Goal: Task Accomplishment & Management: Use online tool/utility

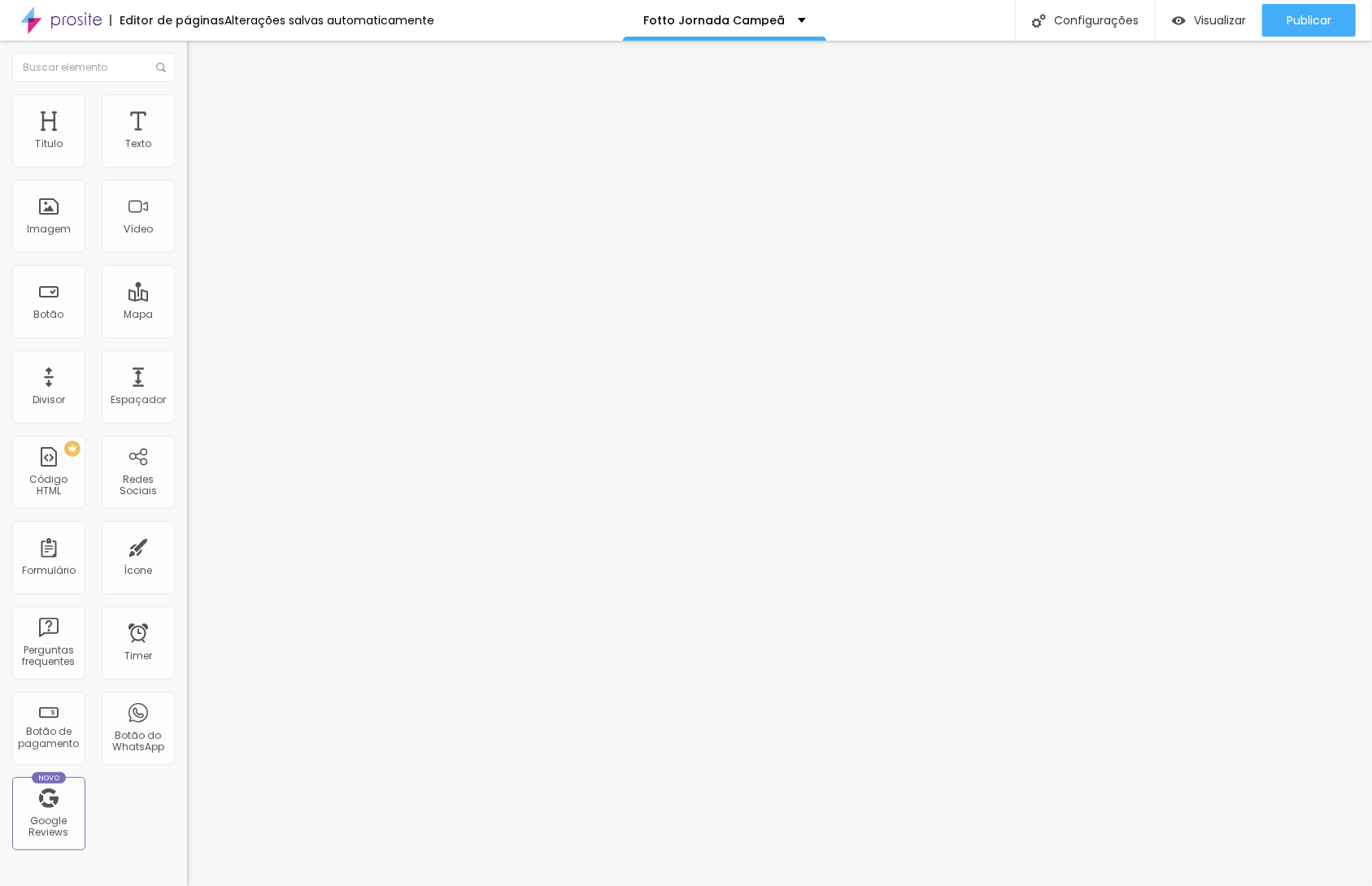
drag, startPoint x: 96, startPoint y: 115, endPoint x: 107, endPoint y: 141, distance: 28.2
click at [202, 112] on span "Estilo" at bounding box center [215, 105] width 25 height 14
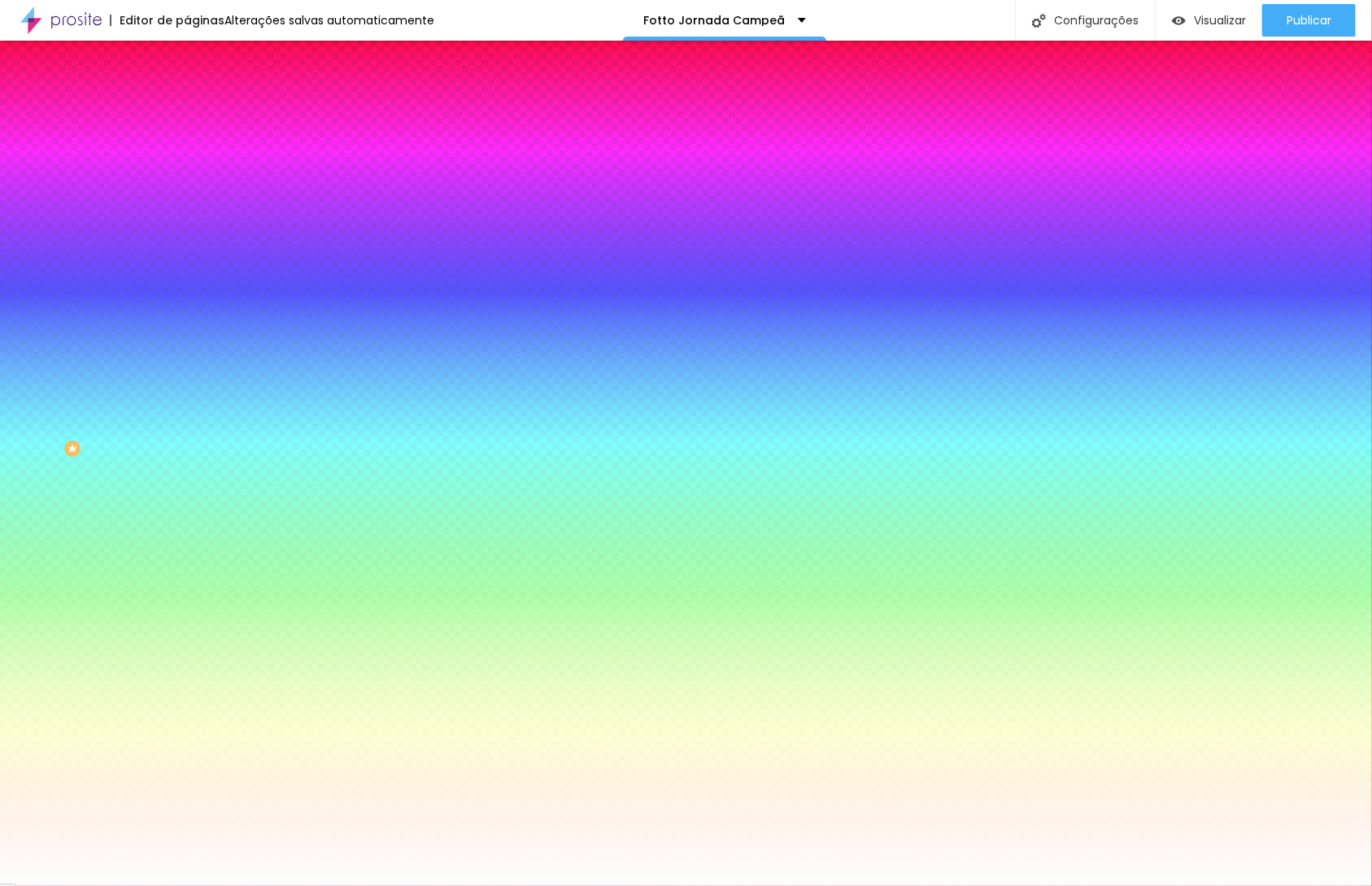
click at [187, 237] on input "#FFFFFF" at bounding box center [284, 229] width 195 height 16
paste input "000000"
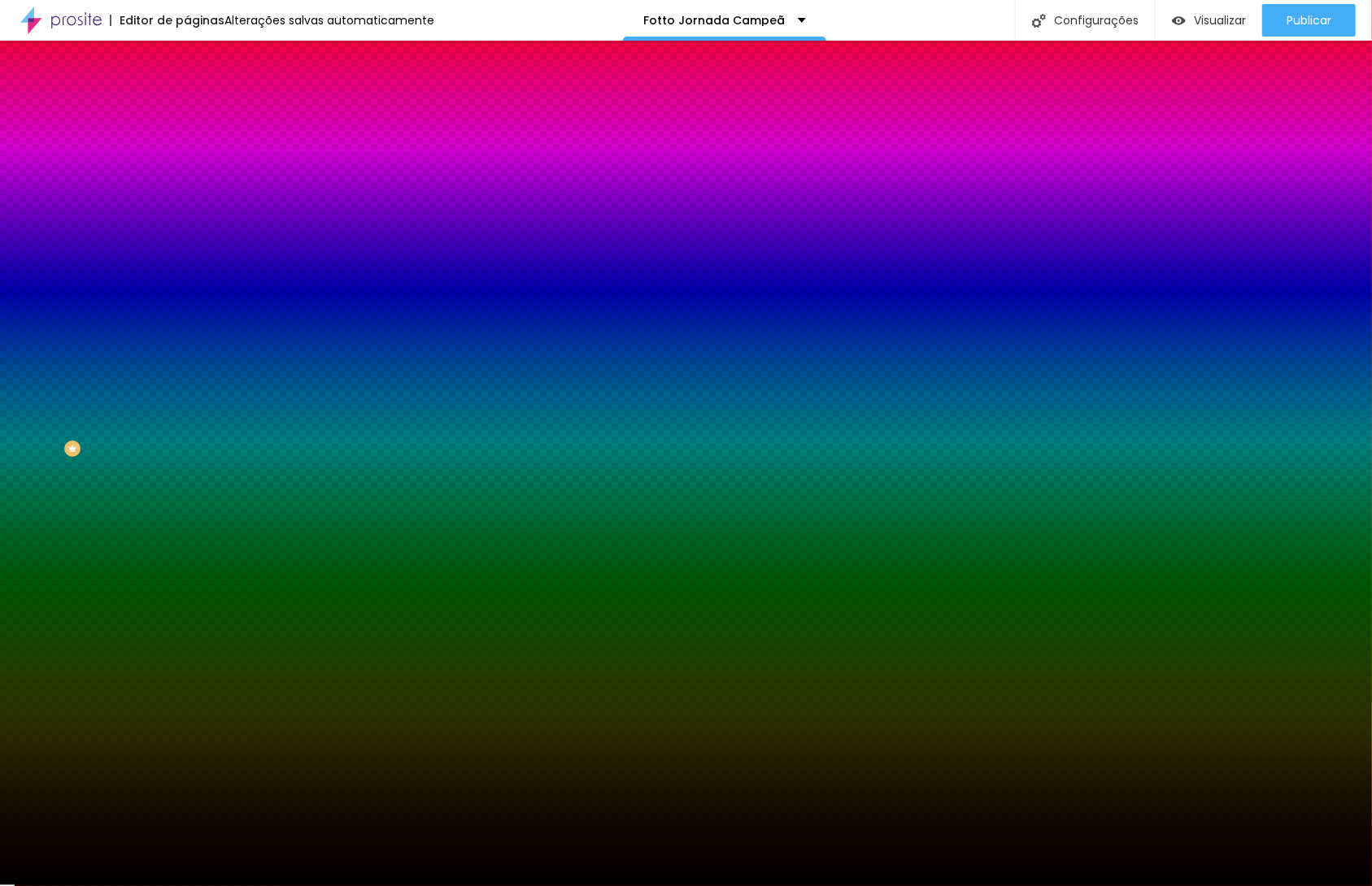
click at [187, 237] on input "#000000" at bounding box center [284, 229] width 195 height 16
paste input "E11F35"
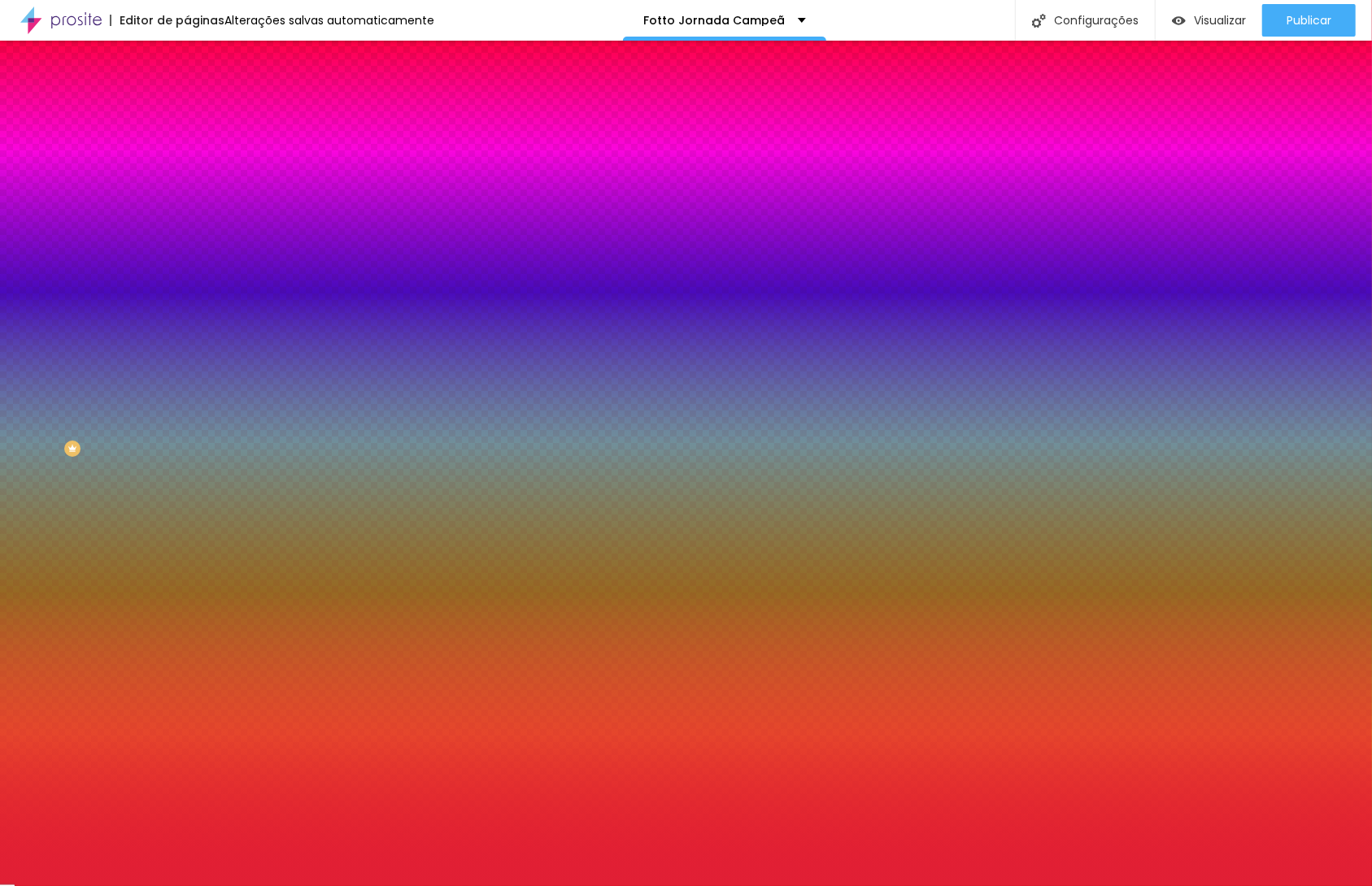
type input "#E11F35"
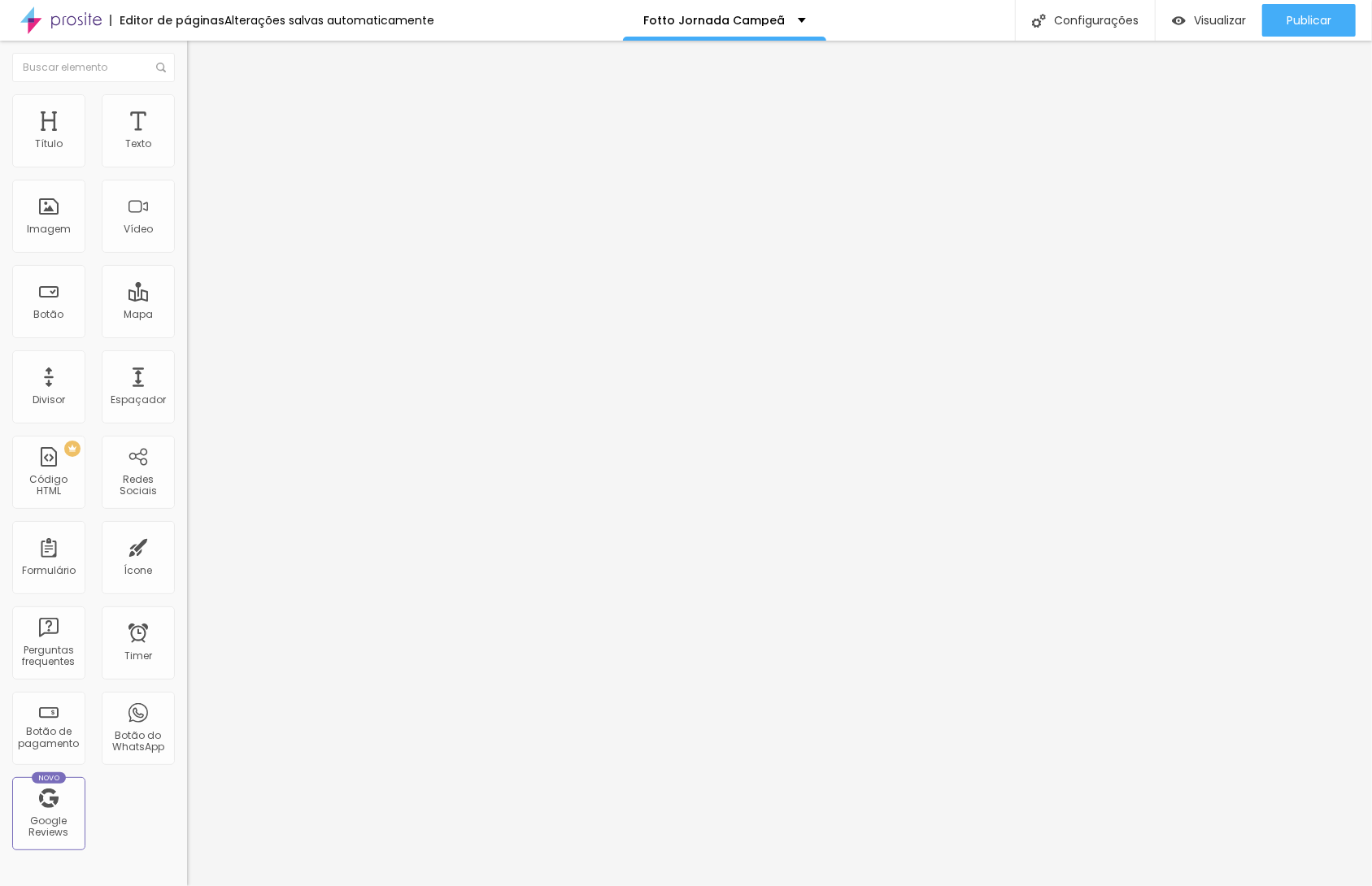
click at [187, 140] on span "Adicionar imagem" at bounding box center [239, 133] width 105 height 14
click at [202, 115] on span "Avançado" at bounding box center [229, 122] width 54 height 14
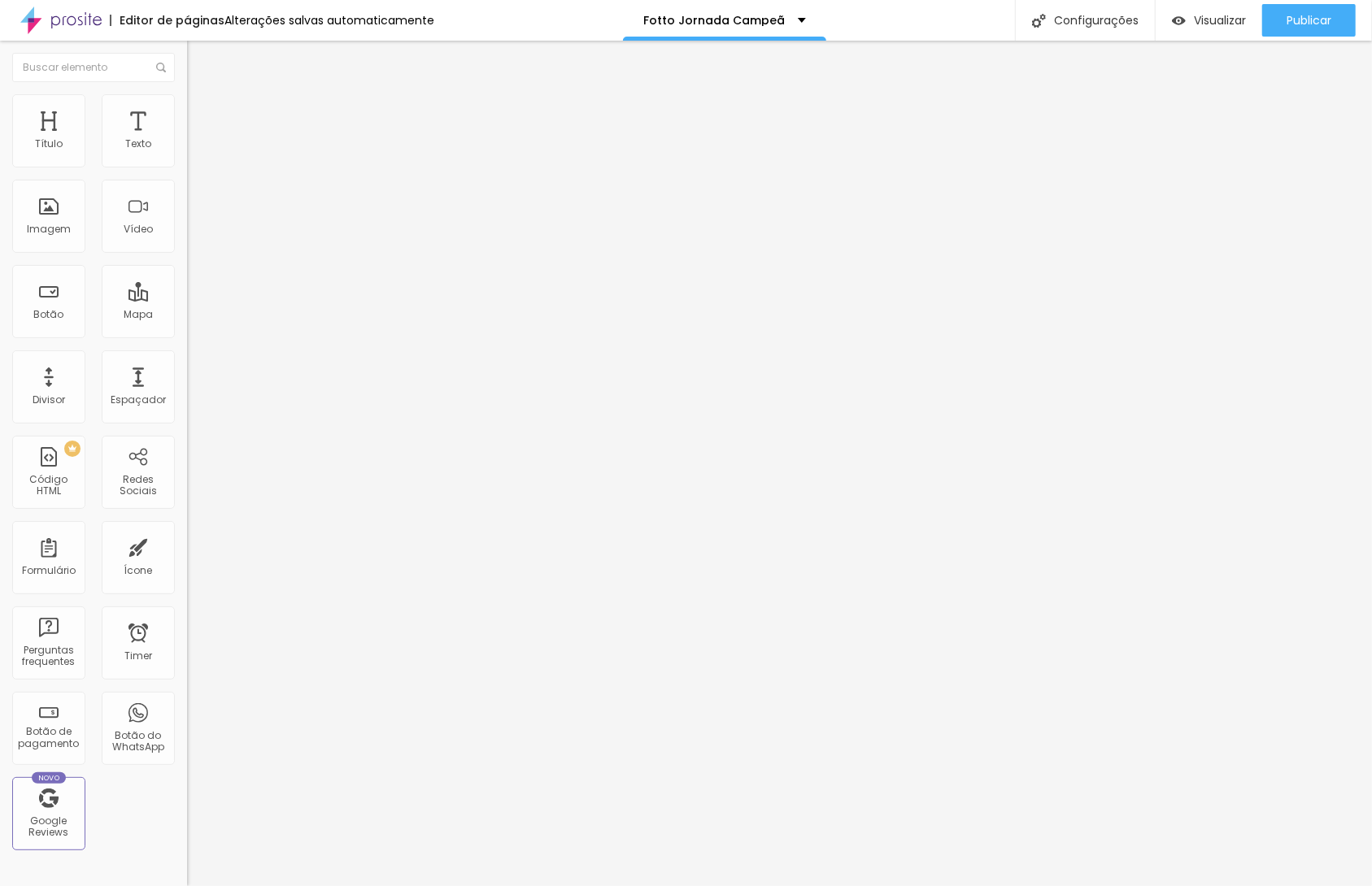
click at [202, 112] on span "Estilo" at bounding box center [215, 105] width 25 height 14
type input "95"
type input "90"
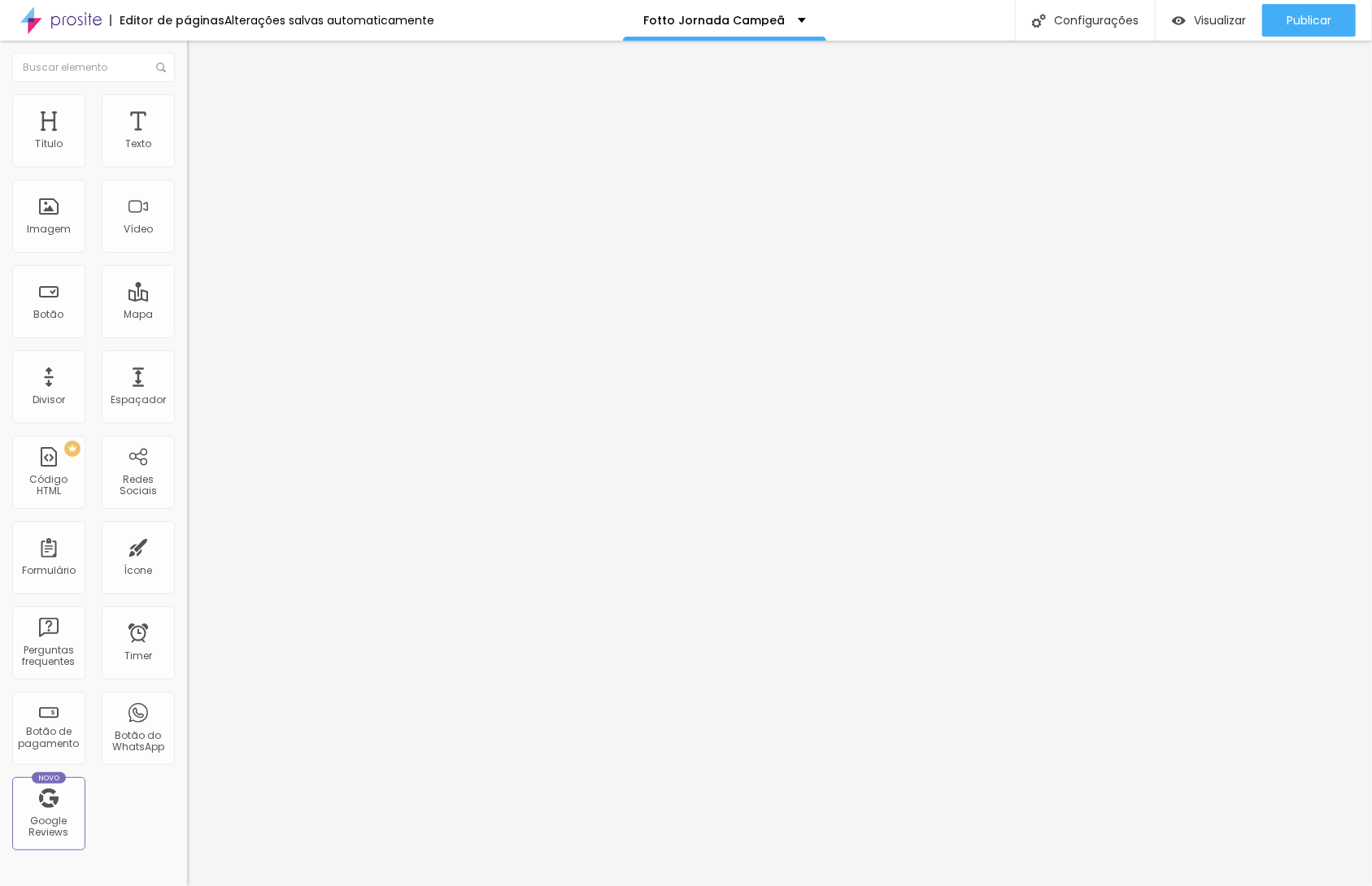
type input "80"
type input "70"
type input "55"
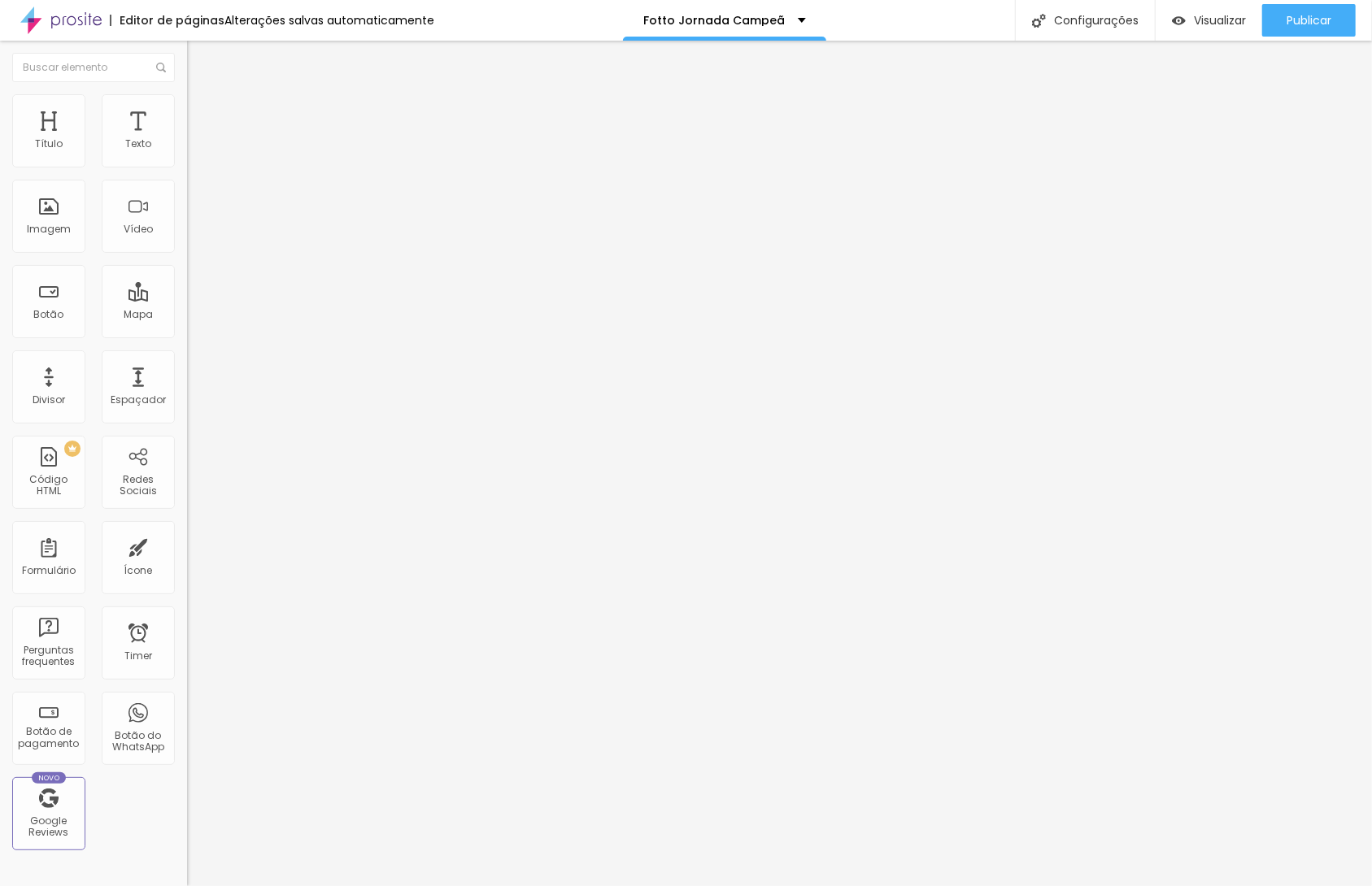
type input "55"
type input "45"
type input "30"
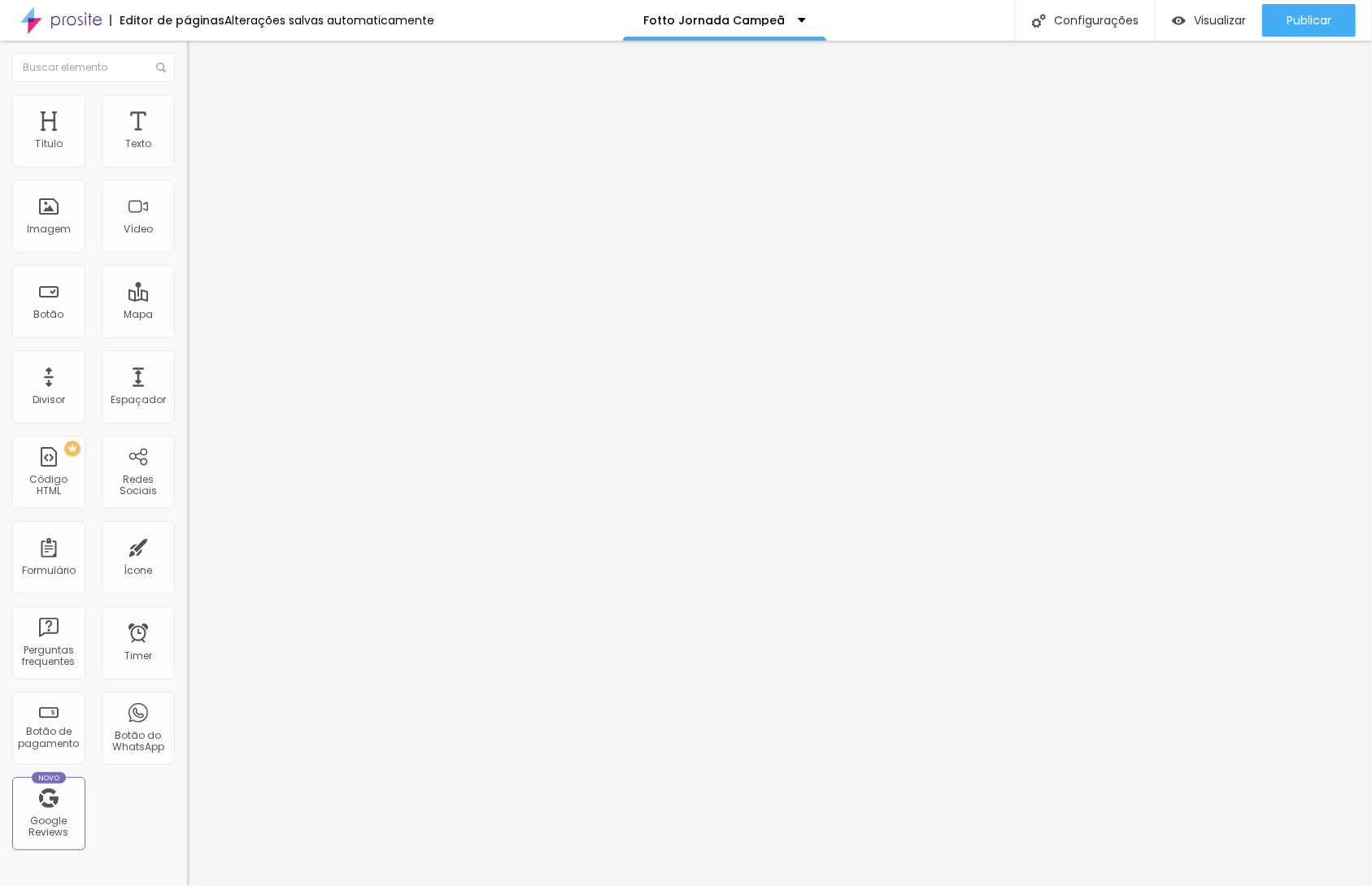
type input "25"
type input "20"
type input "15"
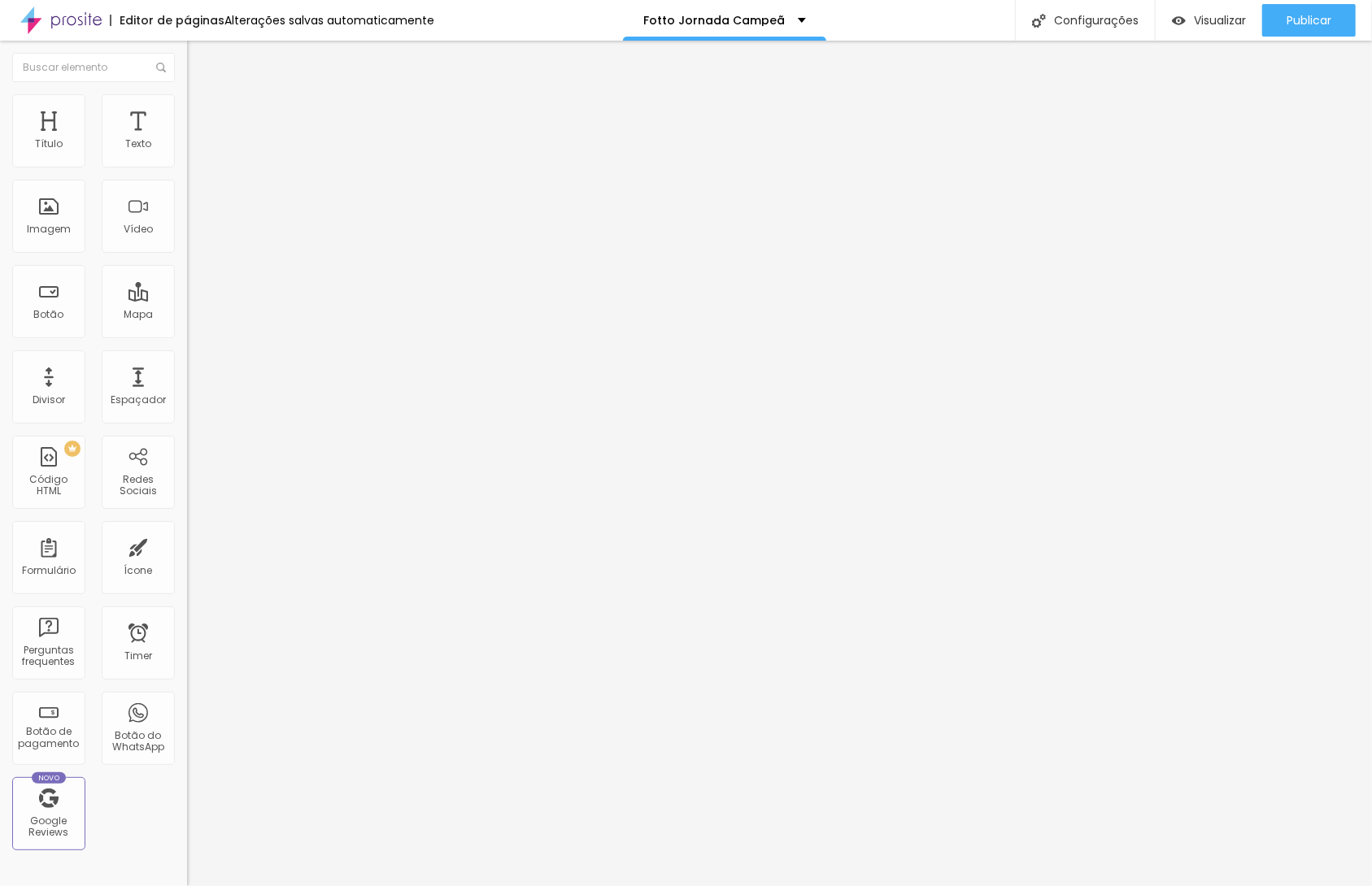
type input "15"
type input "20"
type input "25"
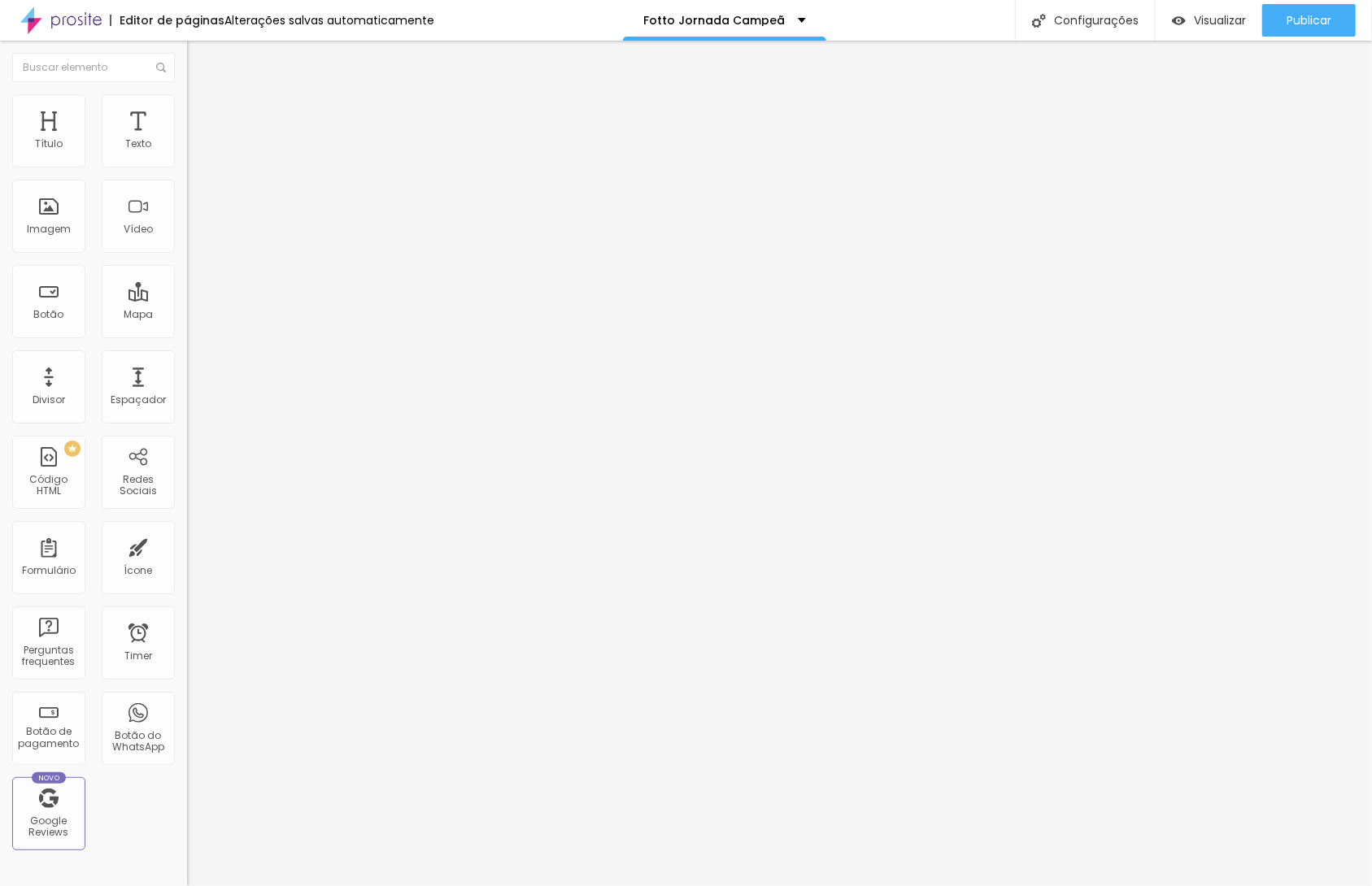
type input "30"
type input "35"
type input "30"
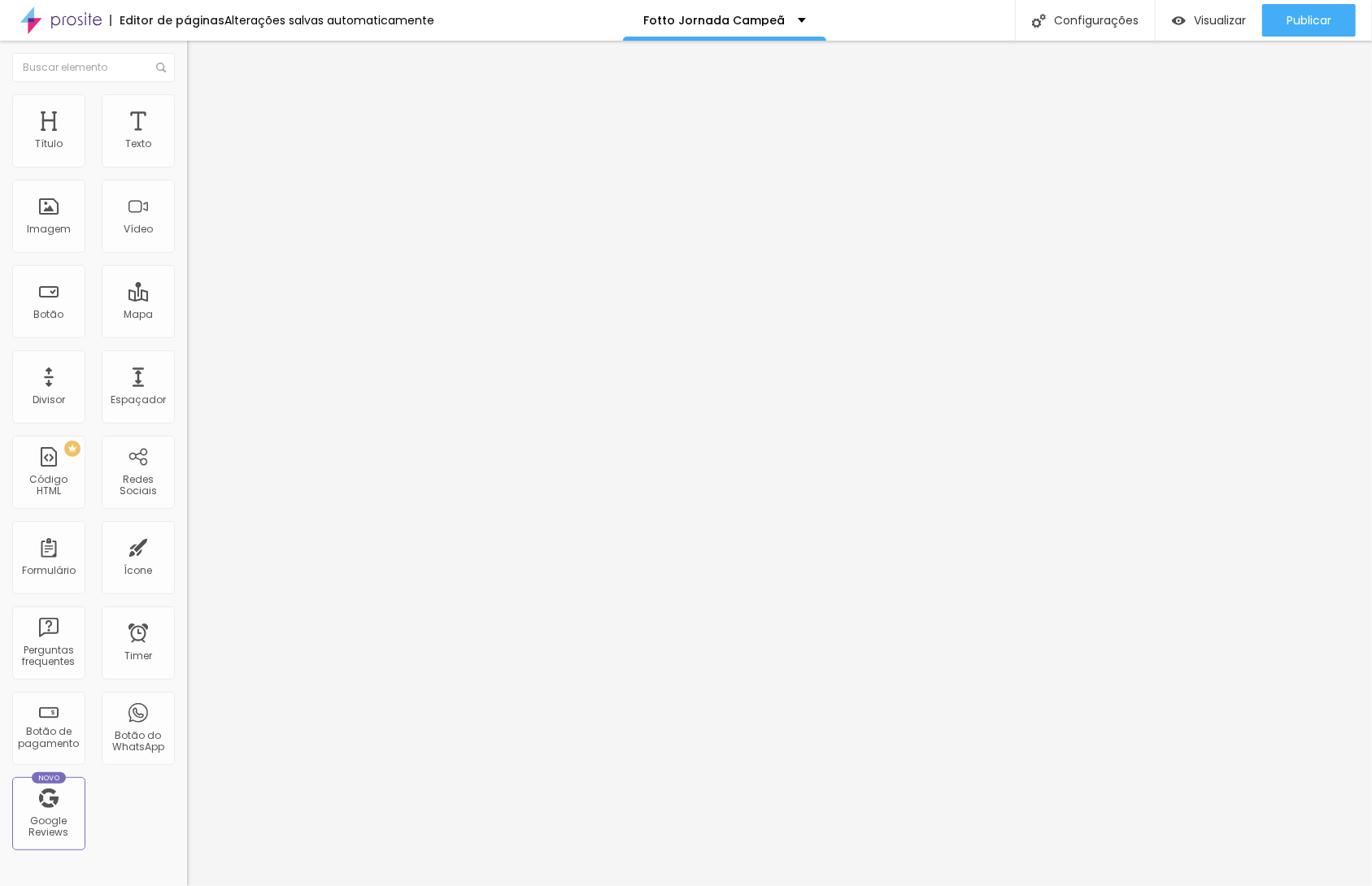
type input "30"
type input "25"
type input "20"
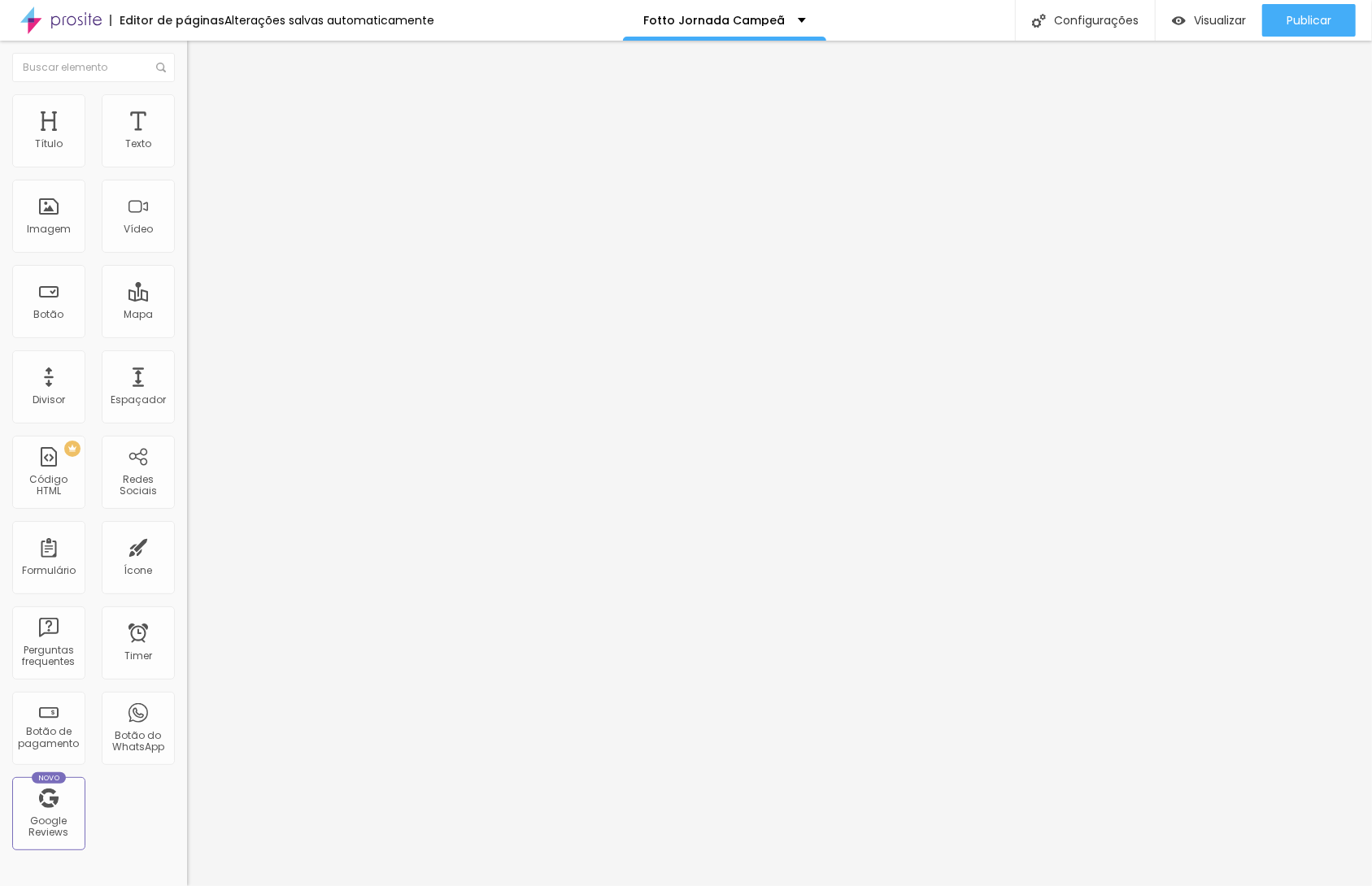
type input "15"
type input "20"
drag, startPoint x: 171, startPoint y: 169, endPoint x: 32, endPoint y: 178, distance: 139.3
type input "20"
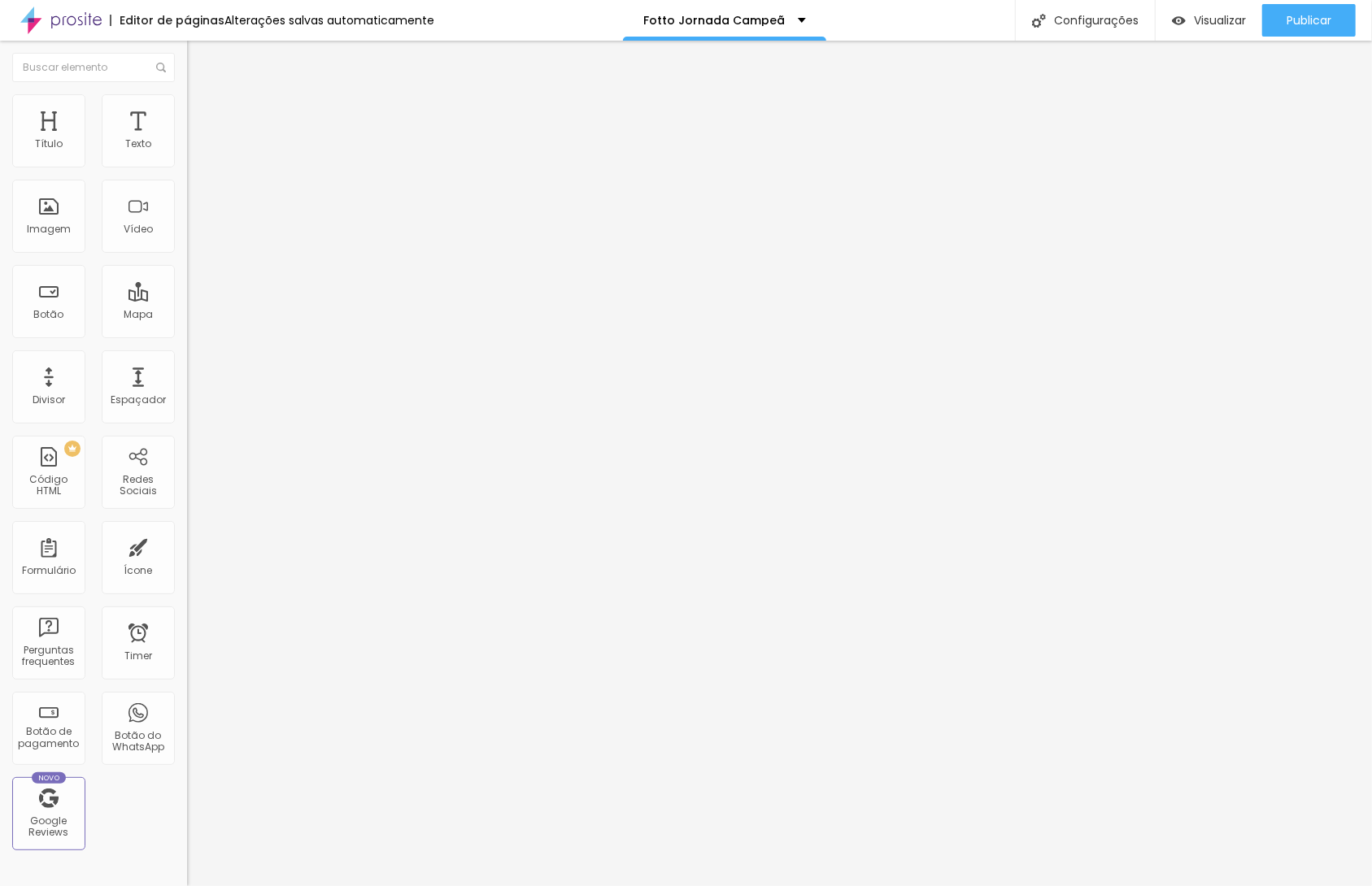
click at [187, 166] on input "range" at bounding box center [239, 160] width 105 height 13
click at [195, 234] on icon "button" at bounding box center [199, 231] width 7 height 7
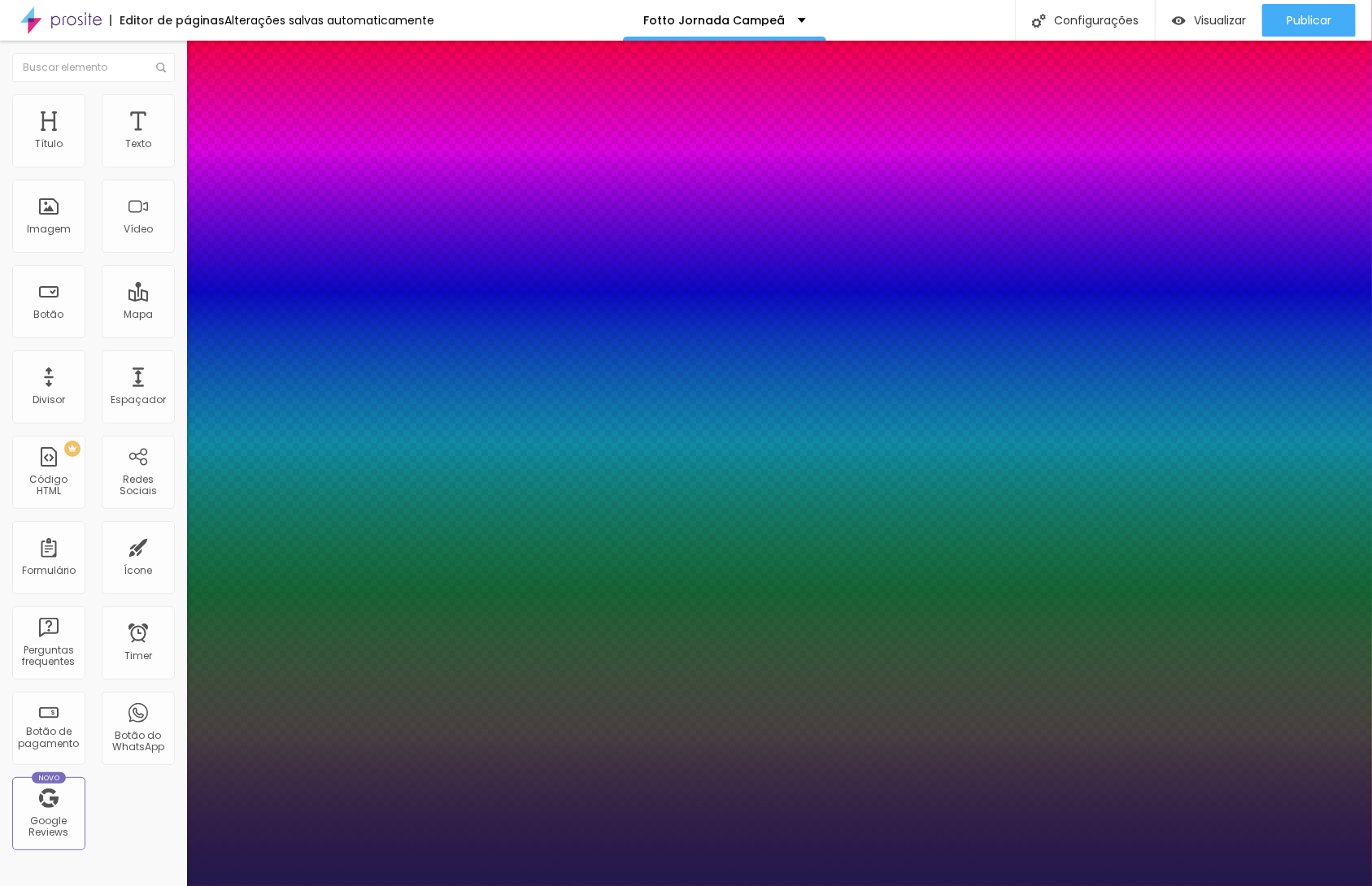
type input "1"
select select "Poppins"
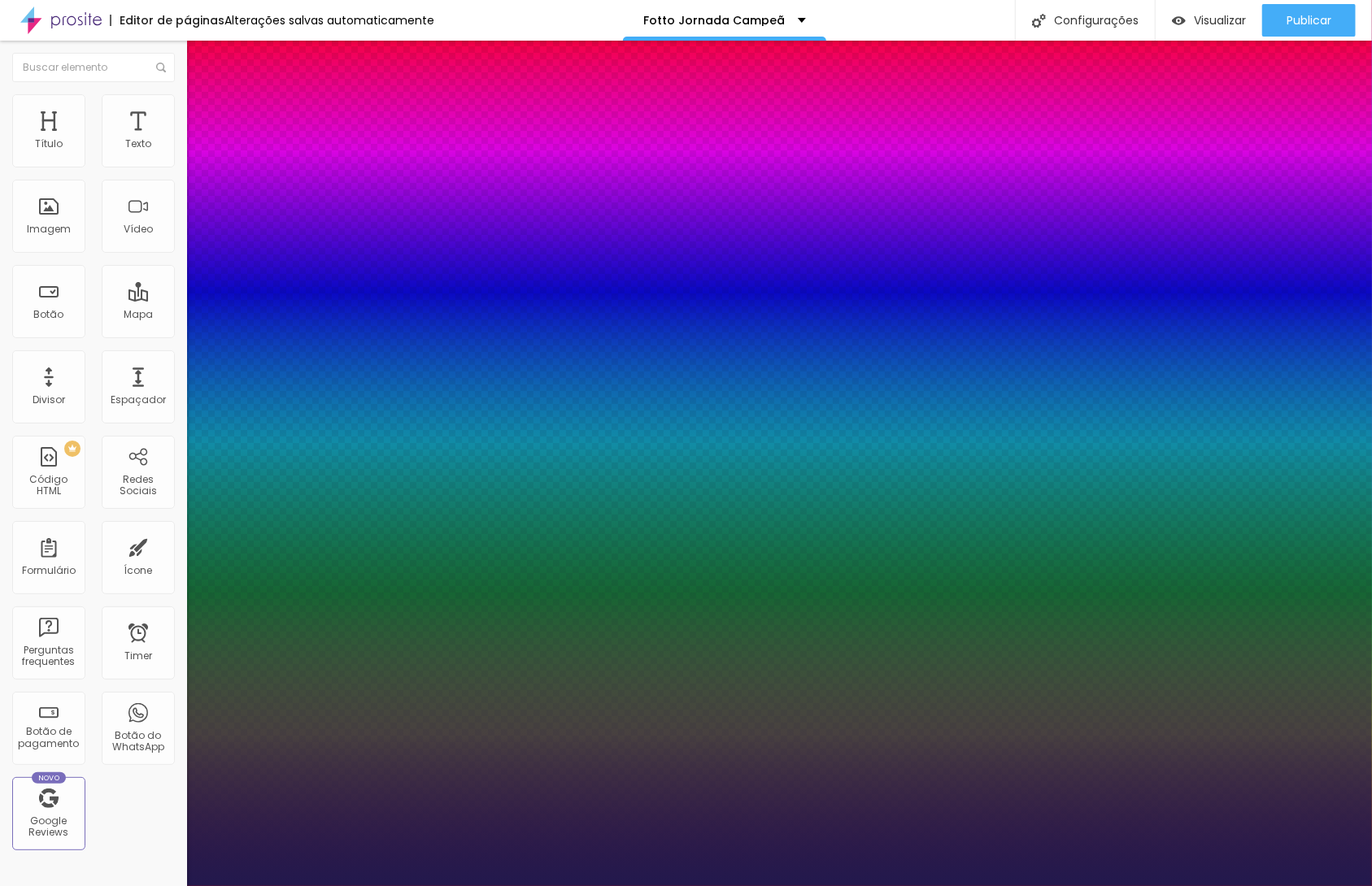
type input "1"
click at [97, 885] on div at bounding box center [686, 886] width 1372 height 0
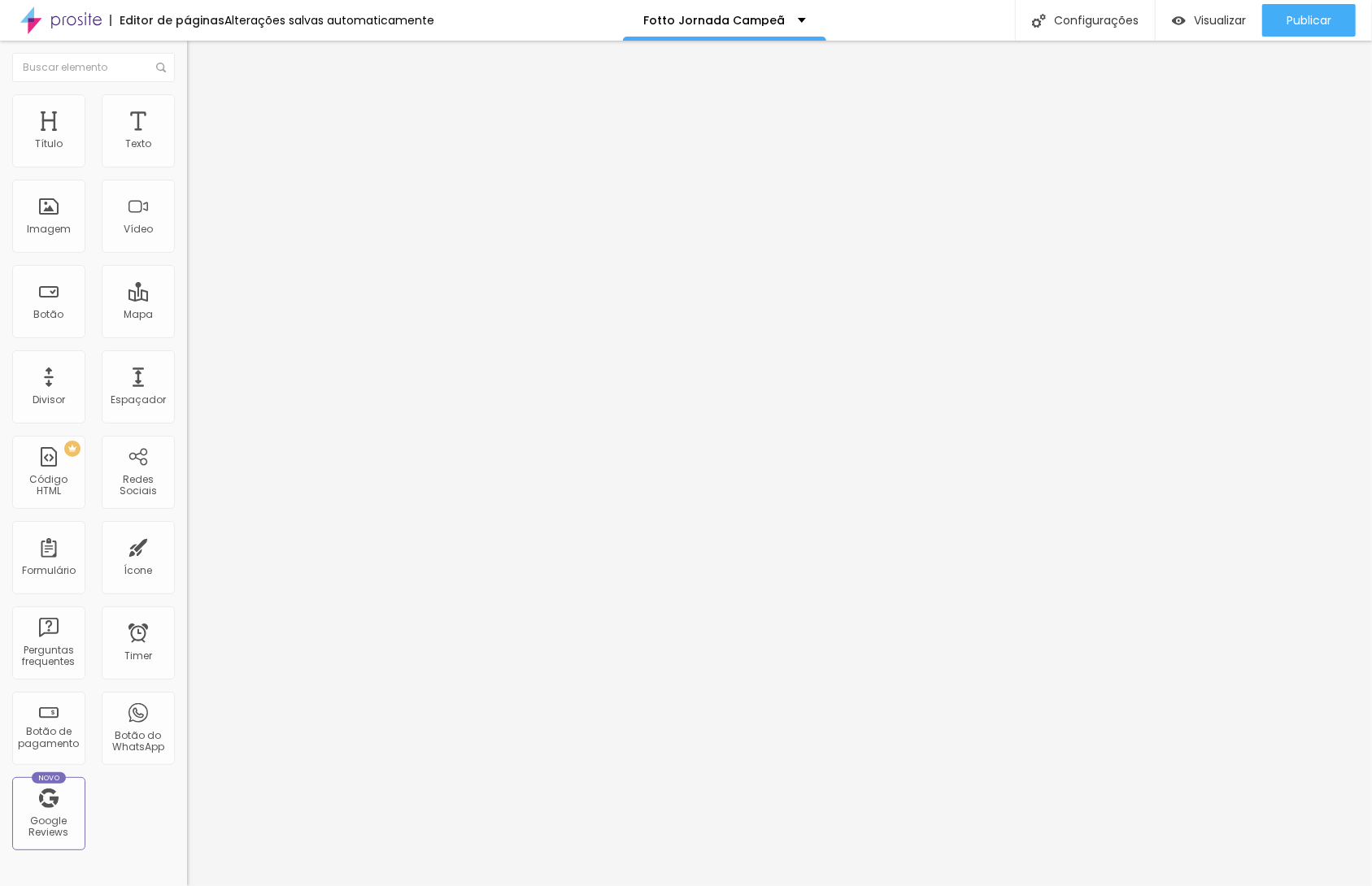
click at [193, 236] on icon "button" at bounding box center [199, 231] width 10 height 10
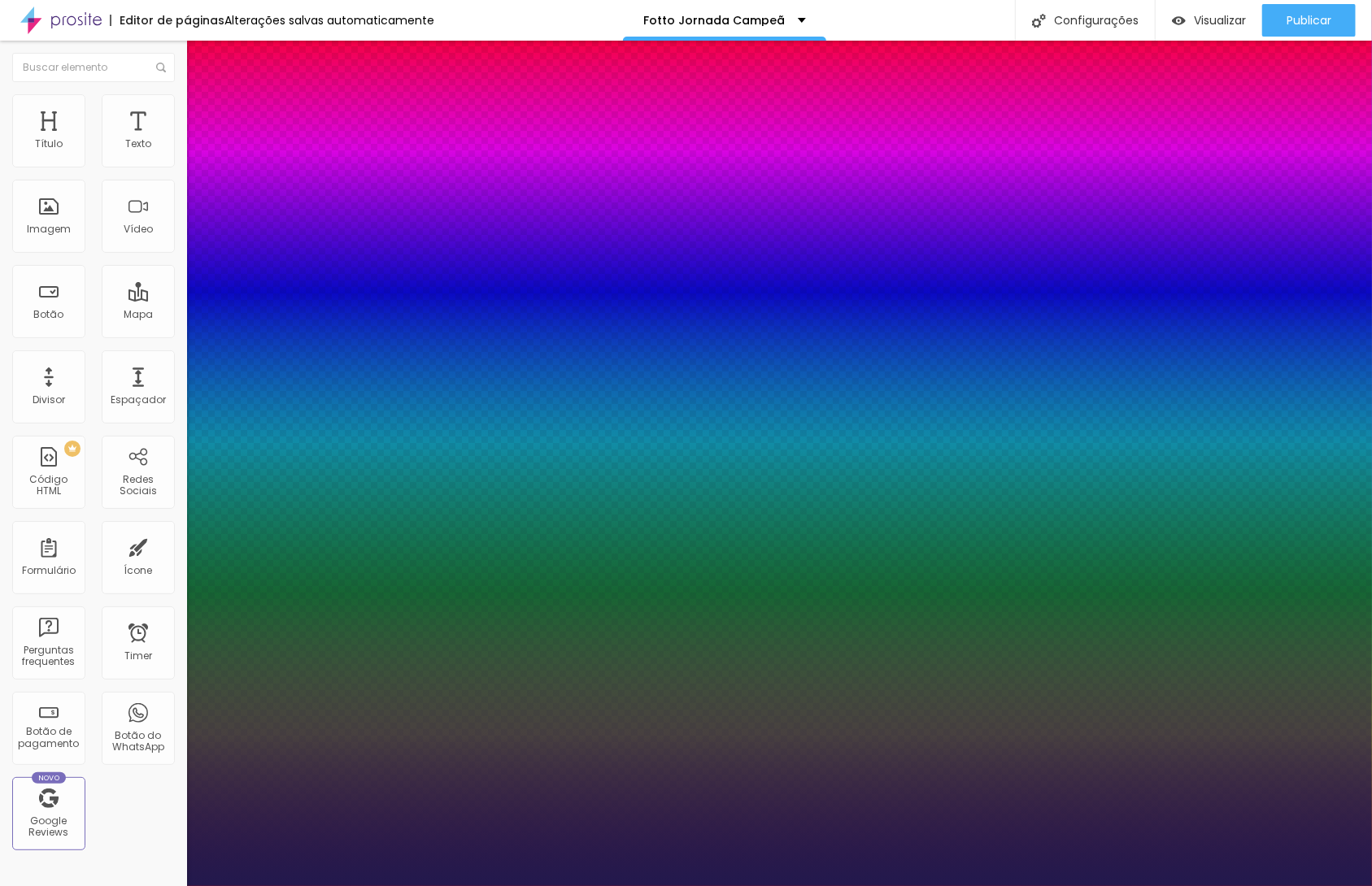
type input "1"
type input "#473C80"
type input "1"
type input "#483E7C"
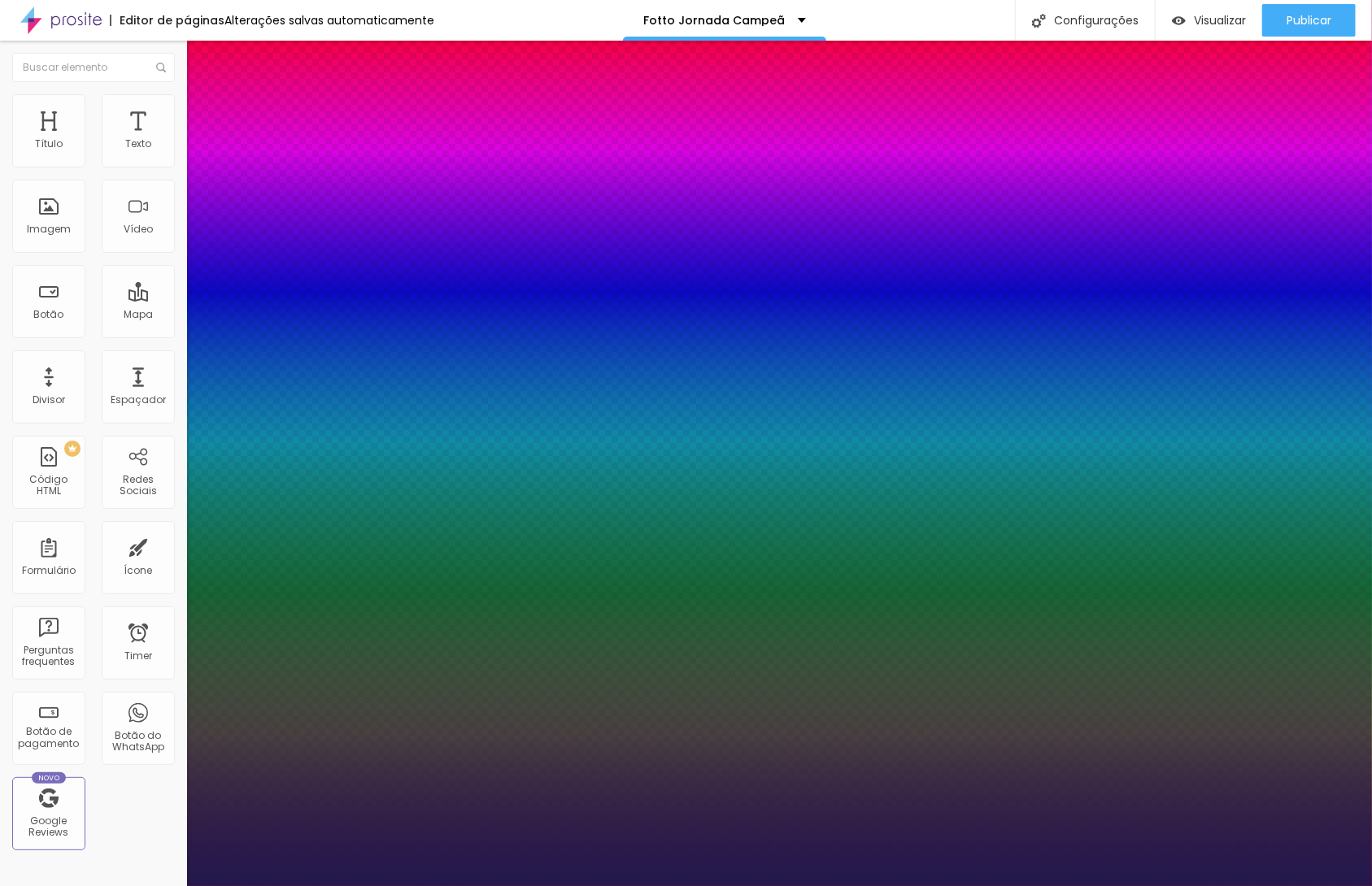
type input "1"
type input "#A4A0BB"
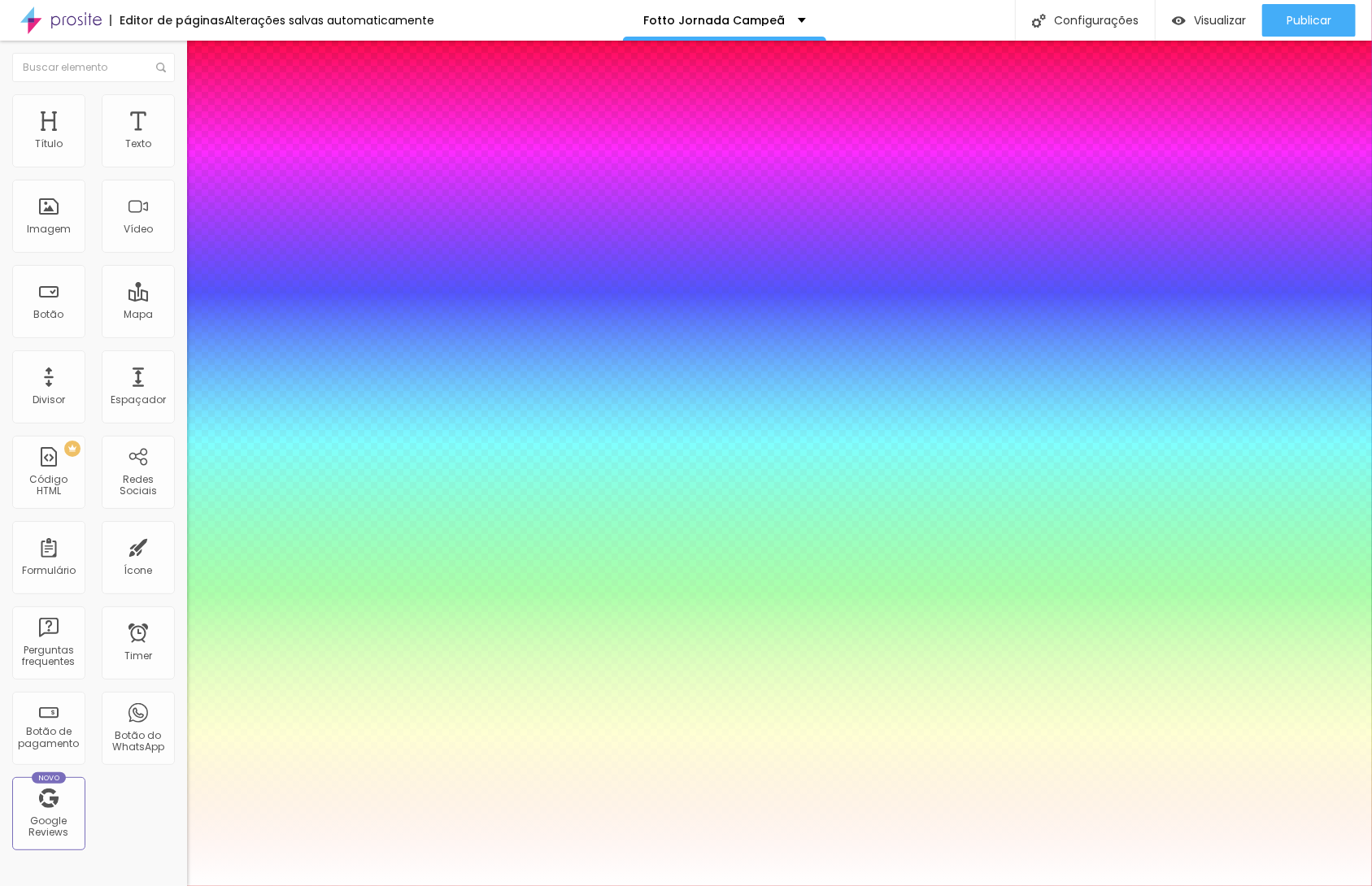
type input "1"
type input "#FFFFFF"
drag, startPoint x: 281, startPoint y: 684, endPoint x: 204, endPoint y: 595, distance: 117.7
type input "1"
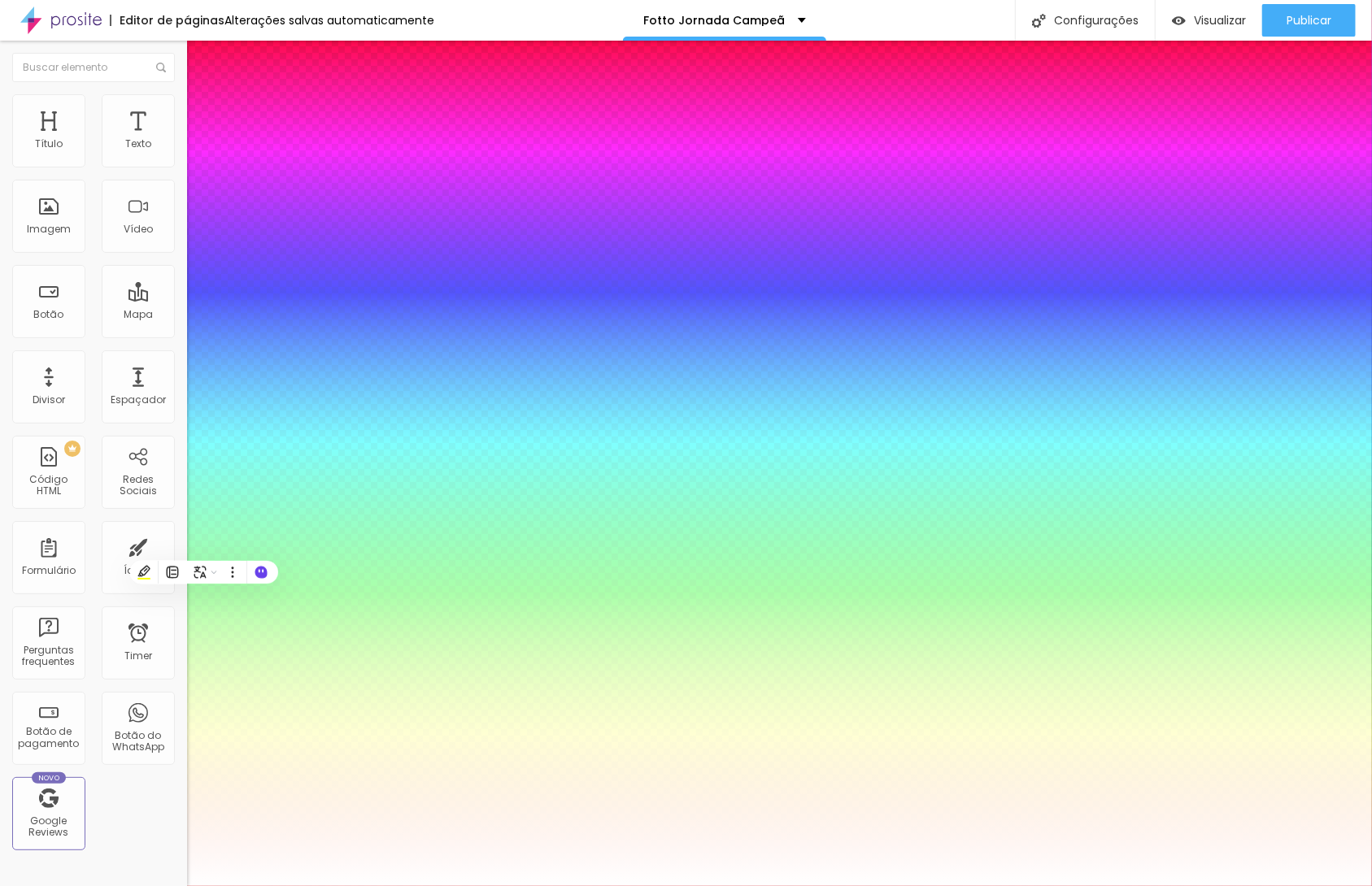
click at [607, 885] on div at bounding box center [686, 886] width 1372 height 0
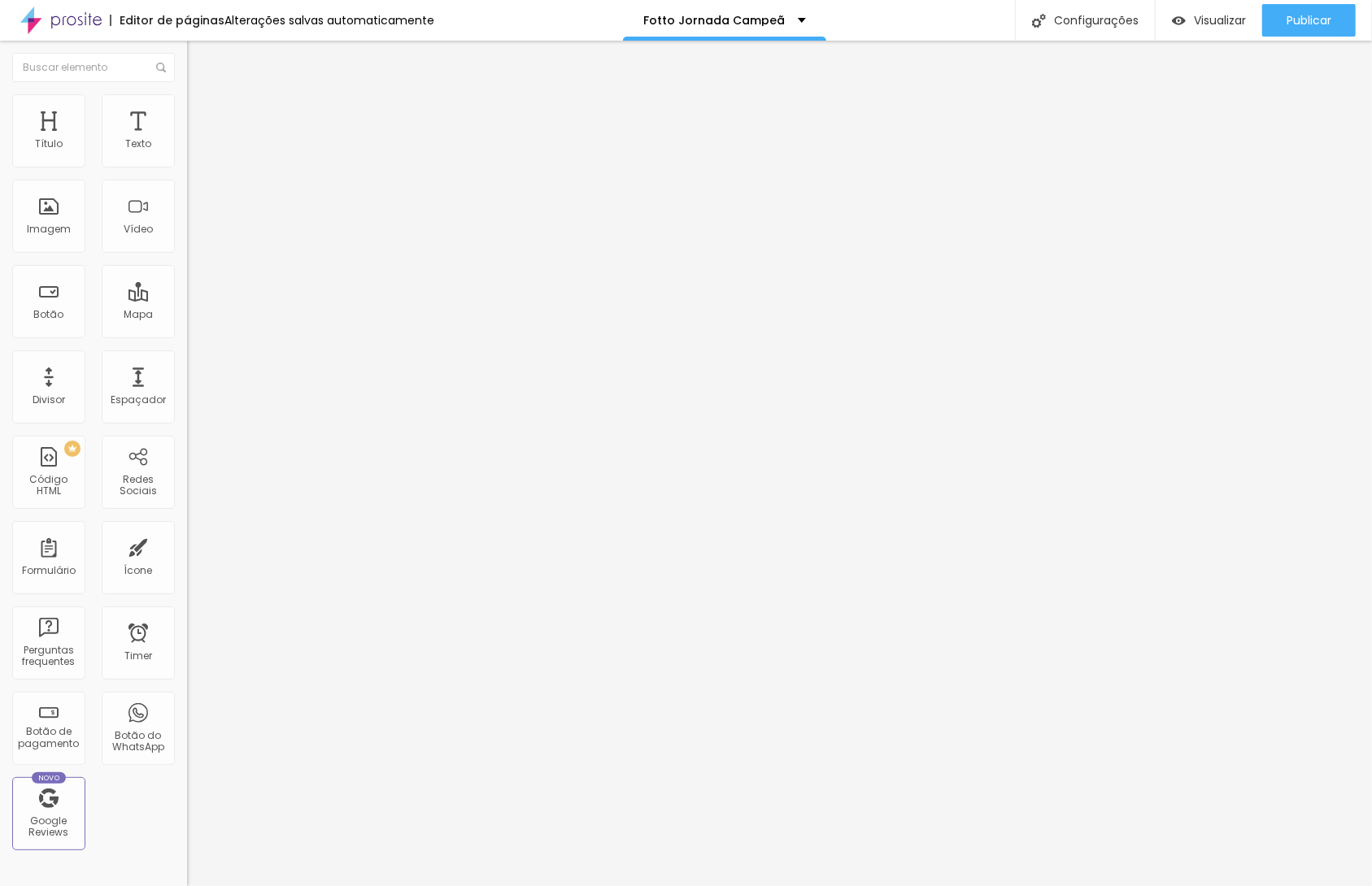
click at [187, 231] on img at bounding box center [192, 226] width 11 height 11
click at [187, 98] on ul "Conteúdo Estilo Avançado" at bounding box center [280, 102] width 187 height 49
click at [202, 112] on span "Estilo" at bounding box center [215, 105] width 25 height 14
type input "25"
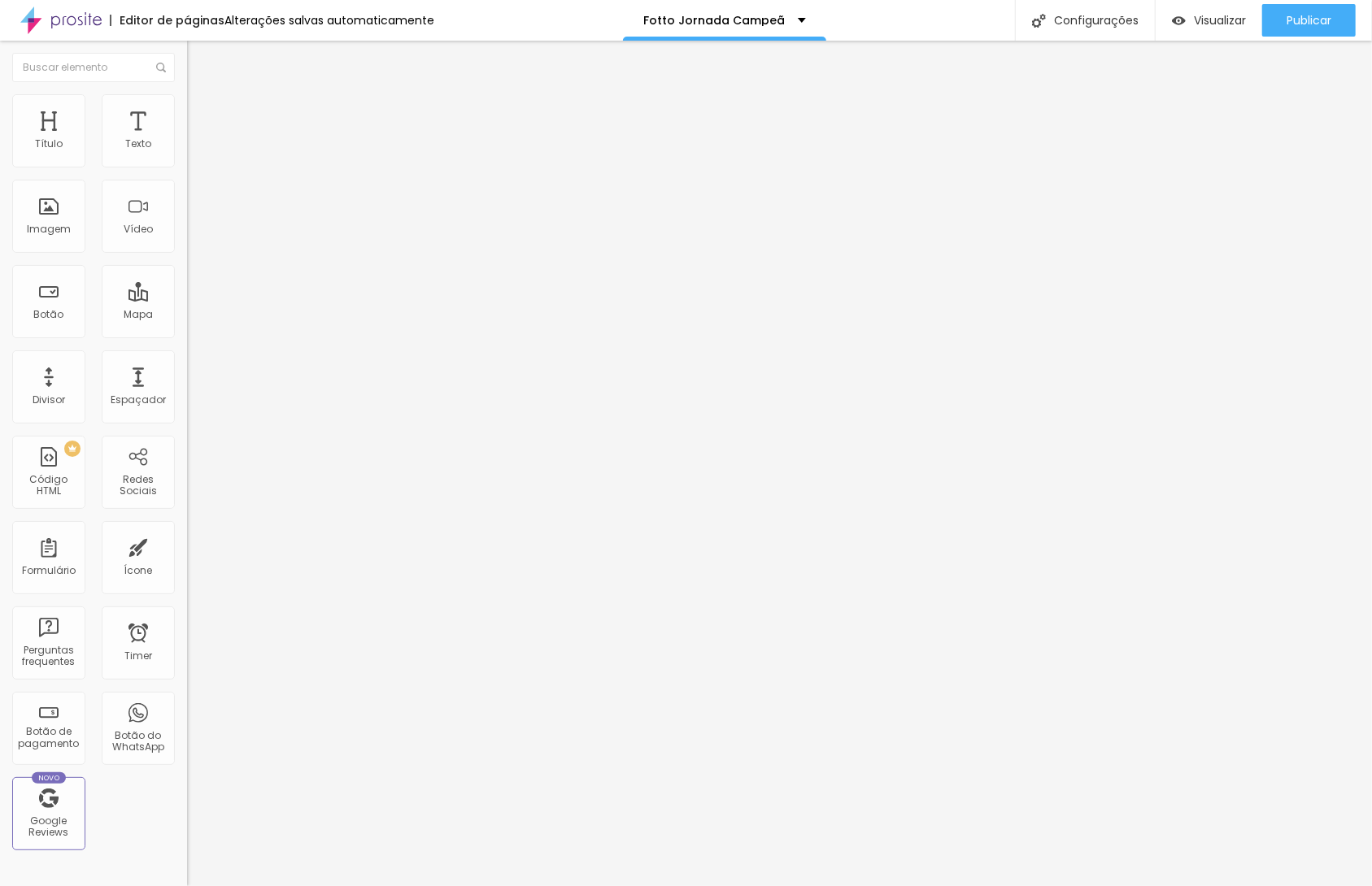
type input "30"
type input "35"
type input "40"
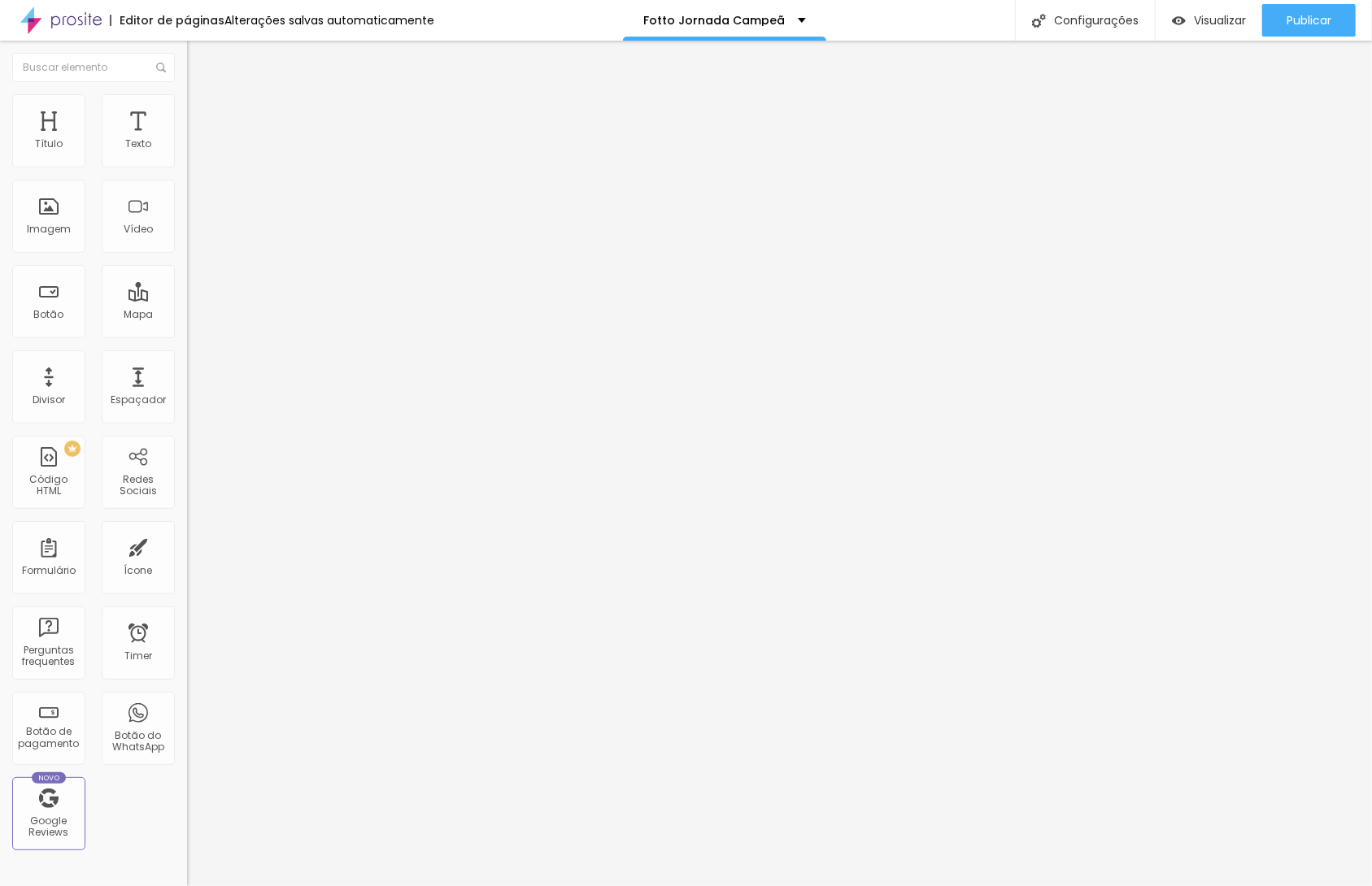
drag, startPoint x: 35, startPoint y: 174, endPoint x: 67, endPoint y: 179, distance: 32.4
type input "40"
click at [187, 166] on input "range" at bounding box center [239, 160] width 105 height 13
click at [187, 160] on img at bounding box center [192, 155] width 11 height 11
click at [193, 236] on icon "button" at bounding box center [199, 231] width 10 height 10
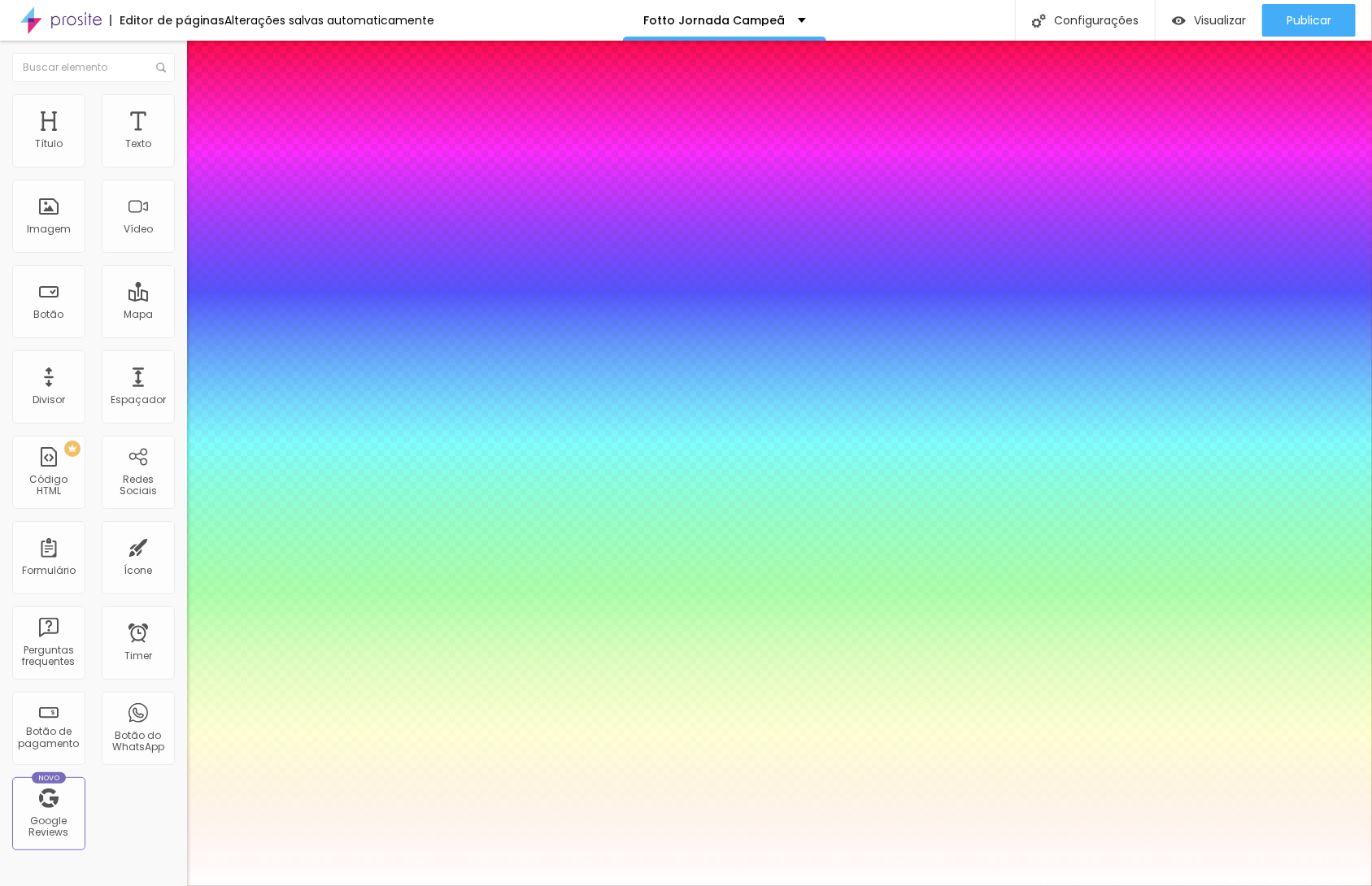
type input "1"
type input "0.2"
type input "1"
type input "0.3"
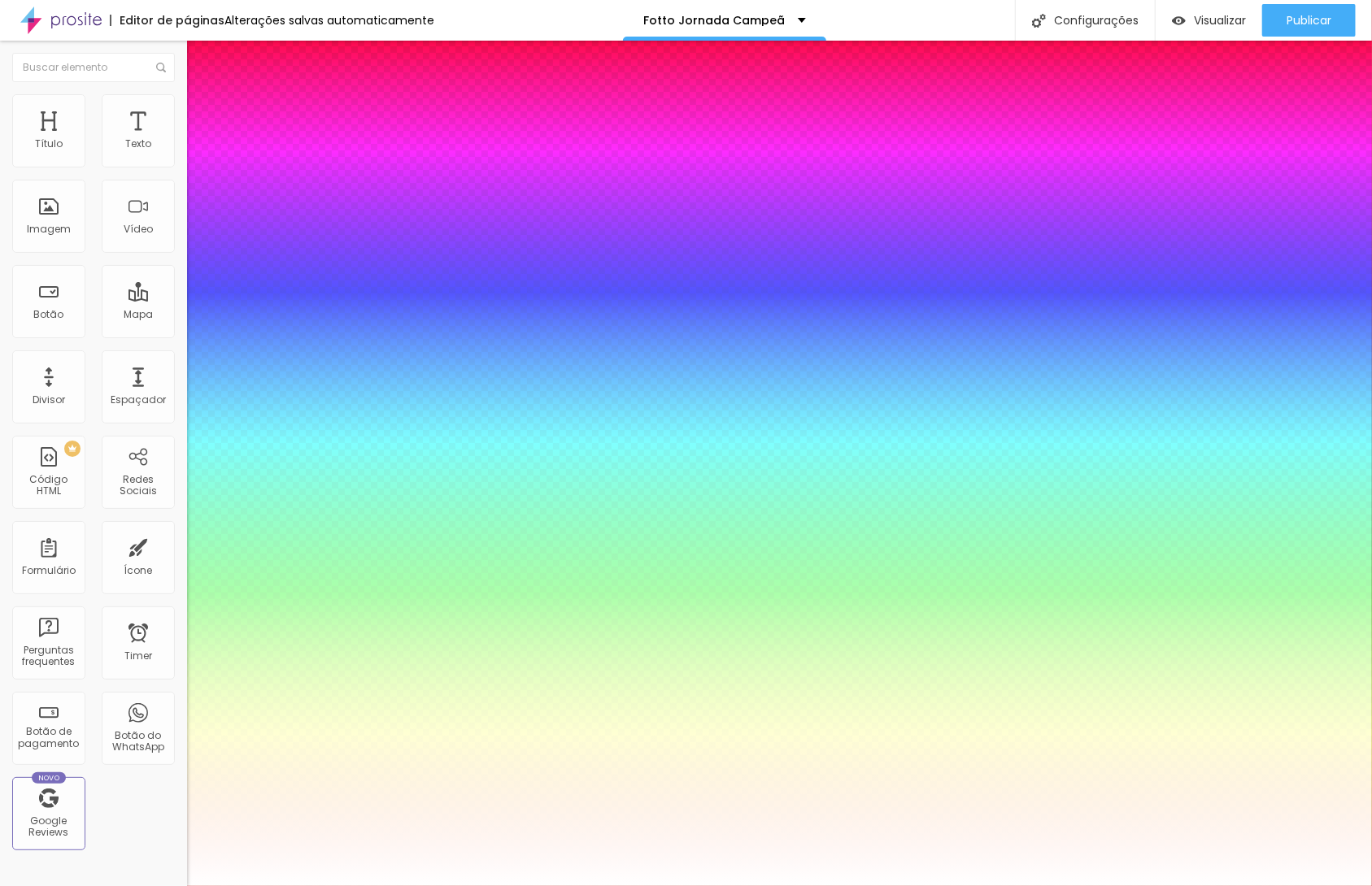
type input "0.3"
type input "1"
type input "0.4"
type input "1"
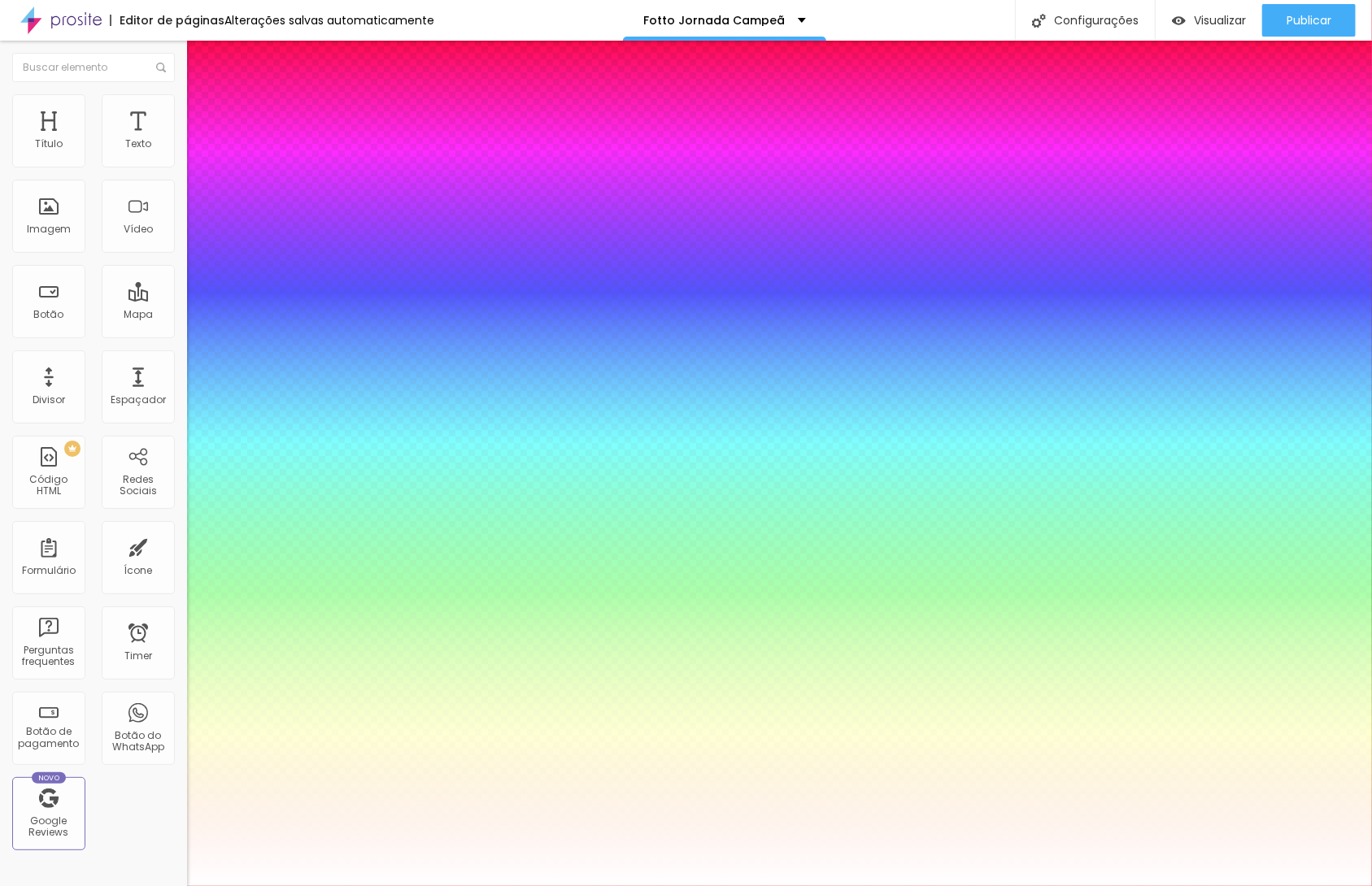
type input "0.5"
type input "1"
type input "0.6"
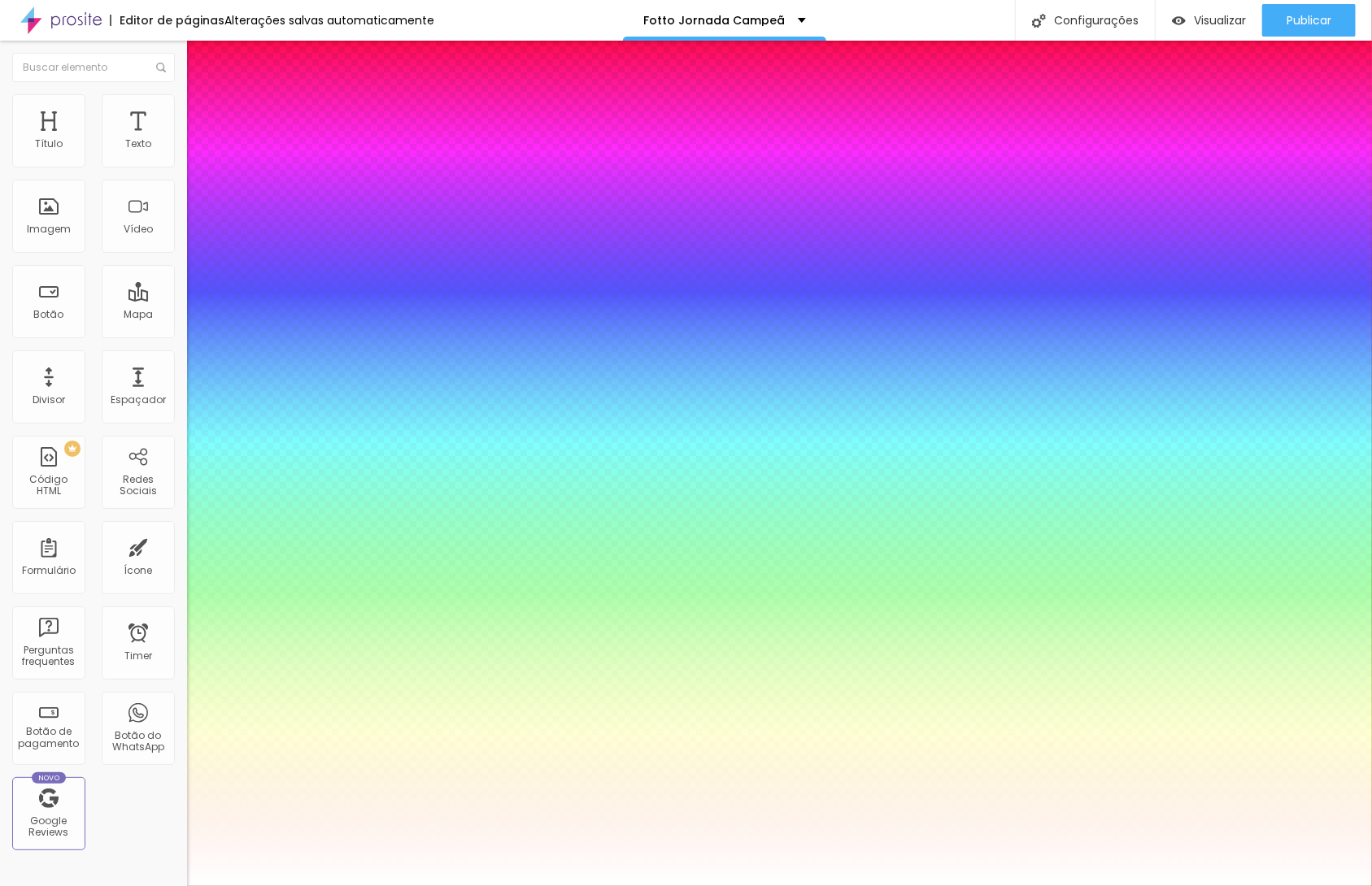
type input "1"
type input "0.7"
type input "1"
type input "0.8"
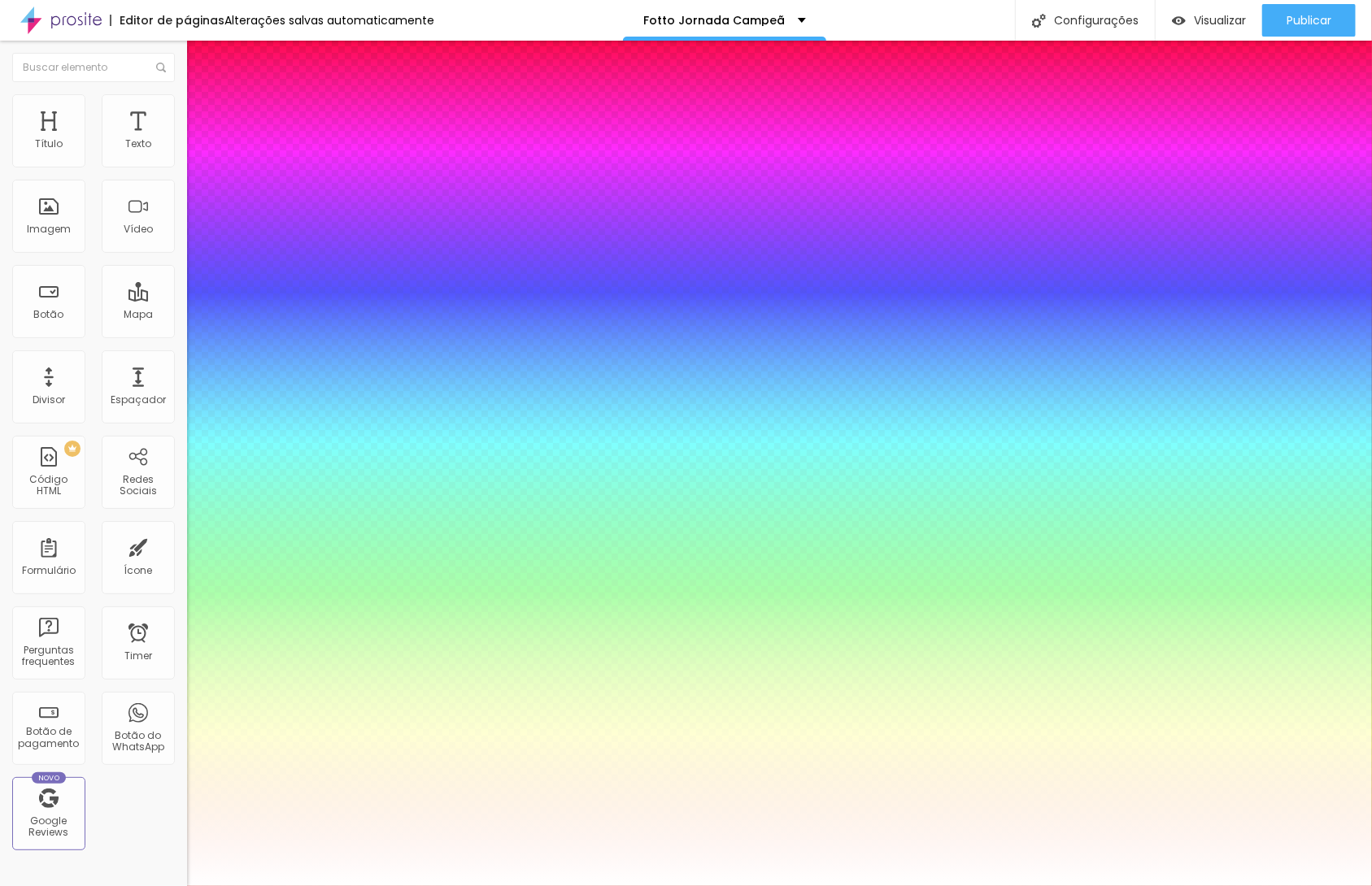
type input "0.8"
type input "1"
type input "0.9"
type input "1"
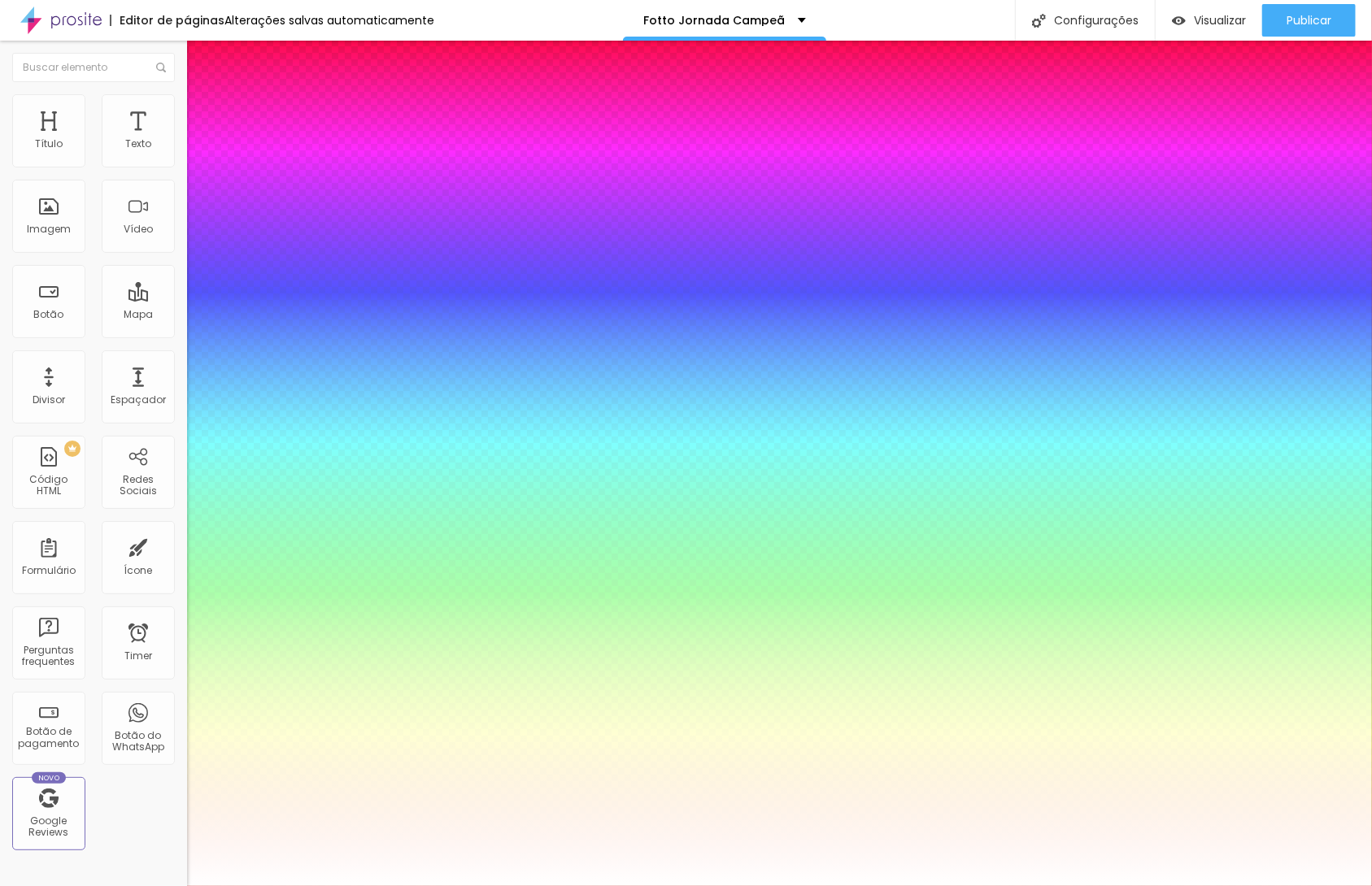
type input "1"
type input "1.1"
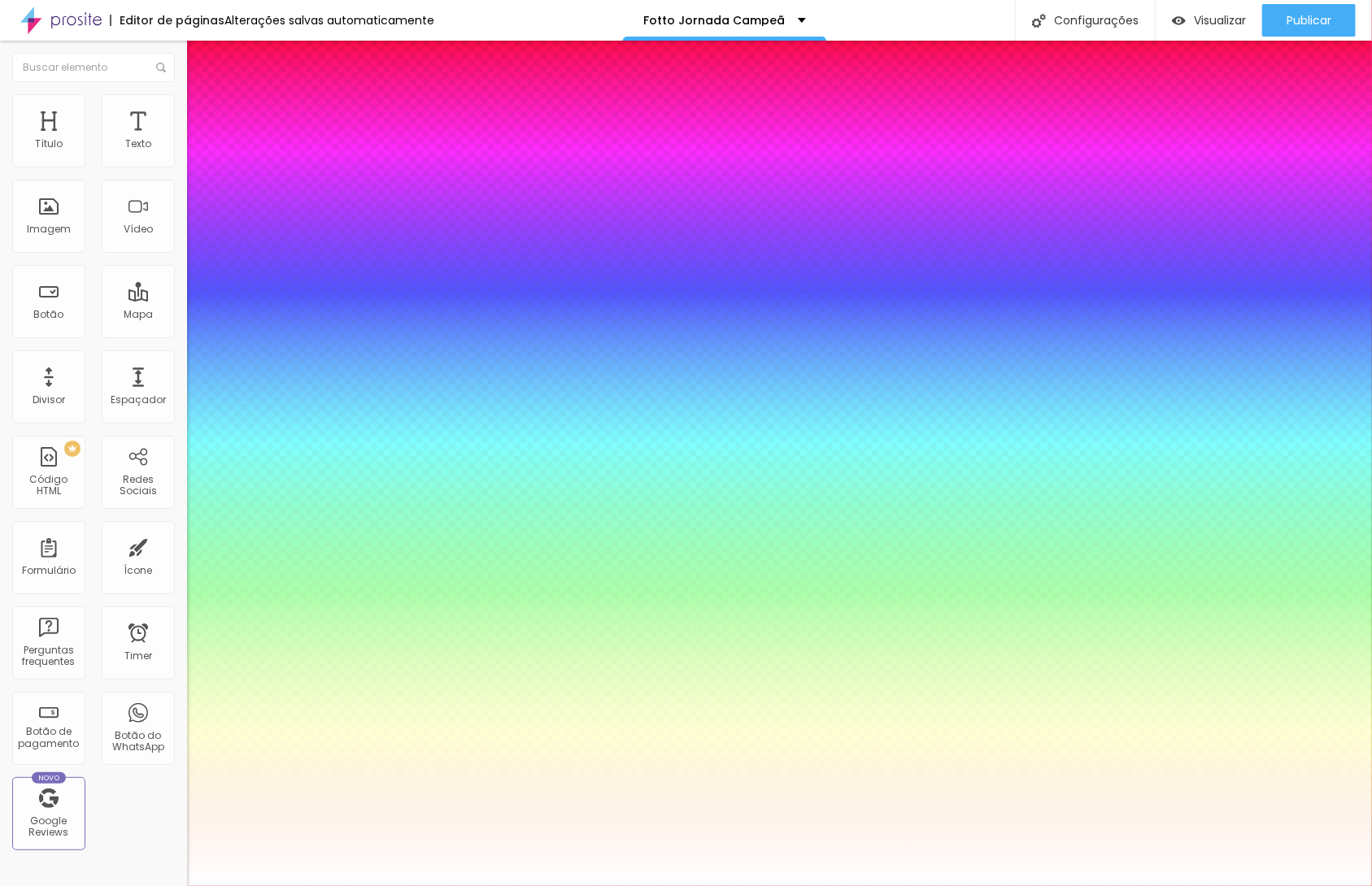
type input "1"
type input "1.2"
type input "1"
type input "1.3"
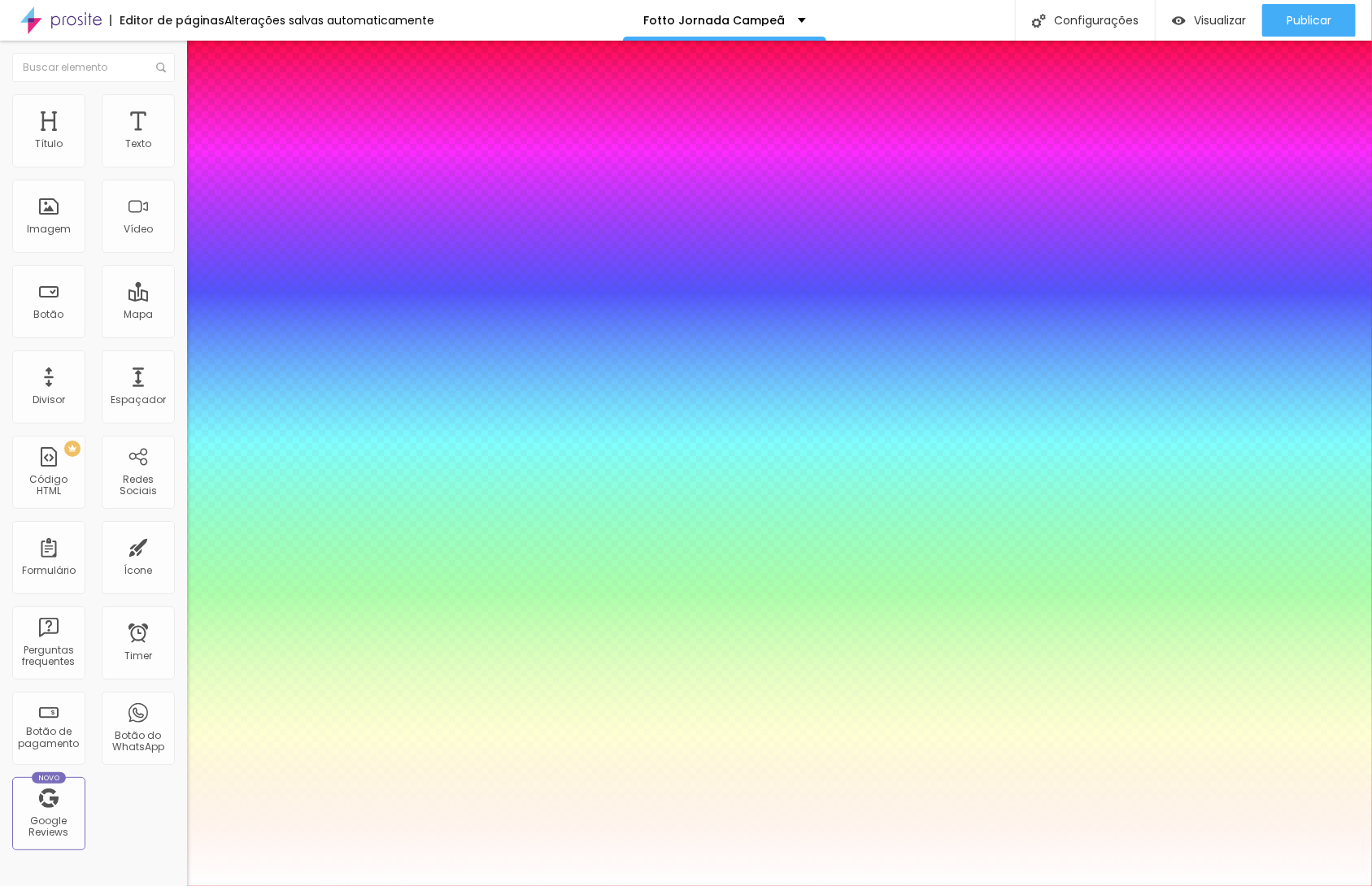
type input "1.3"
type input "1"
type input "1.4"
type input "1"
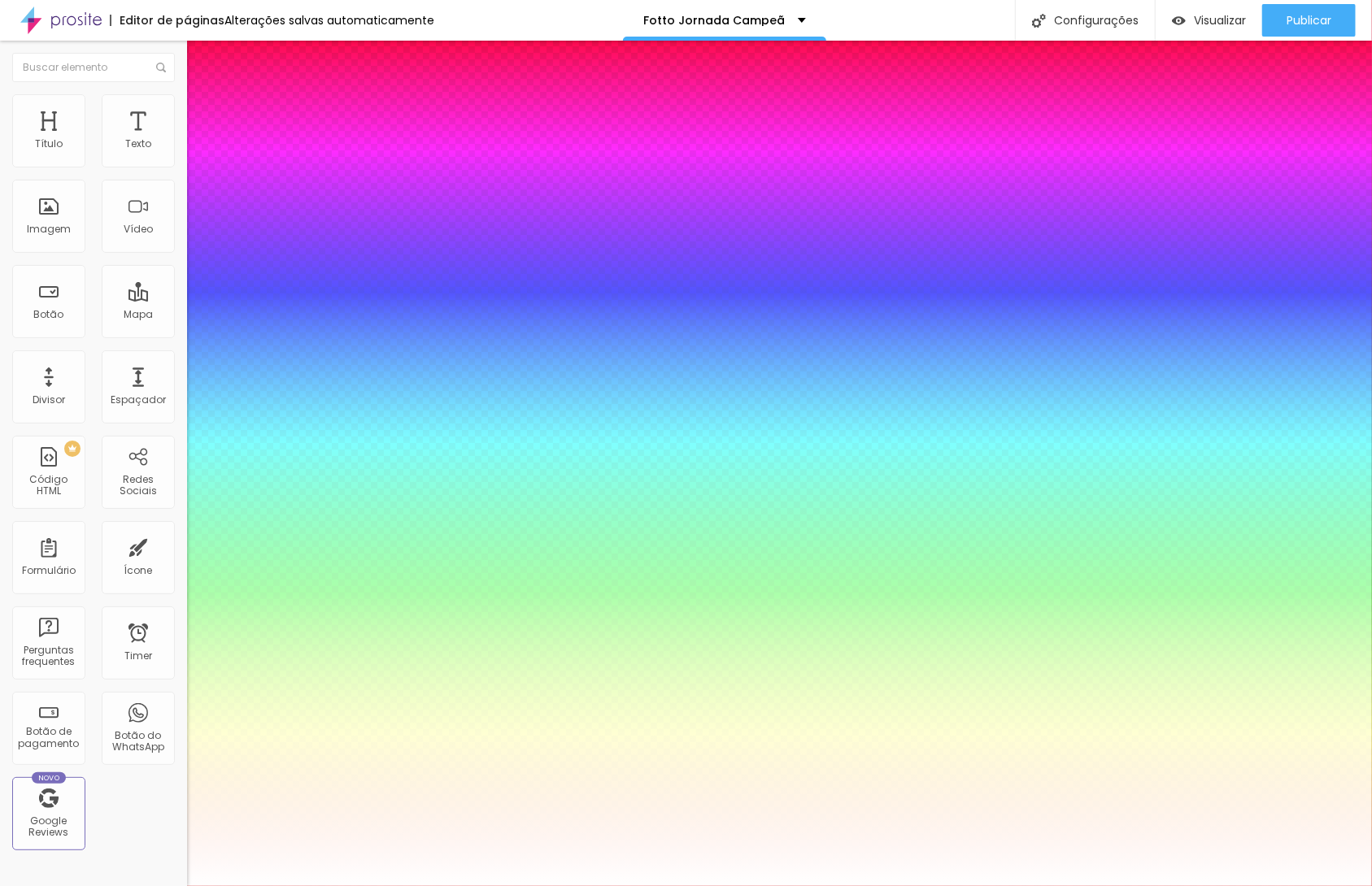
type input "1.5"
type input "1"
drag, startPoint x: 211, startPoint y: 497, endPoint x: 227, endPoint y: 495, distance: 16.1
type input "1.5"
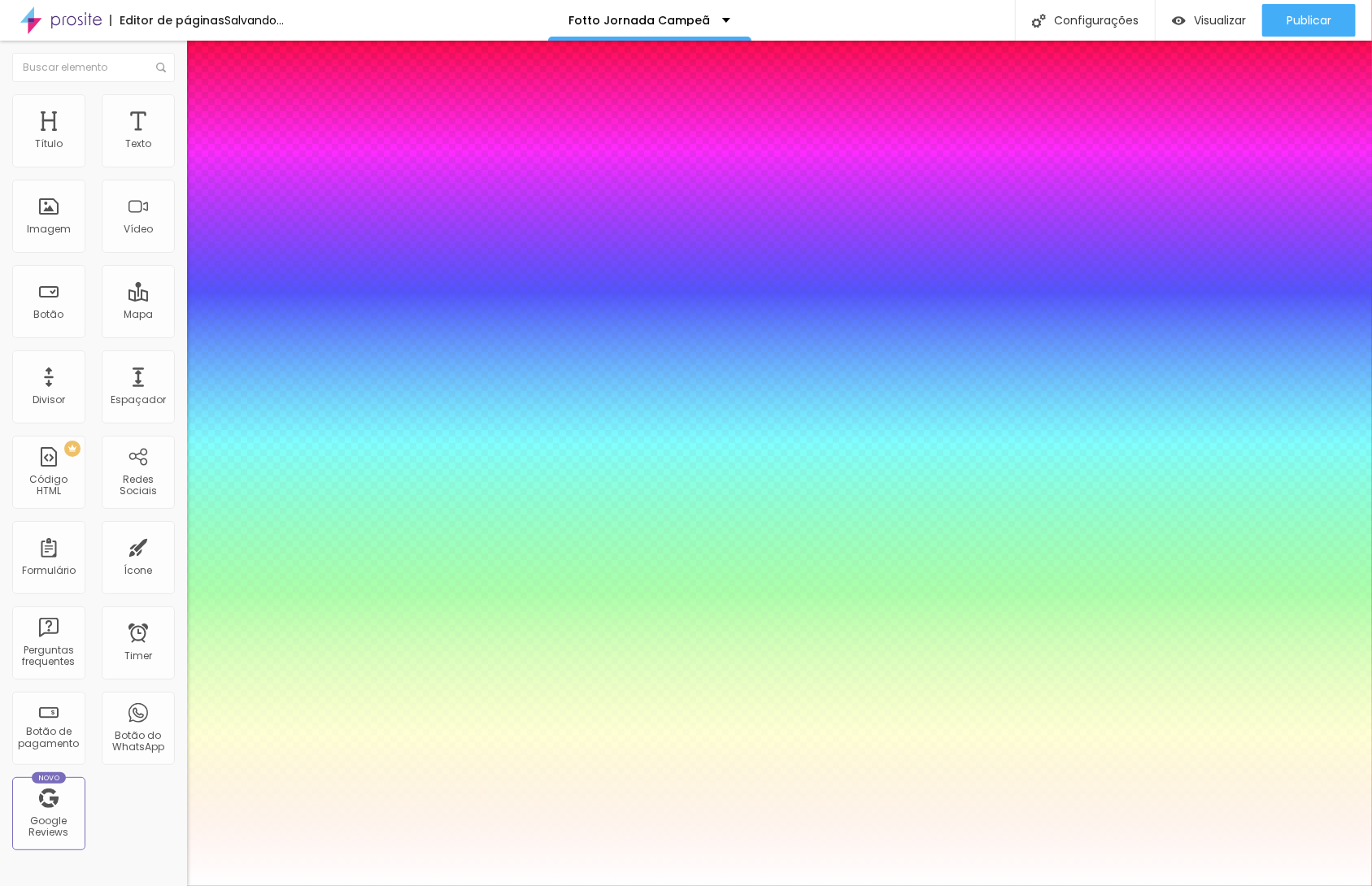
click at [928, 885] on div at bounding box center [686, 886] width 1372 height 0
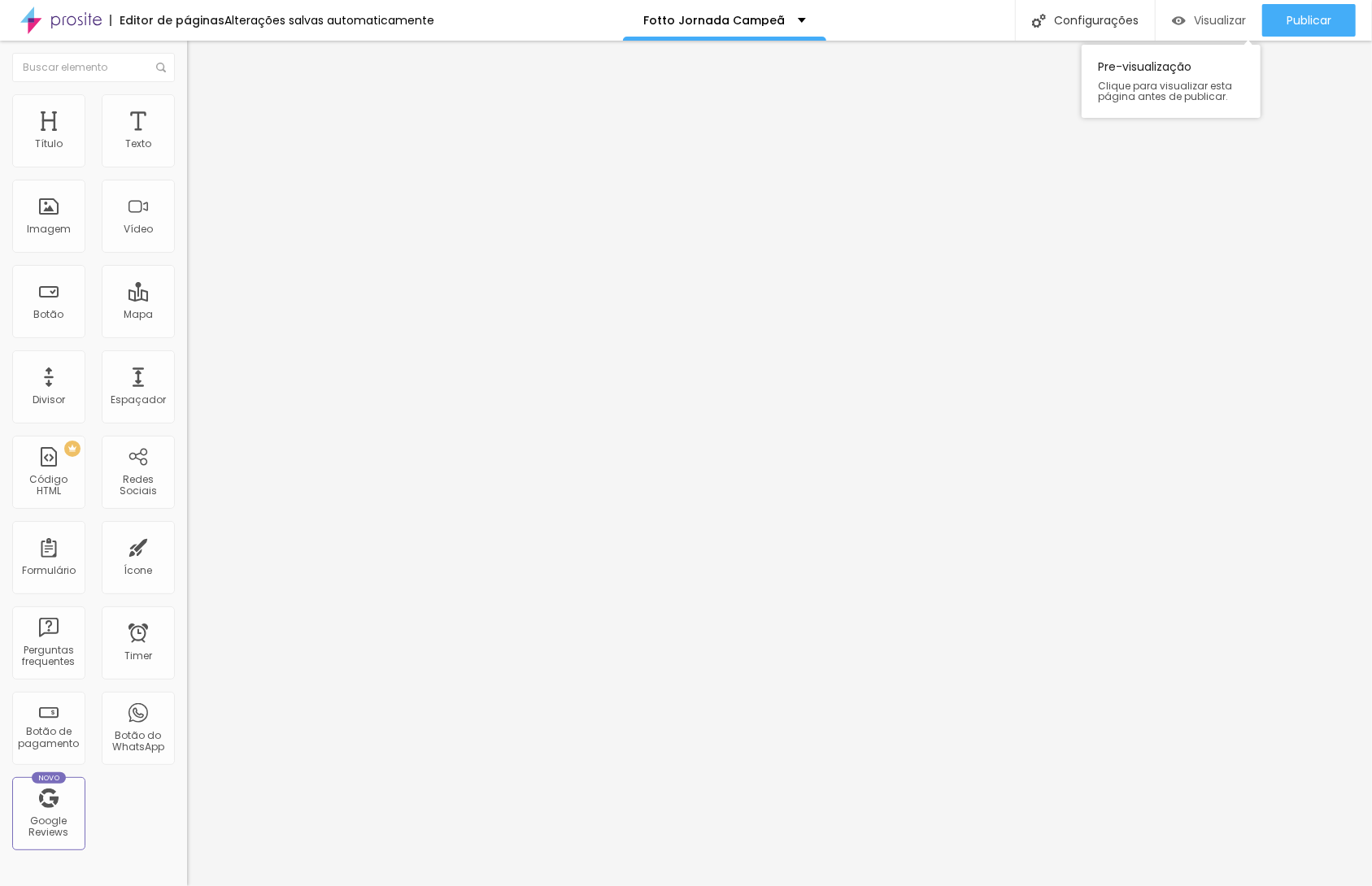
click at [1231, 23] on span "Visualizar" at bounding box center [1220, 19] width 52 height 13
drag, startPoint x: 148, startPoint y: 157, endPoint x: 169, endPoint y: 170, distance: 24.7
click at [187, 158] on div at bounding box center [280, 155] width 187 height 13
click at [187, 104] on li "Estilo" at bounding box center [280, 102] width 187 height 16
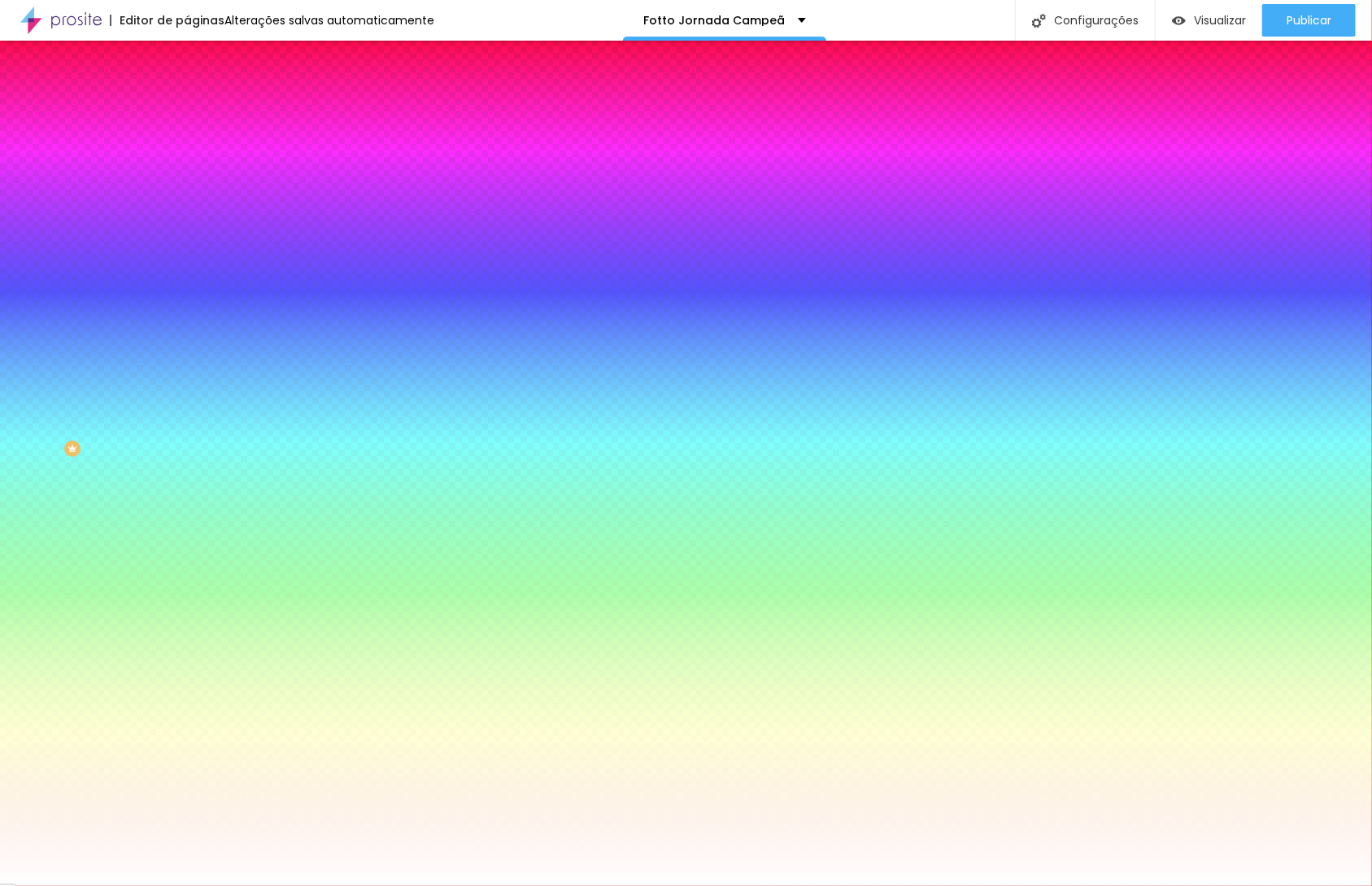
click at [187, 149] on span "Adicionar imagem" at bounding box center [239, 143] width 105 height 14
click at [187, 169] on span "Nenhum" at bounding box center [208, 162] width 42 height 14
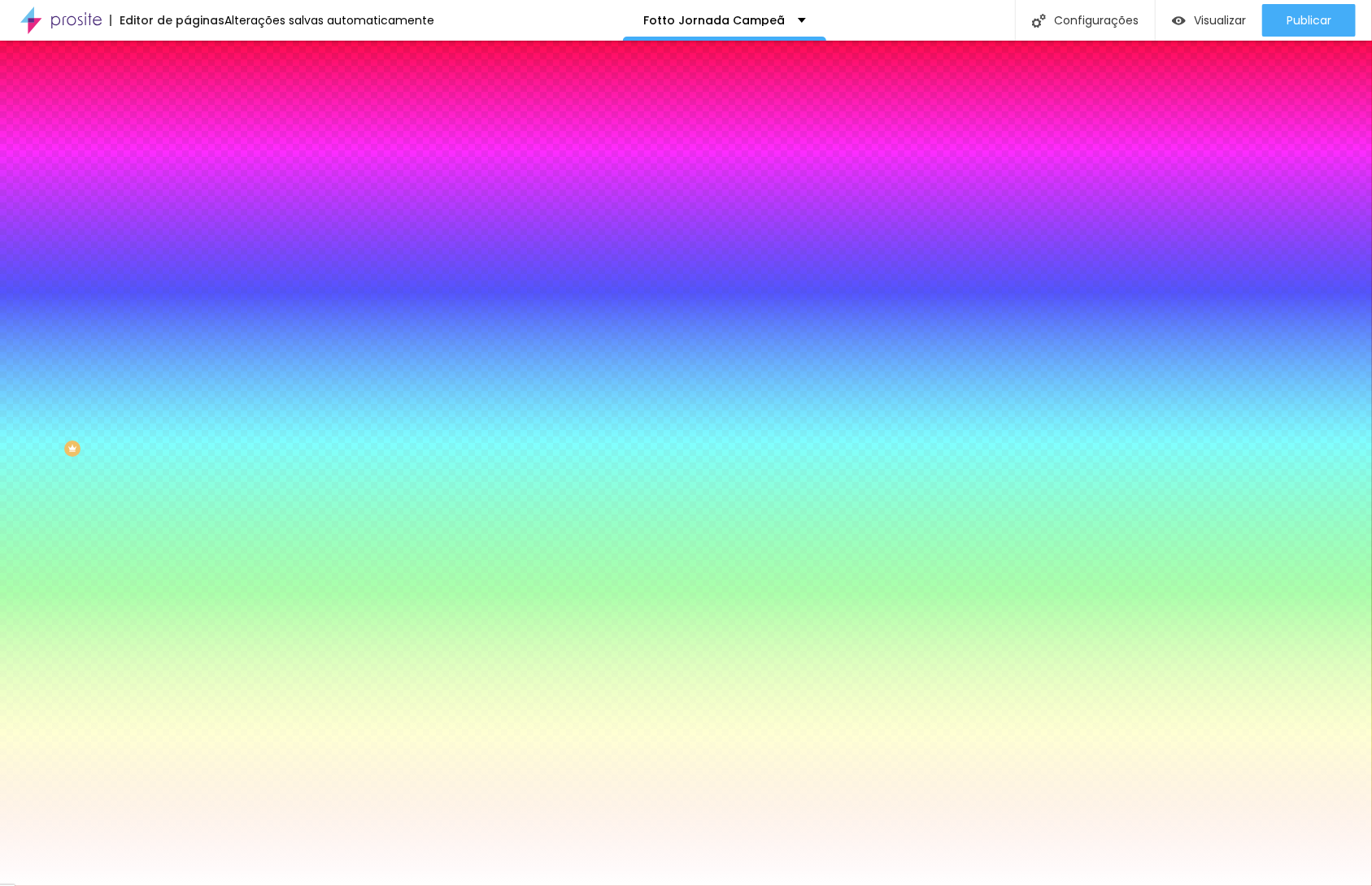
click at [187, 193] on div "Parallax" at bounding box center [280, 188] width 187 height 10
click at [187, 237] on input "#FFFFFF" at bounding box center [284, 229] width 195 height 16
paste input "000000"
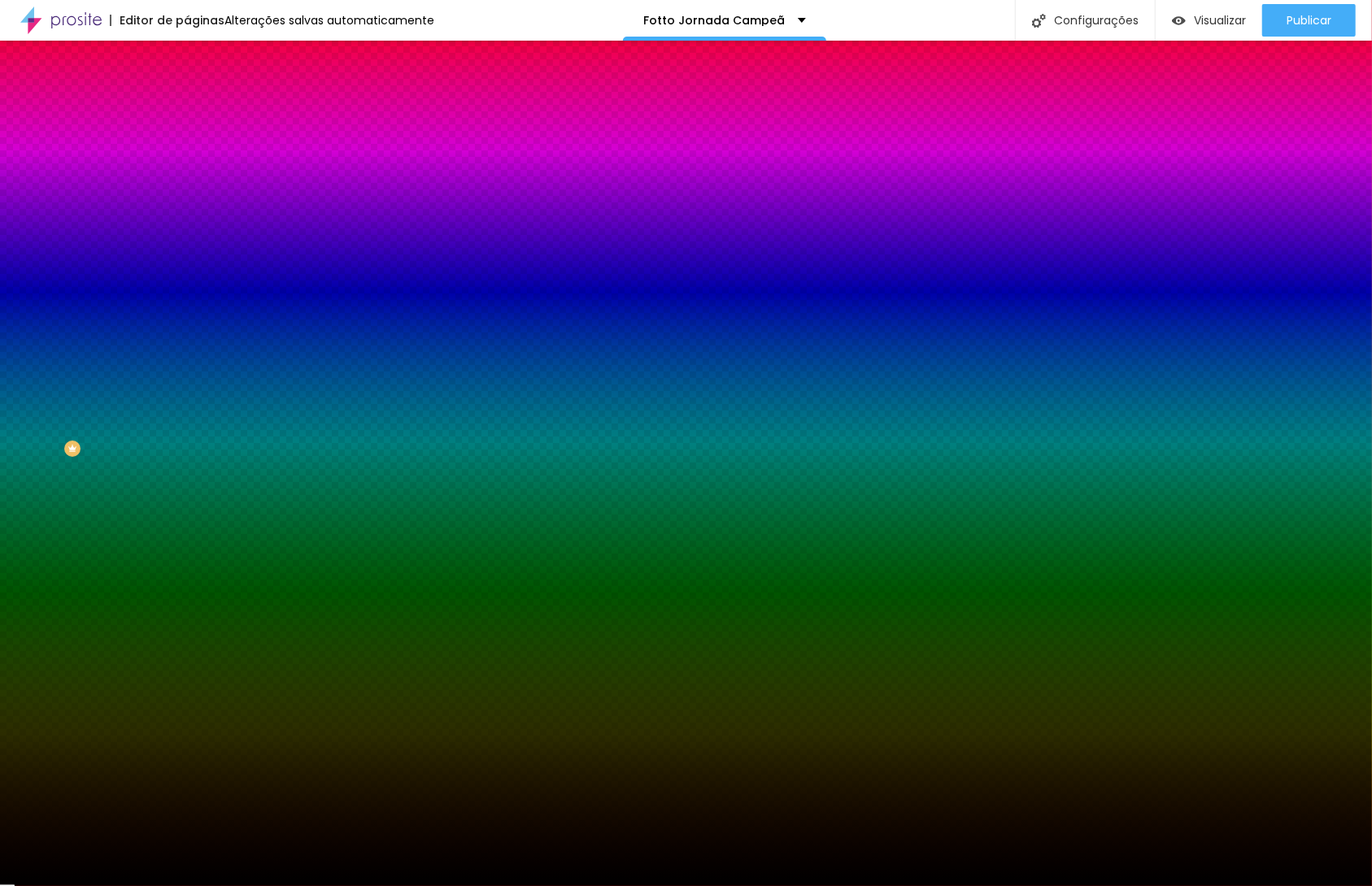
type input "#000000"
click at [187, 221] on div at bounding box center [280, 221] width 187 height 0
drag, startPoint x: 166, startPoint y: 436, endPoint x: 166, endPoint y: 448, distance: 12.0
click at [166, 448] on div at bounding box center [686, 443] width 1372 height 886
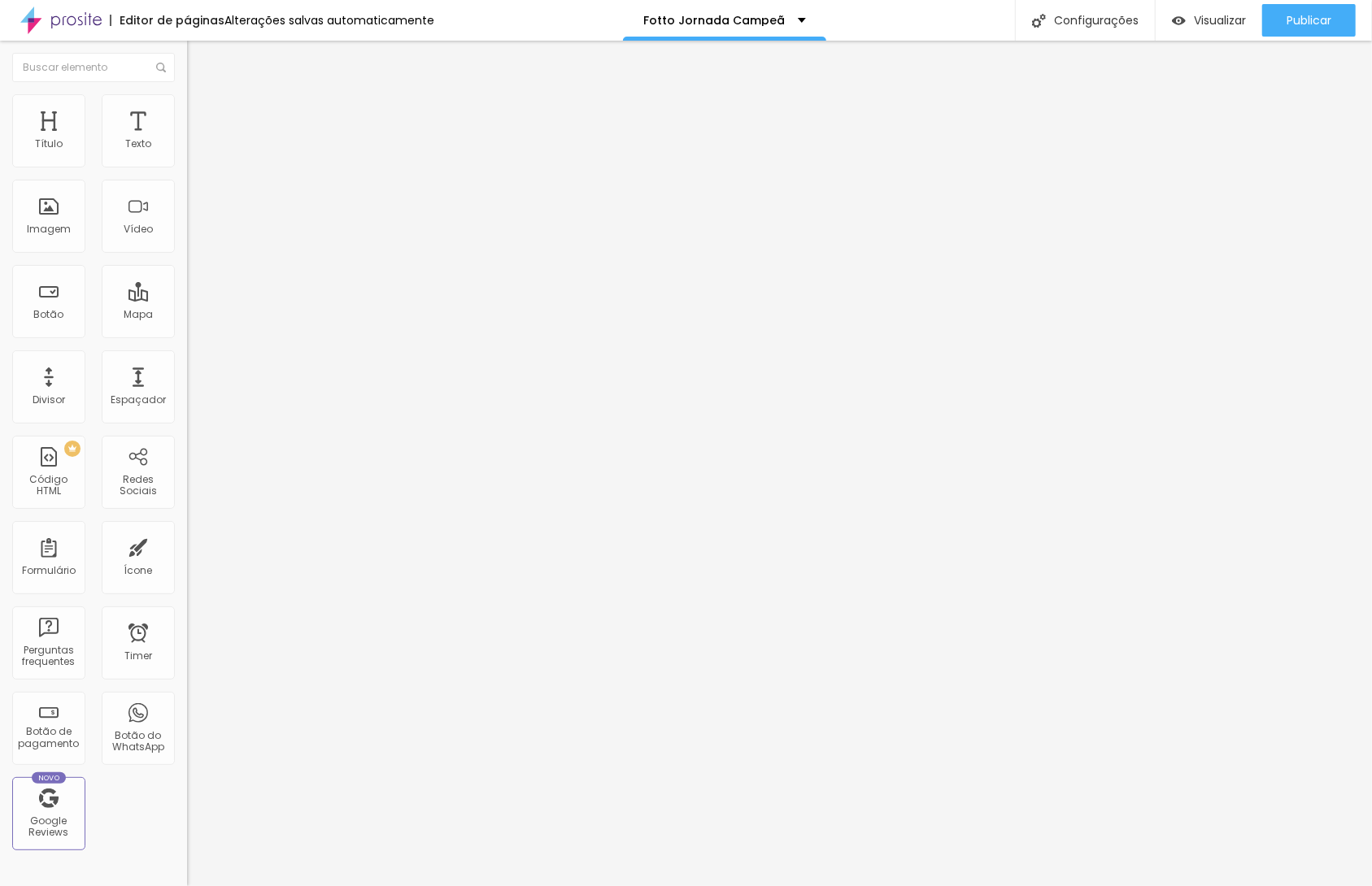
click at [187, 295] on div "Tamanho Titulo 1 H1 Titulo 2 H2 Titulo 3 H3 Titulo 4 H4 Titulo 5 H5 Titulo 6 H6…" at bounding box center [280, 203] width 187 height 184
click at [187, 241] on button "button" at bounding box center [198, 232] width 23 height 17
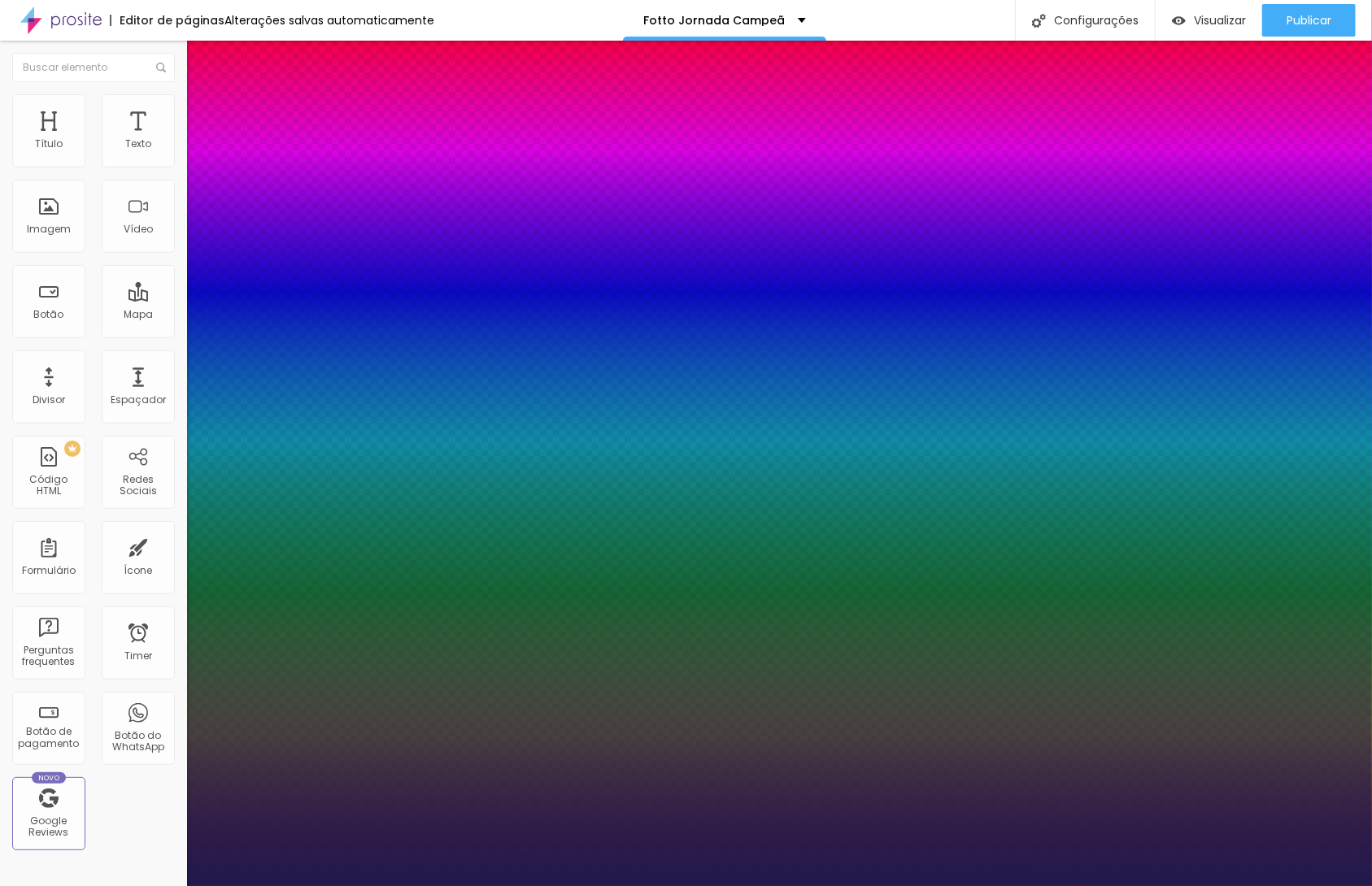
type input "1"
drag, startPoint x: 357, startPoint y: 454, endPoint x: 373, endPoint y: 456, distance: 16.1
type input "8"
type input "5"
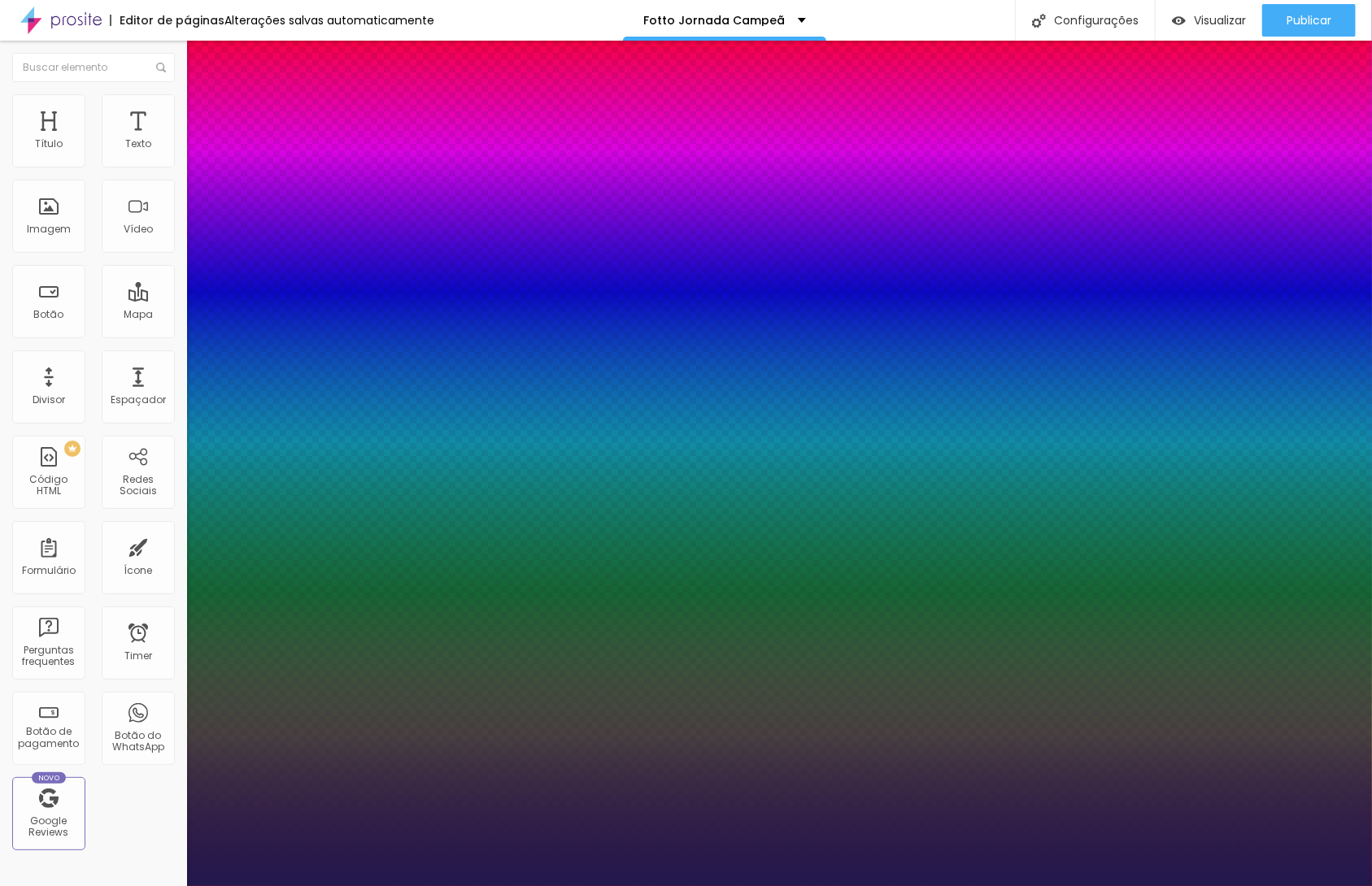
type input "1"
type input "55"
type input "1"
type input "55"
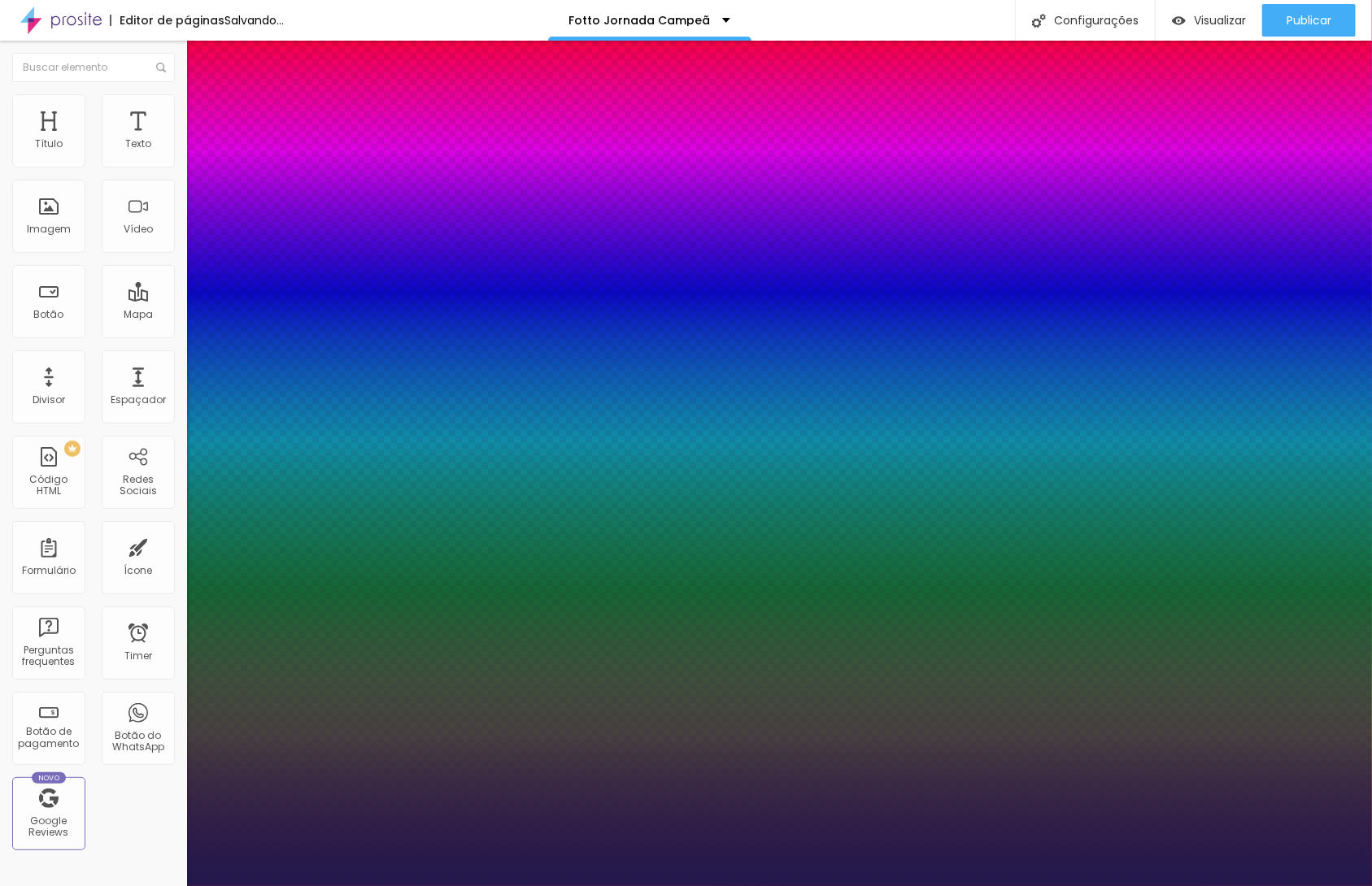
type input "1"
type input "#513EAD"
type input "1"
type input "#6251B4"
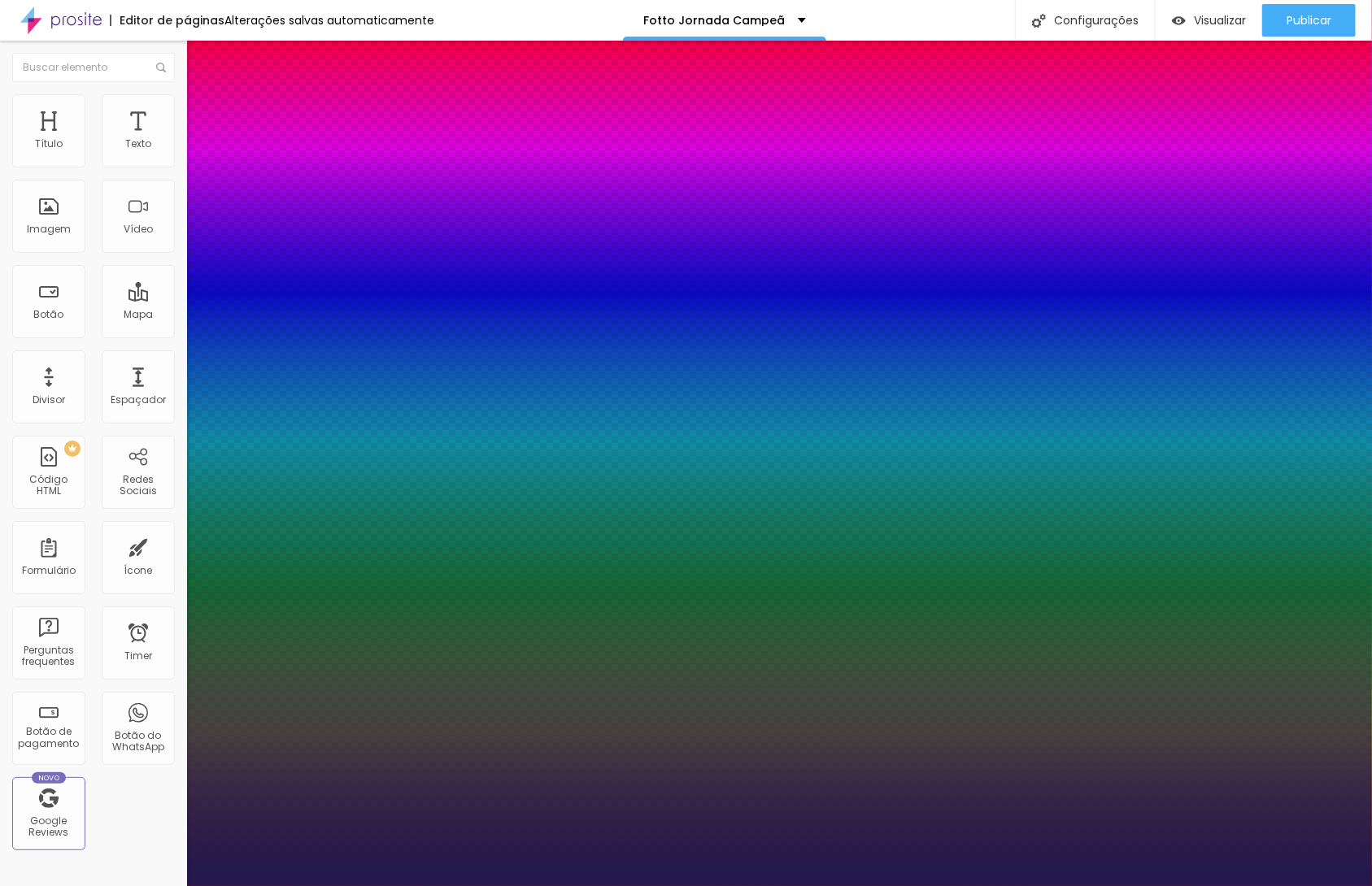
type input "1"
type input "#FFFFFF"
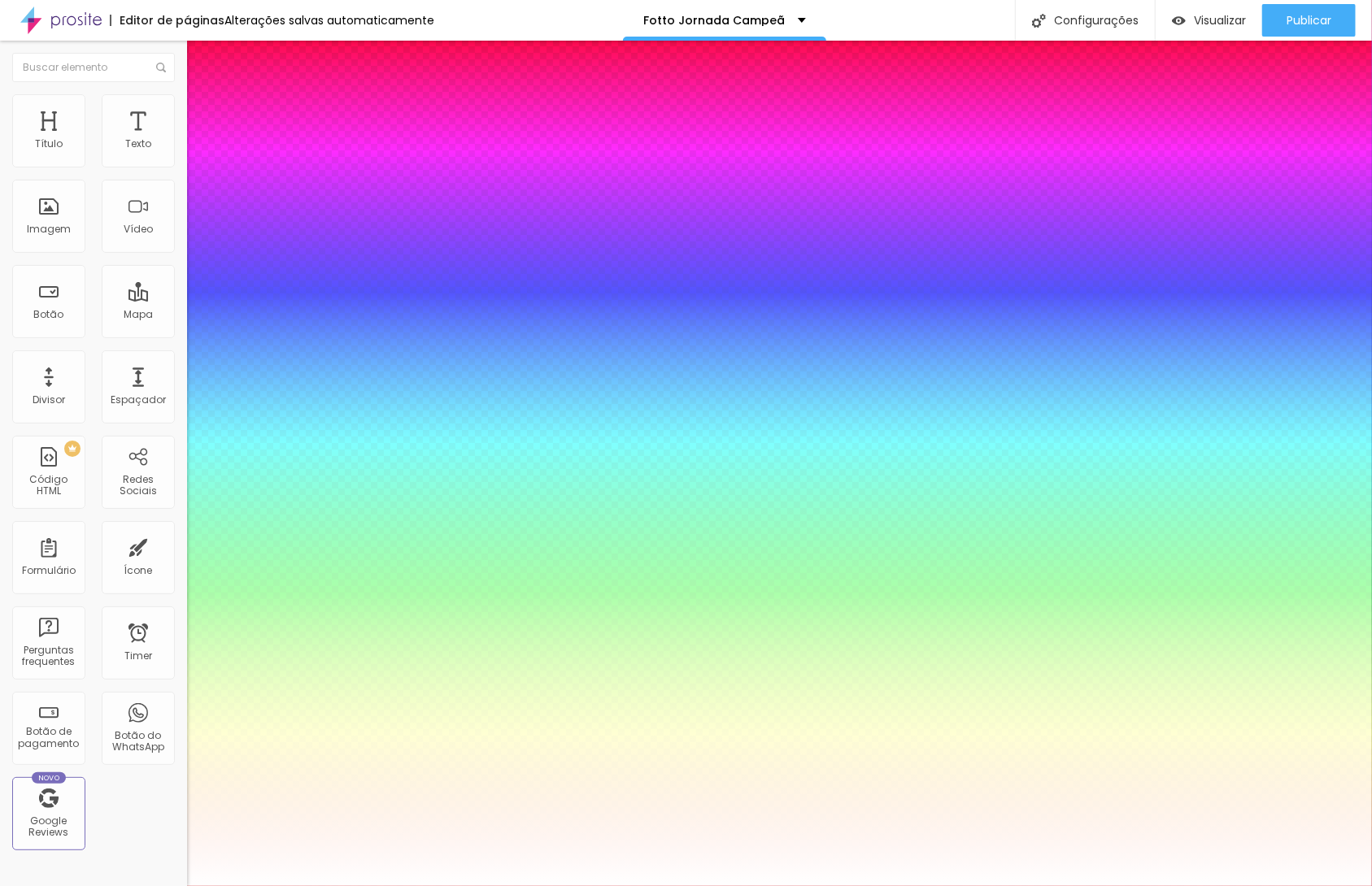
drag, startPoint x: 275, startPoint y: 653, endPoint x: 172, endPoint y: 563, distance: 136.8
type input "1"
click at [531, 885] on div at bounding box center [686, 886] width 1372 height 0
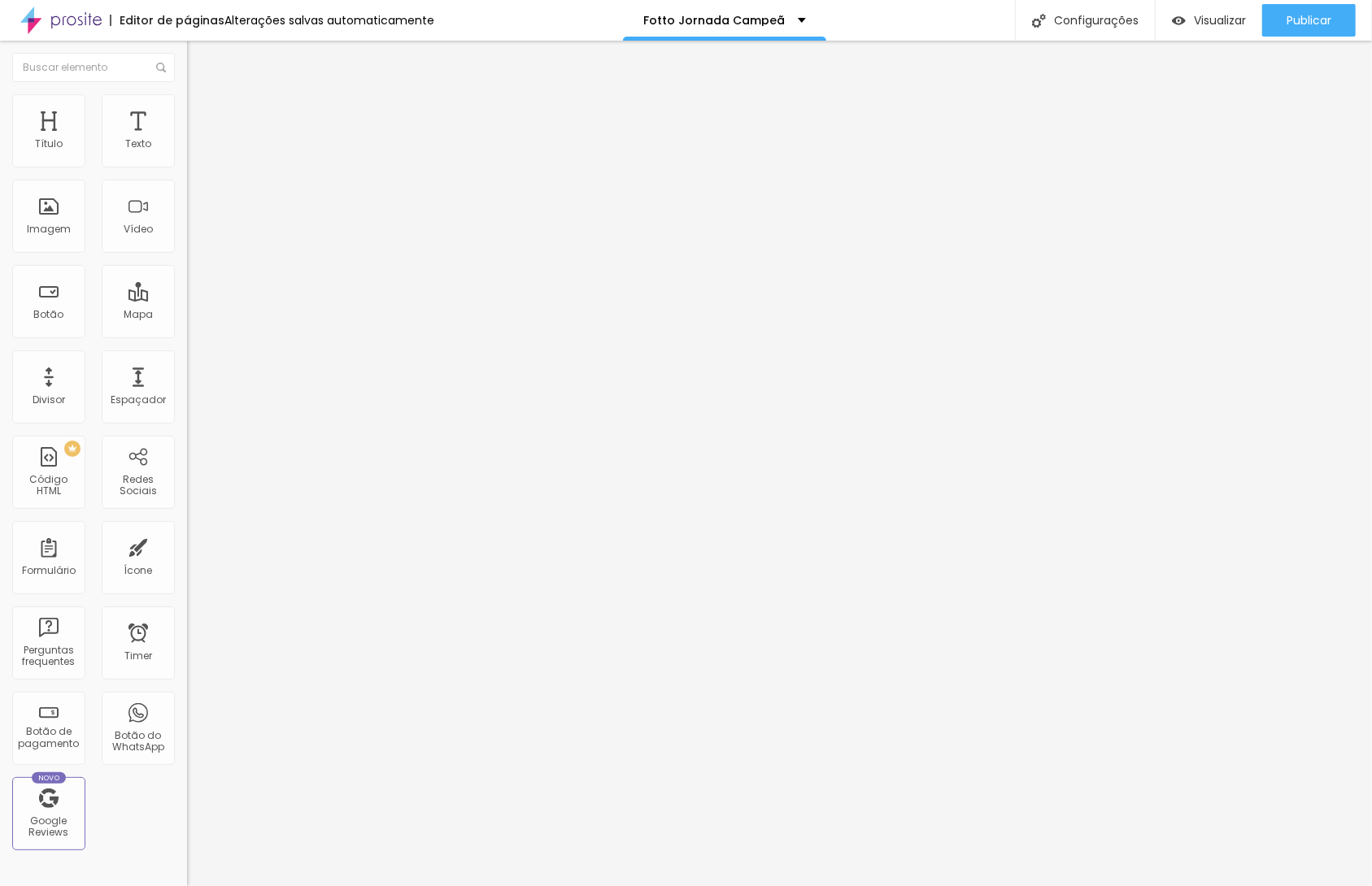
click at [193, 151] on icon "button" at bounding box center [199, 146] width 10 height 10
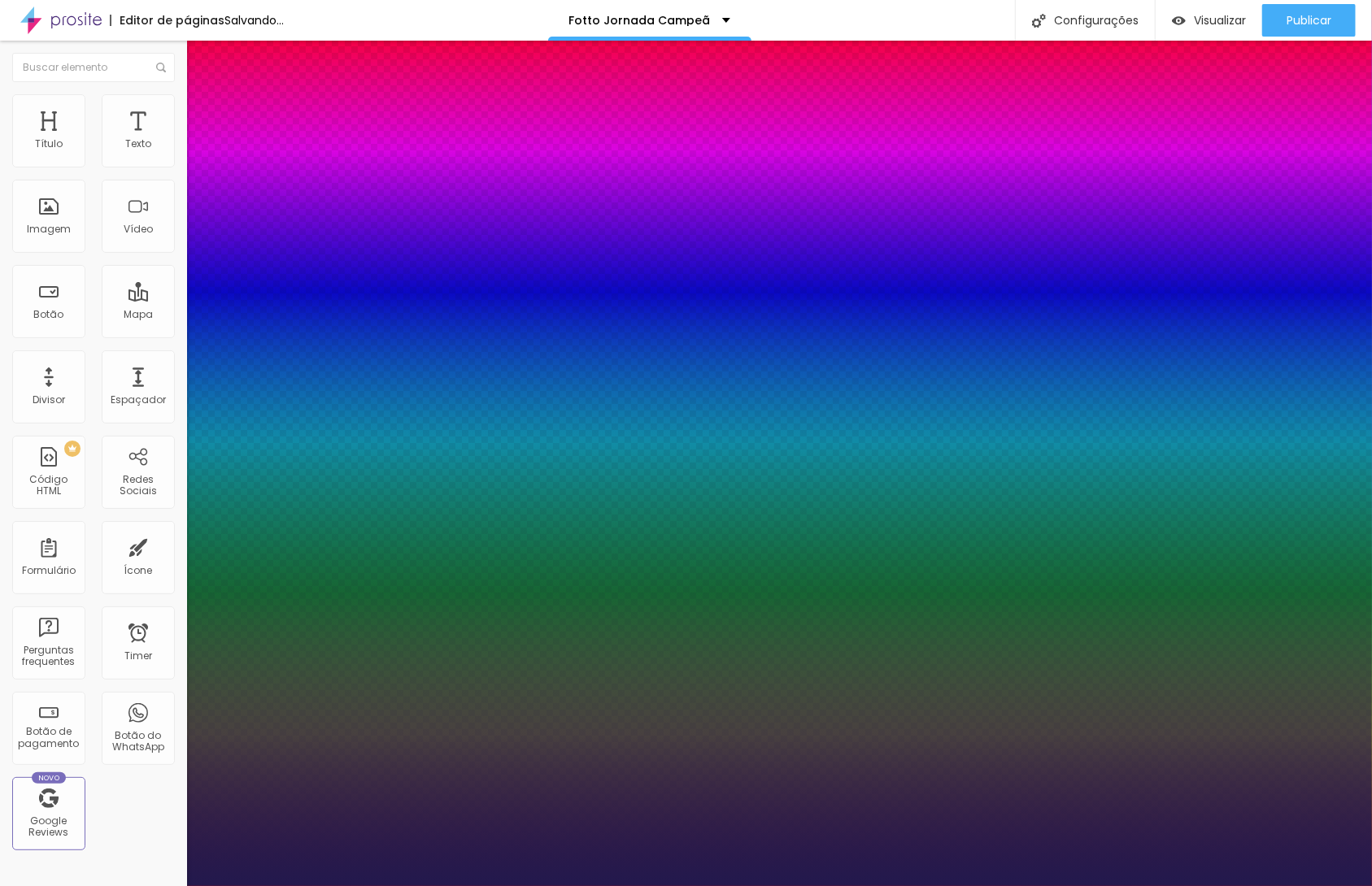
type input "1"
type input "8"
type input "2"
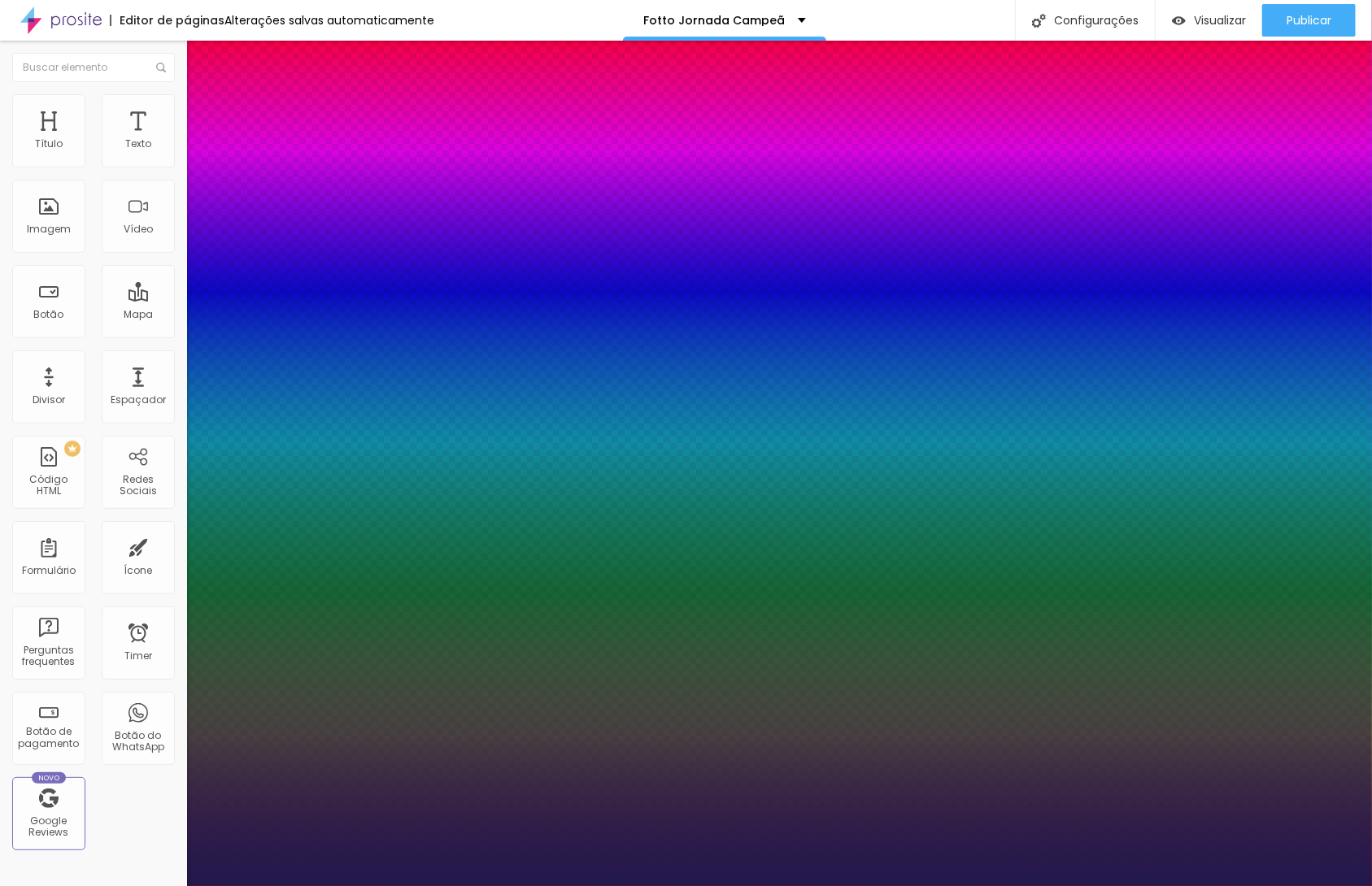
type input "1"
type input "20"
type input "1"
type input "20"
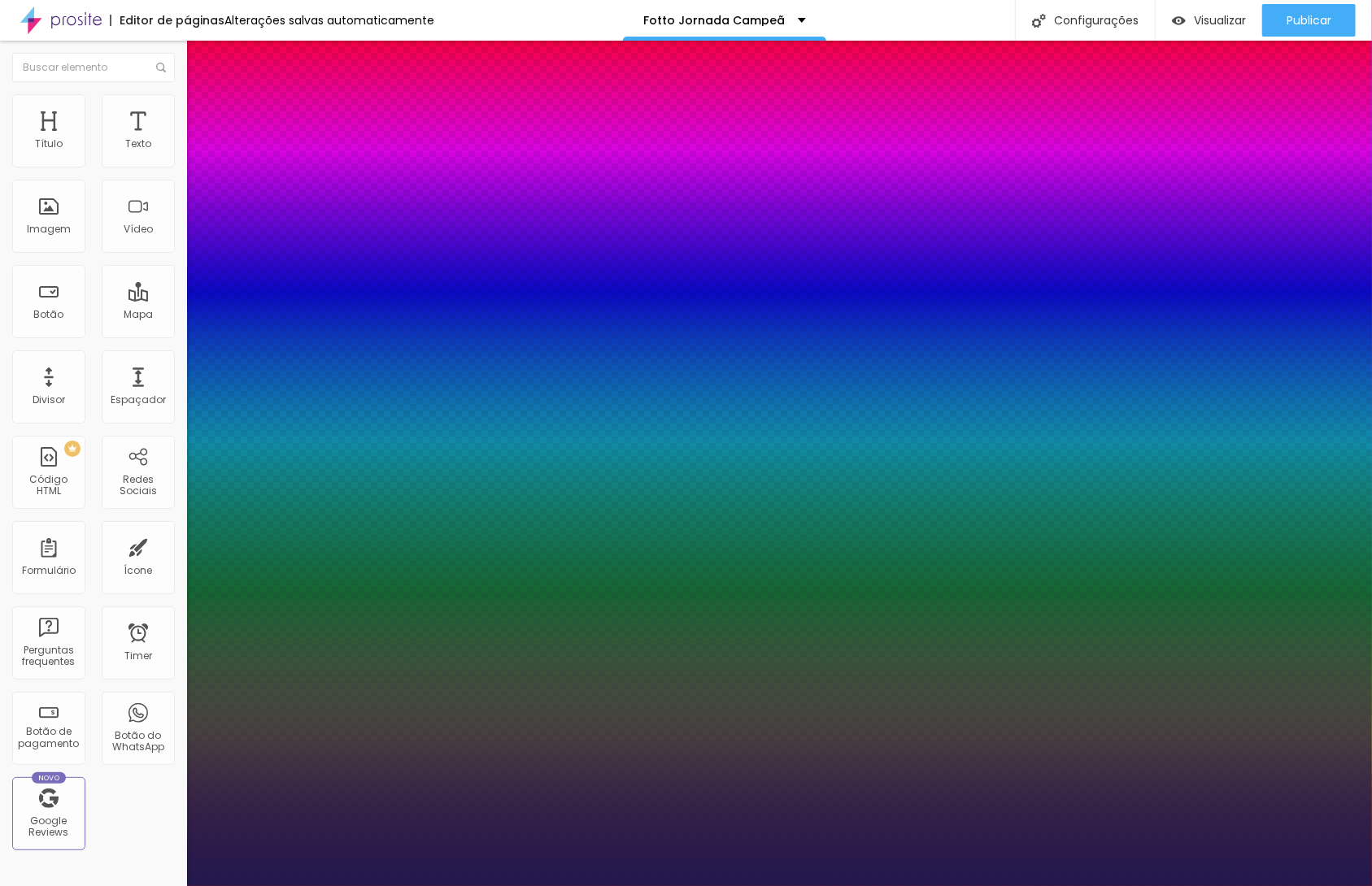
type input "1"
type input "#958BC7"
type input "1"
type input "#F2EFFC"
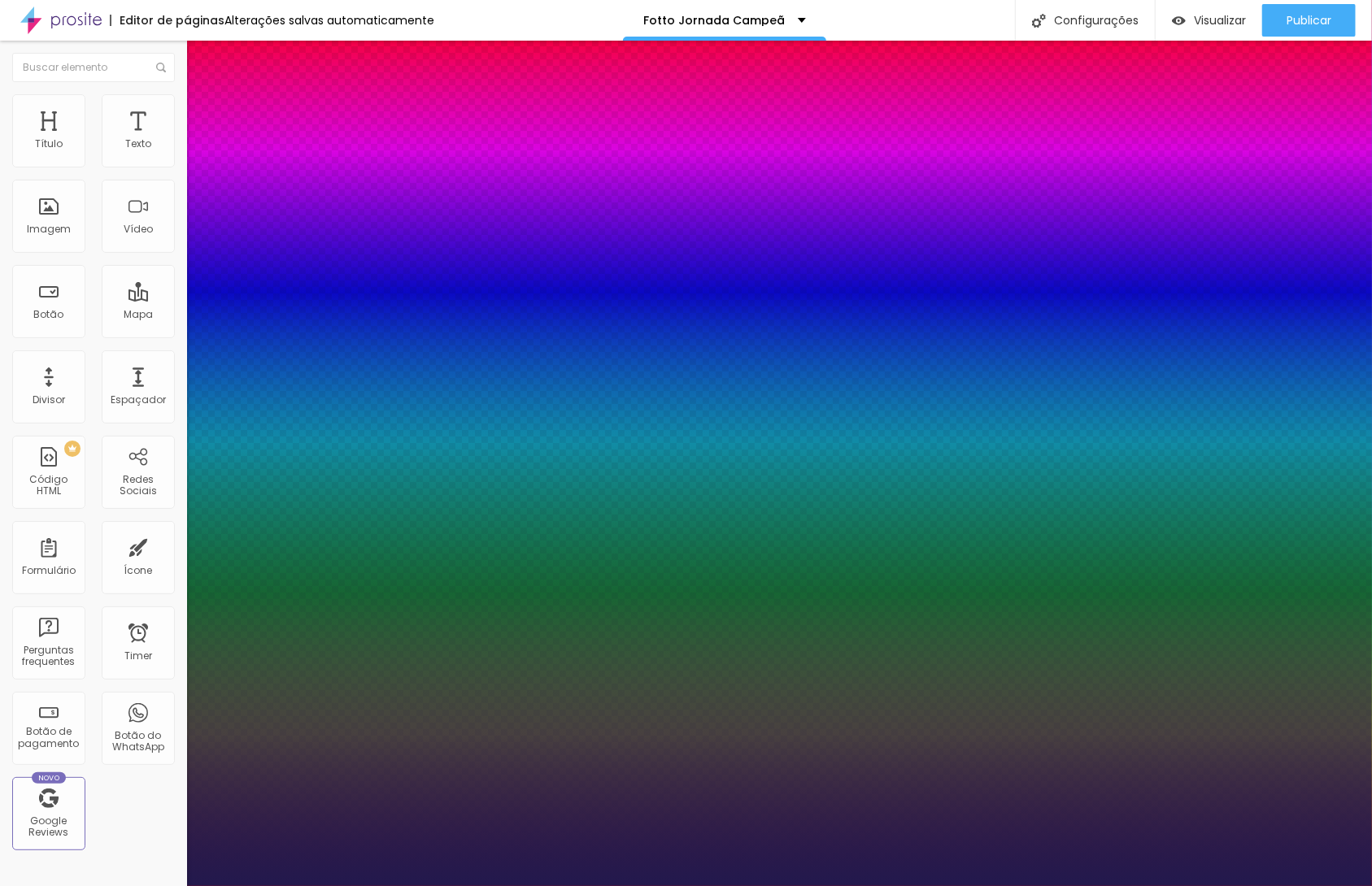
type input "1"
type input "#FFFFFF"
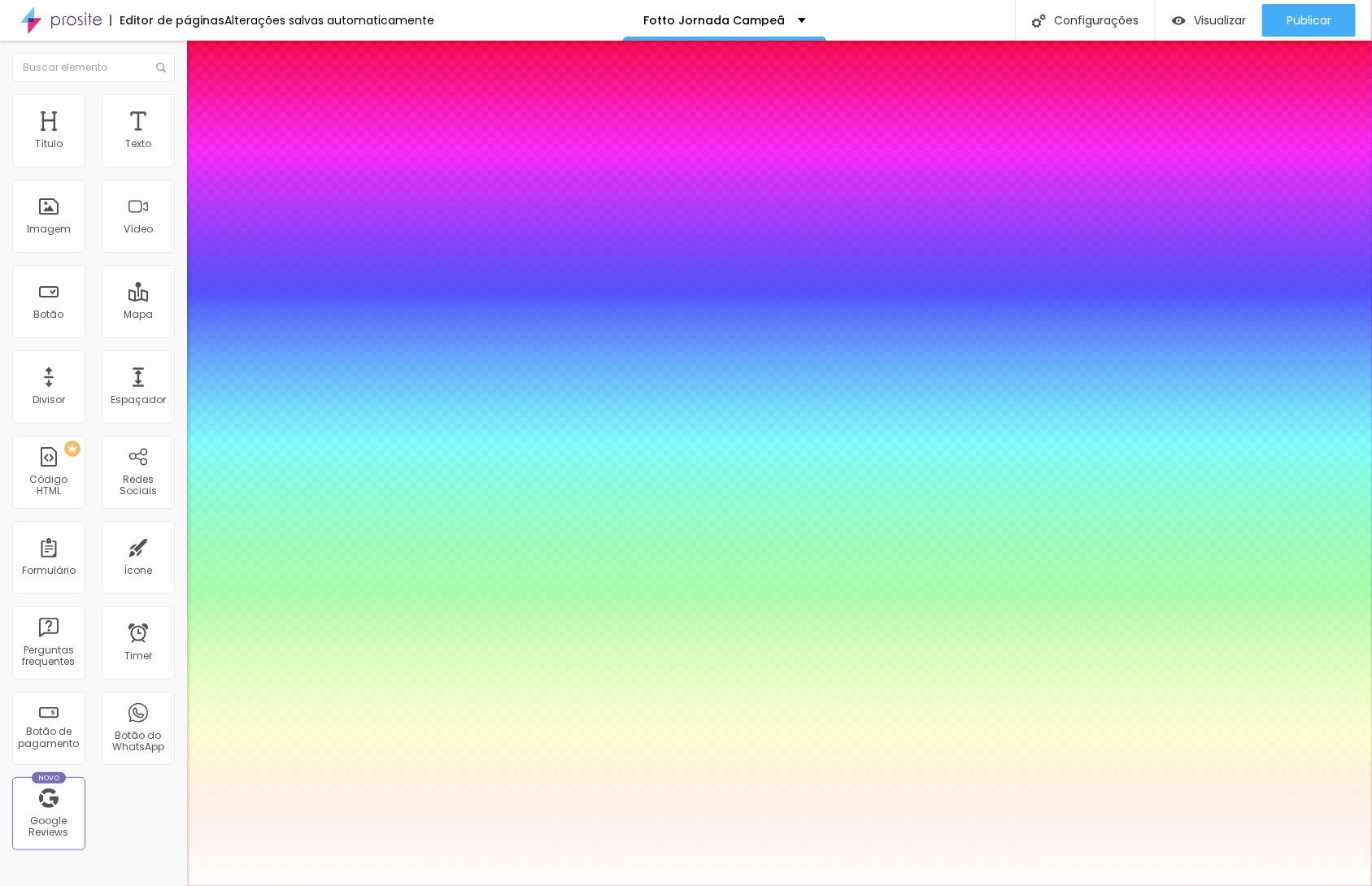
drag, startPoint x: 248, startPoint y: 459, endPoint x: 200, endPoint y: 397, distance: 78.4
type input "1"
click at [580, 885] on div at bounding box center [686, 886] width 1372 height 0
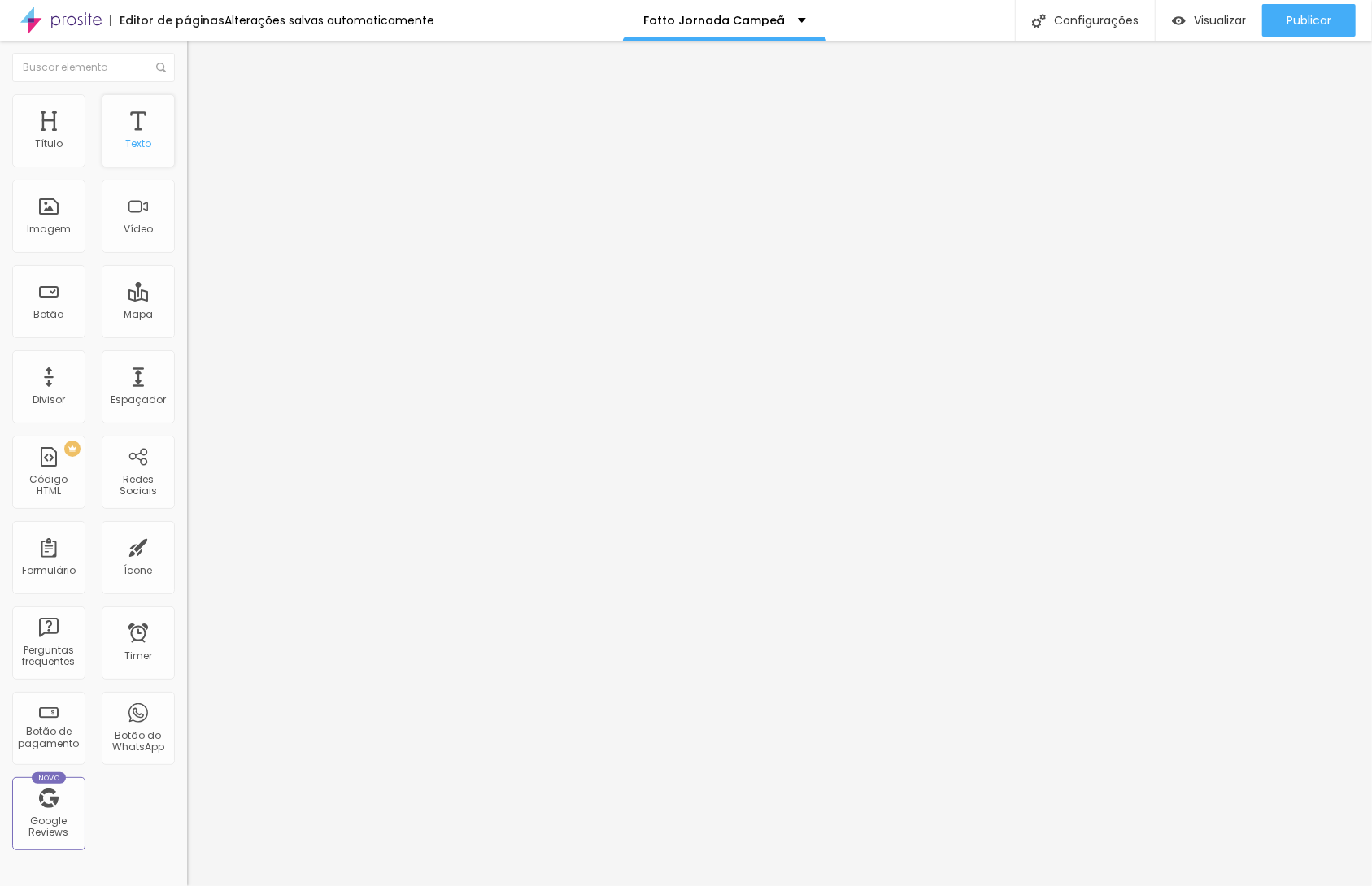
click at [128, 140] on div "Texto" at bounding box center [138, 144] width 26 height 11
click at [187, 156] on button "button" at bounding box center [198, 148] width 23 height 17
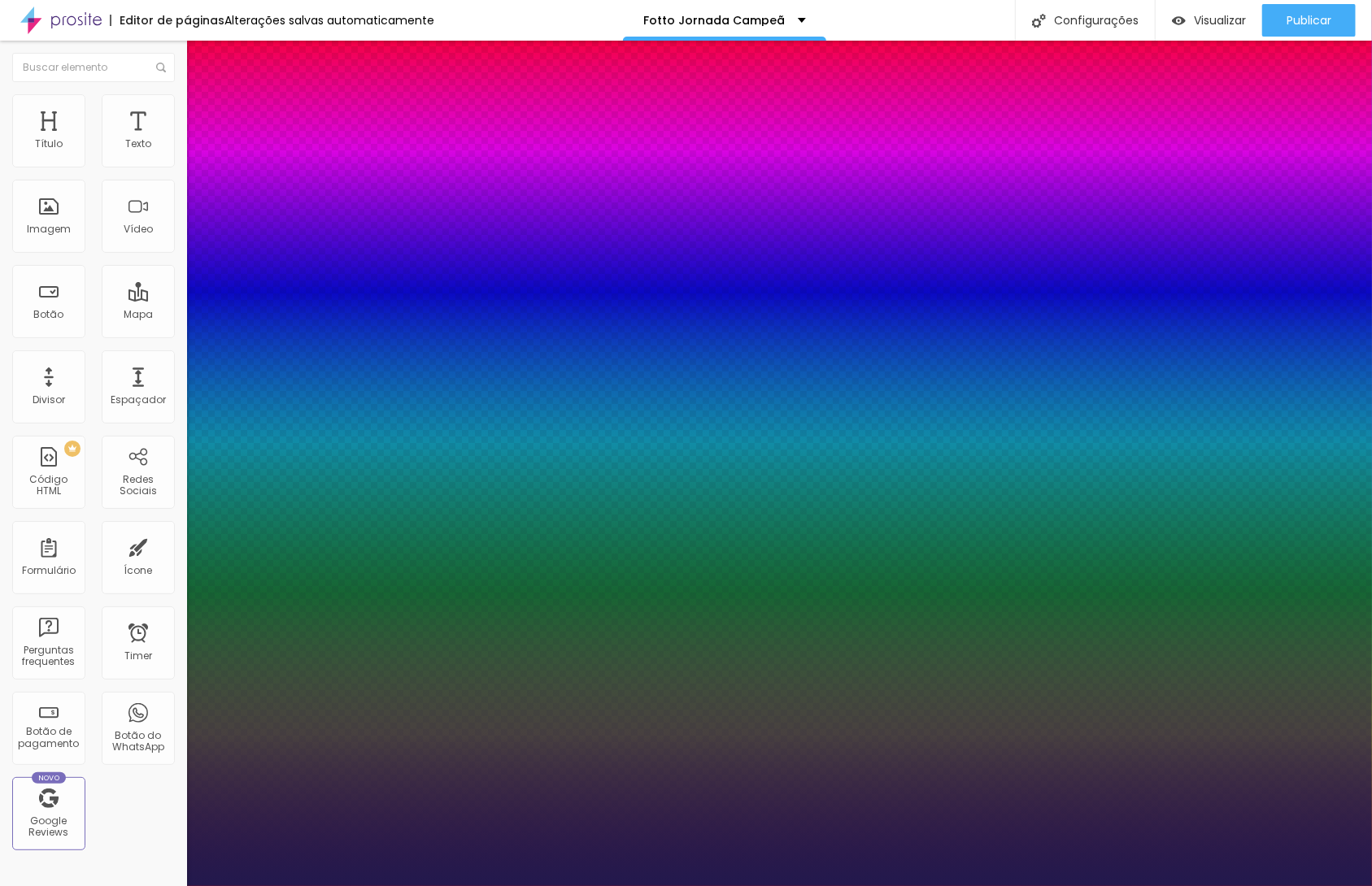
type input "1"
type input "#7768C4"
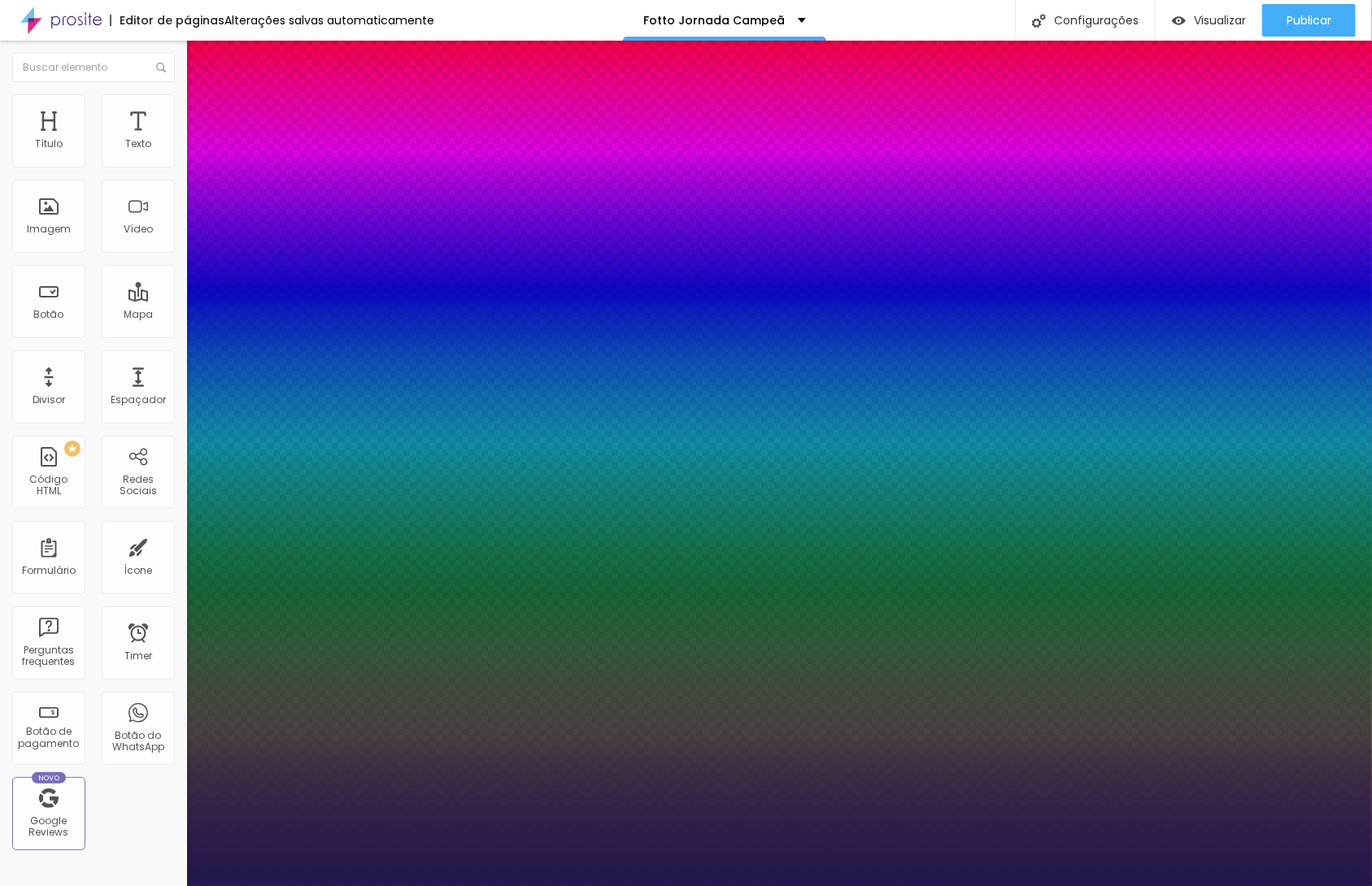
type input "1"
type input "#FFFFFF"
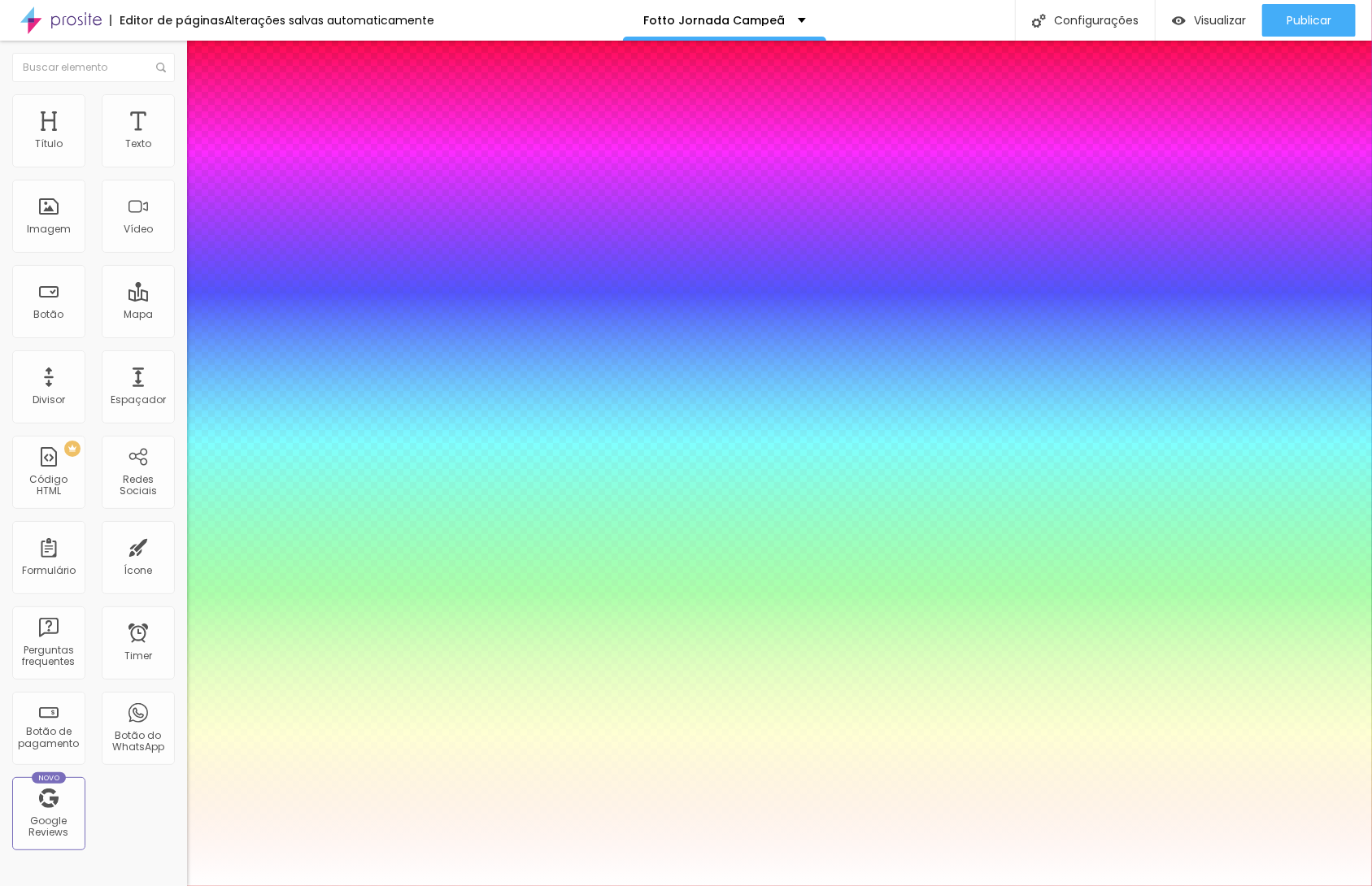
type input "1"
drag, startPoint x: 197, startPoint y: 414, endPoint x: 177, endPoint y: 398, distance: 25.6
click at [518, 885] on div at bounding box center [686, 886] width 1372 height 0
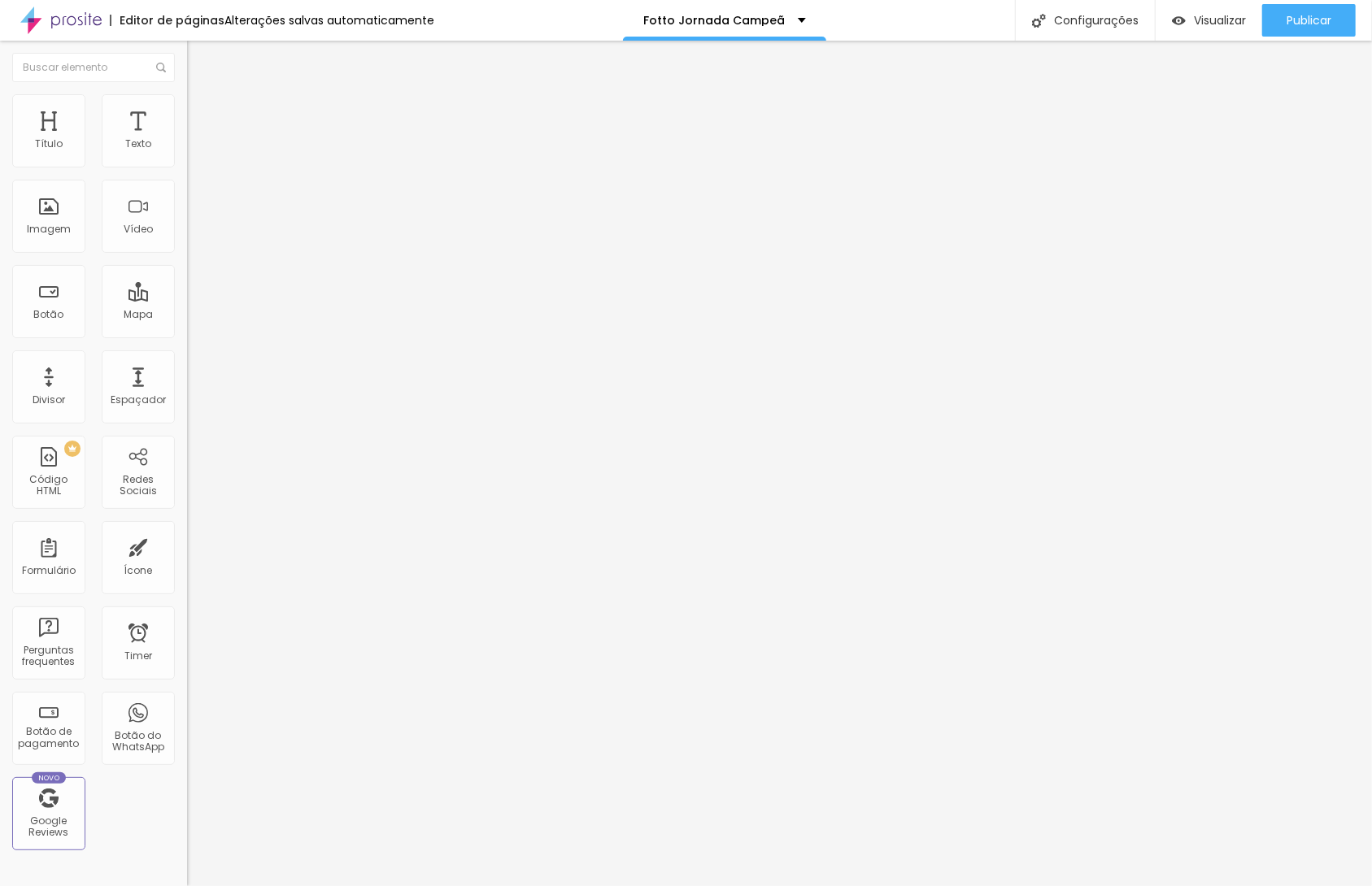
click at [202, 112] on span "Avançado" at bounding box center [229, 105] width 54 height 14
drag, startPoint x: 75, startPoint y: 286, endPoint x: 68, endPoint y: 306, distance: 21.2
click at [187, 617] on div "Classes Html" at bounding box center [280, 622] width 187 height 10
paste input "tags-bf"
click at [187, 627] on input "text" at bounding box center [284, 634] width 195 height 16
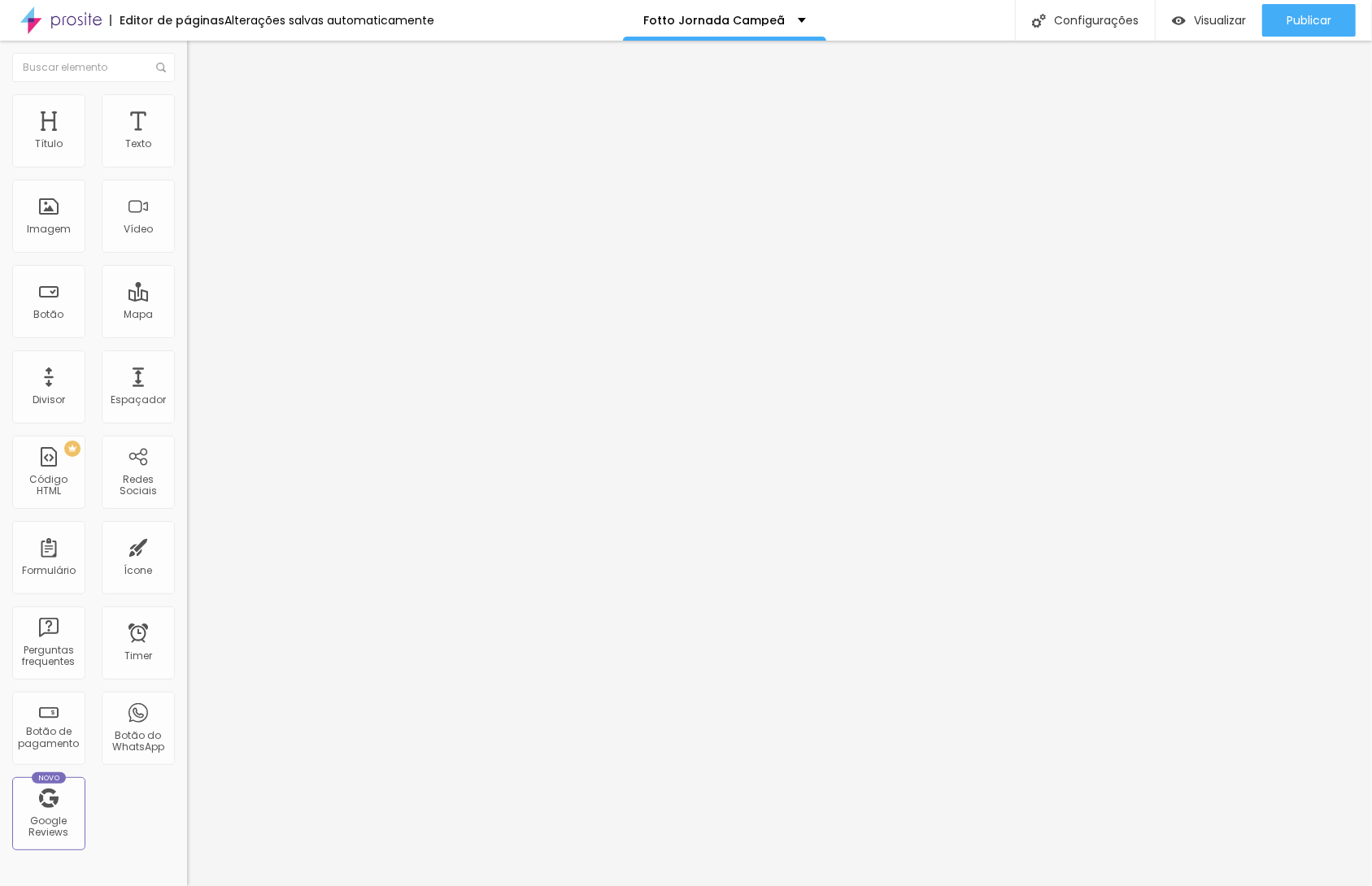
type input "tags-bf"
click at [1108, 20] on div "Configurações" at bounding box center [1085, 20] width 140 height 41
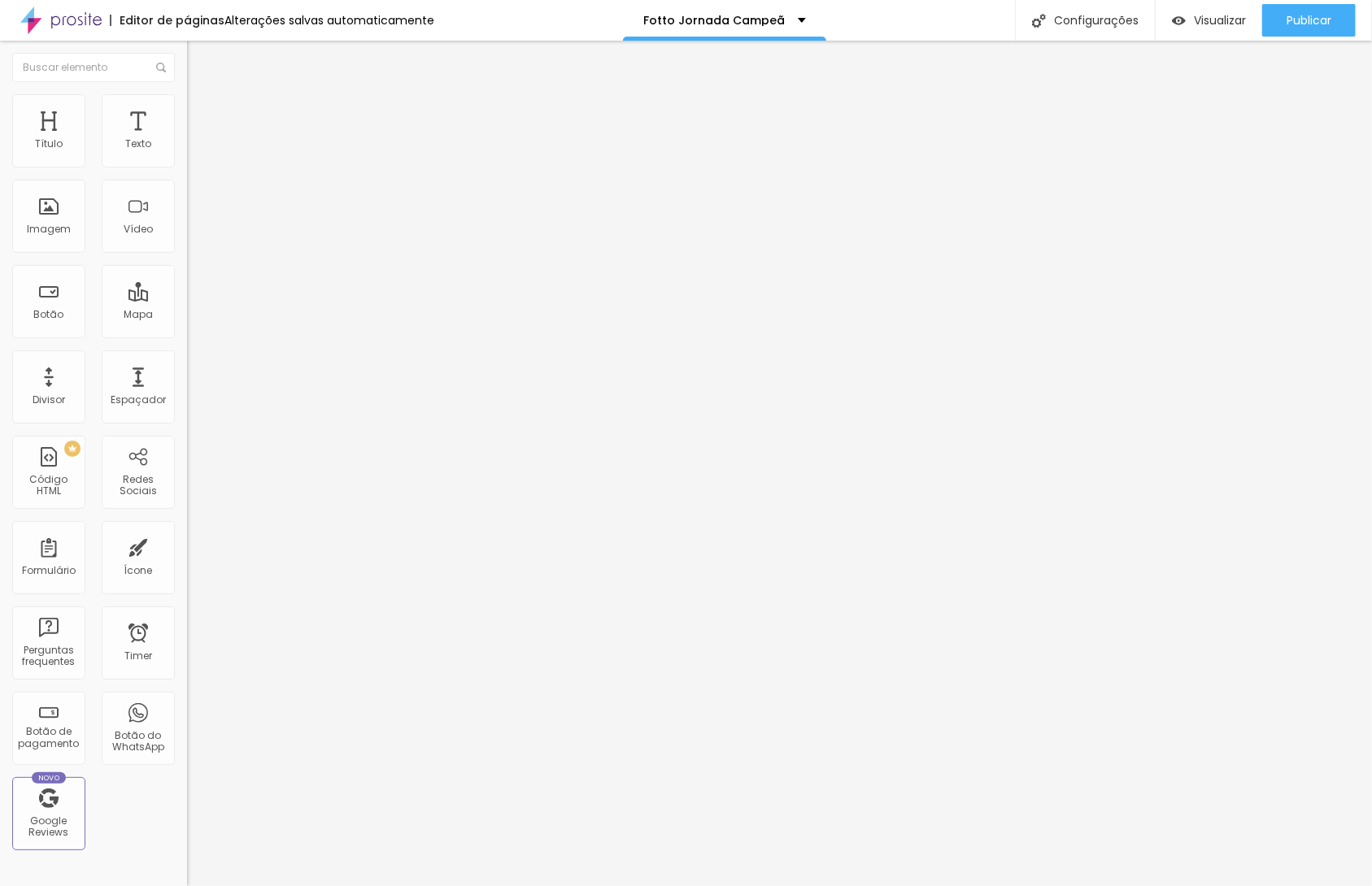
click at [987, 885] on div at bounding box center [686, 903] width 1372 height 14
drag, startPoint x: 136, startPoint y: 101, endPoint x: 141, endPoint y: 143, distance: 42.3
click at [187, 102] on img at bounding box center [193, 101] width 14 height 14
click at [187, 703] on div at bounding box center [280, 703] width 187 height 0
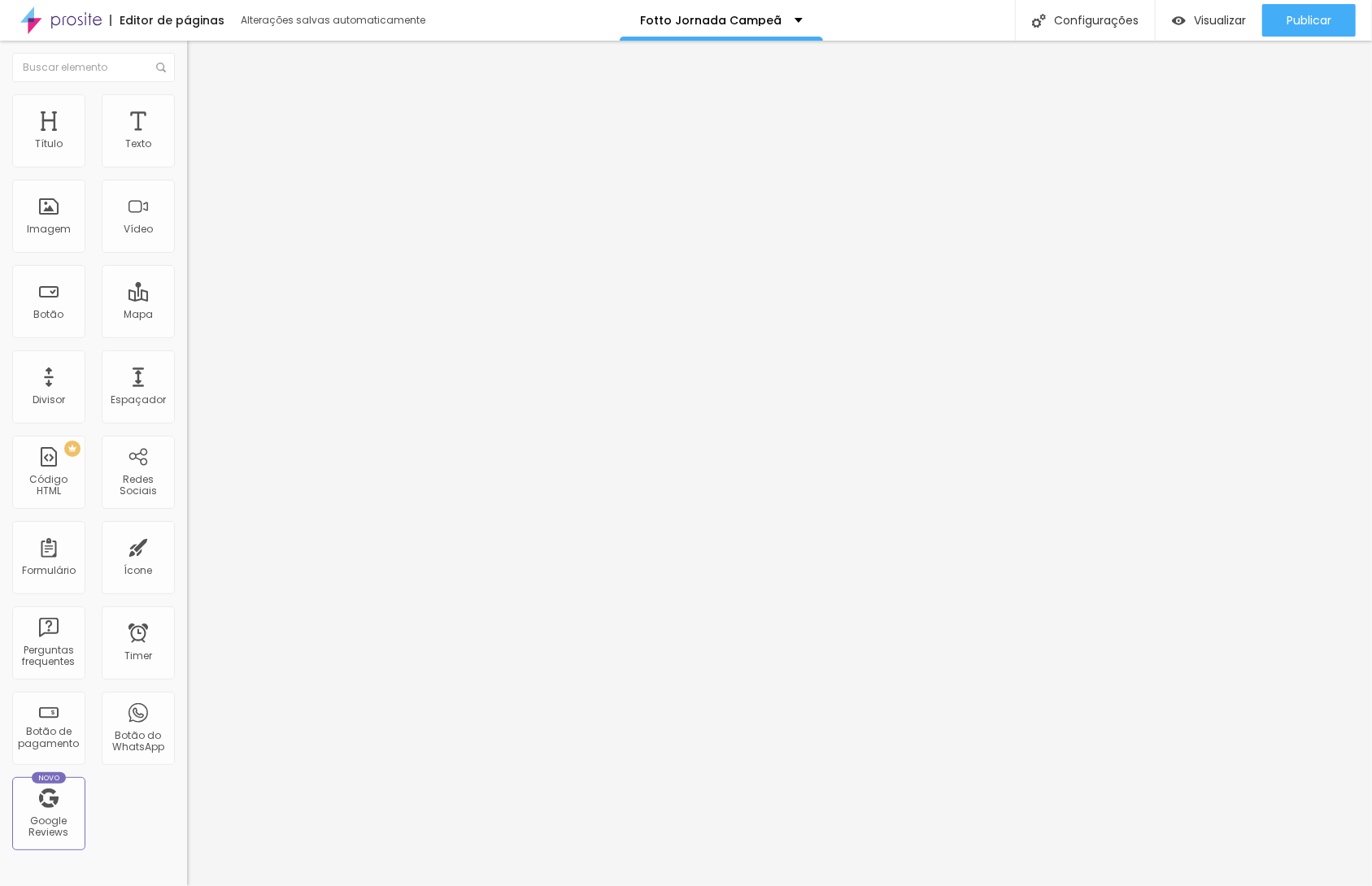
click at [187, 627] on input "tags-bf" at bounding box center [284, 634] width 195 height 16
paste input "-mobile"
type input "tags-bf-mobile"
click at [1076, 22] on div "Configurações" at bounding box center [1085, 20] width 140 height 41
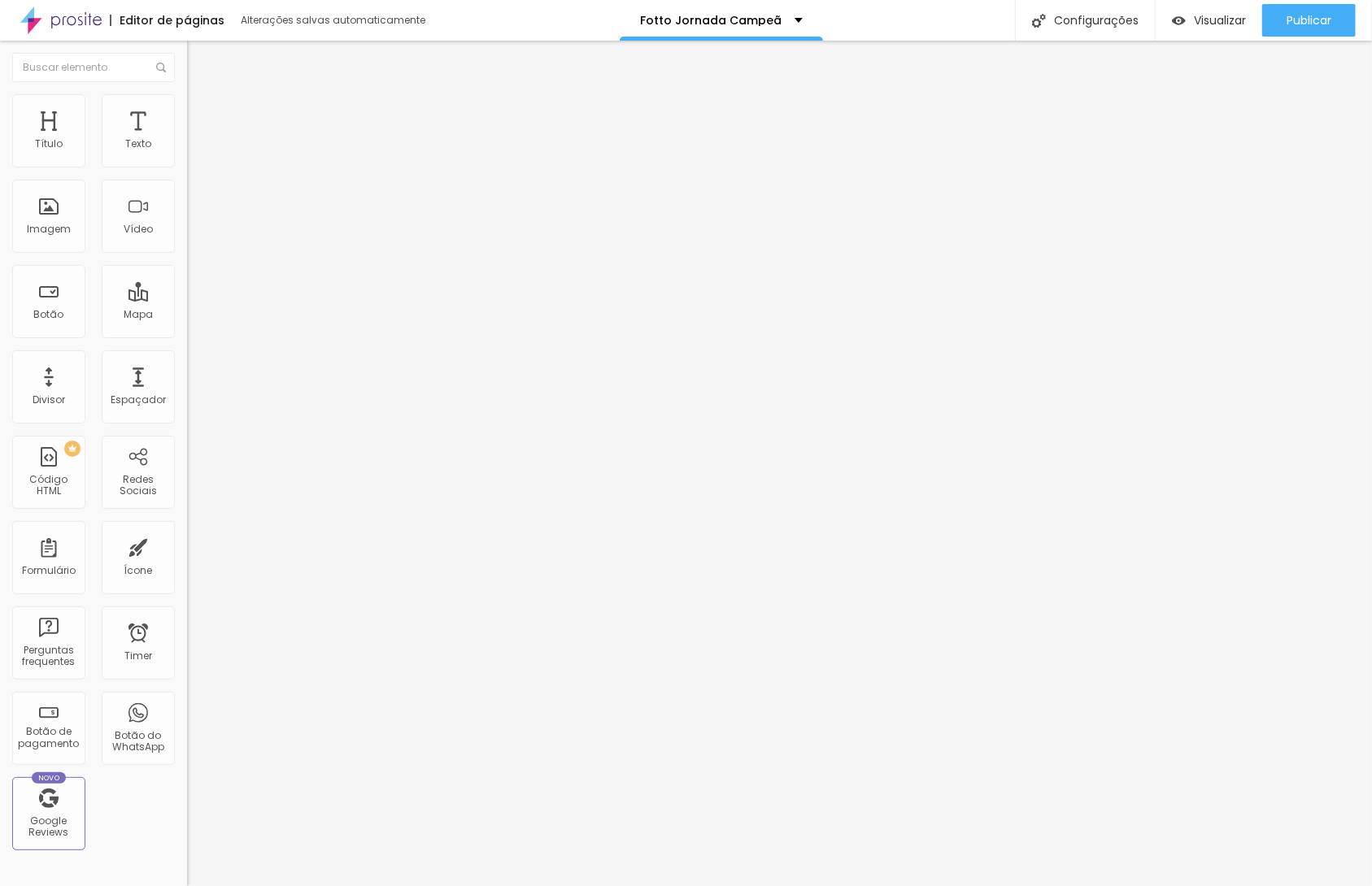
click at [977, 885] on div at bounding box center [686, 903] width 1372 height 14
click at [202, 112] on span "Estilo" at bounding box center [215, 105] width 25 height 14
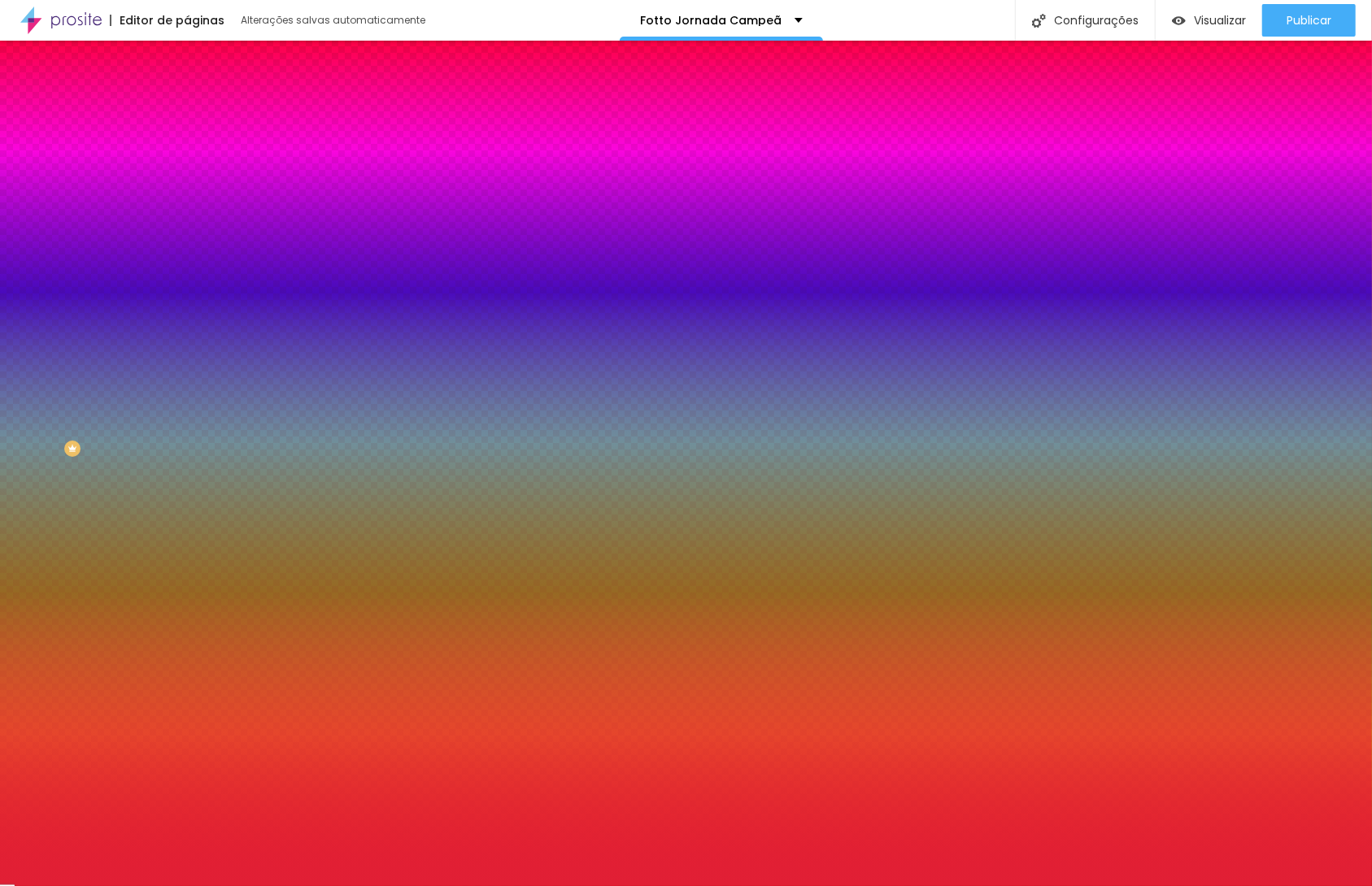
click at [187, 237] on input "#E11F35" at bounding box center [284, 229] width 195 height 16
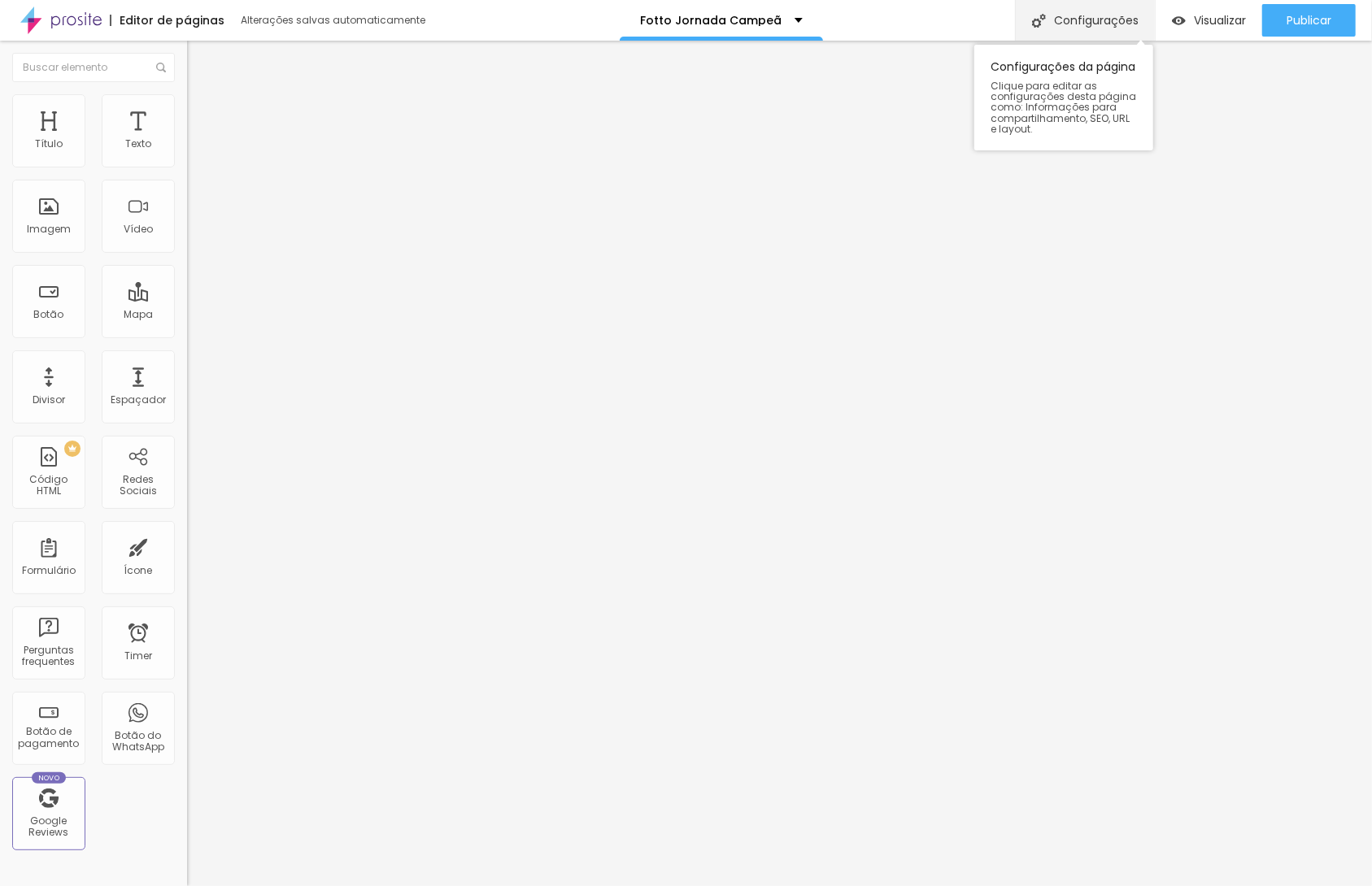
click at [1123, 30] on div "Configurações" at bounding box center [1085, 20] width 140 height 41
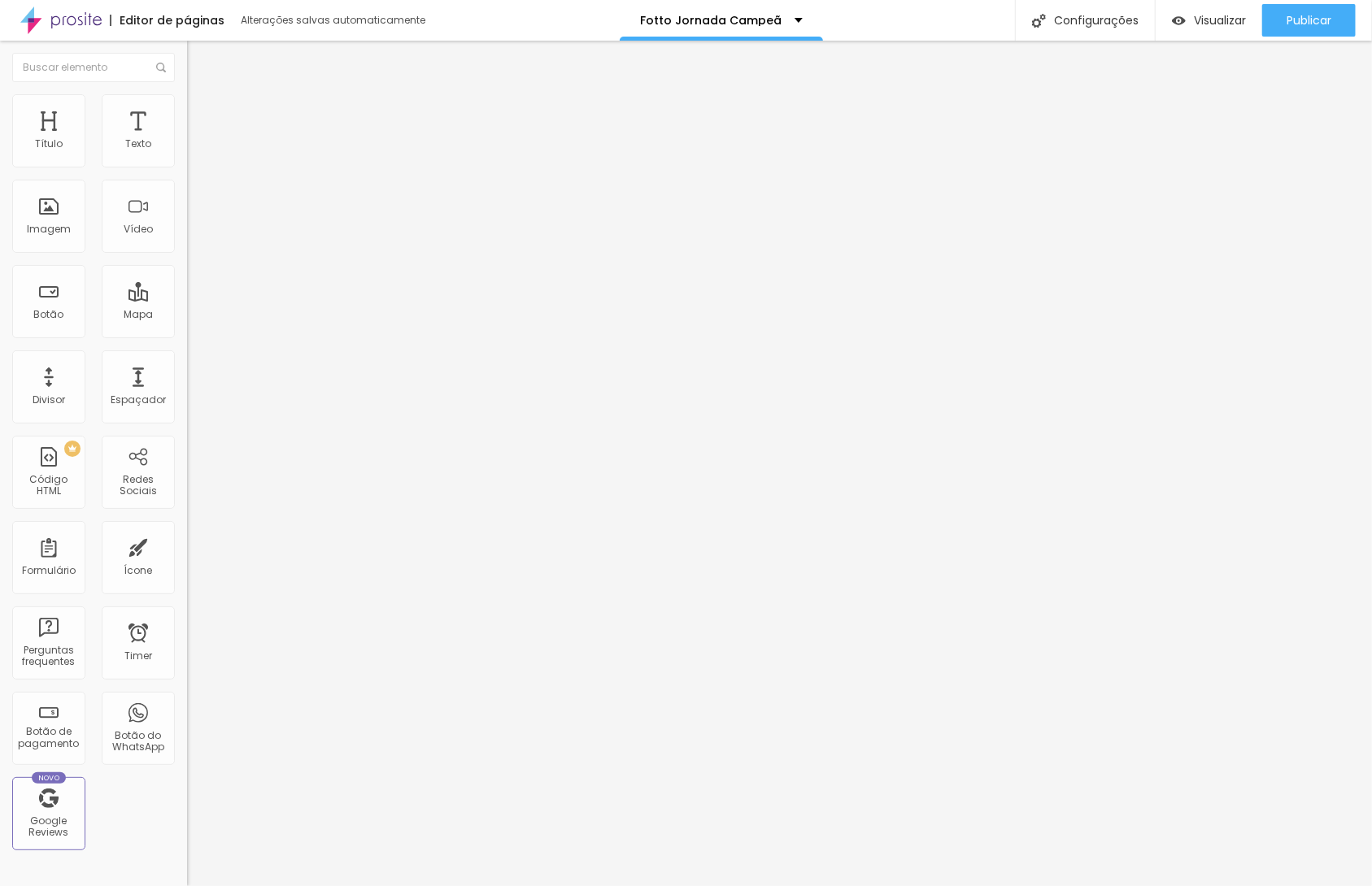
click at [982, 885] on div at bounding box center [686, 903] width 1372 height 14
click at [202, 112] on span "Estilo" at bounding box center [215, 105] width 25 height 14
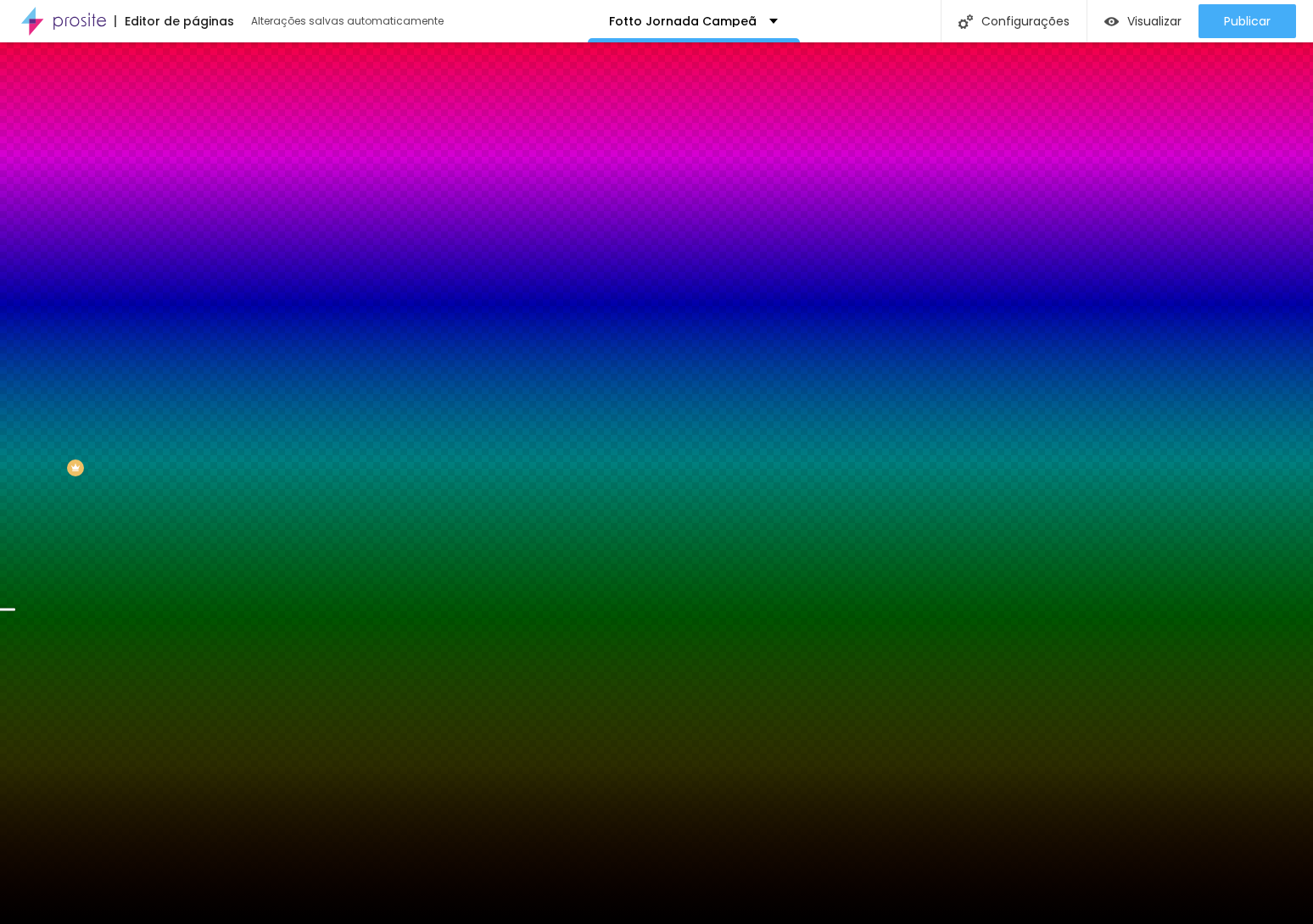
click at [211, 100] on span "Conteúdo" at bounding box center [237, 92] width 53 height 14
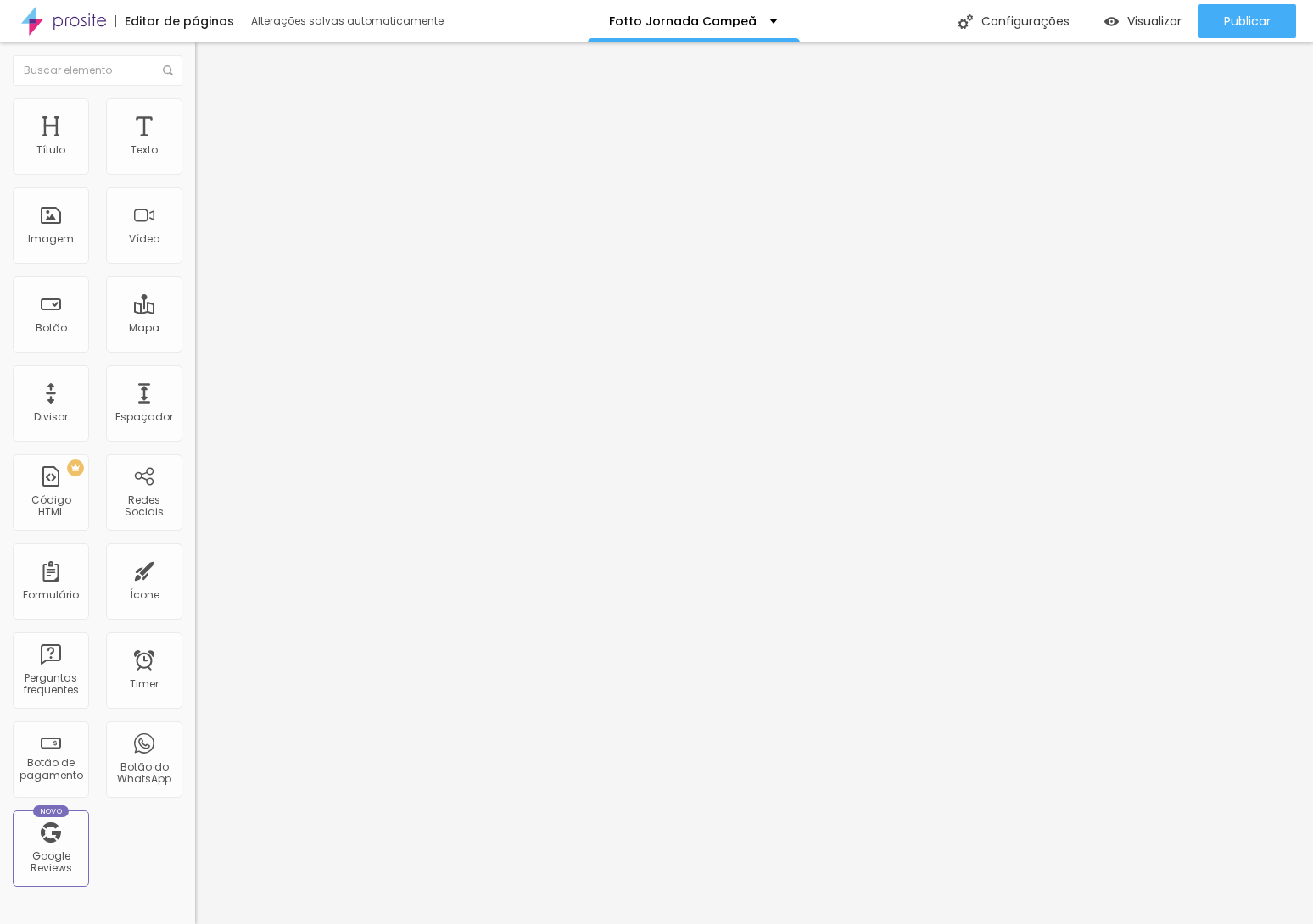
click at [195, 61] on button "Editar Seção" at bounding box center [292, 62] width 195 height 39
click at [1154, 16] on span "Visualizar" at bounding box center [1154, 20] width 55 height 13
click at [195, 112] on ul "Conteúdo Estilo Avançado" at bounding box center [292, 107] width 195 height 51
click at [211, 117] on span "Estilo" at bounding box center [224, 109] width 26 height 14
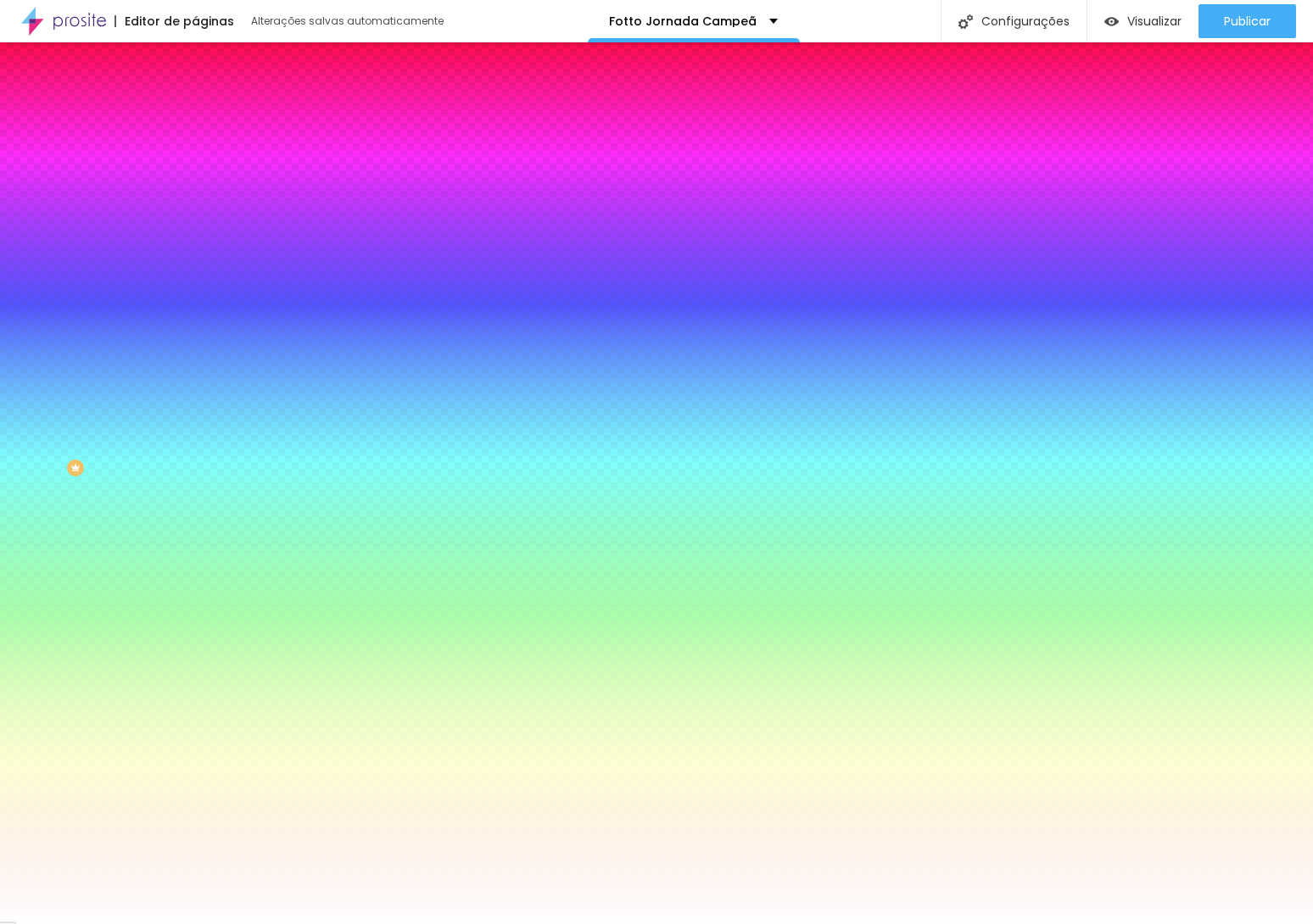
click at [195, 248] on input "#FFFFFF" at bounding box center [296, 239] width 204 height 17
paste input "E11F35"
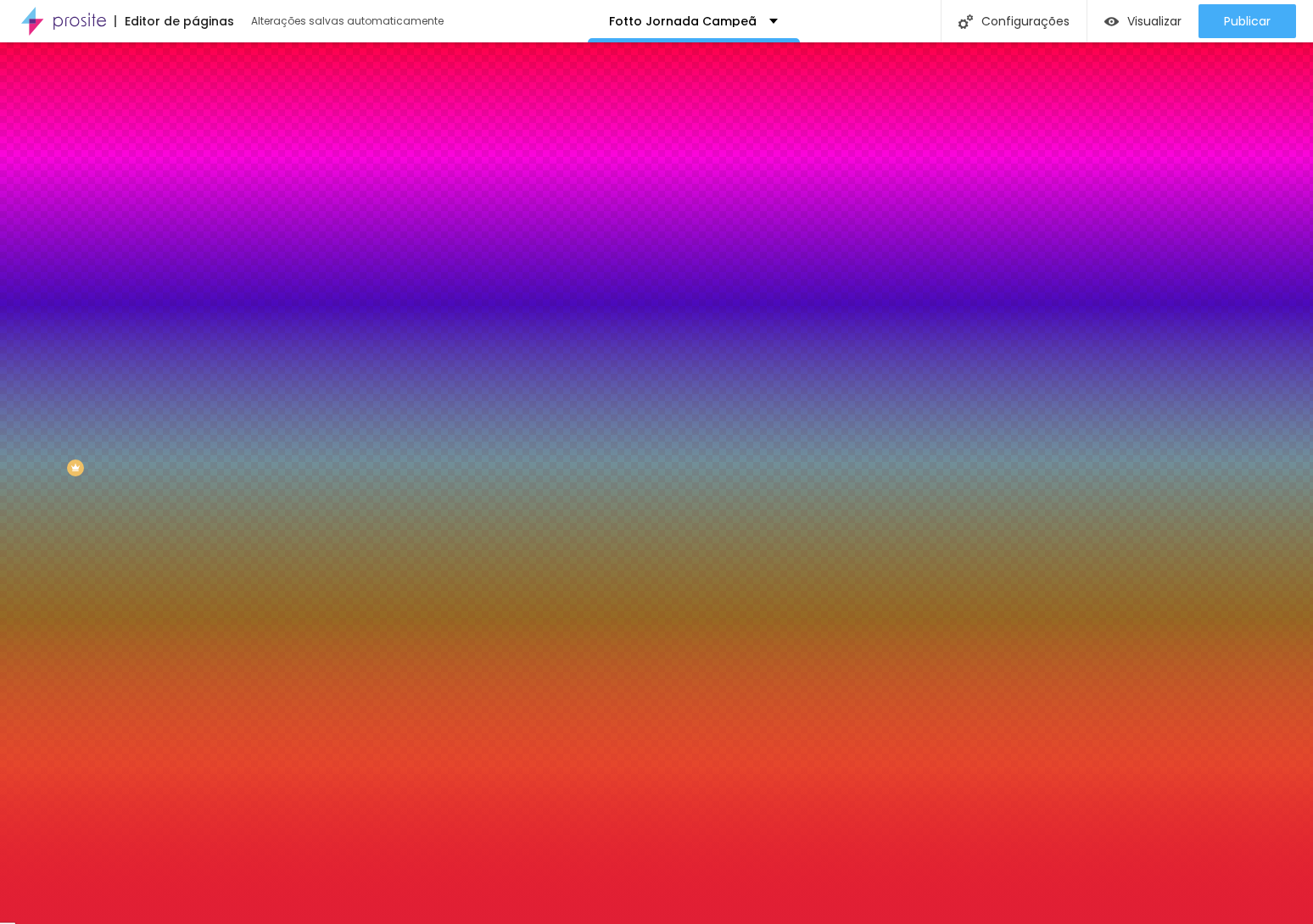
type input "#E11F35"
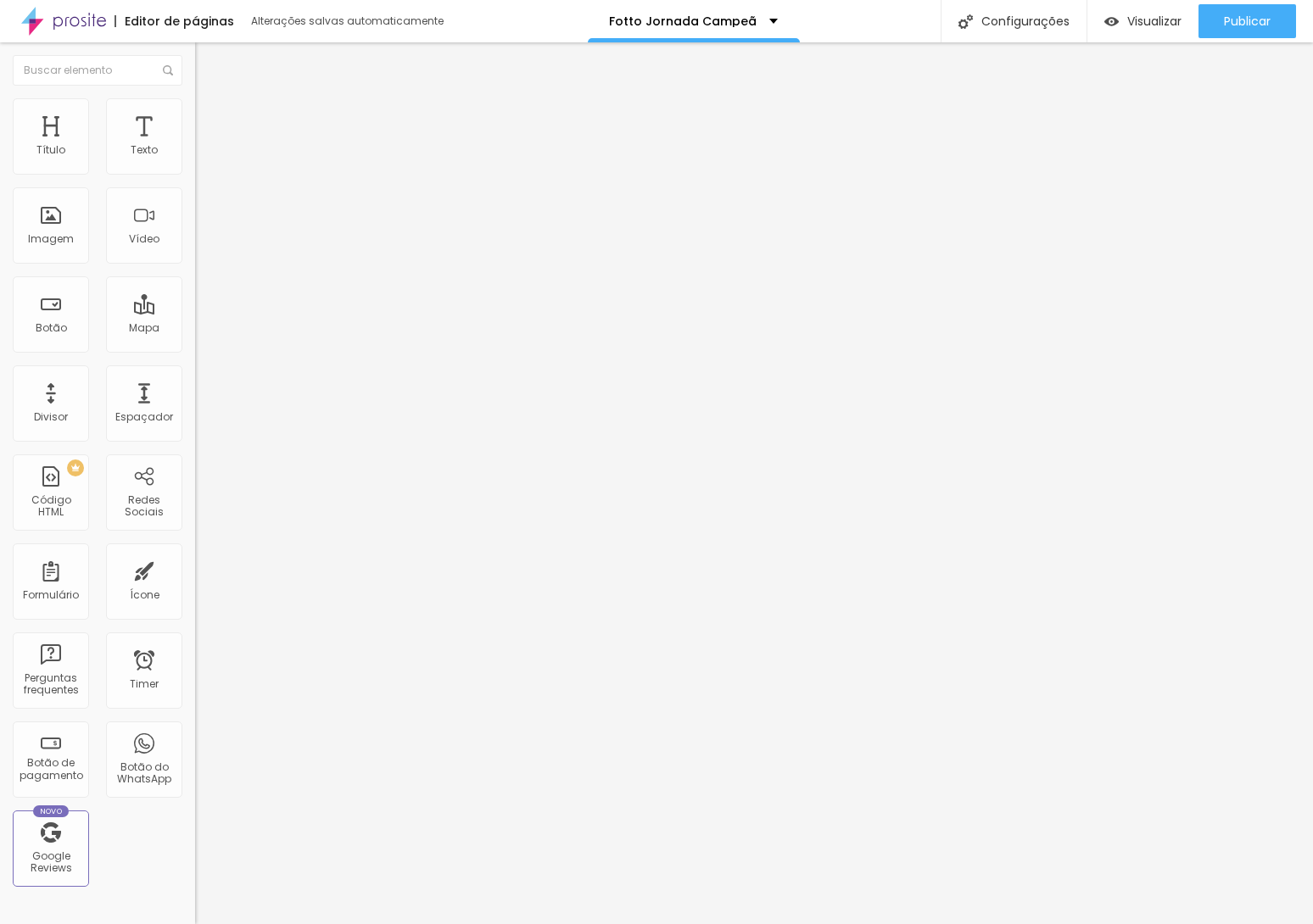
click at [195, 251] on button "button" at bounding box center [206, 242] width 24 height 18
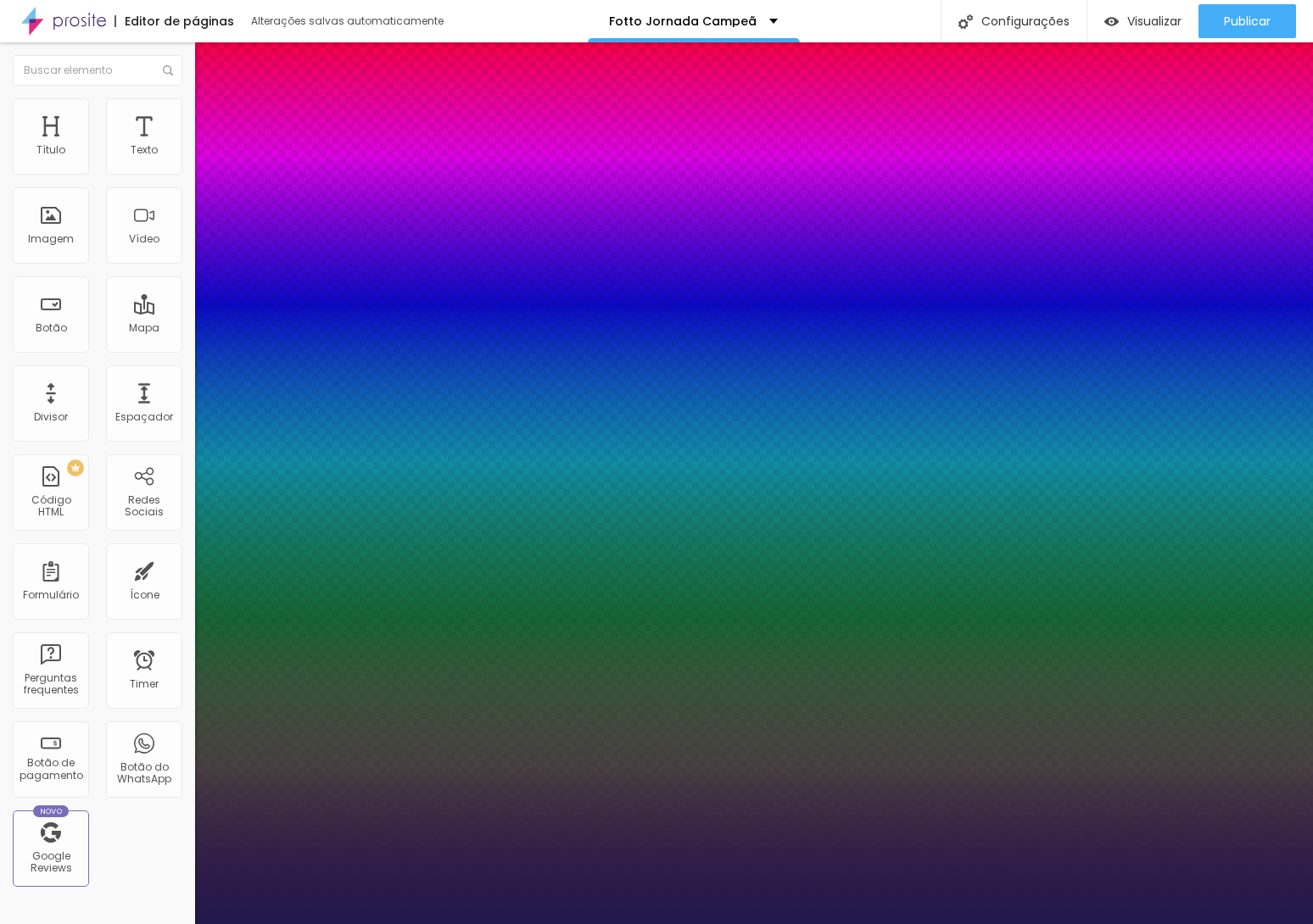
type input "1"
drag, startPoint x: 370, startPoint y: 477, endPoint x: 393, endPoint y: 477, distance: 23.0
type input "8"
type input "2"
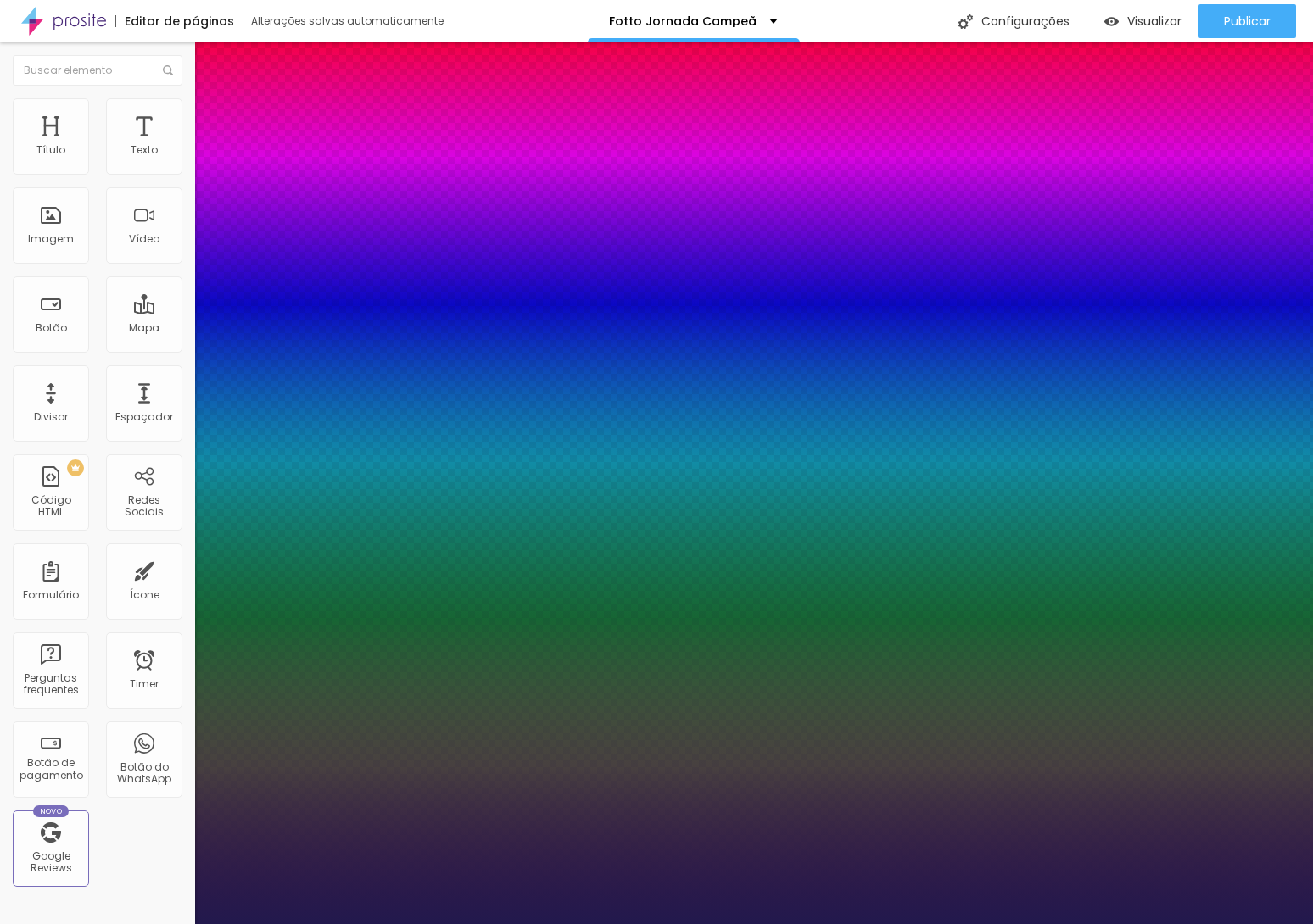
type input "1"
type input "24"
type input "1"
type input "24"
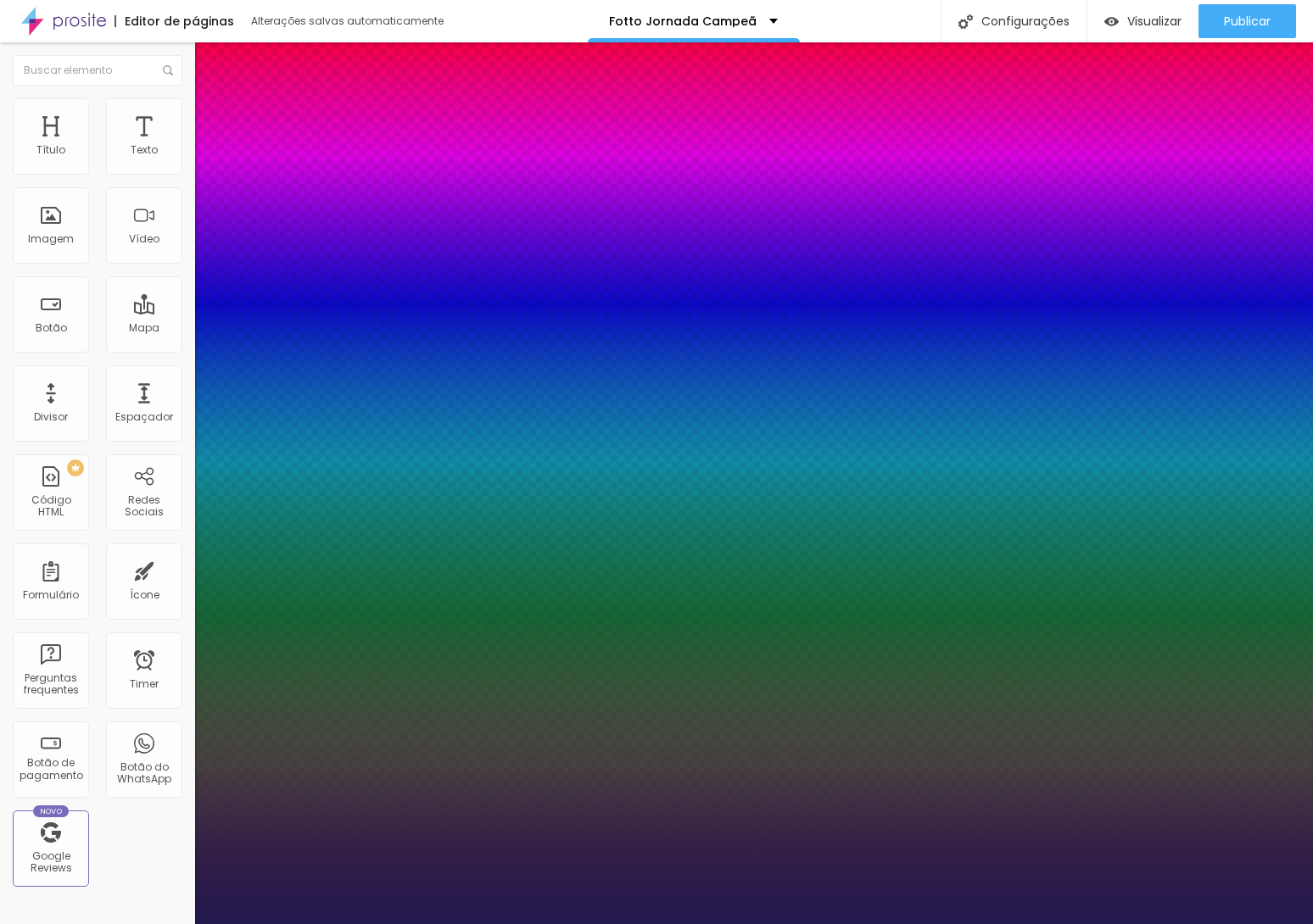
click at [643, 923] on div at bounding box center [656, 924] width 1313 height 0
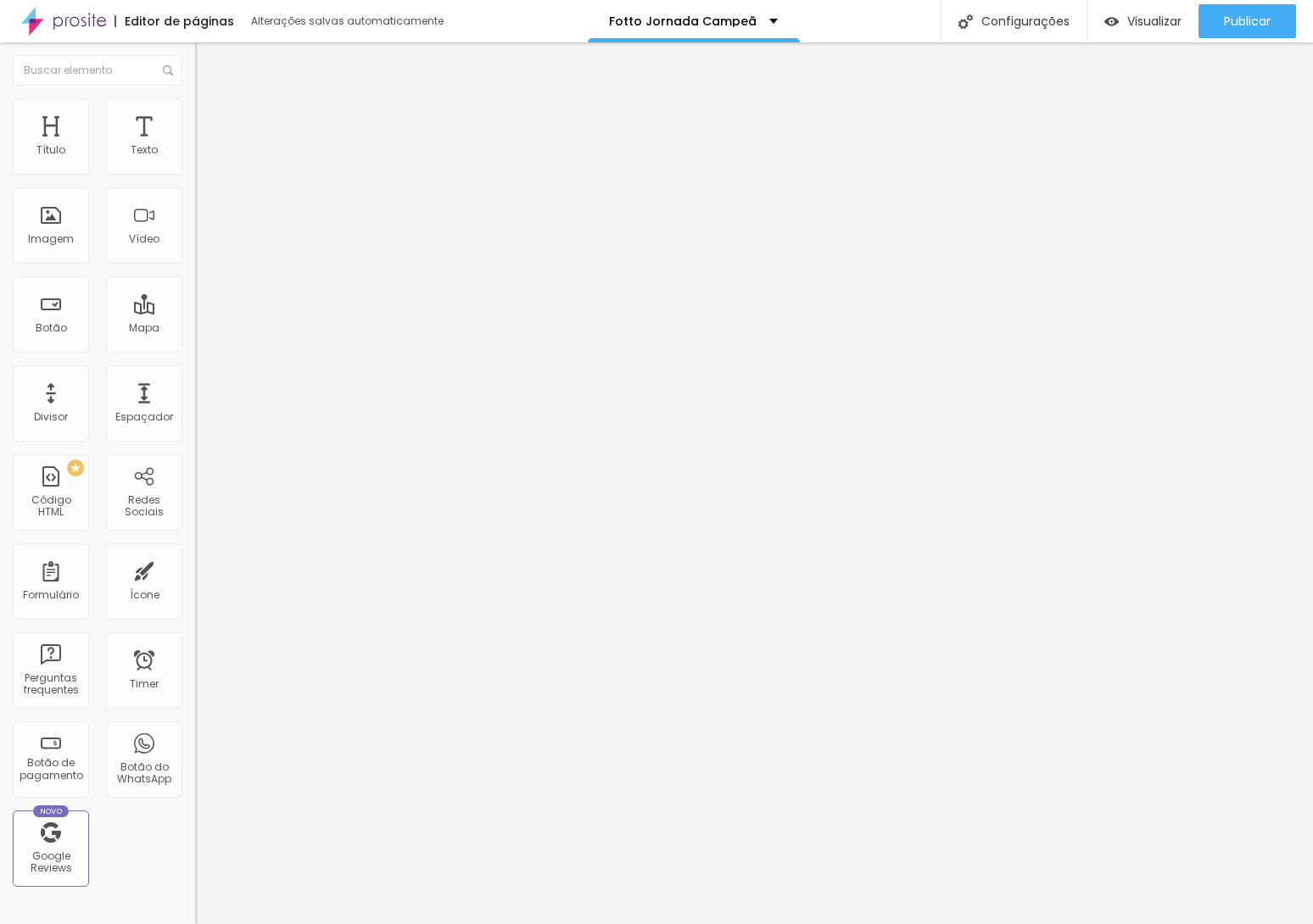
click at [195, 251] on button "button" at bounding box center [206, 242] width 24 height 18
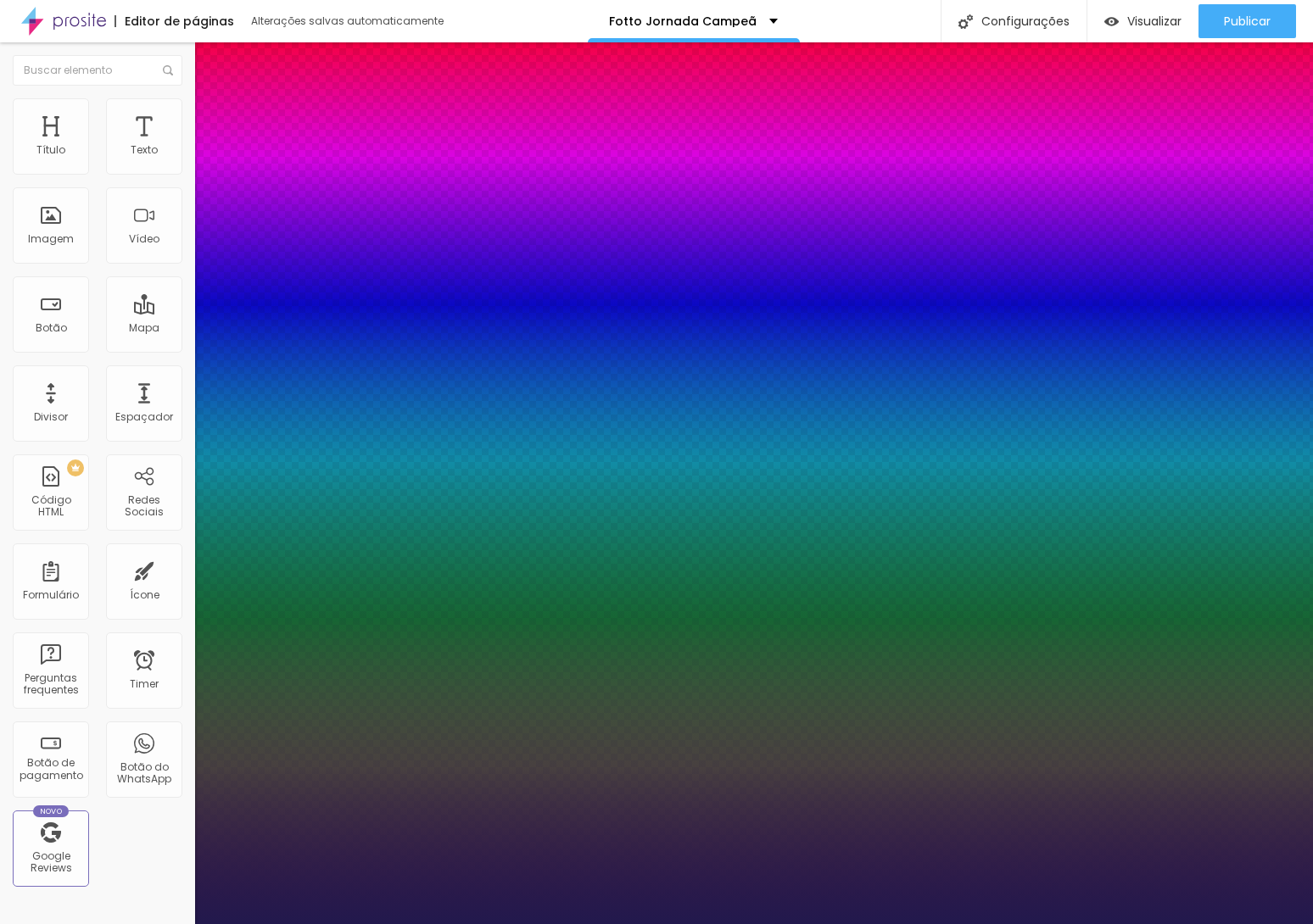
type input "1"
type input "#5445A0"
type input "1"
type input "#8C7ED1"
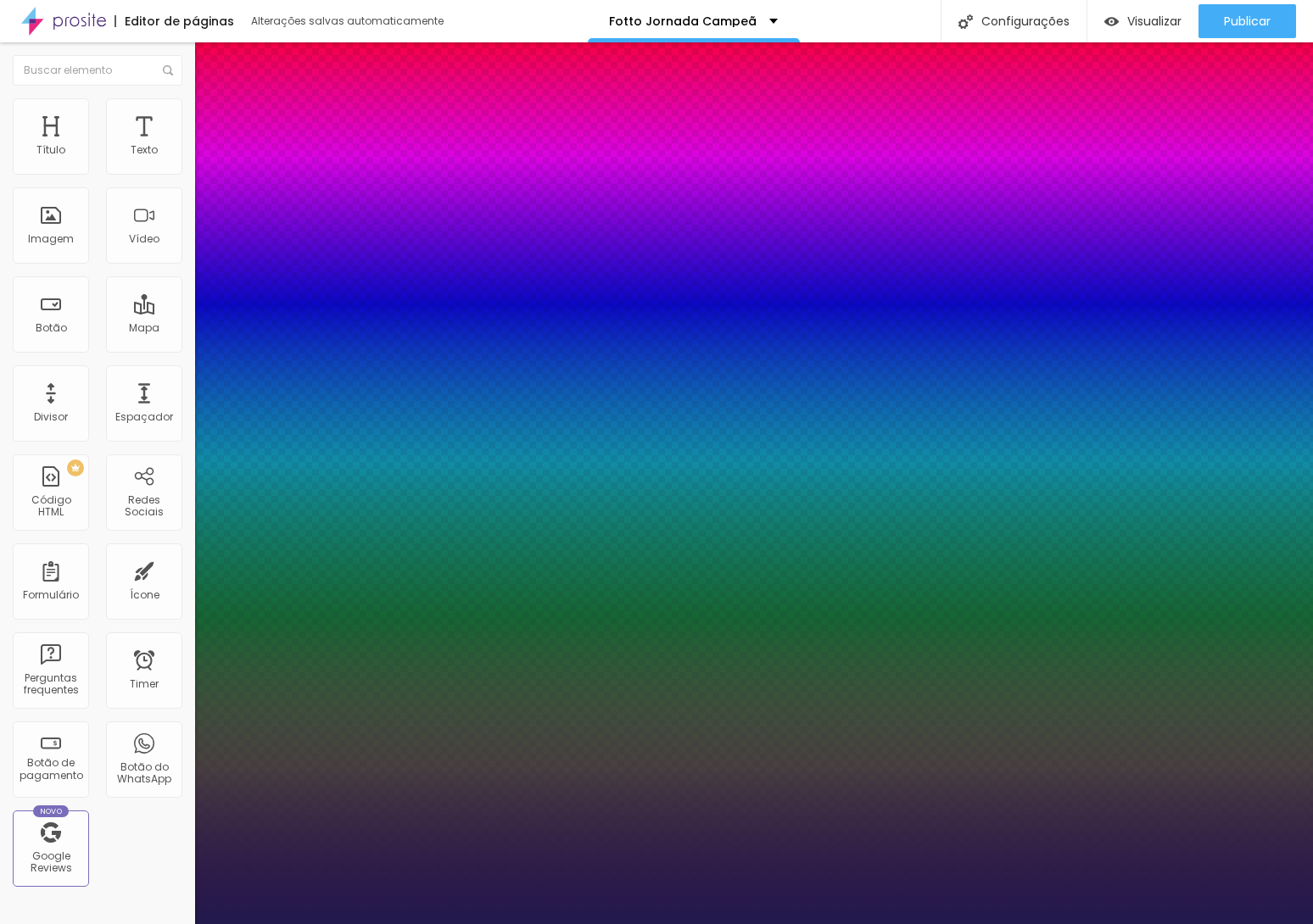
type input "1"
type input "#FFFFFF"
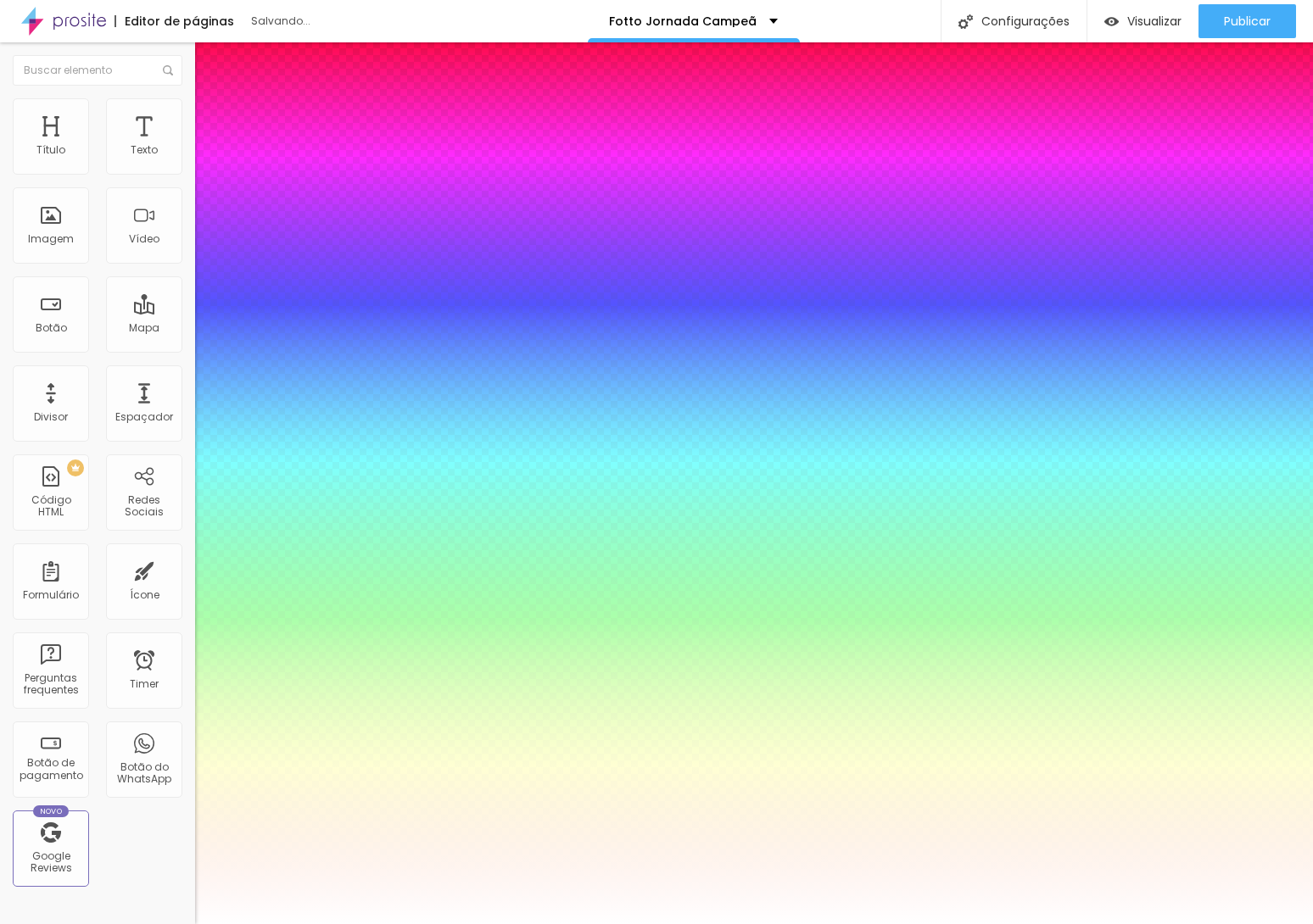
type input "1"
drag, startPoint x: 299, startPoint y: 697, endPoint x: 219, endPoint y: 614, distance: 115.3
click at [738, 923] on div at bounding box center [656, 924] width 1313 height 0
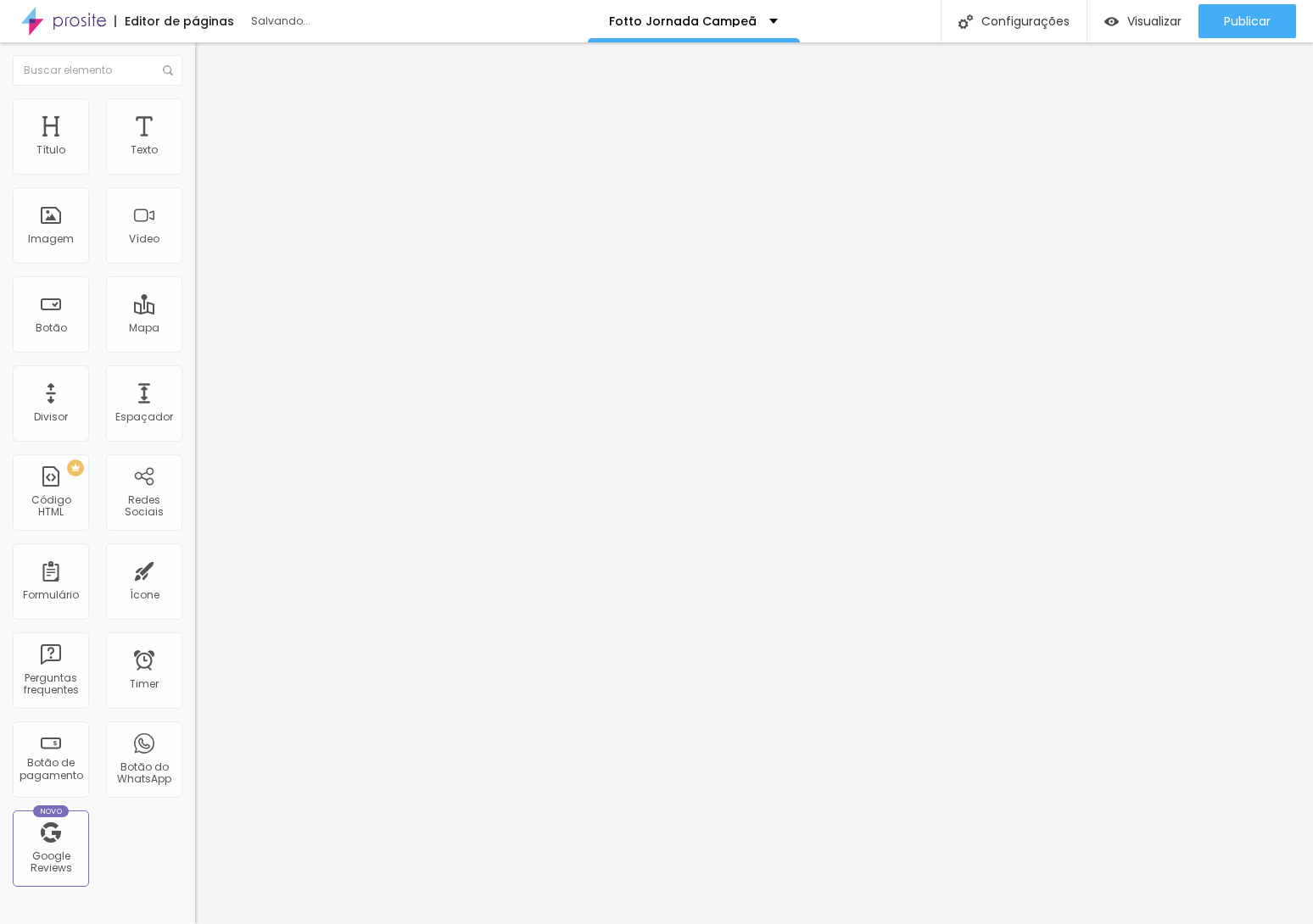
click at [195, 115] on li "Avançado" at bounding box center [292, 123] width 195 height 17
click at [195, 113] on li "Estilo" at bounding box center [292, 107] width 195 height 17
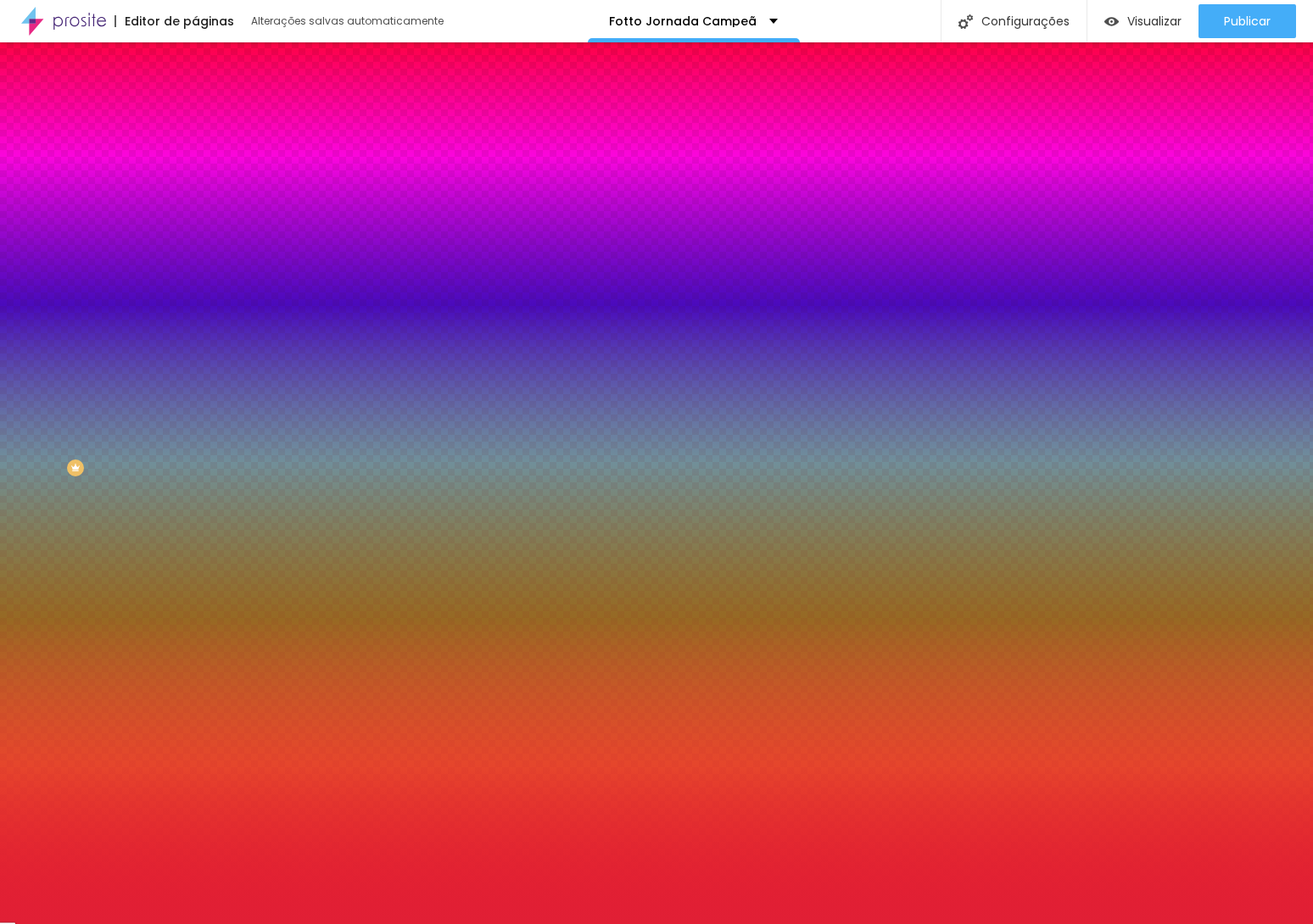
click at [195, 115] on li "Avançado" at bounding box center [292, 123] width 195 height 17
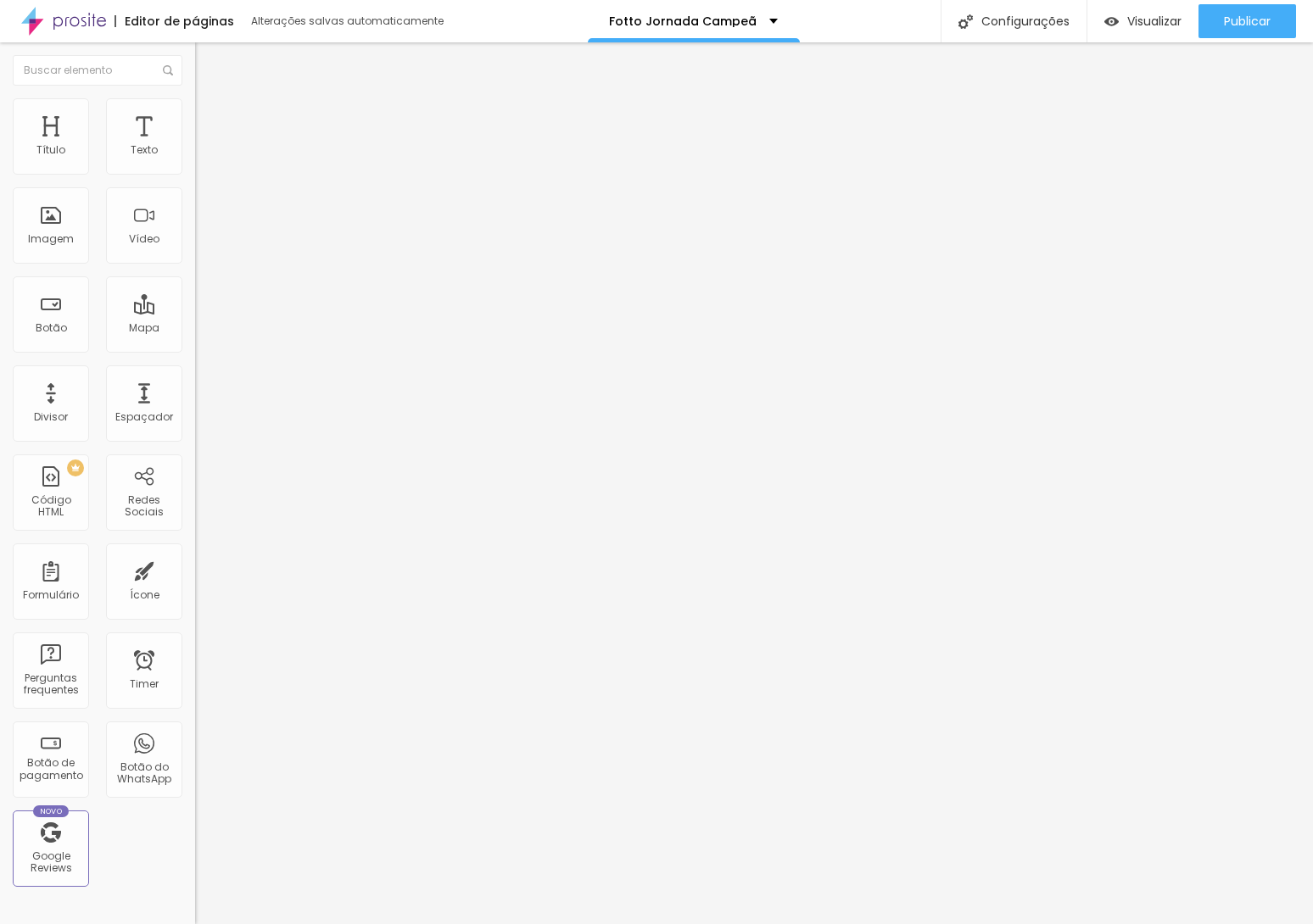
click at [195, 729] on div at bounding box center [292, 729] width 195 height 0
click at [195, 739] on div at bounding box center [292, 739] width 195 height 0
click at [211, 115] on span "Estilo" at bounding box center [224, 109] width 26 height 14
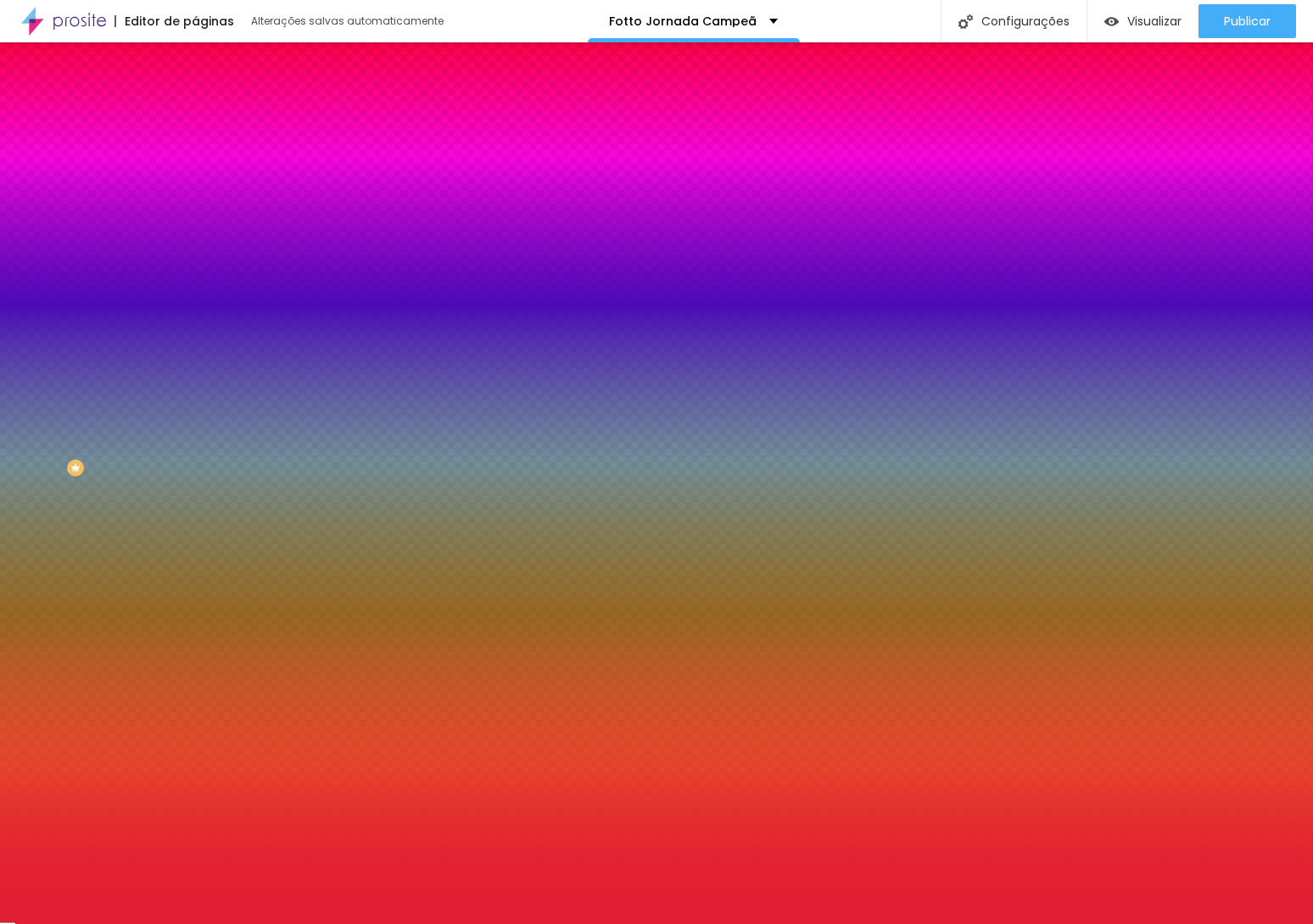
click at [211, 120] on span "Avançado" at bounding box center [239, 127] width 56 height 14
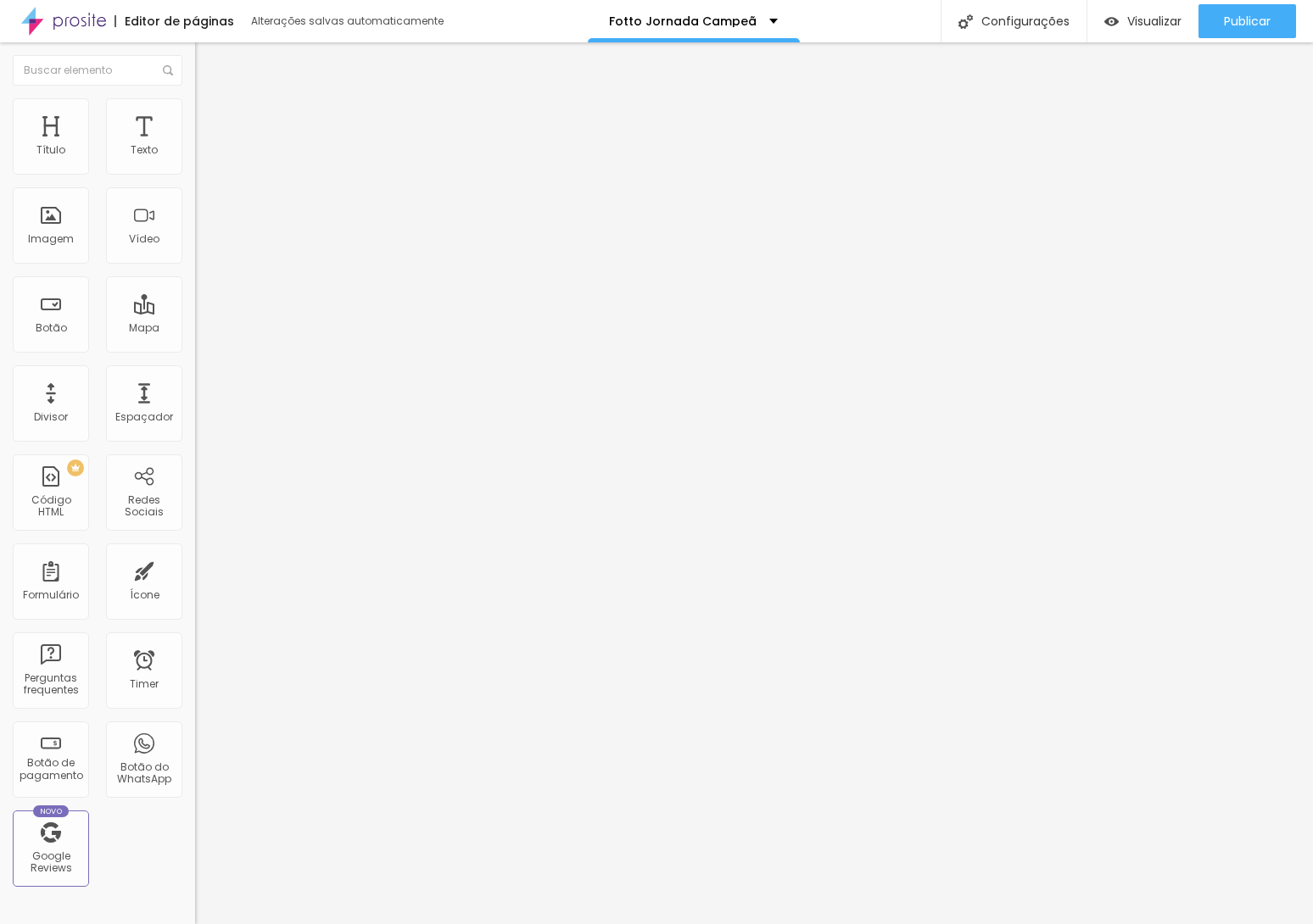
type input "15"
type input "10"
type input "0"
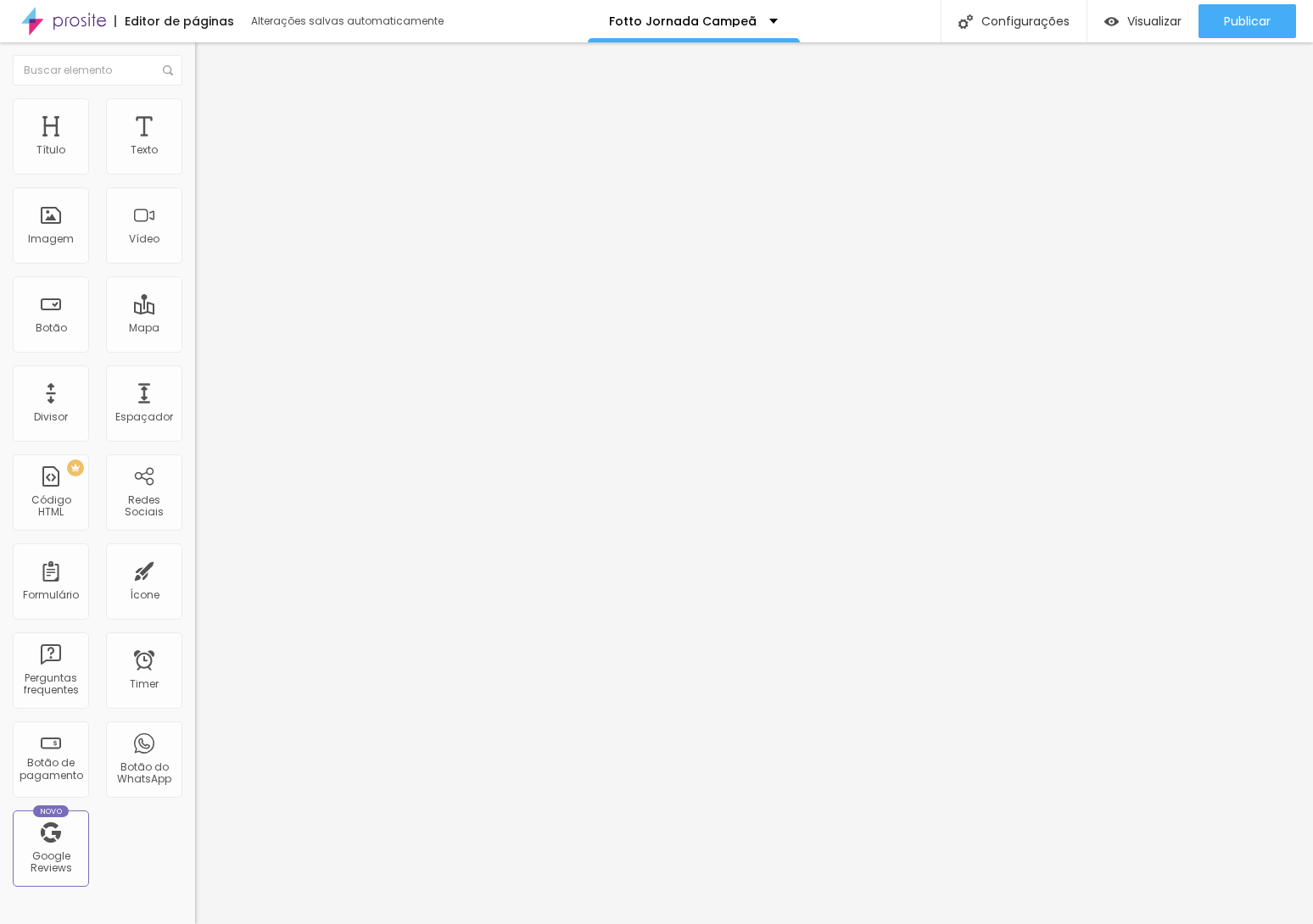
type input "0"
drag, startPoint x: 97, startPoint y: 166, endPoint x: -77, endPoint y: 157, distance: 174.2
type input "0"
click at [195, 329] on input "range" at bounding box center [249, 335] width 109 height 13
click at [204, 156] on icon "button" at bounding box center [207, 152] width 7 height 7
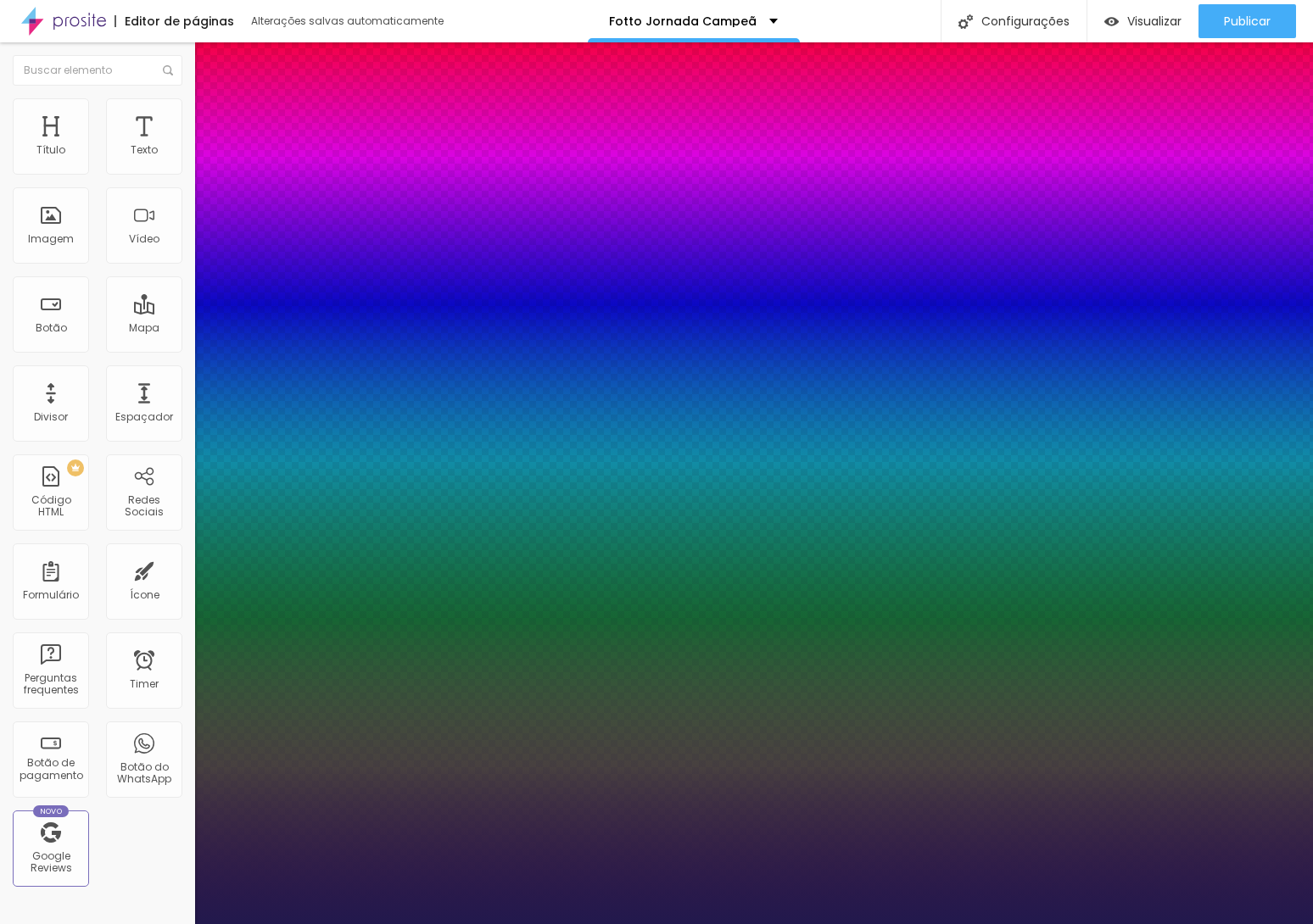
type input "1"
click at [498, 923] on div at bounding box center [656, 924] width 1313 height 0
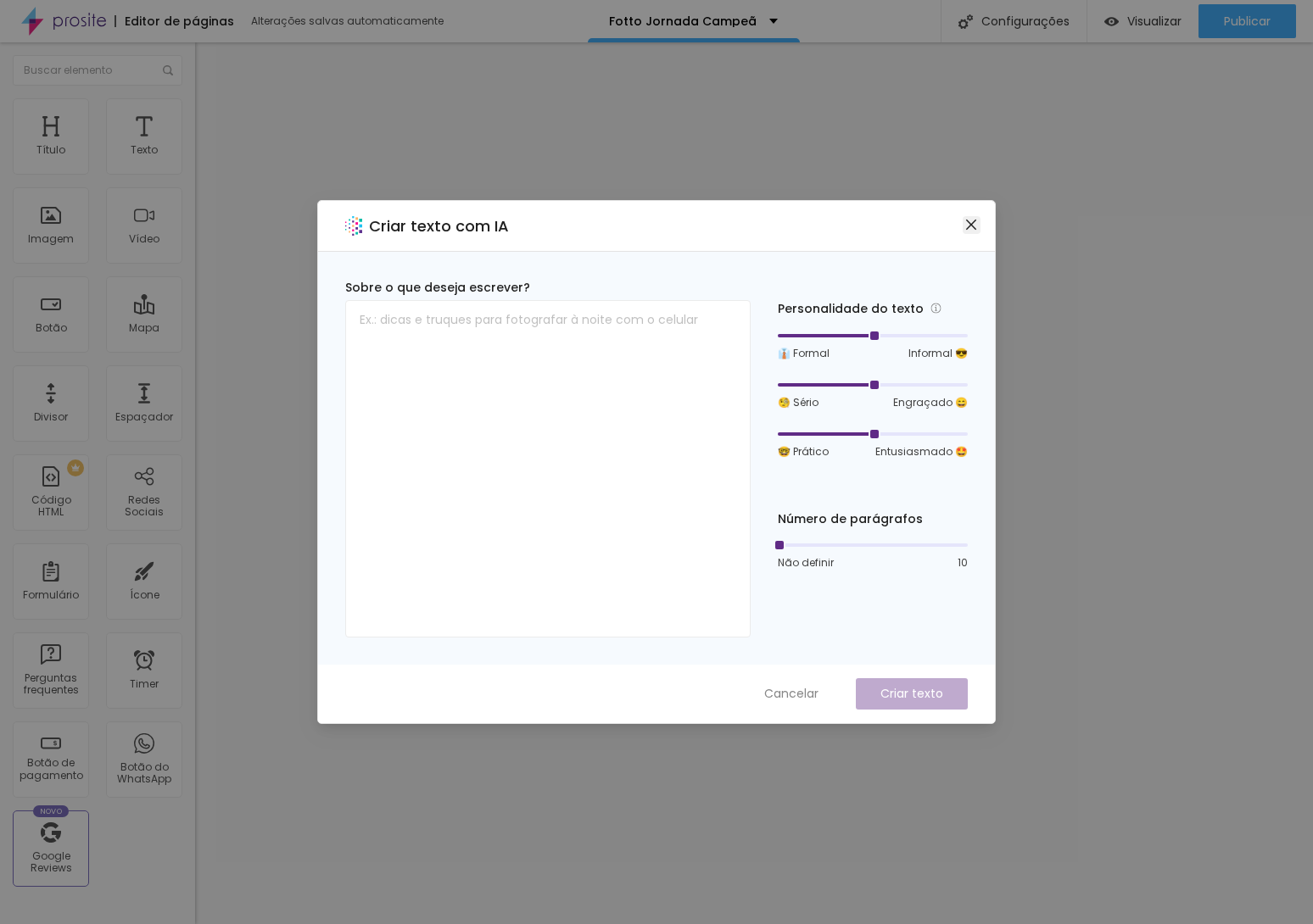
click at [977, 225] on icon "close" at bounding box center [970, 224] width 13 height 13
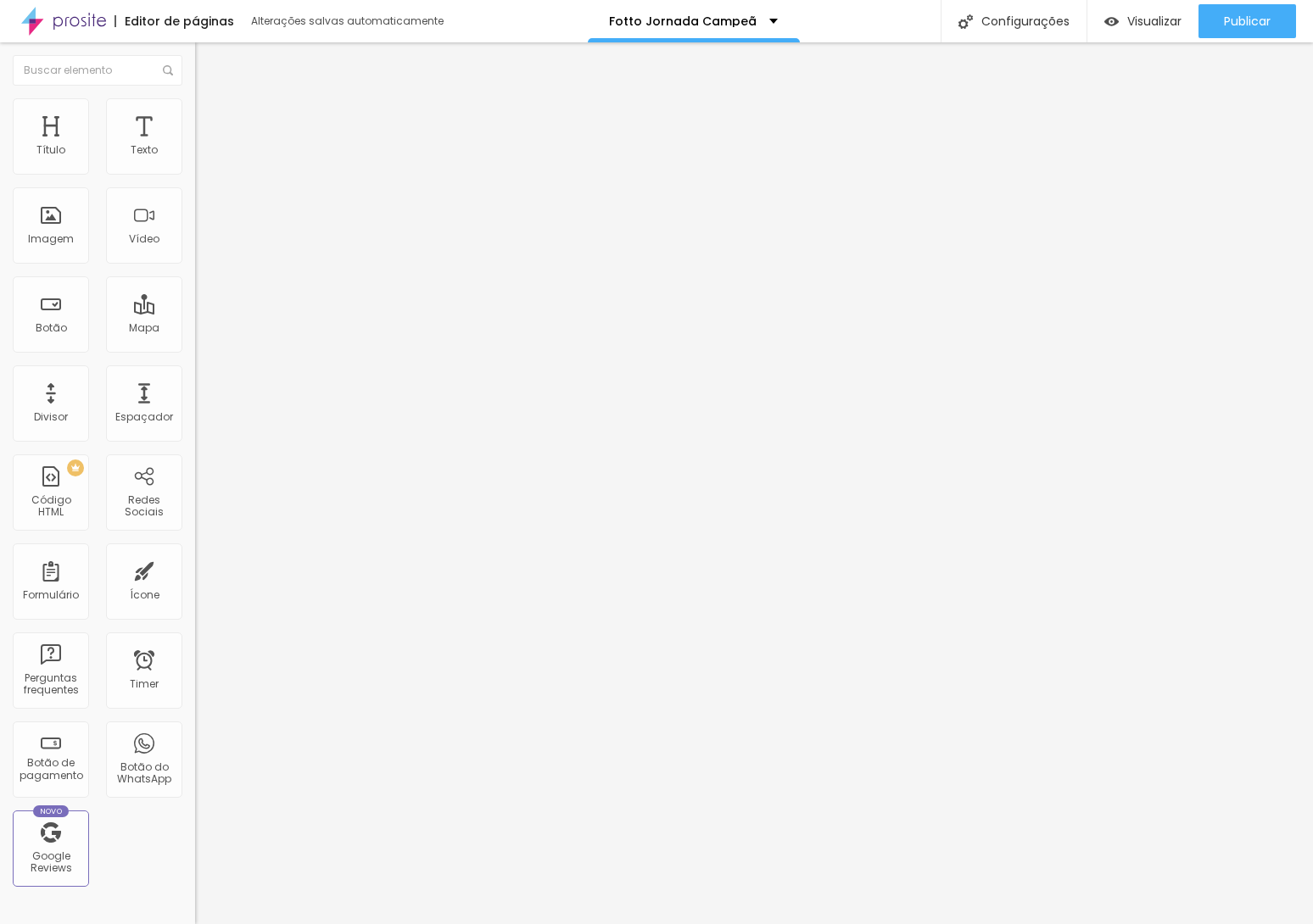
click at [195, 168] on img at bounding box center [200, 161] width 11 height 11
drag, startPoint x: 99, startPoint y: 101, endPoint x: 101, endPoint y: 118, distance: 17.1
click at [195, 101] on img at bounding box center [202, 106] width 15 height 15
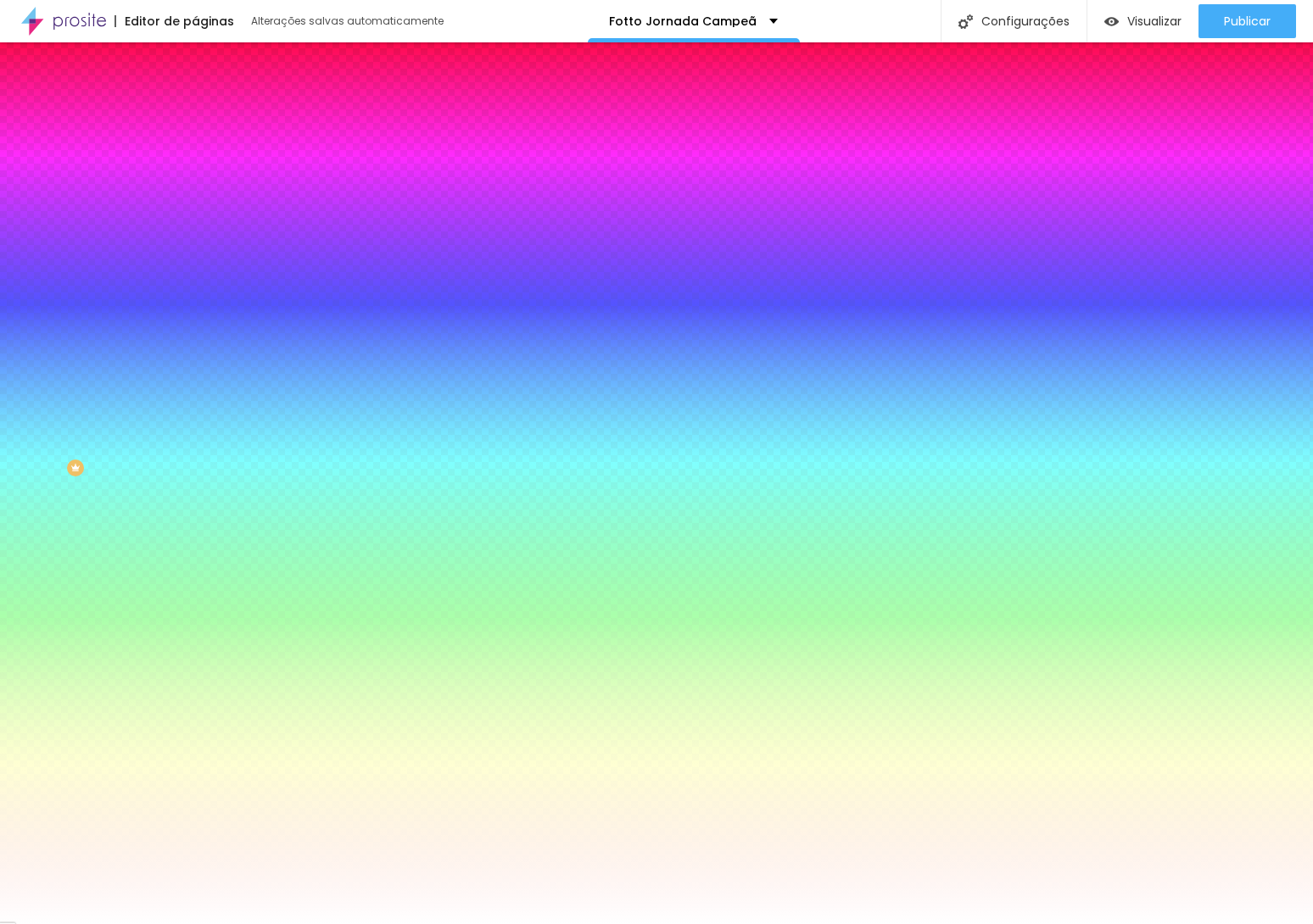
click at [195, 162] on div at bounding box center [292, 162] width 195 height 0
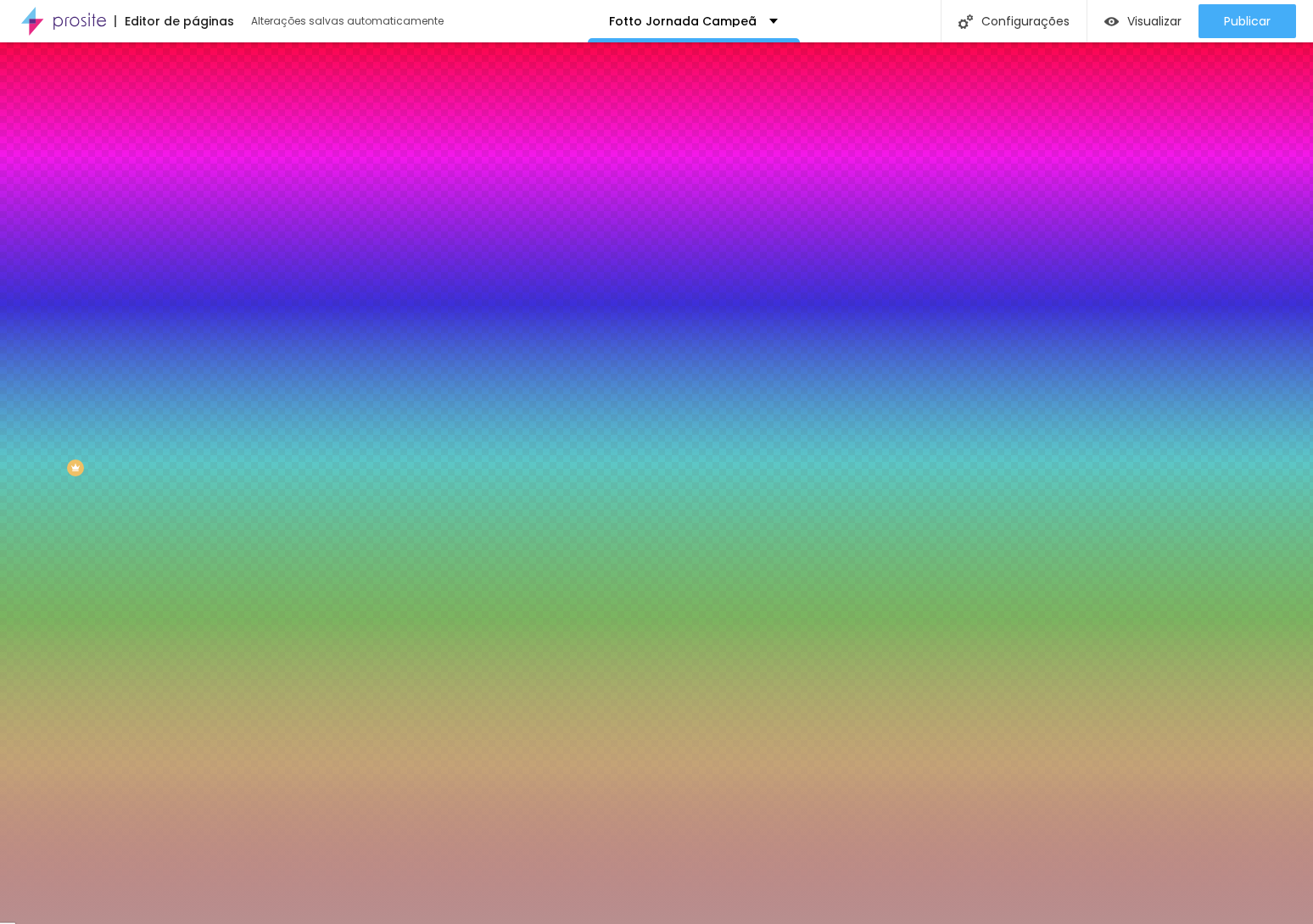
type input "#FFFFFF"
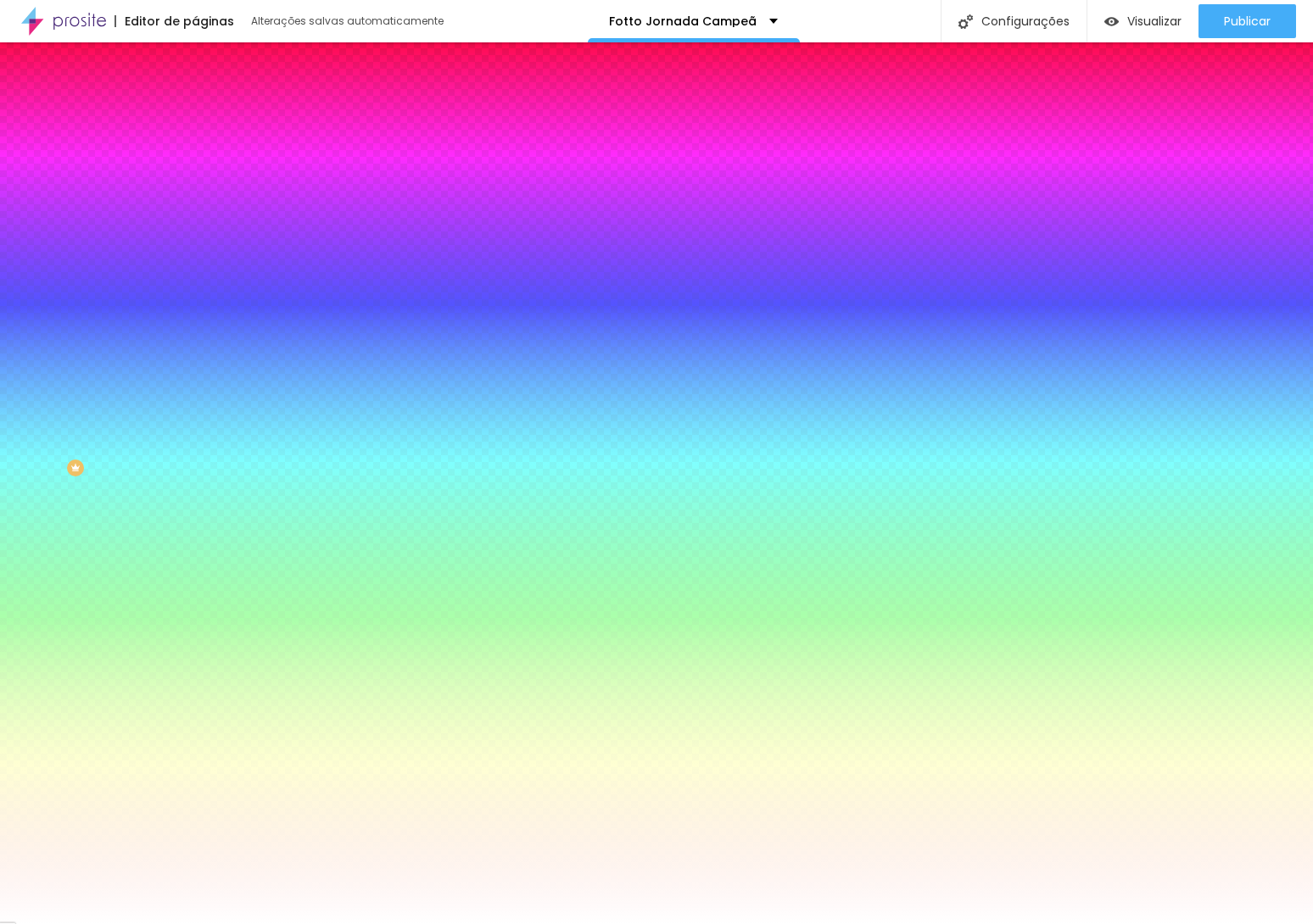
drag, startPoint x: 36, startPoint y: 206, endPoint x: 0, endPoint y: 159, distance: 59.2
click at [195, 159] on div "Cor de fundo Voltar ao padrão #FFFFFF Sombra DESATIVADO Voltar ao padrão [PERSO…" at bounding box center [292, 207] width 195 height 151
click at [202, 268] on icon "button" at bounding box center [207, 273] width 11 height 11
click at [109, 923] on img at bounding box center [103, 933] width 12 height 12
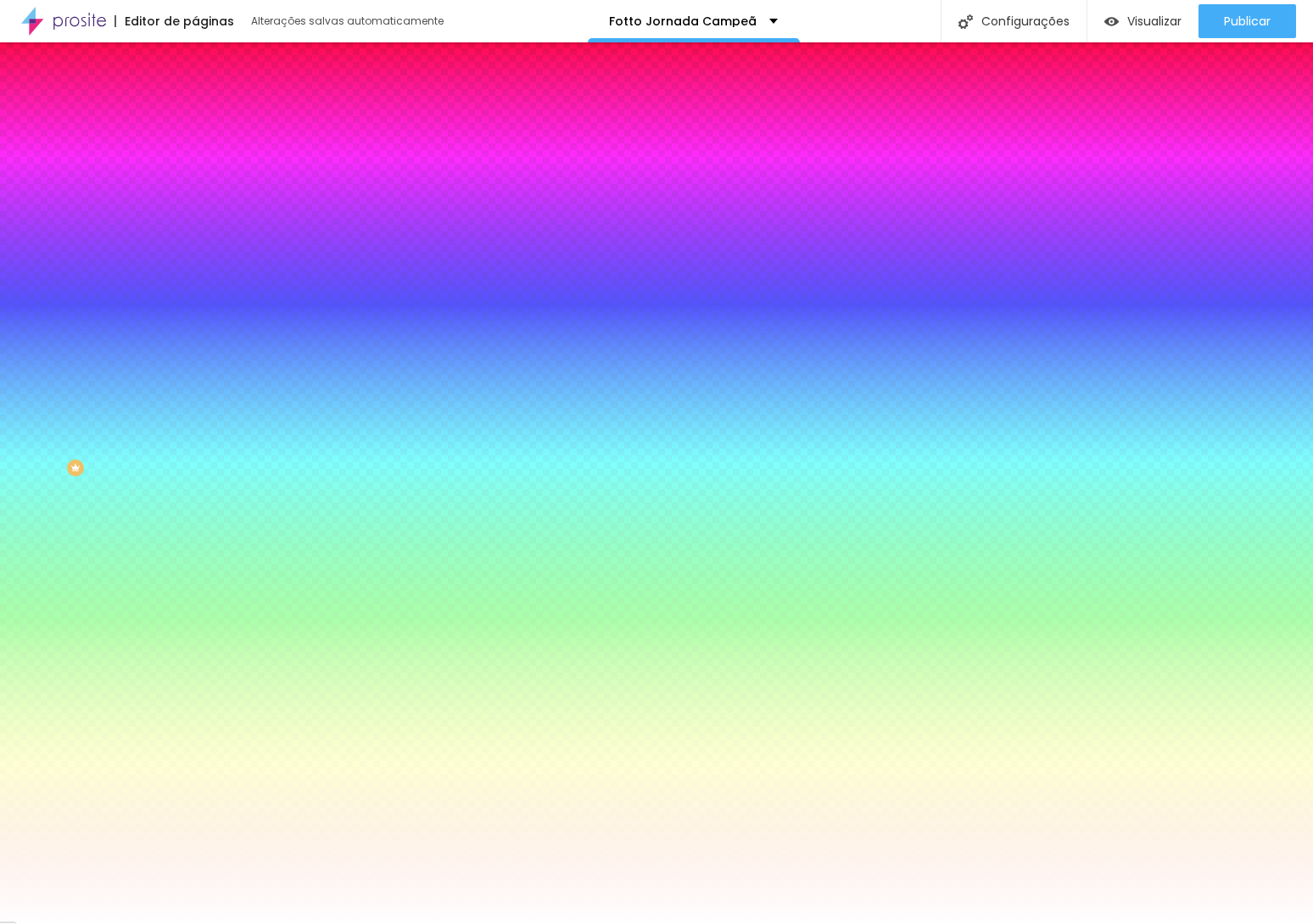
type input "030"
type input "30"
drag, startPoint x: 221, startPoint y: 332, endPoint x: 191, endPoint y: 328, distance: 30.3
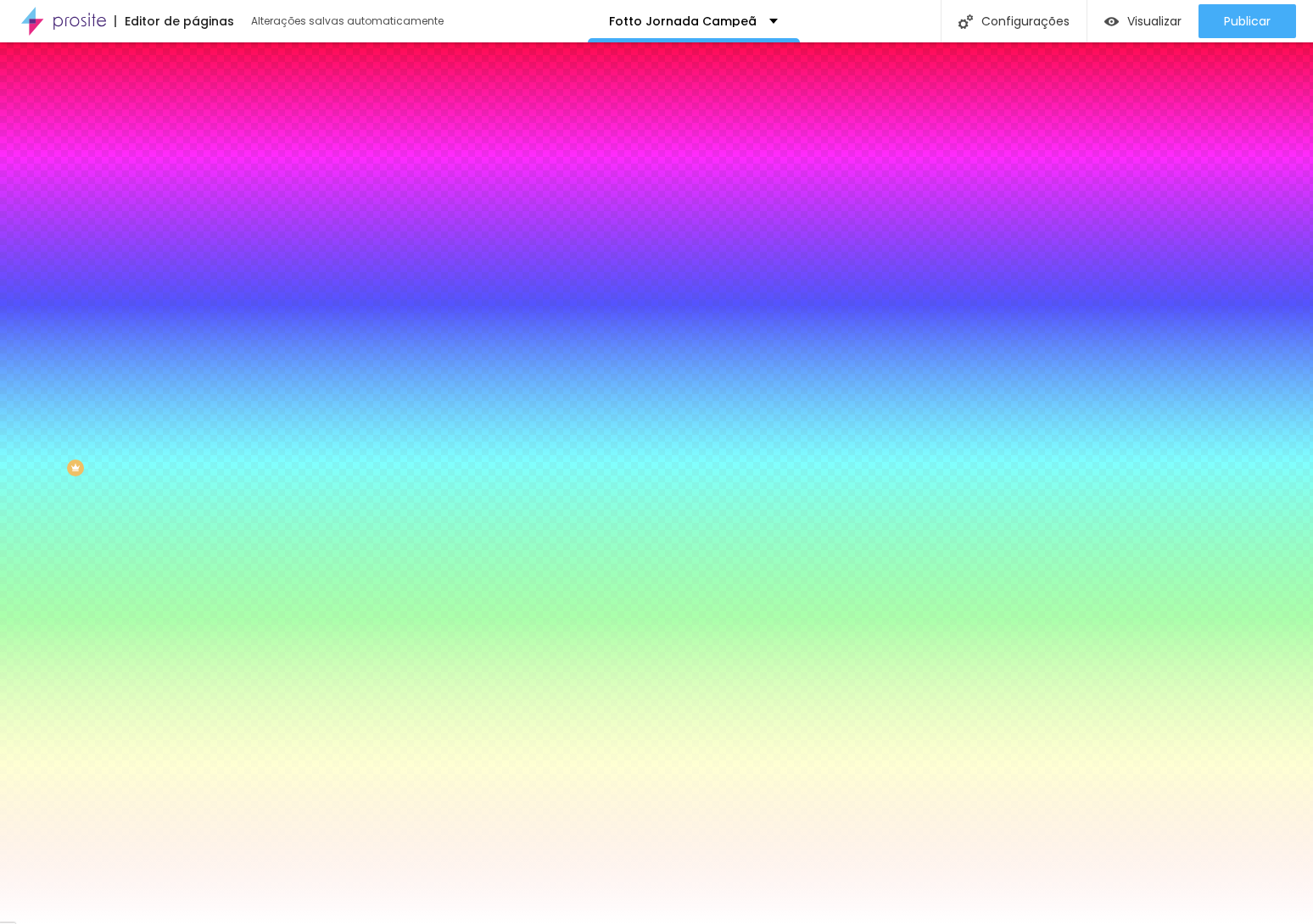
type input "30"
click at [441, 923] on div at bounding box center [656, 924] width 1313 height 0
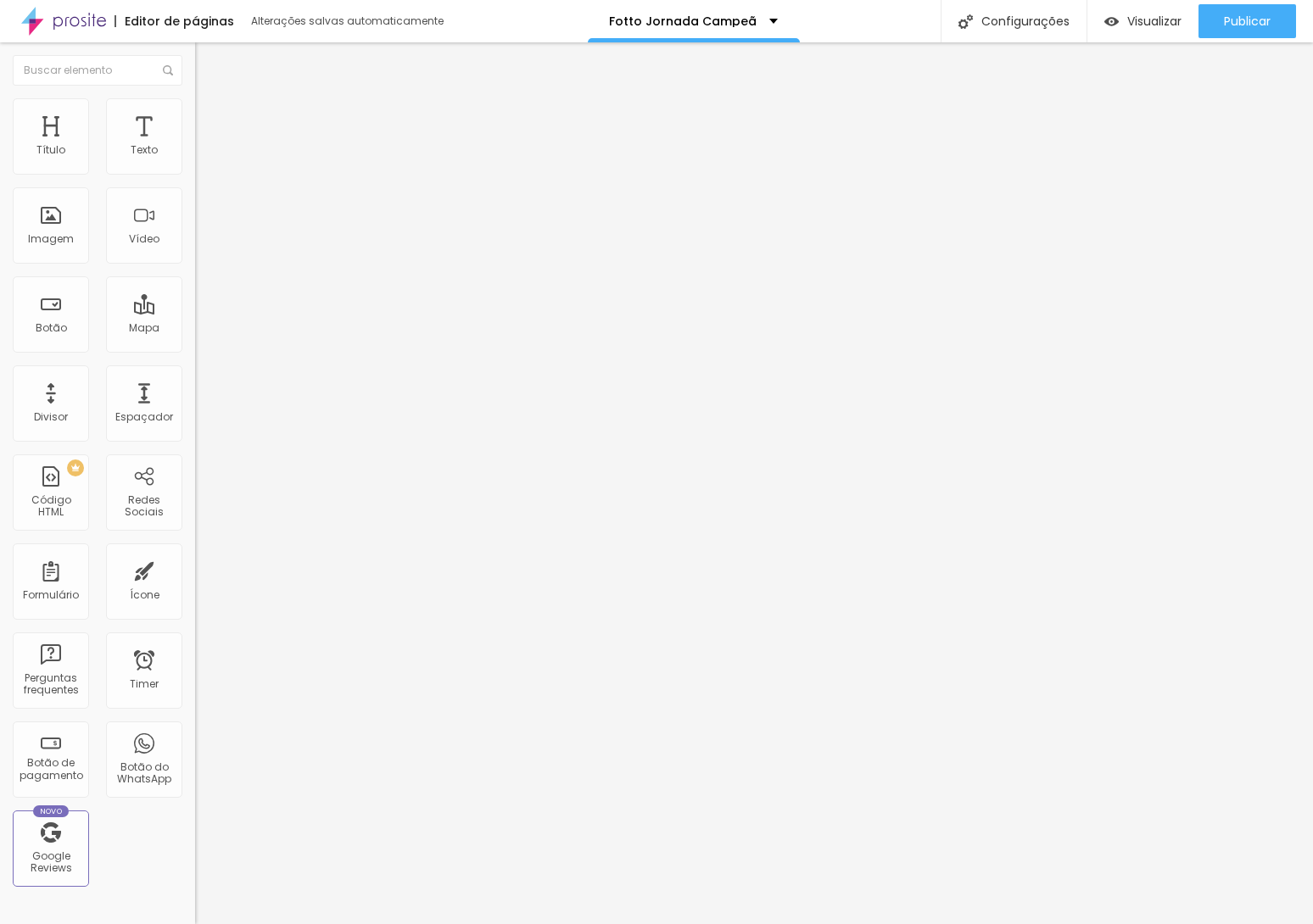
click at [195, 112] on li "Estilo" at bounding box center [292, 107] width 195 height 17
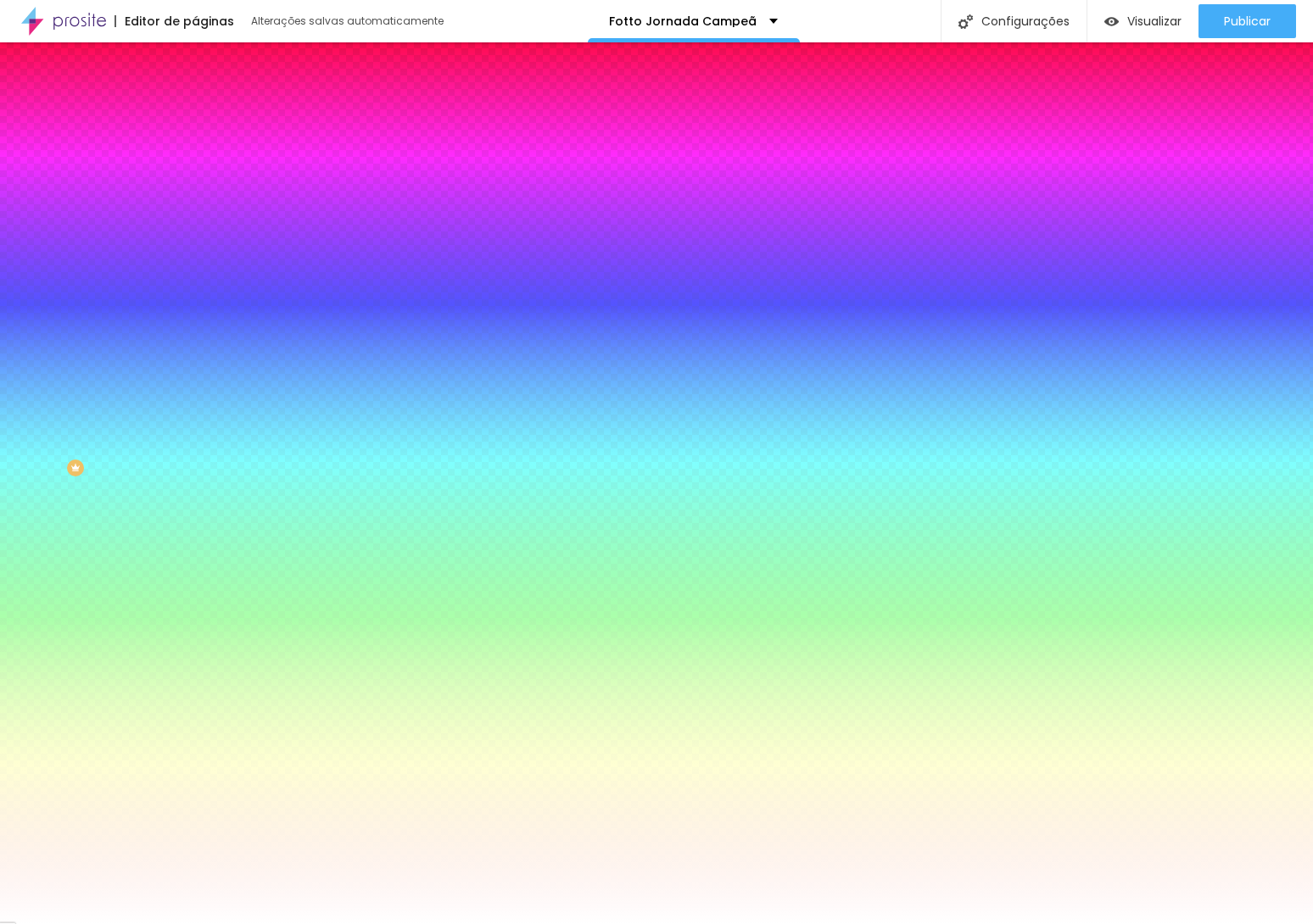
click at [195, 162] on div at bounding box center [292, 162] width 195 height 0
type input "#FFFFFF"
drag, startPoint x: 6, startPoint y: 153, endPoint x: -11, endPoint y: 144, distance: 19.2
click at [0, 144] on html "Editor de páginas Alterações [PERSON_NAME] automaticamente [PERSON_NAME] Campeã…" at bounding box center [656, 462] width 1313 height 924
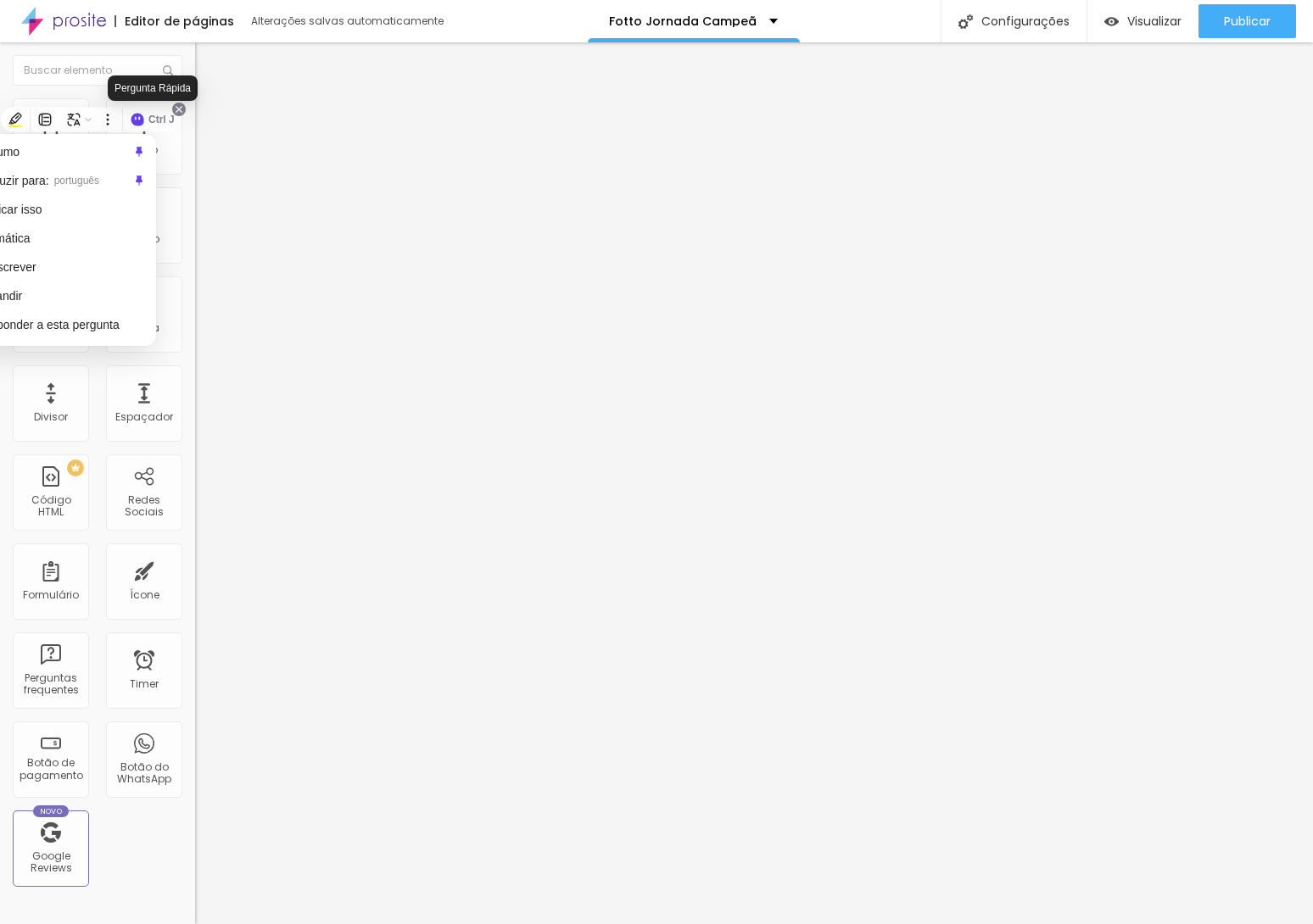
click at [182, 107] on icon at bounding box center [178, 108] width 13 height 13
click at [159, 222] on div "Desativar globalmente" at bounding box center [179, 213] width 170 height 31
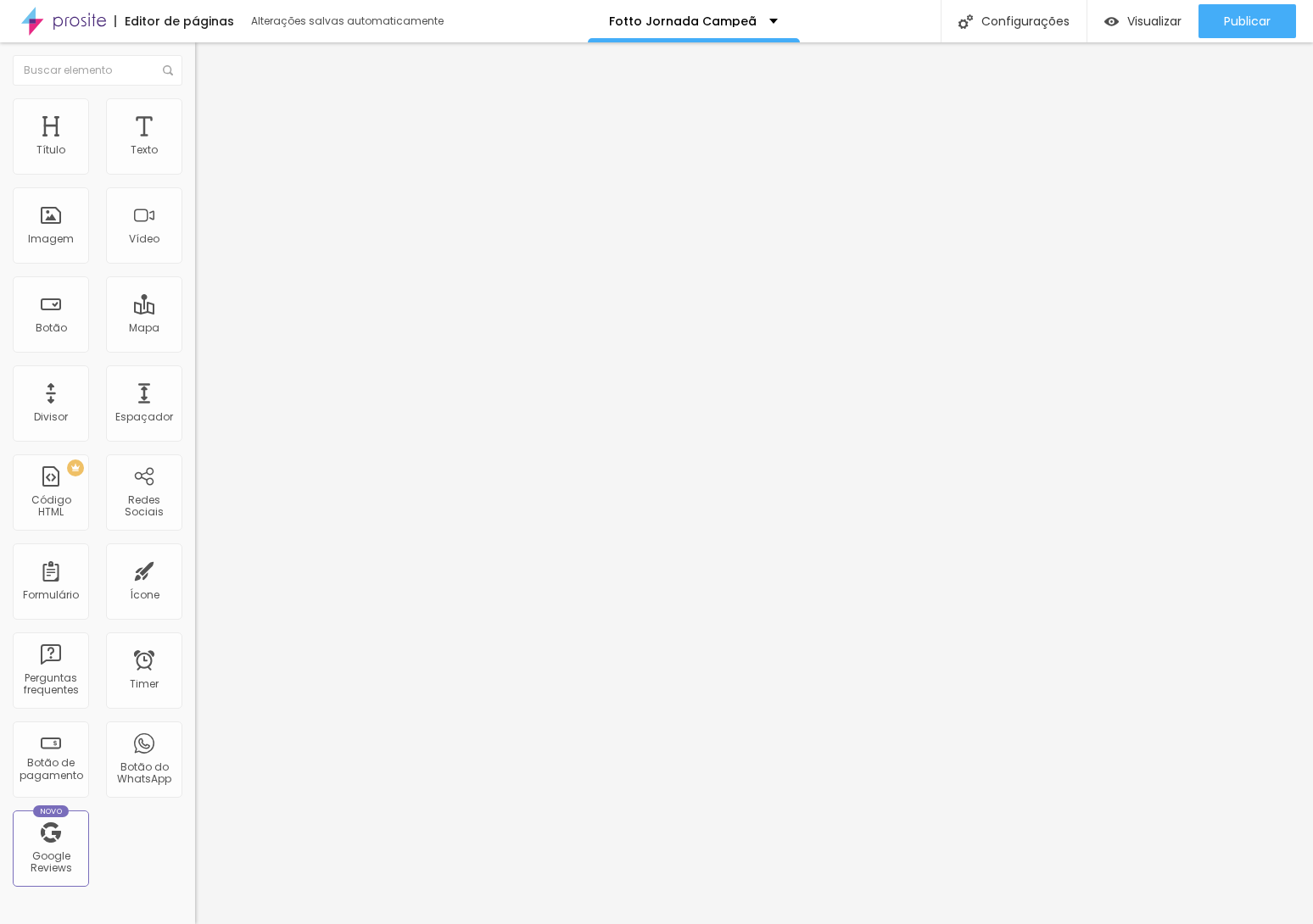
click at [211, 115] on span "Estilo" at bounding box center [224, 109] width 26 height 14
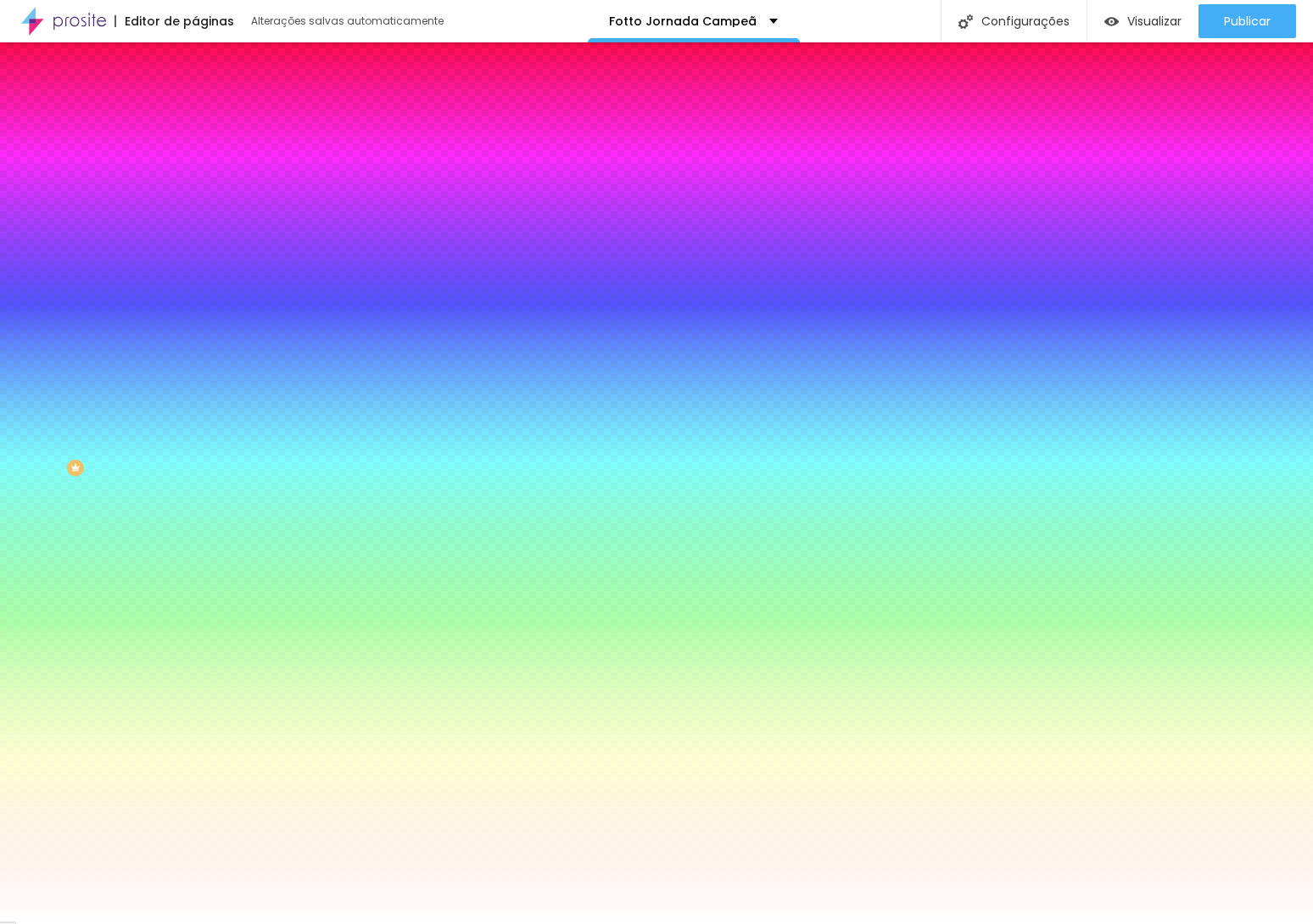
click at [195, 162] on div at bounding box center [292, 162] width 195 height 0
type input "#FFFFFF"
drag, startPoint x: 15, startPoint y: 170, endPoint x: -17, endPoint y: 141, distance: 43.2
click at [0, 141] on html "Editor de páginas Alterações [PERSON_NAME] automaticamente [PERSON_NAME] Campeã…" at bounding box center [656, 462] width 1313 height 924
click at [195, 363] on div "Editar Coluna Conteúdo Estilo Avançado Cor de fundo Voltar ao padrão #FFFFFF So…" at bounding box center [292, 483] width 195 height 882
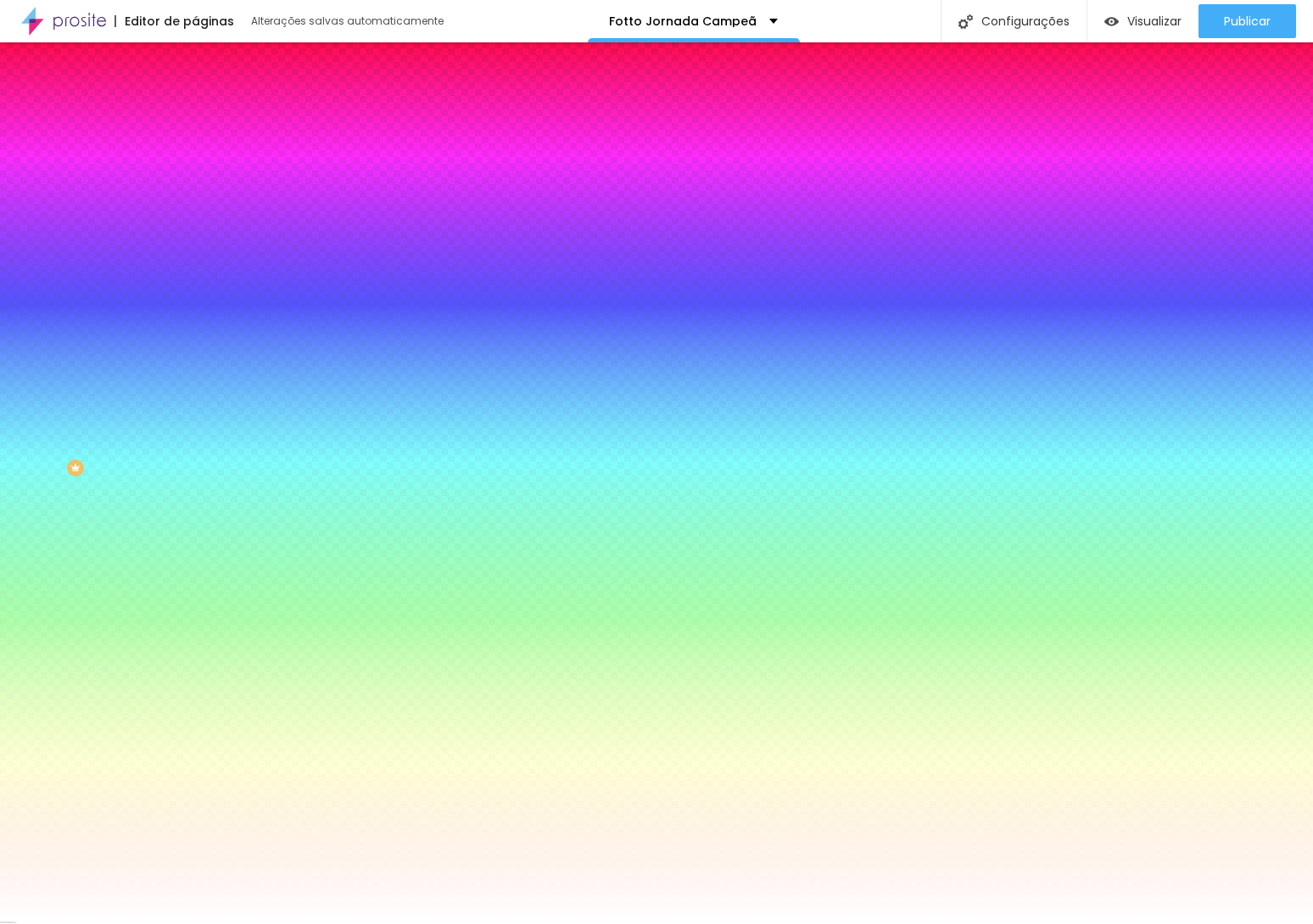
click at [195, 265] on button "button" at bounding box center [206, 274] width 24 height 18
click at [109, 923] on img at bounding box center [103, 933] width 12 height 12
type input "30"
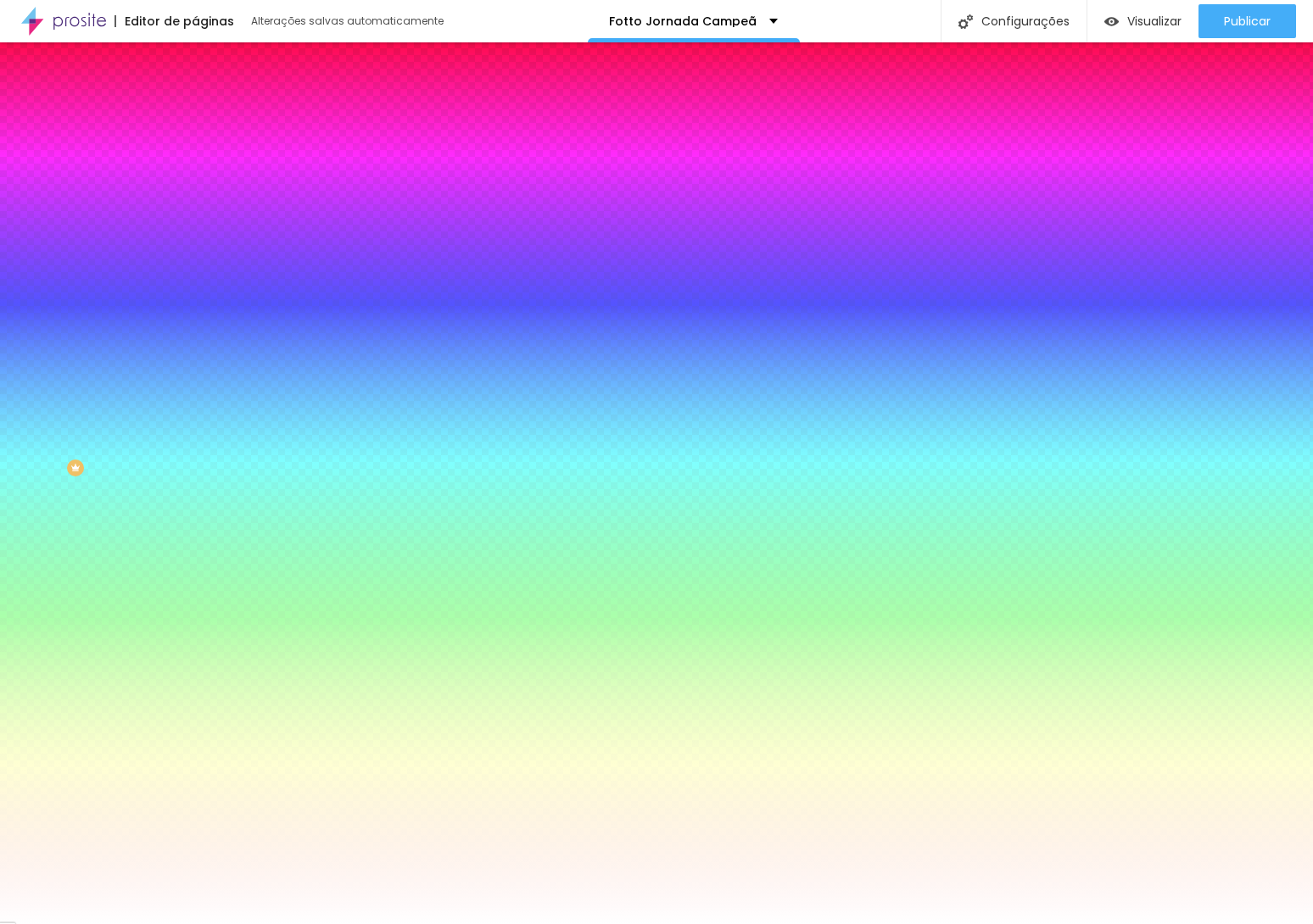
type input "30"
click at [868, 923] on div at bounding box center [656, 924] width 1313 height 0
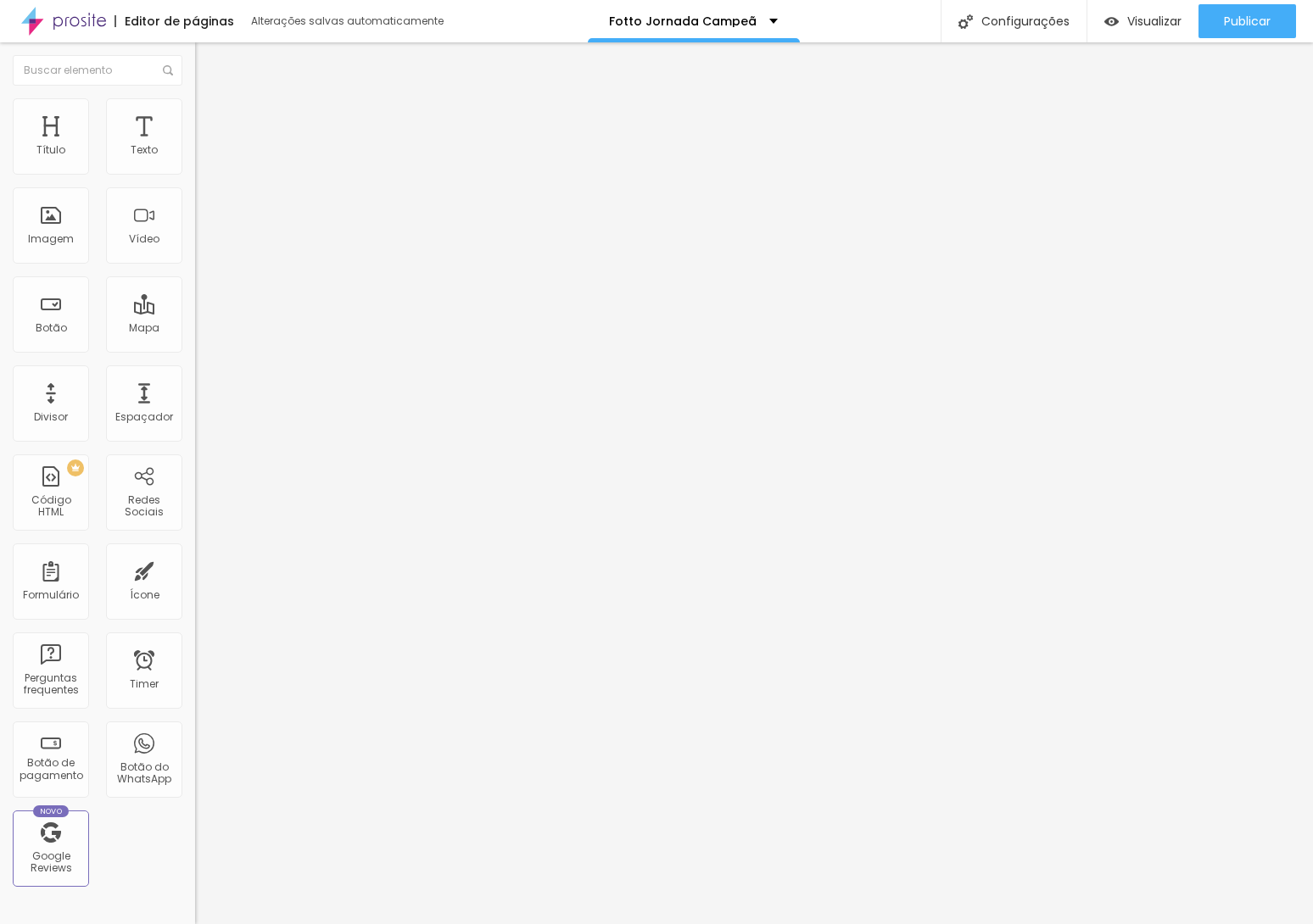
click at [195, 146] on span "Adicionar imagem" at bounding box center [249, 138] width 109 height 14
click at [195, 265] on span "Original" at bounding box center [215, 258] width 41 height 14
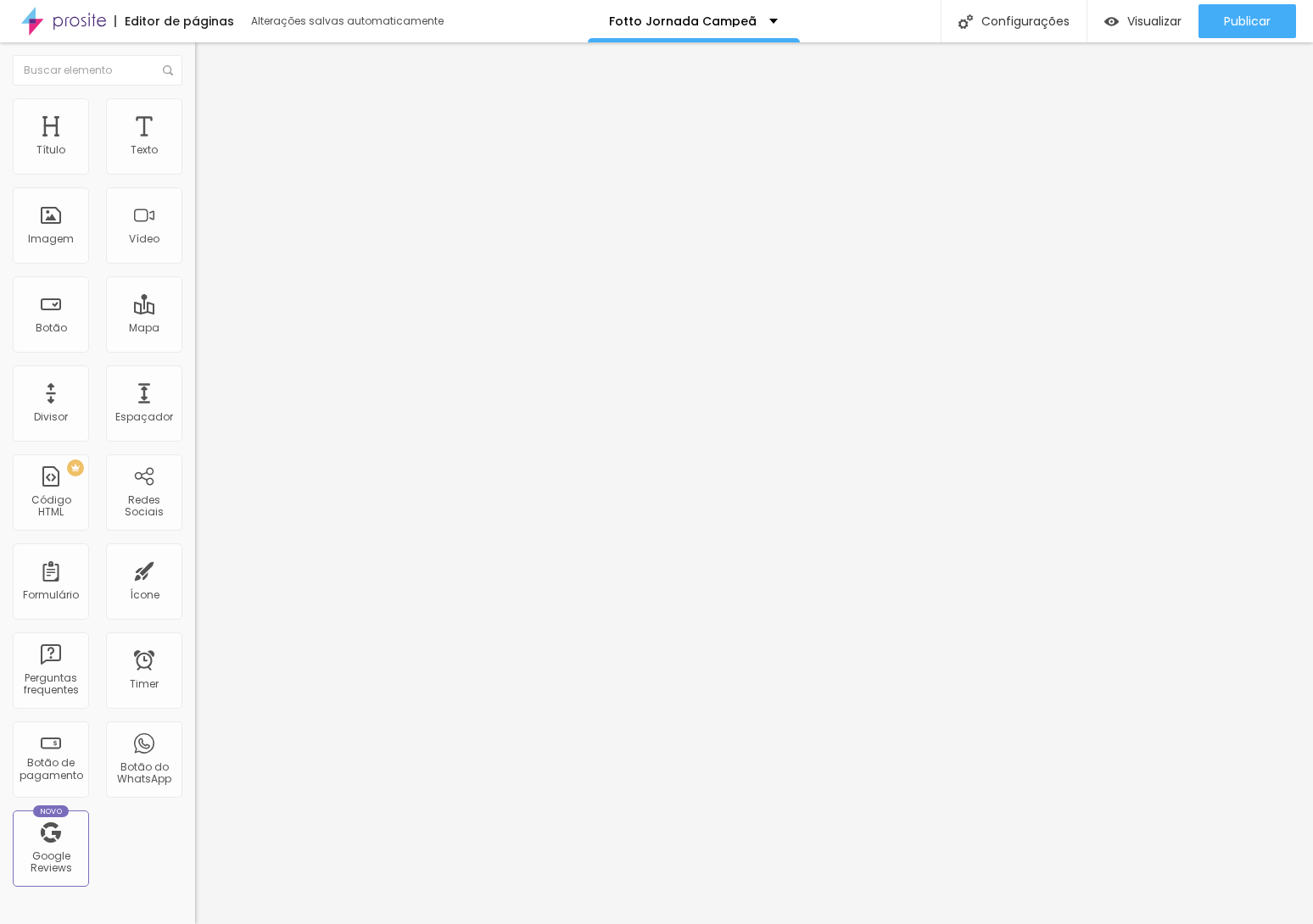
click at [195, 296] on span "Quadrado" at bounding box center [222, 289] width 56 height 14
click at [211, 117] on span "Estilo" at bounding box center [224, 109] width 26 height 14
click at [211, 121] on span "Avançado" at bounding box center [239, 127] width 56 height 14
type input "9"
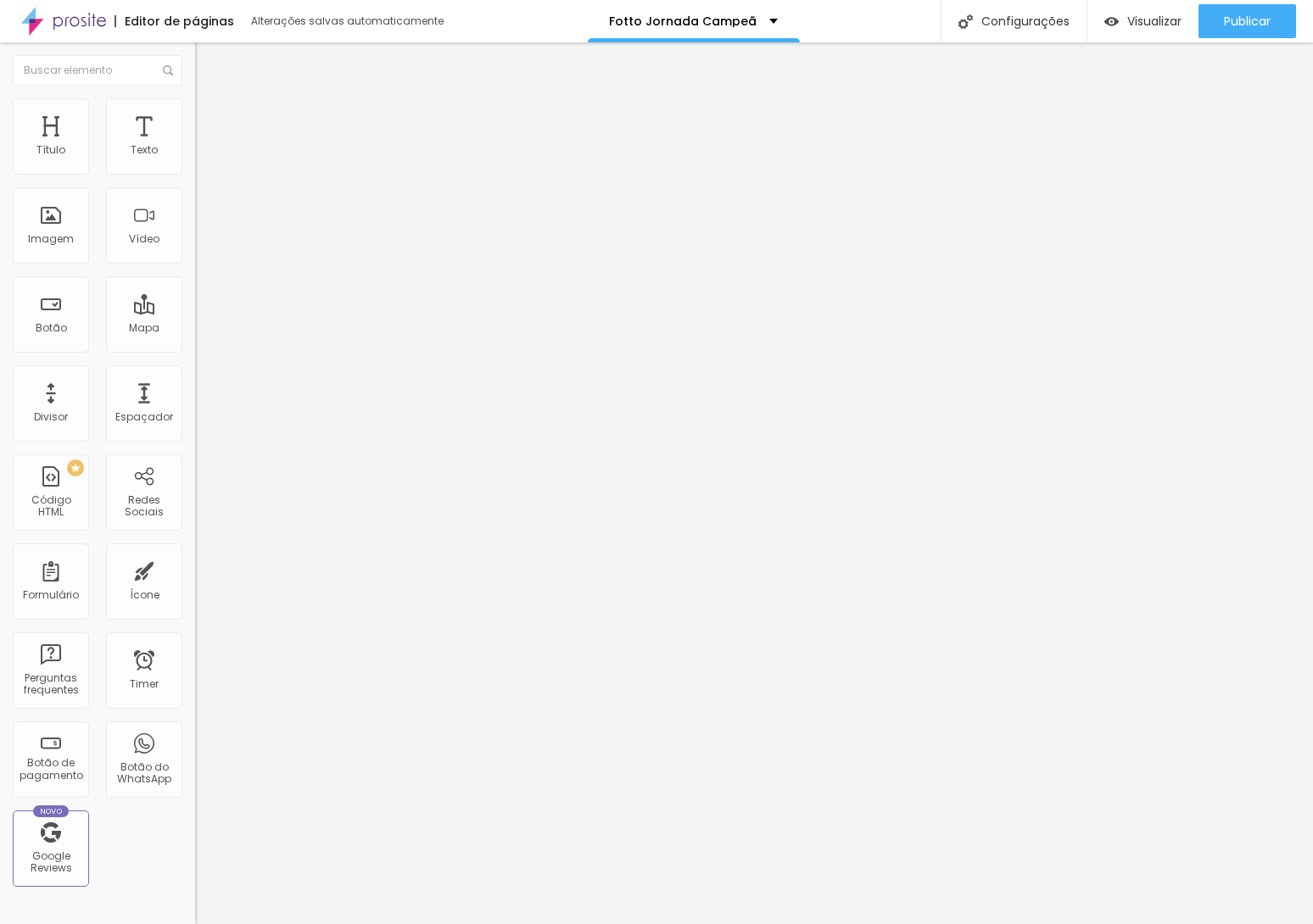
type input "0"
drag, startPoint x: 31, startPoint y: 200, endPoint x: 16, endPoint y: 199, distance: 15.0
type input "0"
click at [195, 569] on input "range" at bounding box center [249, 575] width 109 height 13
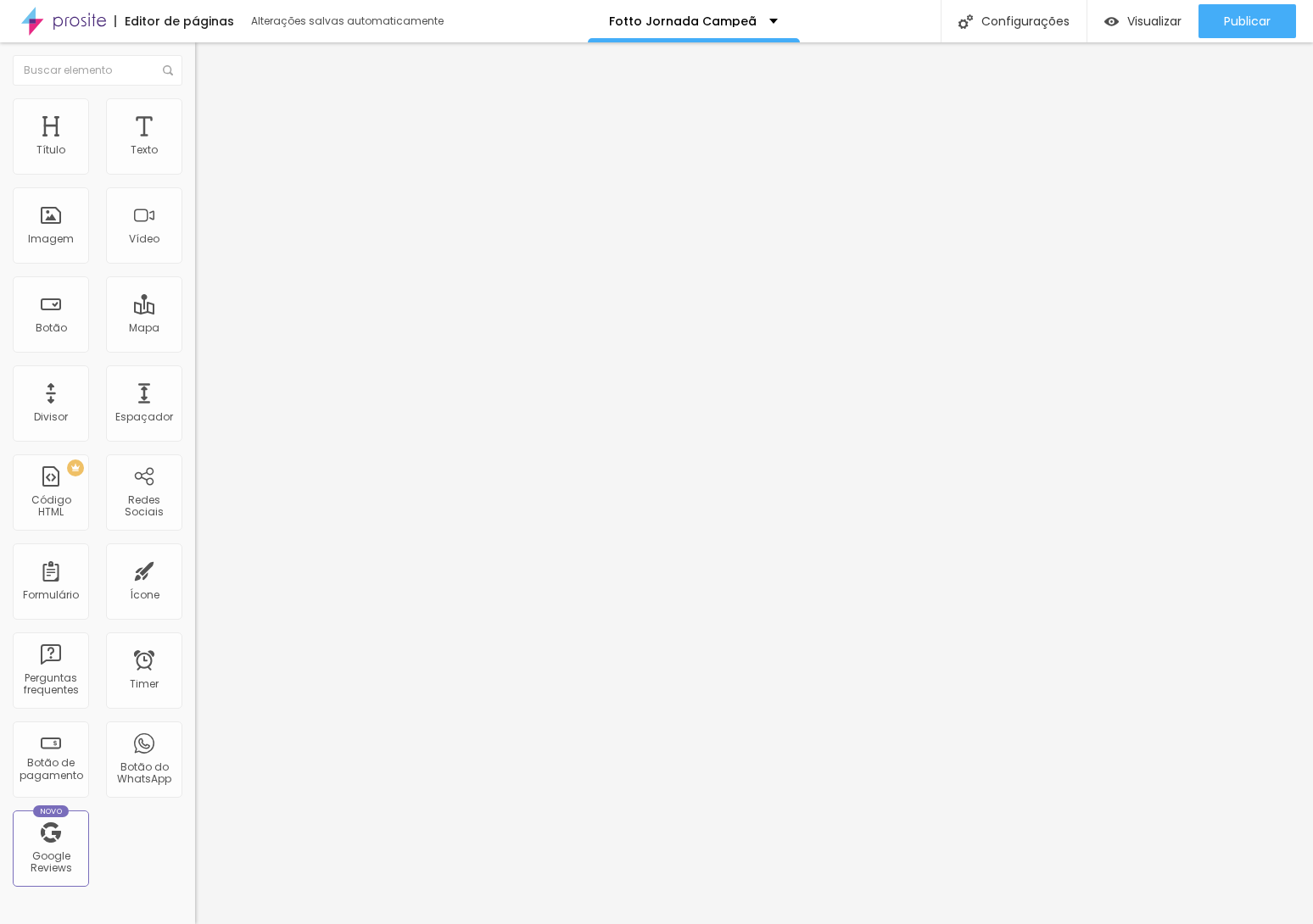
type input "14"
type input "12"
type input "5"
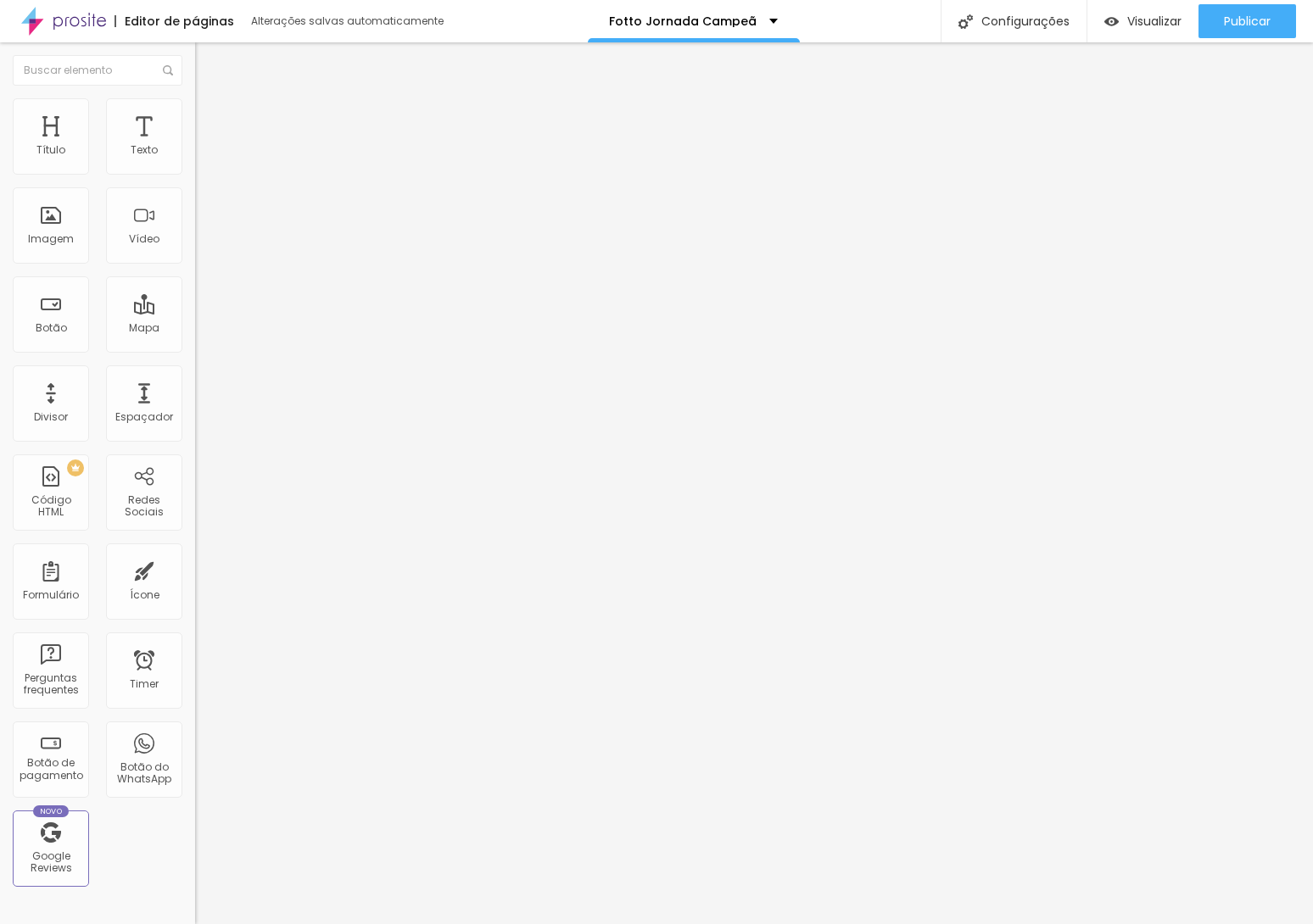
type input "5"
type input "0"
drag, startPoint x: 45, startPoint y: 162, endPoint x: 12, endPoint y: 164, distance: 33.1
type input "0"
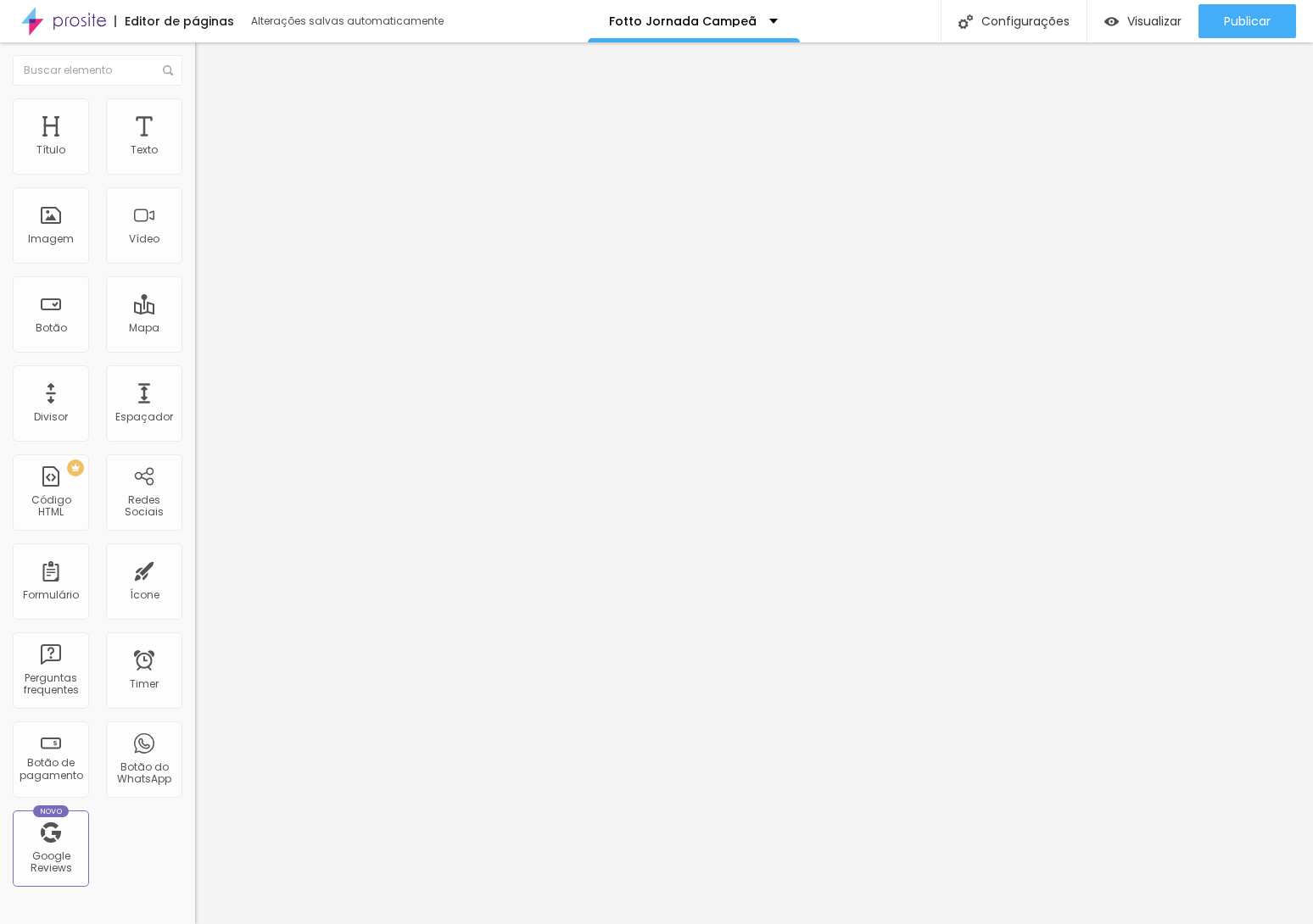
click at [195, 329] on input "range" at bounding box center [249, 335] width 109 height 13
click at [211, 115] on span "Estilo" at bounding box center [224, 109] width 26 height 14
type input "2"
type input "3"
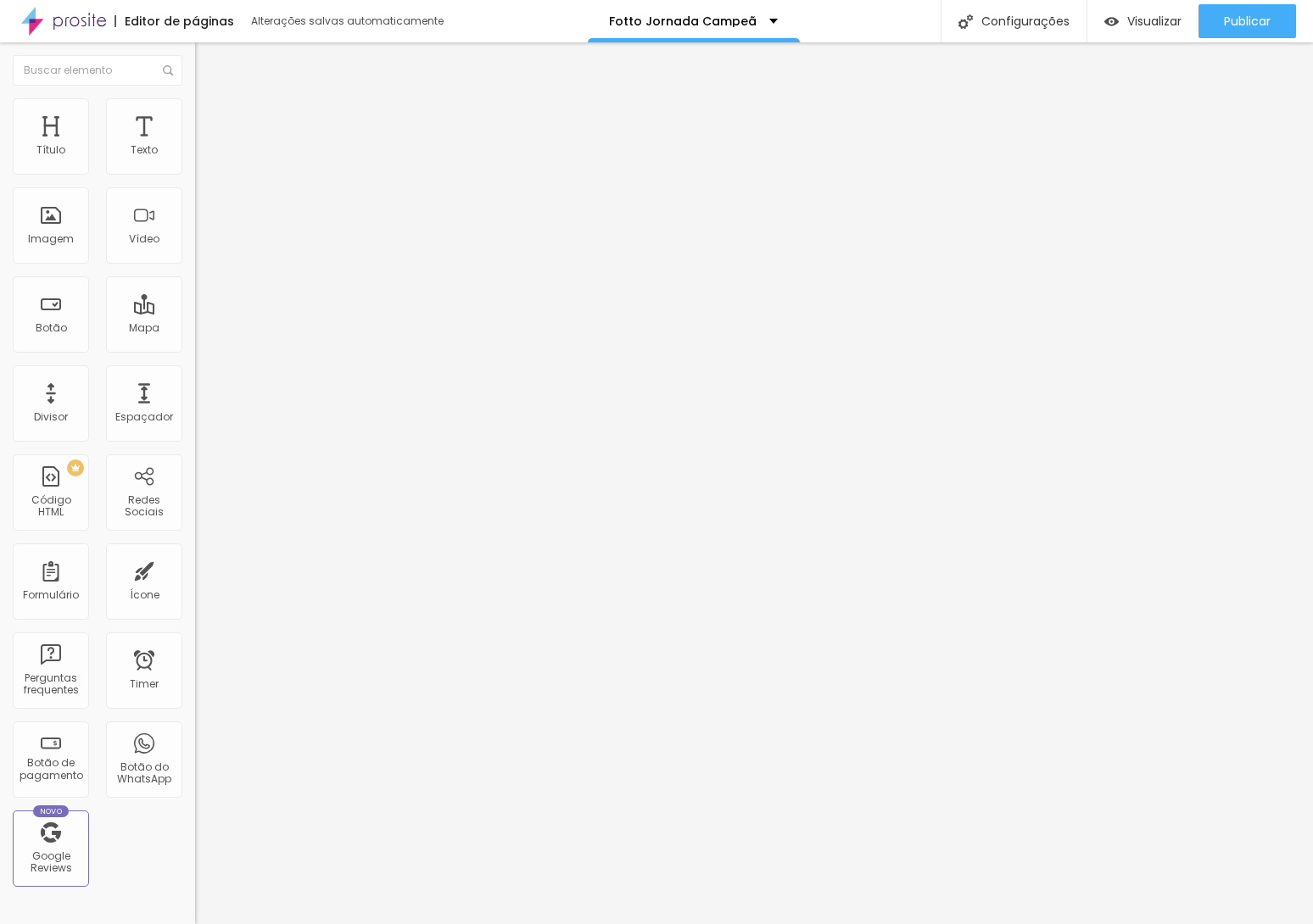
type input "3"
type input "5"
type input "8"
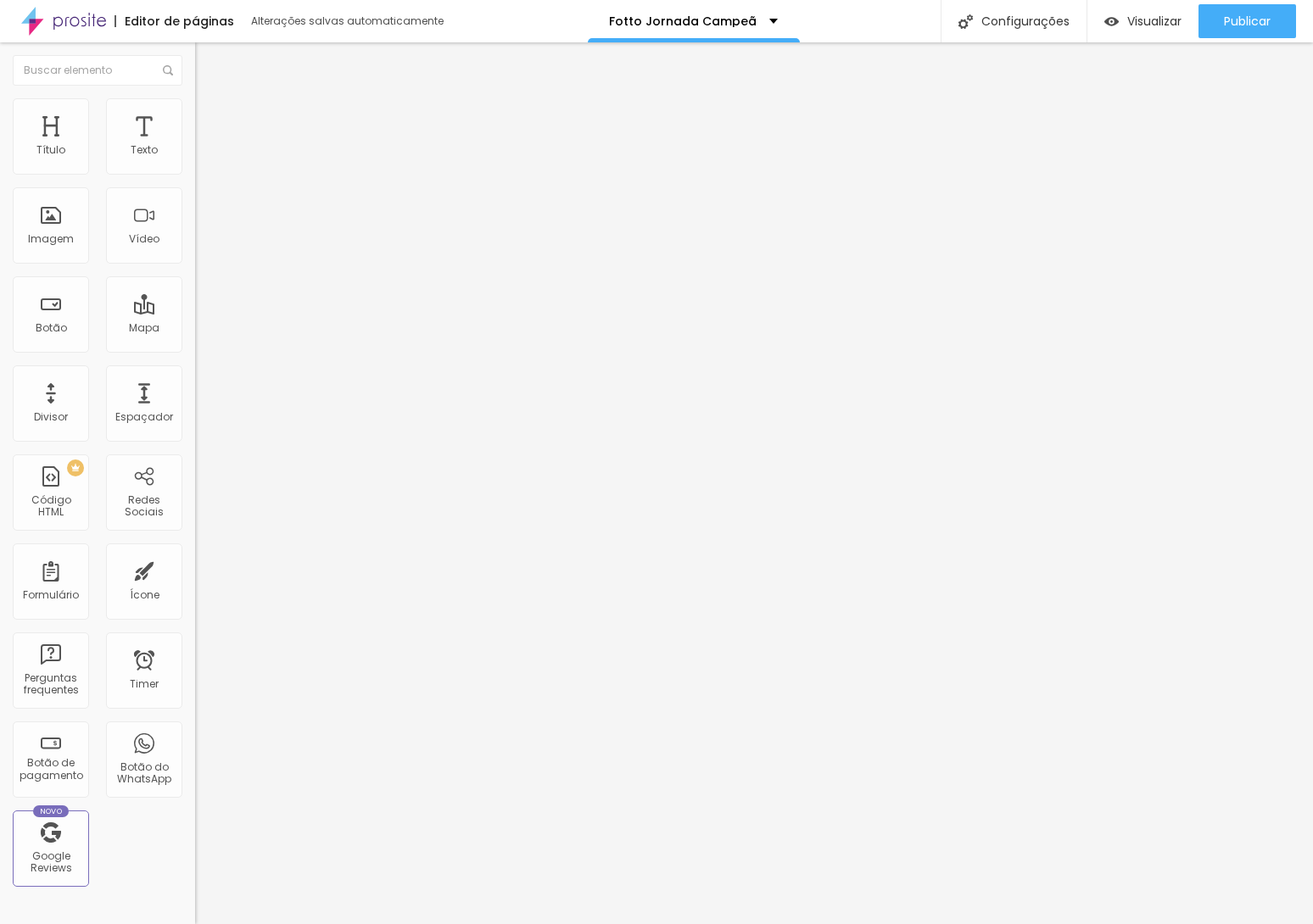
type input "9"
type input "15"
type input "16"
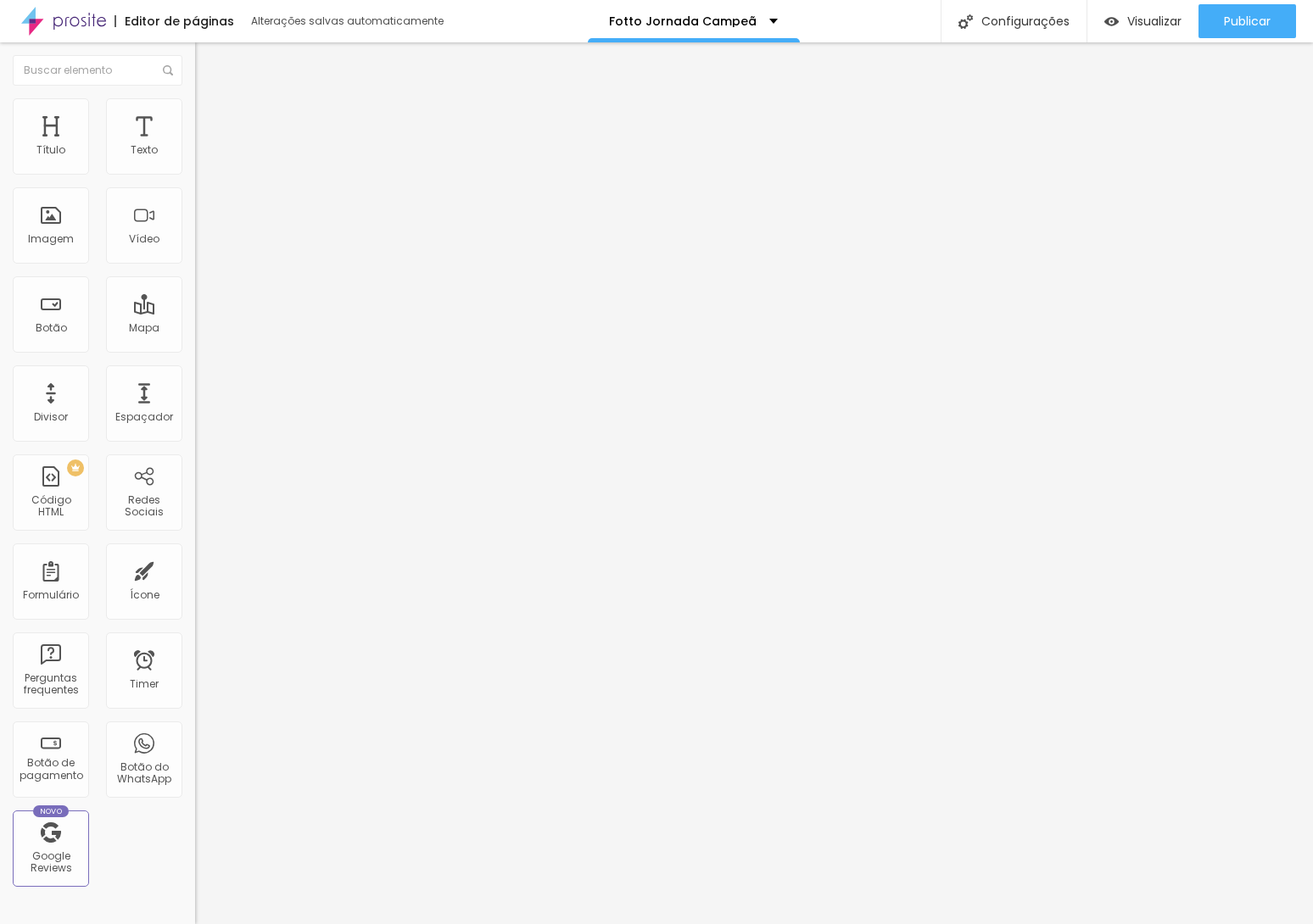
type input "16"
type input "17"
type input "18"
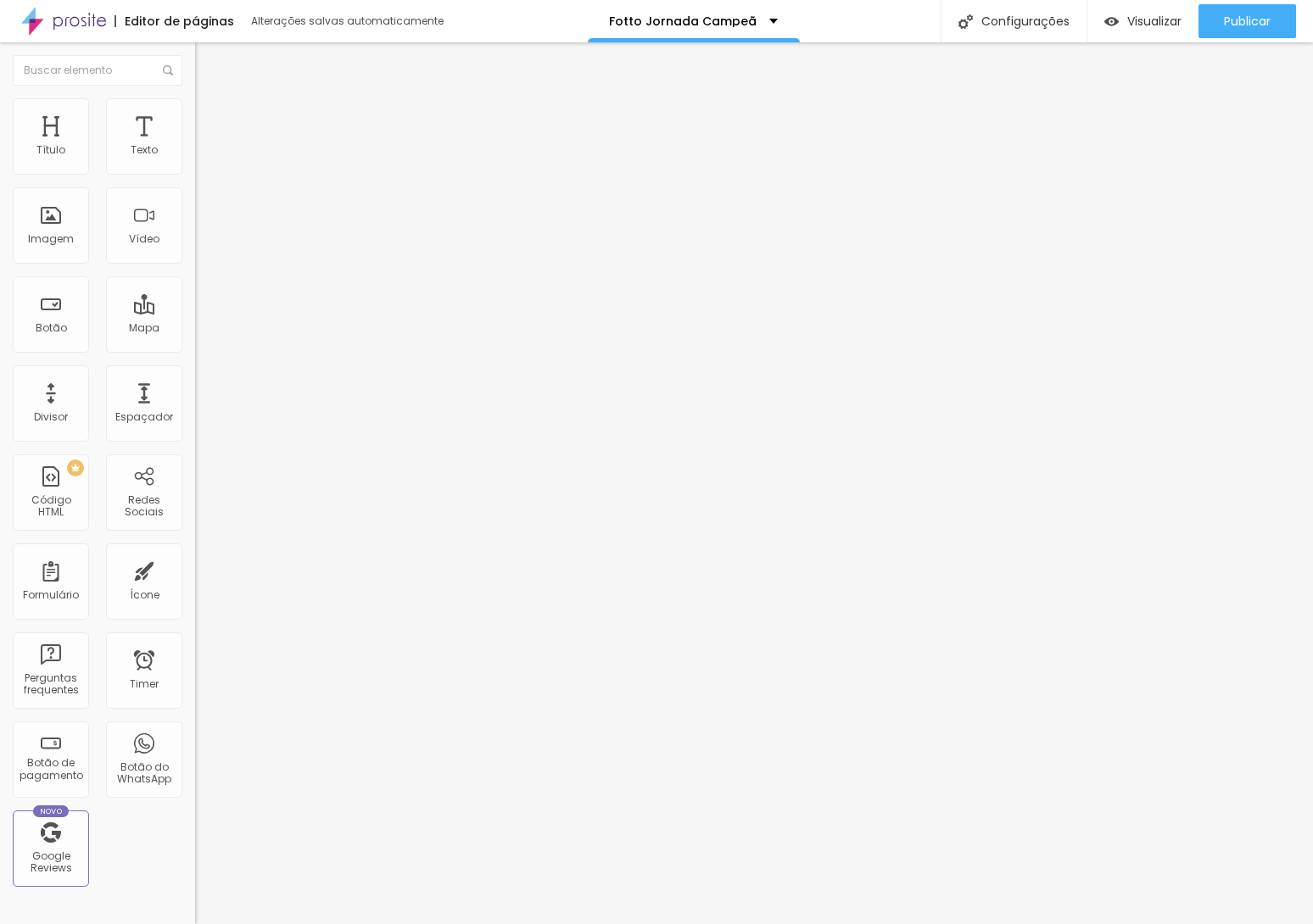
type input "17"
type input "16"
type input "15"
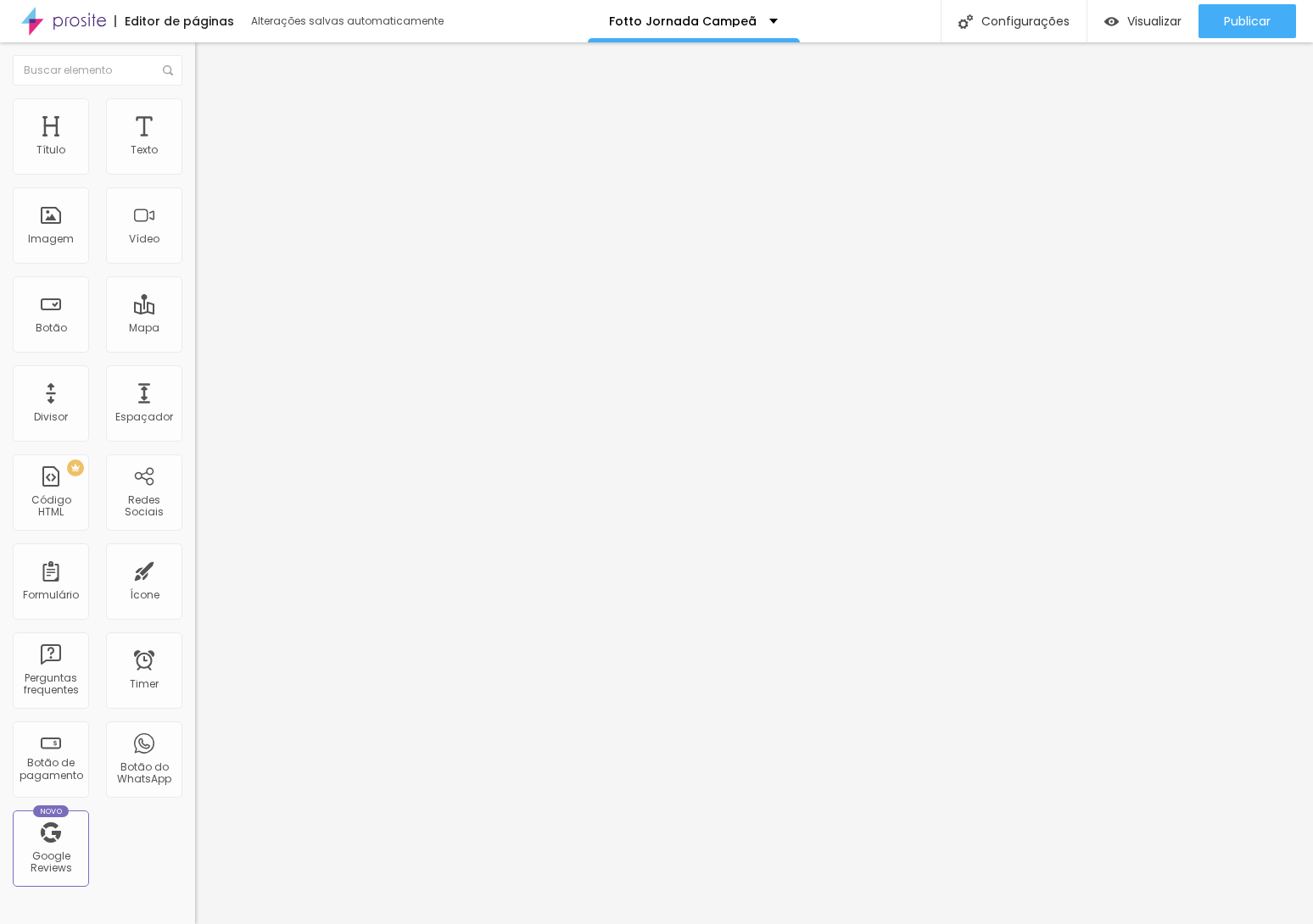
type input "15"
type input "14"
type input "13"
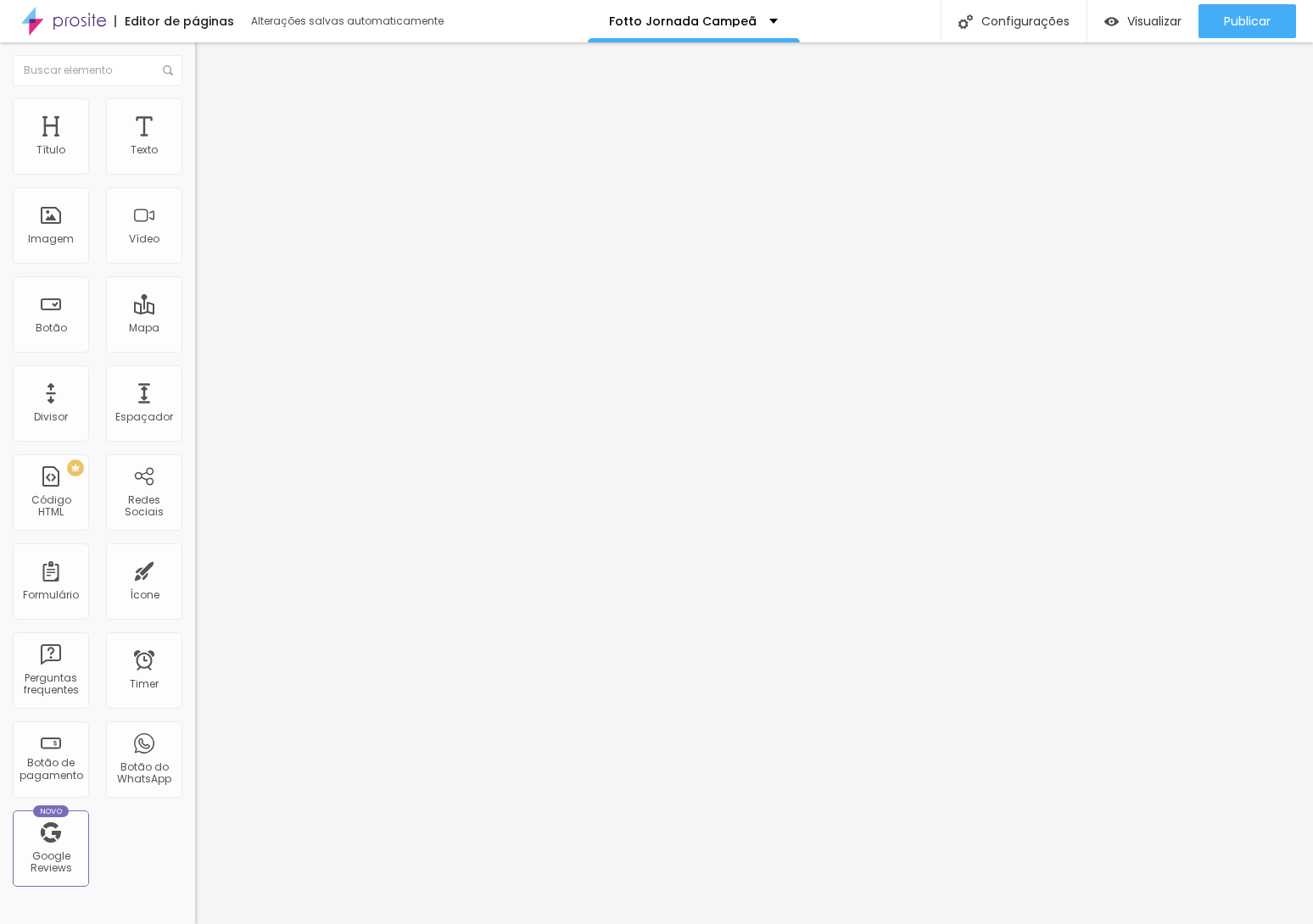
type input "11"
type input "10"
type input "9"
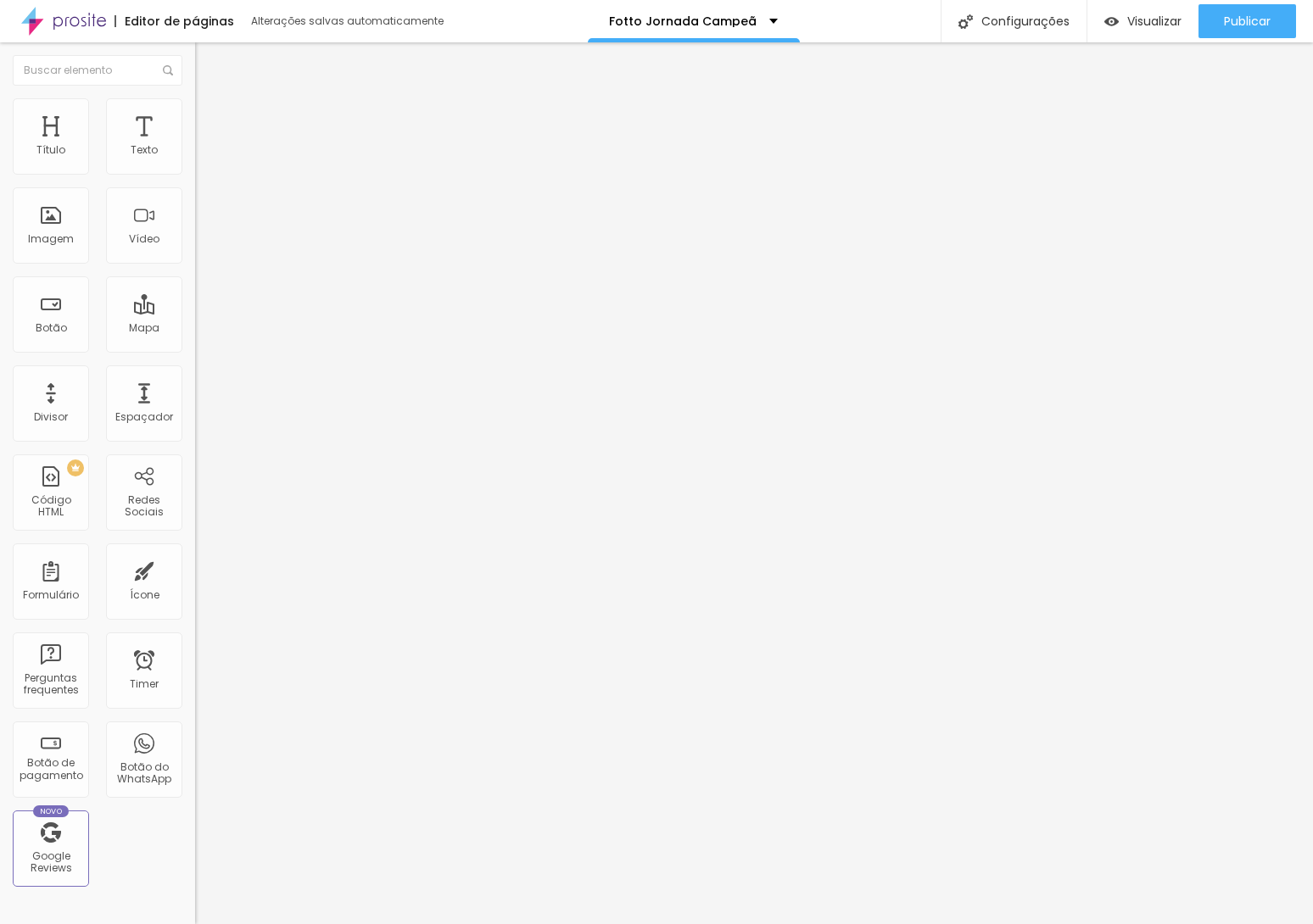
type input "9"
click at [195, 373] on input "range" at bounding box center [249, 379] width 109 height 13
click at [195, 163] on button "button" at bounding box center [206, 154] width 24 height 18
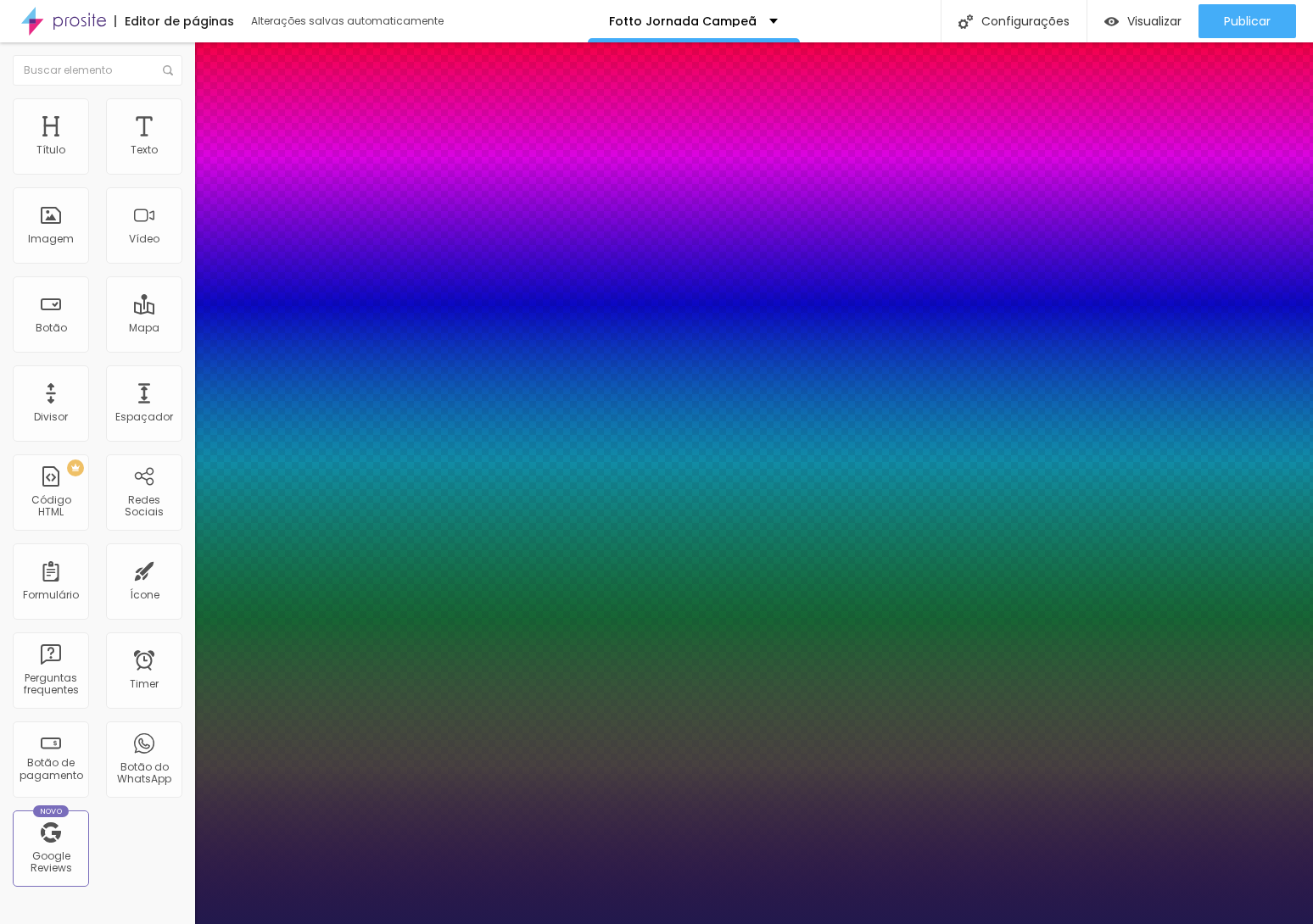
paste input "E11F35"
type input "1"
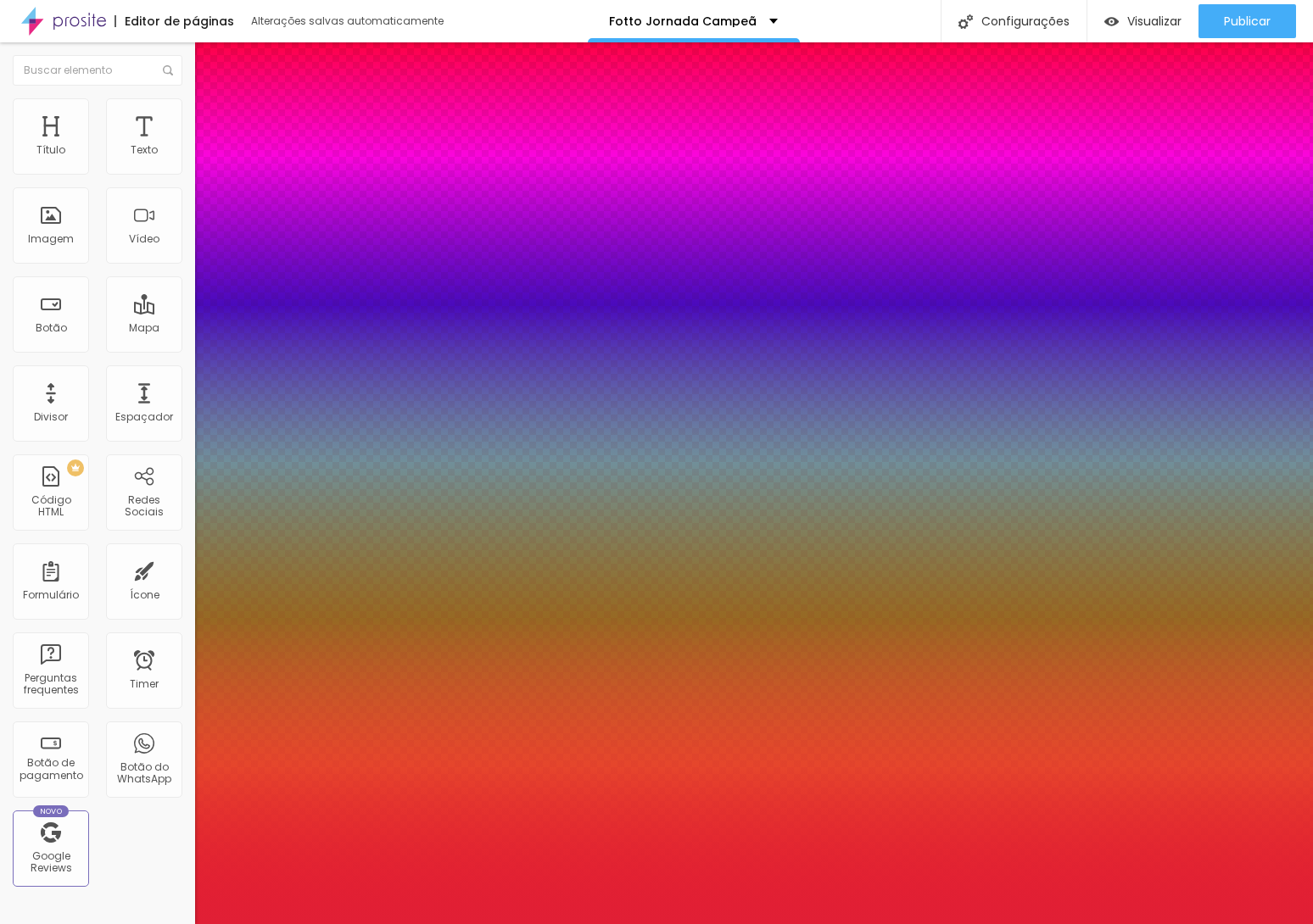
type input "#E11F35"
click at [770, 923] on div at bounding box center [656, 924] width 1313 height 0
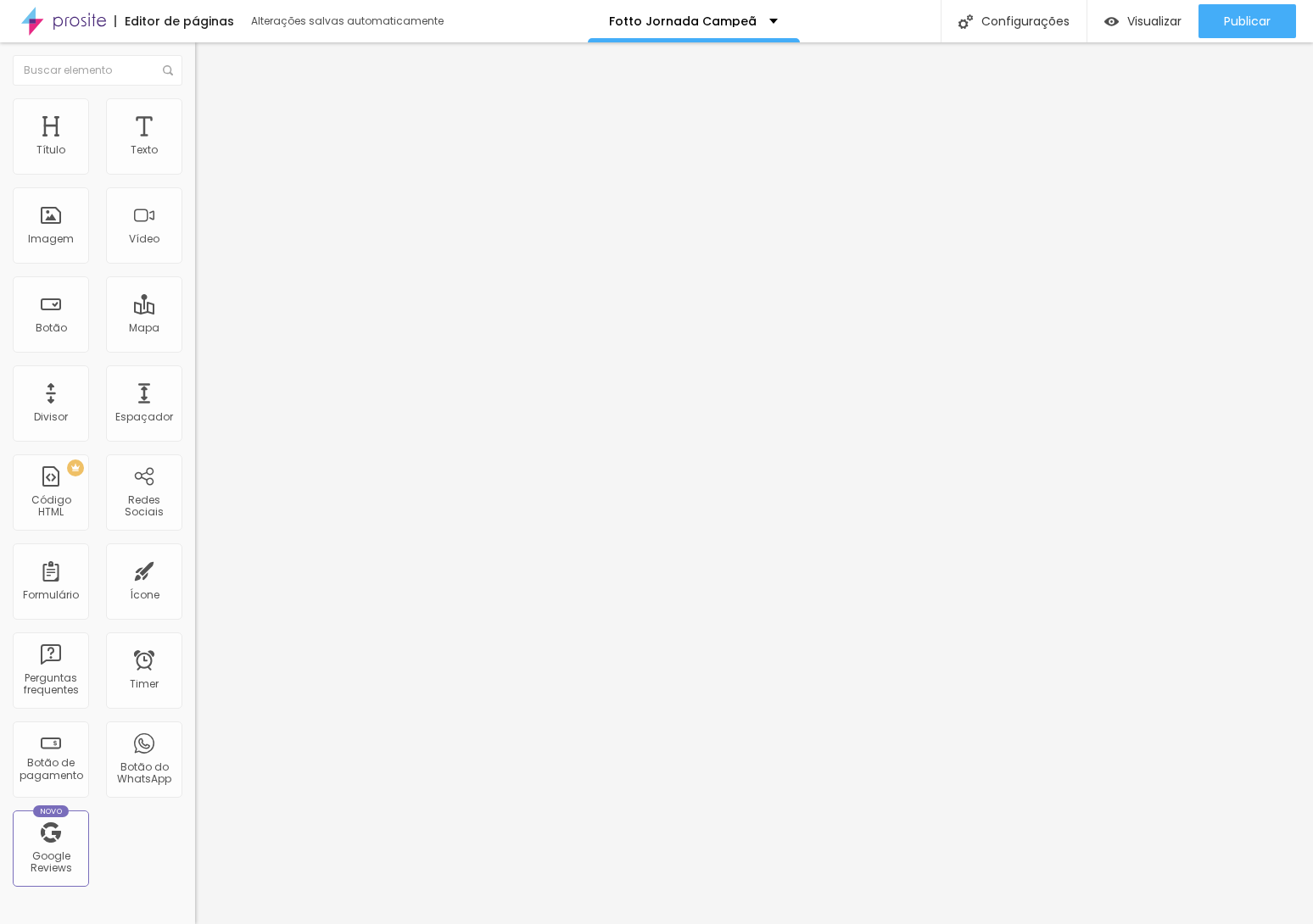
click at [195, 109] on li "Avançado" at bounding box center [292, 107] width 195 height 17
type input "20"
type input "19"
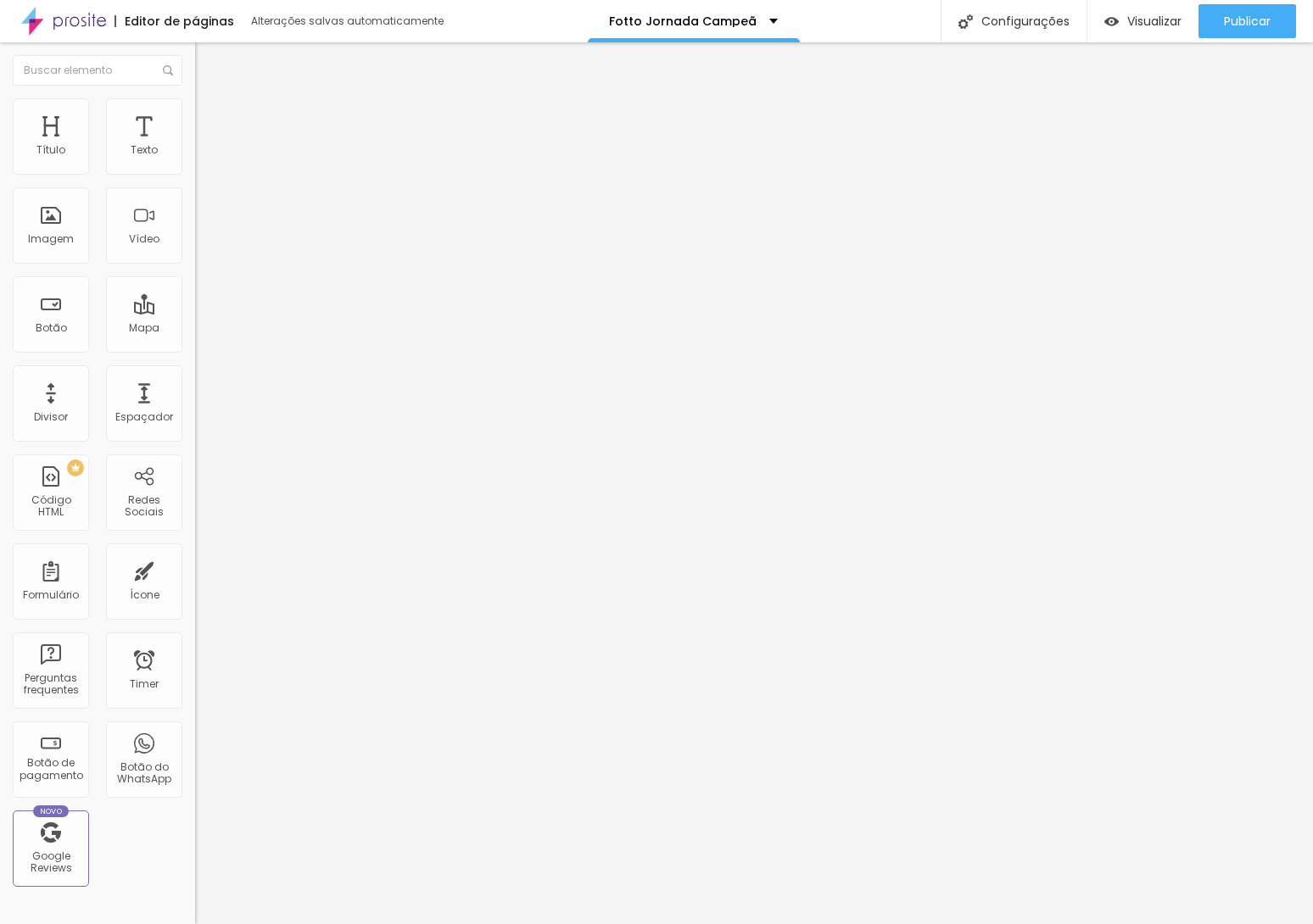
type input "17"
type input "14"
type input "10"
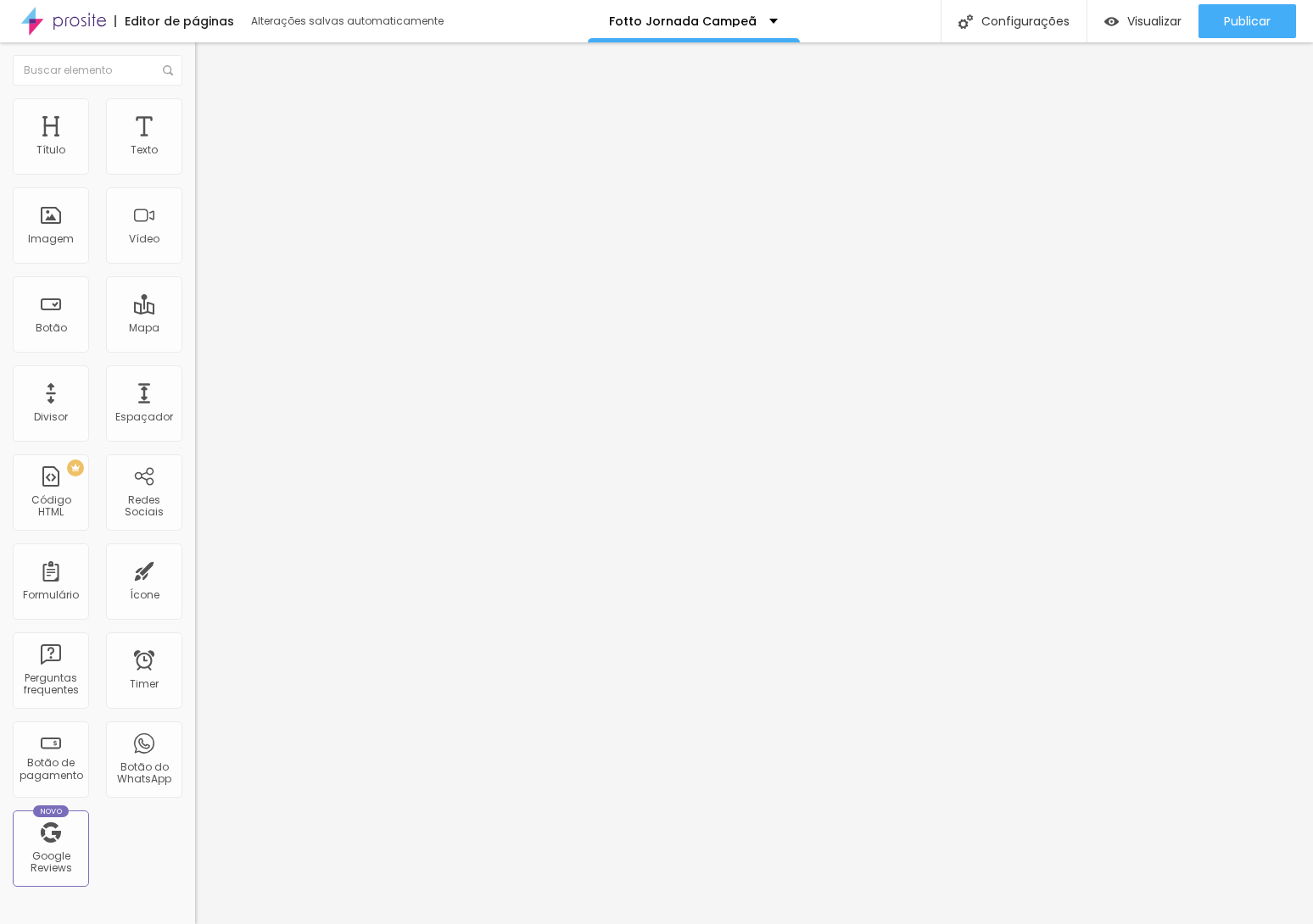
type input "10"
type input "5"
type input "0"
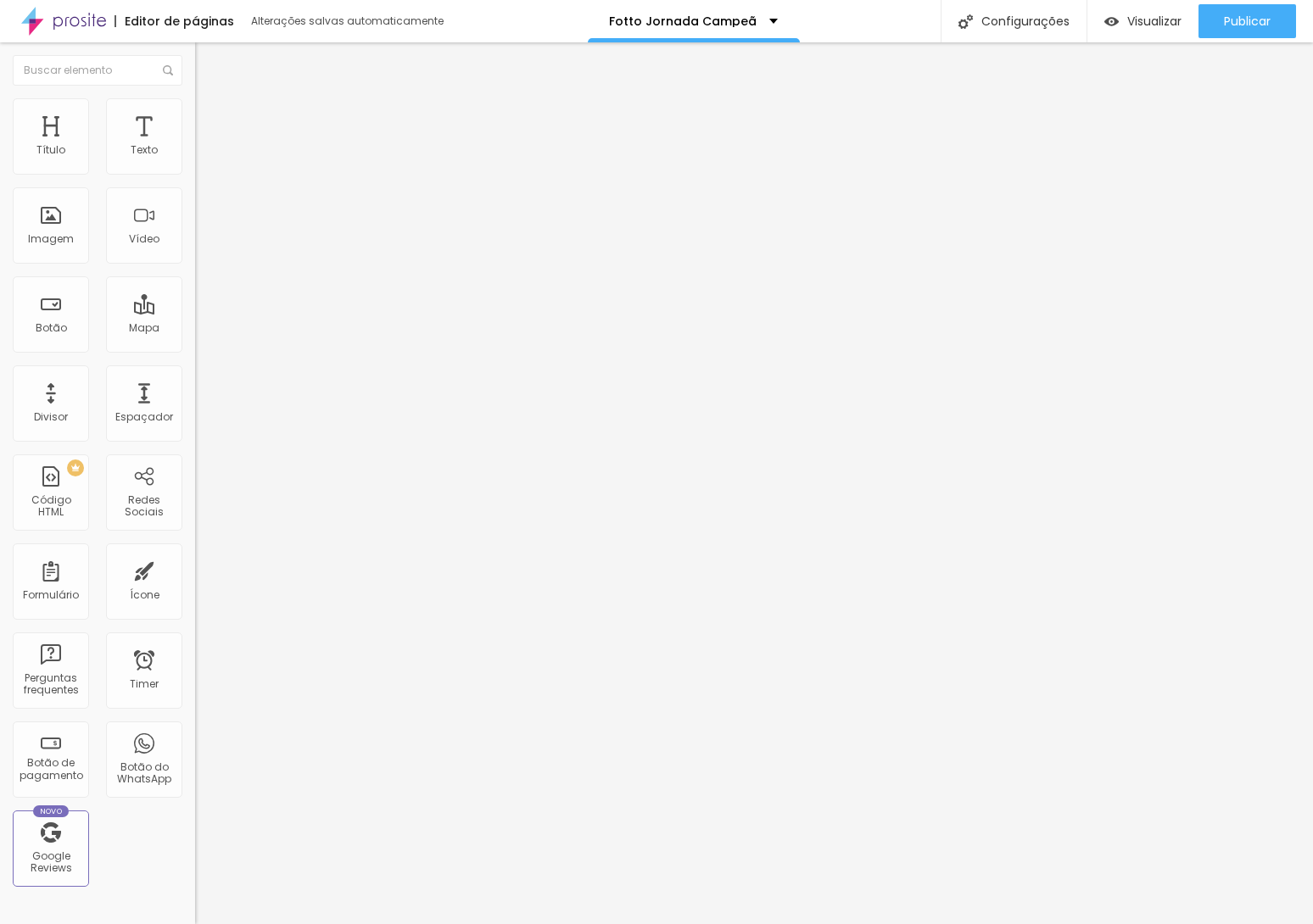
drag, startPoint x: 59, startPoint y: 203, endPoint x: 1, endPoint y: 209, distance: 58.3
type input "0"
click at [195, 552] on input "range" at bounding box center [249, 558] width 109 height 13
click at [195, 115] on li "Avançado" at bounding box center [292, 107] width 195 height 17
click at [211, 115] on span "Avançado" at bounding box center [239, 109] width 56 height 14
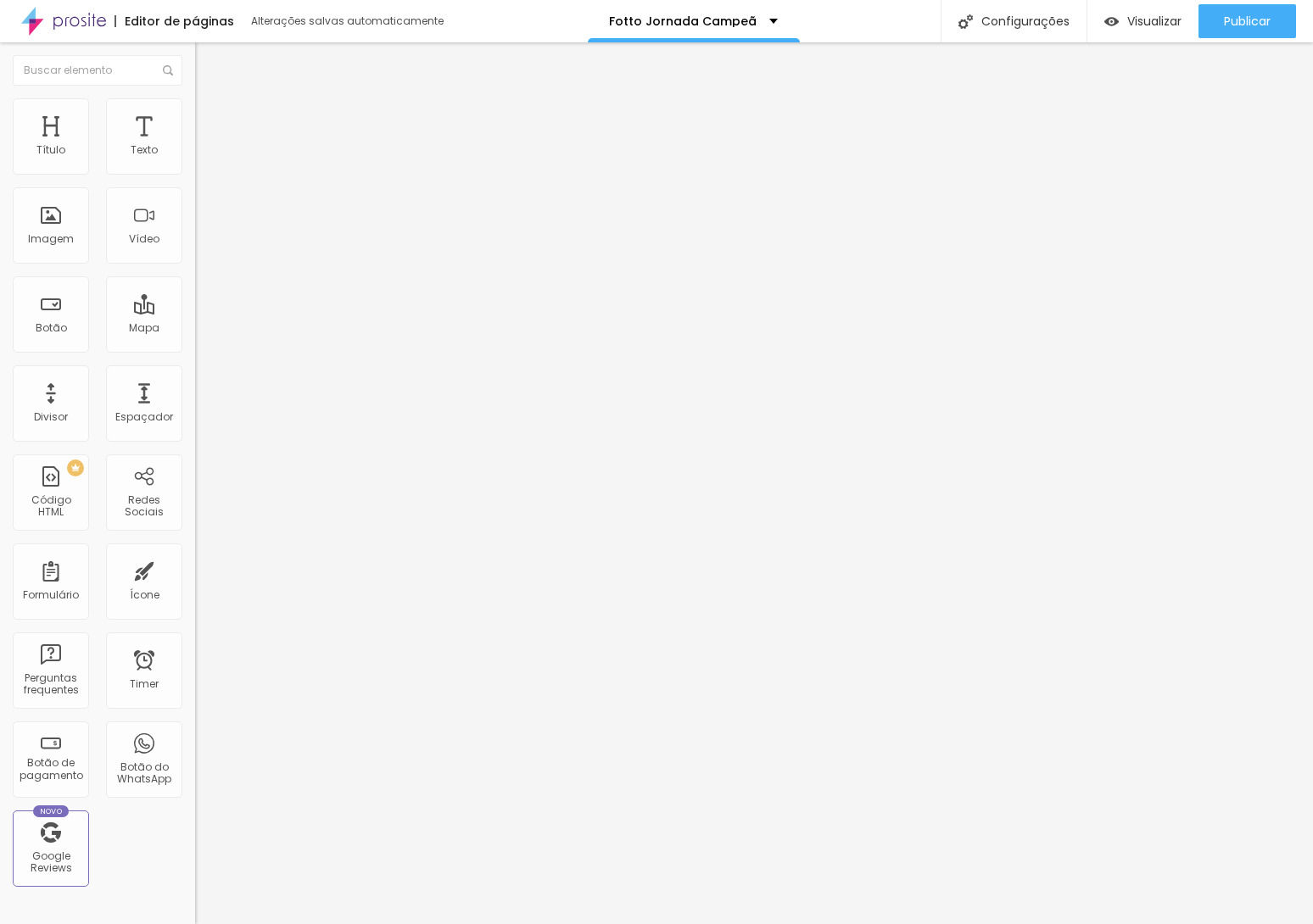
type input "4"
type input "1"
type input "0"
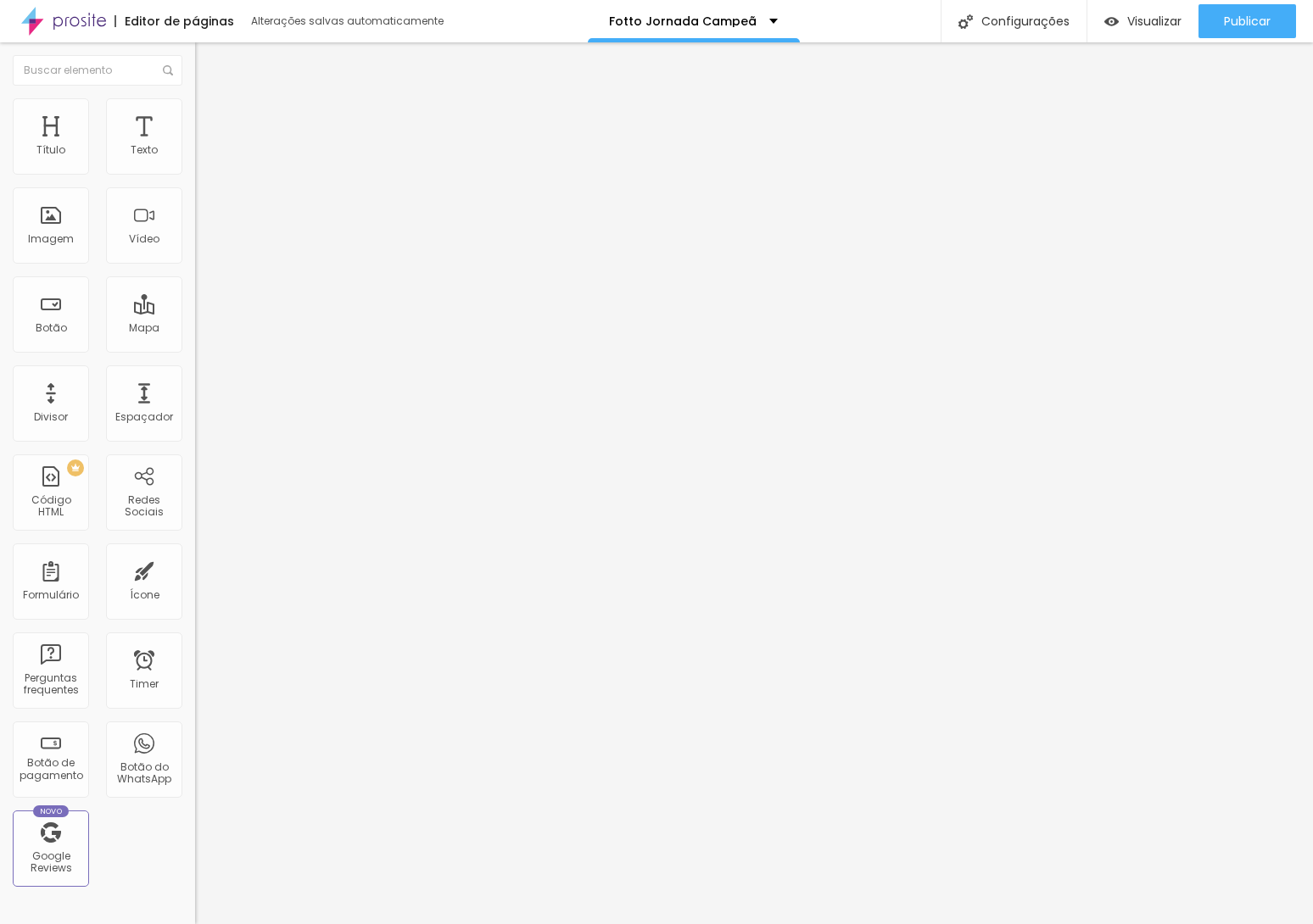
type input "0"
drag, startPoint x: 15, startPoint y: 165, endPoint x: -43, endPoint y: 168, distance: 58.1
type input "0"
click at [195, 312] on input "range" at bounding box center [249, 318] width 109 height 13
click at [202, 246] on icon "button" at bounding box center [207, 241] width 11 height 11
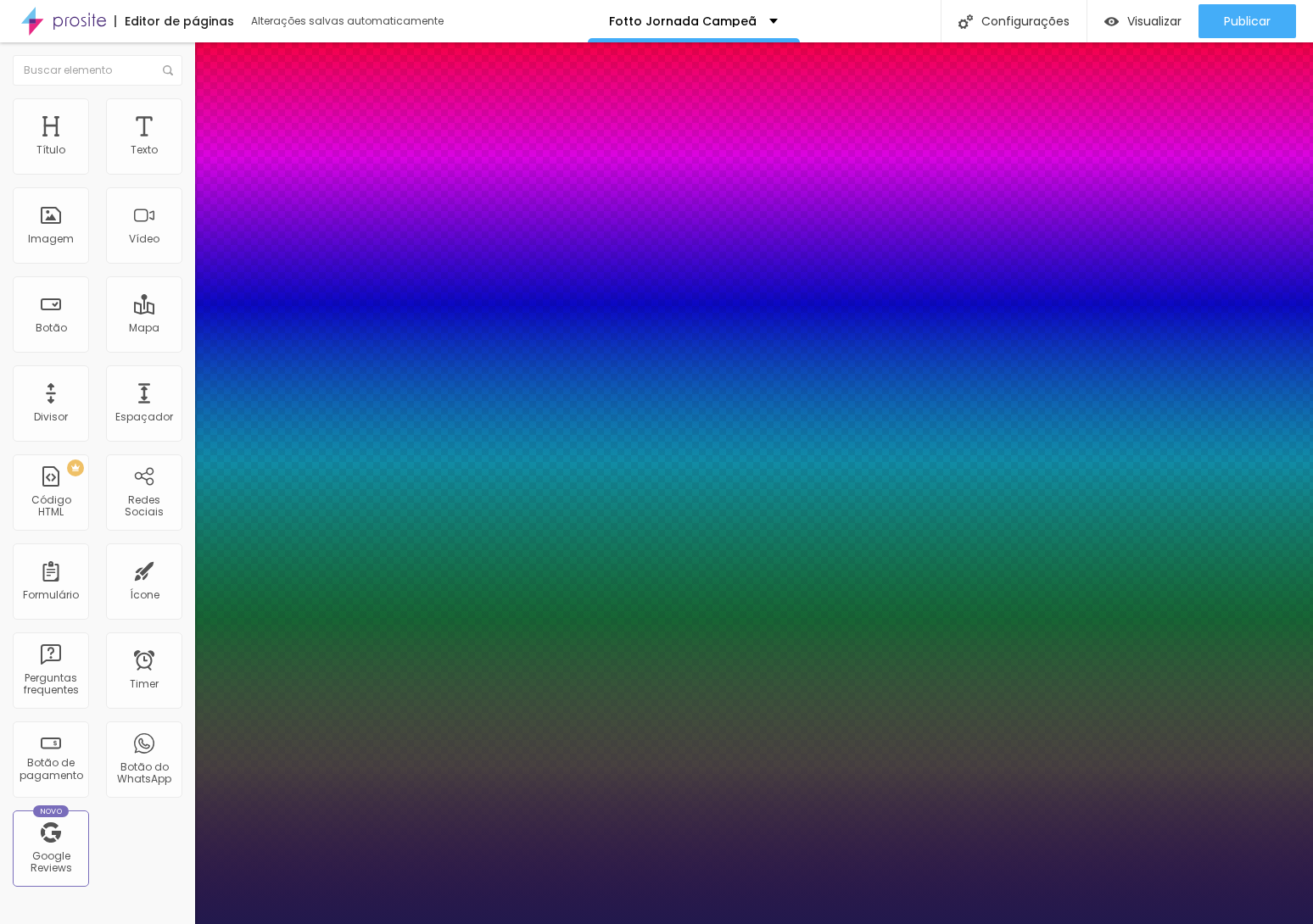
type input "1"
drag, startPoint x: 368, startPoint y: 477, endPoint x: 424, endPoint y: 483, distance: 56.3
click at [424, 483] on body "Editor de páginas Alterações [PERSON_NAME] automaticamente [PERSON_NAME] Campeã…" at bounding box center [656, 462] width 1313 height 924
type input "8"
type input "1"
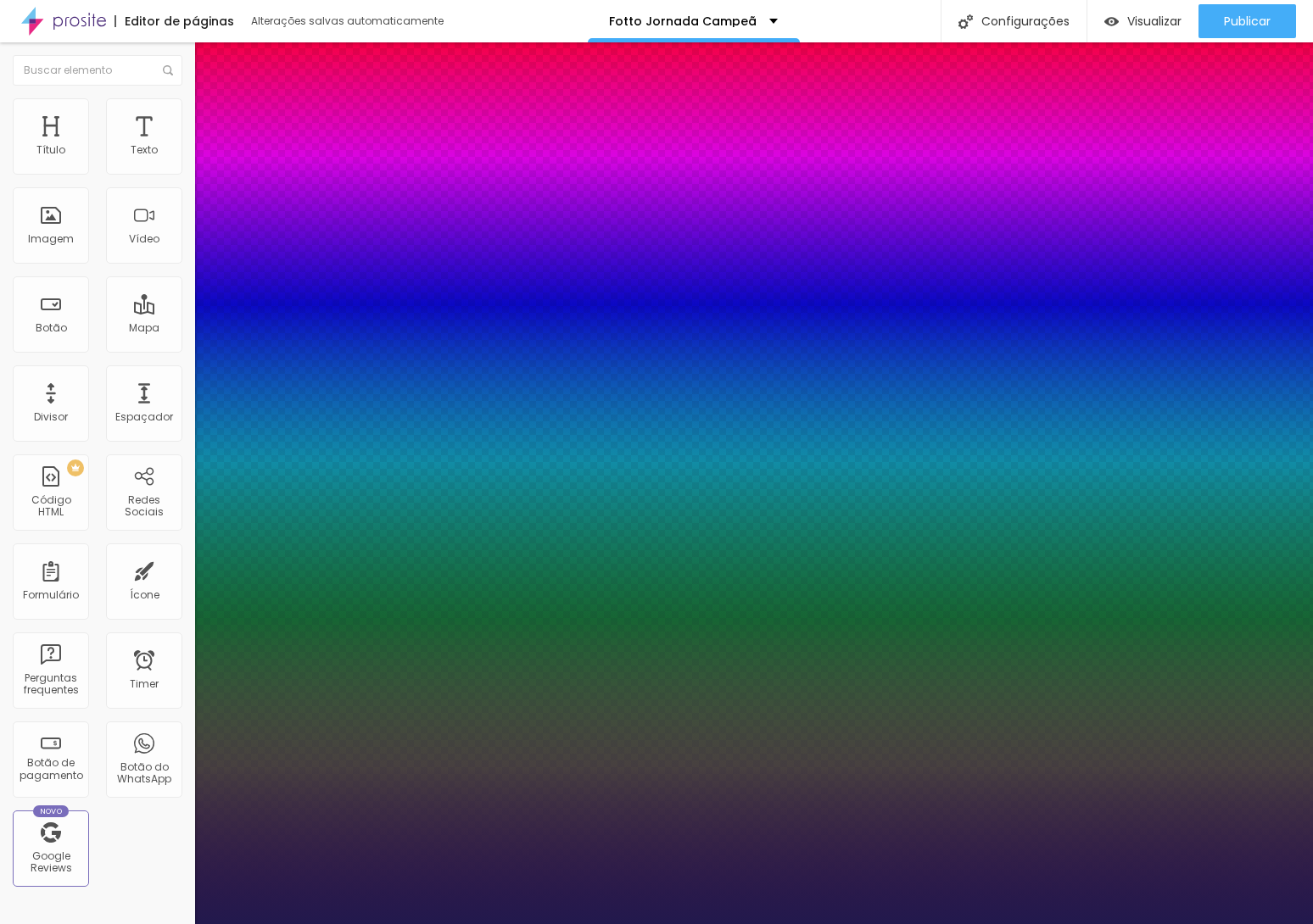
type input "1"
type input "18"
type input "1"
type input "8"
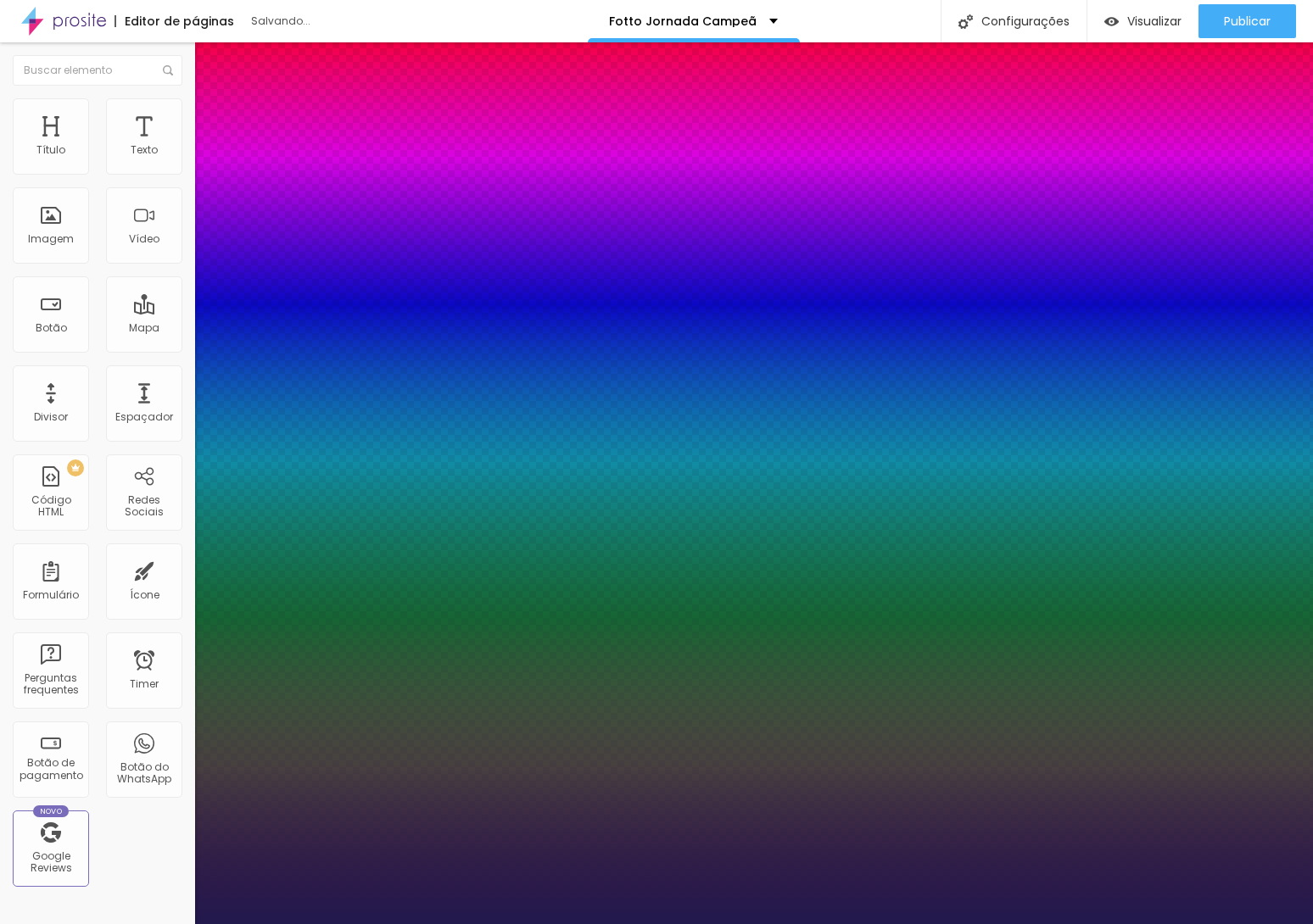
type input "1"
type input "8"
type input "1"
type input "8"
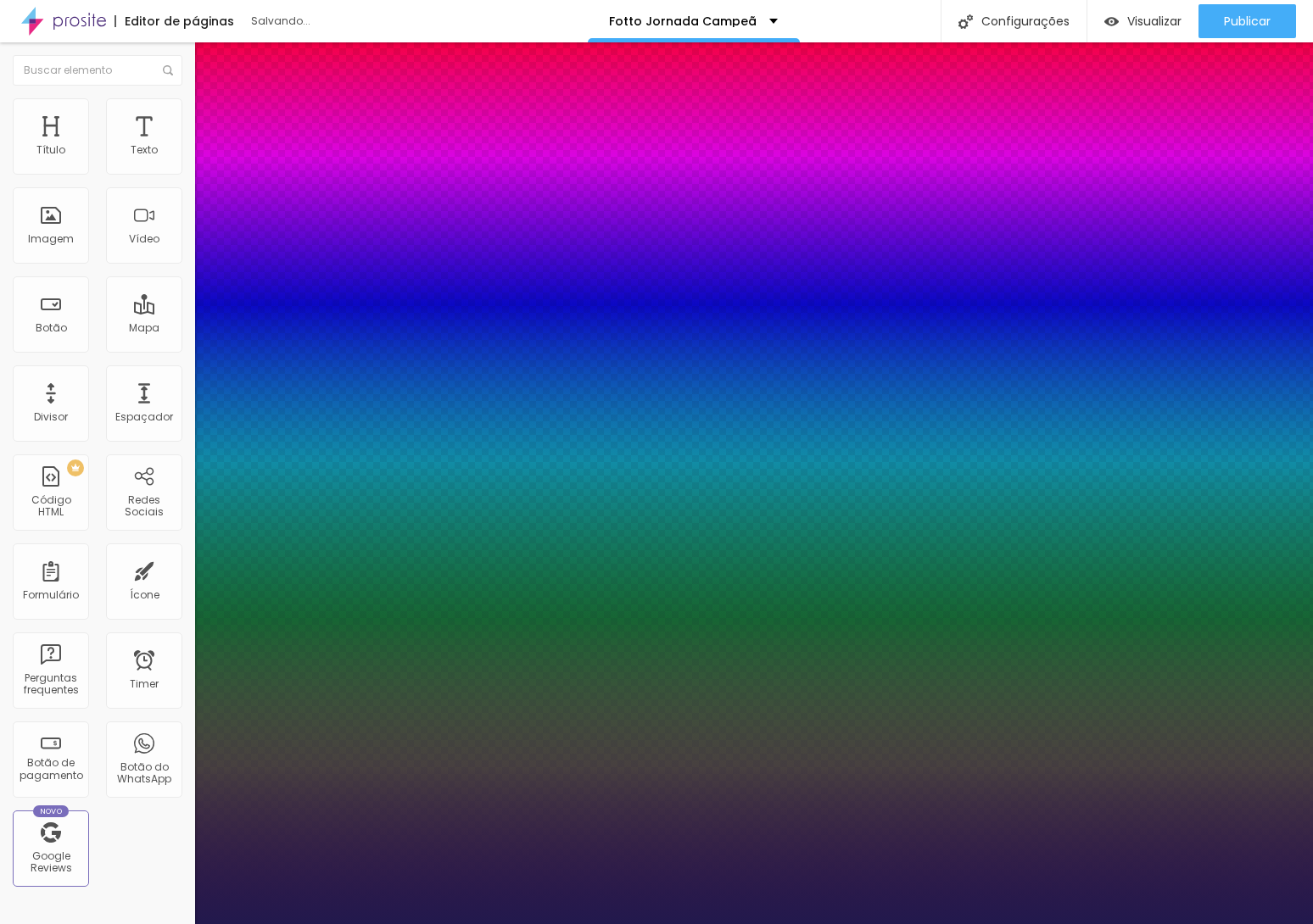
type input "0"
type input "1"
type input "02"
type input "8"
type input "1"
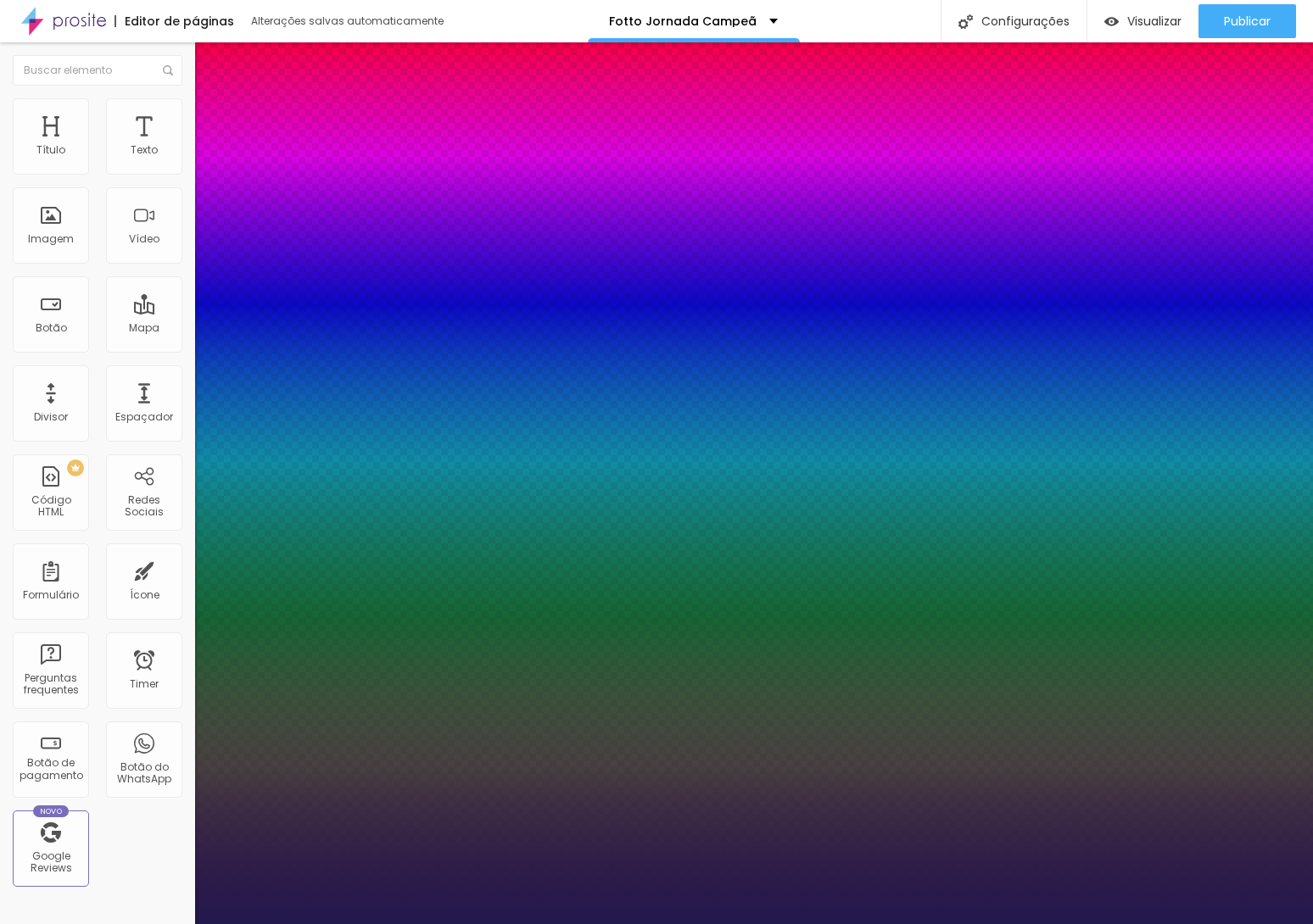
type input "29"
type input "029"
type input "1"
type input "8"
type input "02"
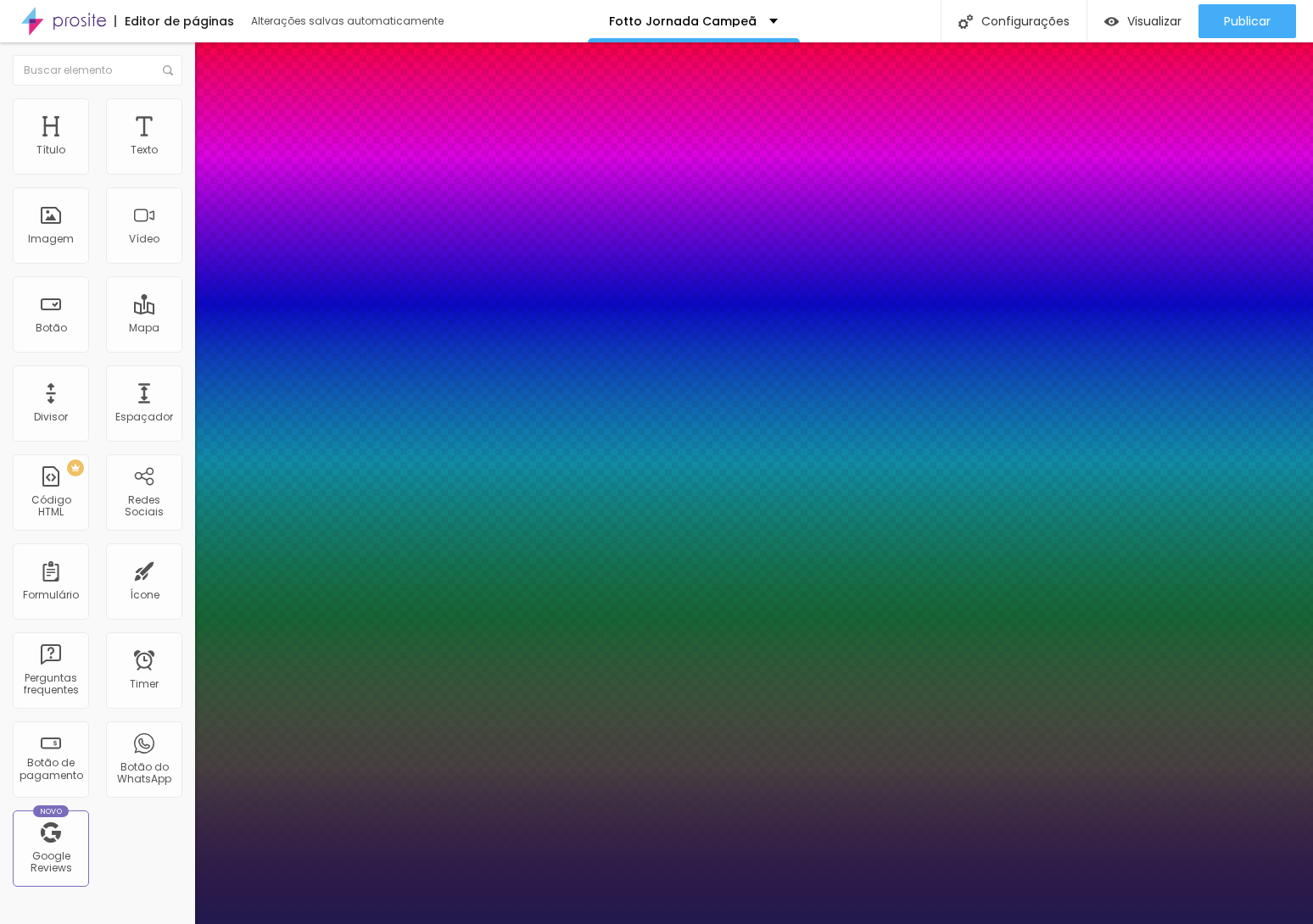
type input "1"
type input "8"
type input "0"
type input "1"
type input "8"
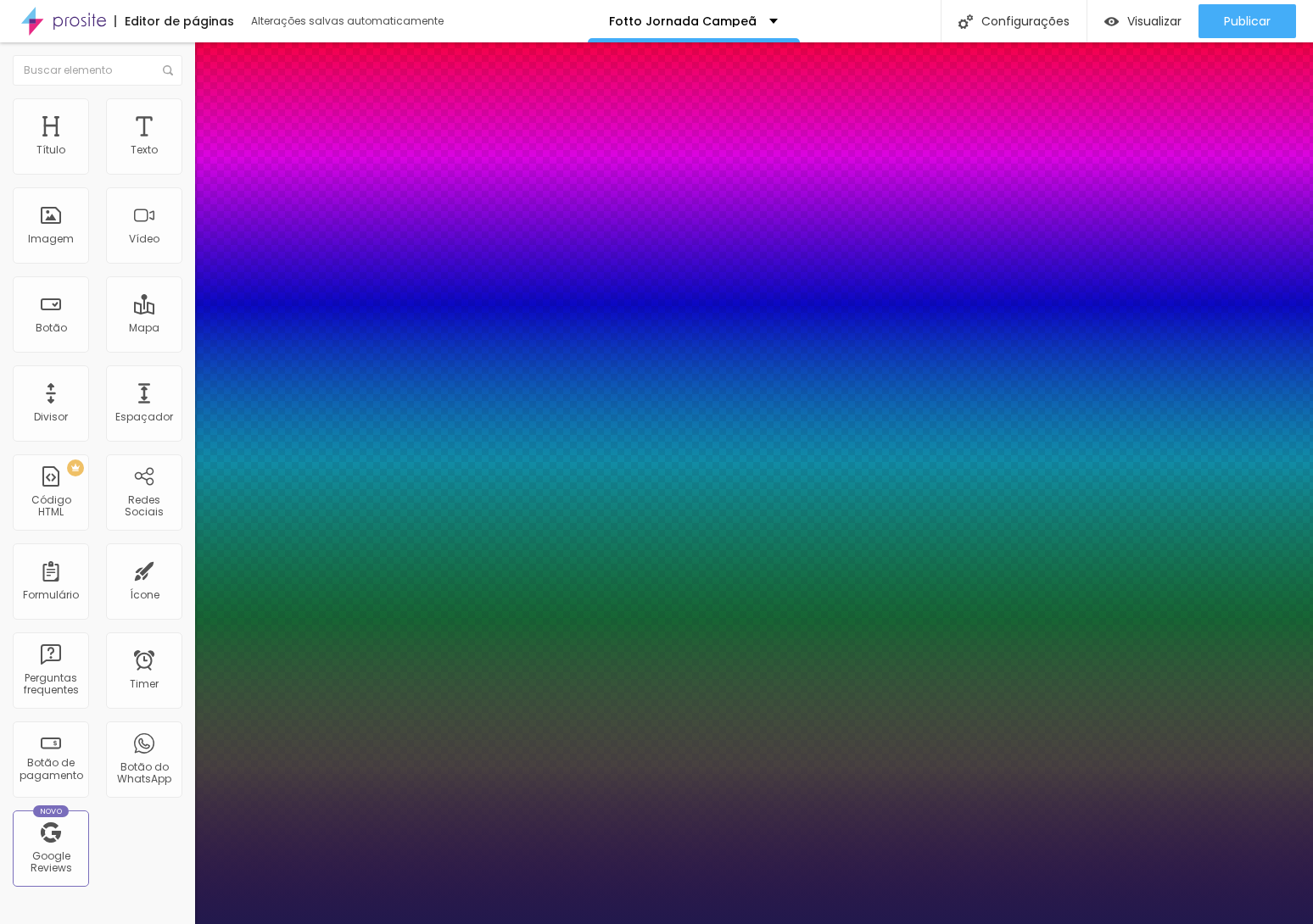
type input "00"
type input "1"
type input "8"
type input "0"
type input "1"
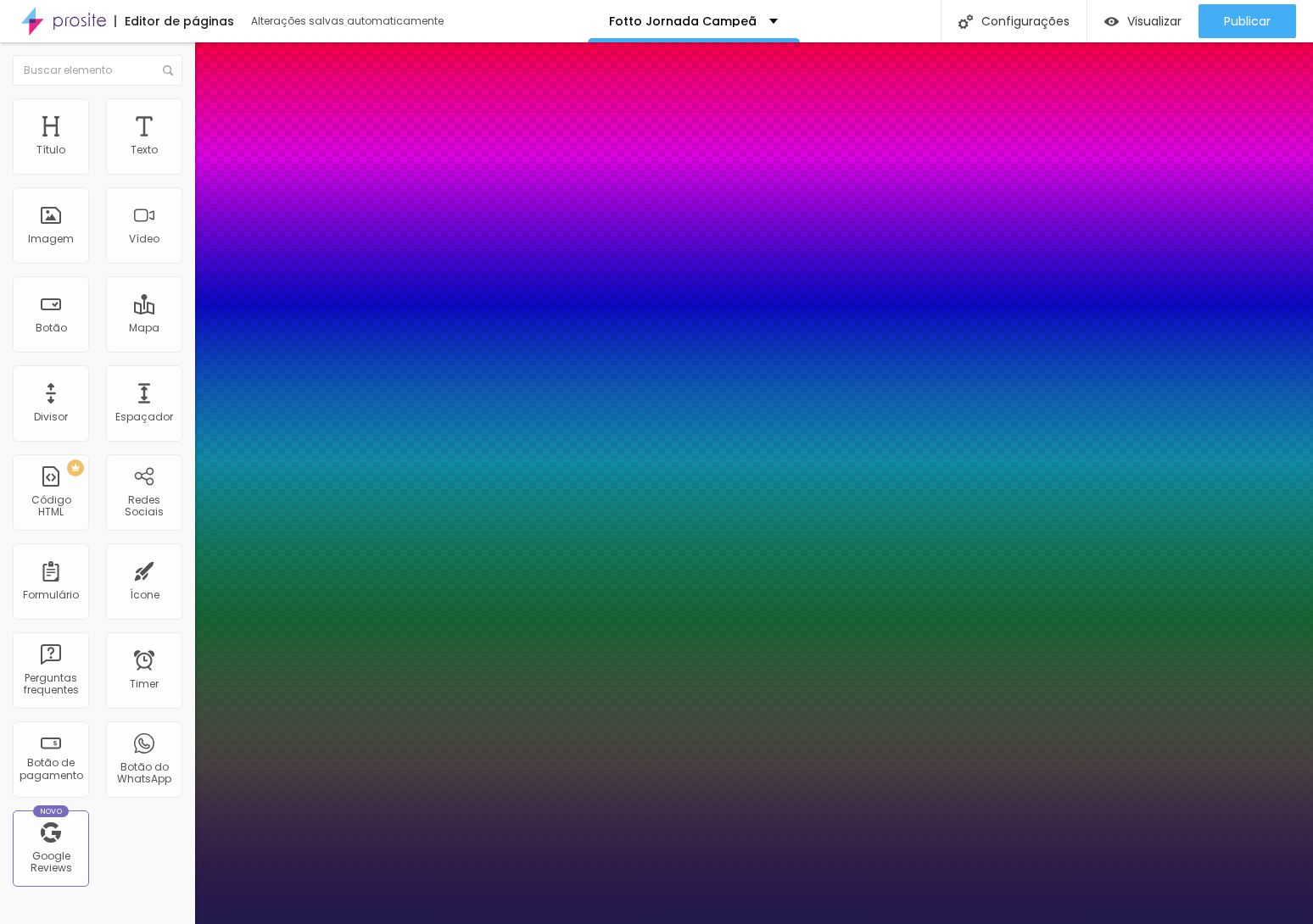
type input "8"
type input "0"
type input "1"
type input "8"
type input "02"
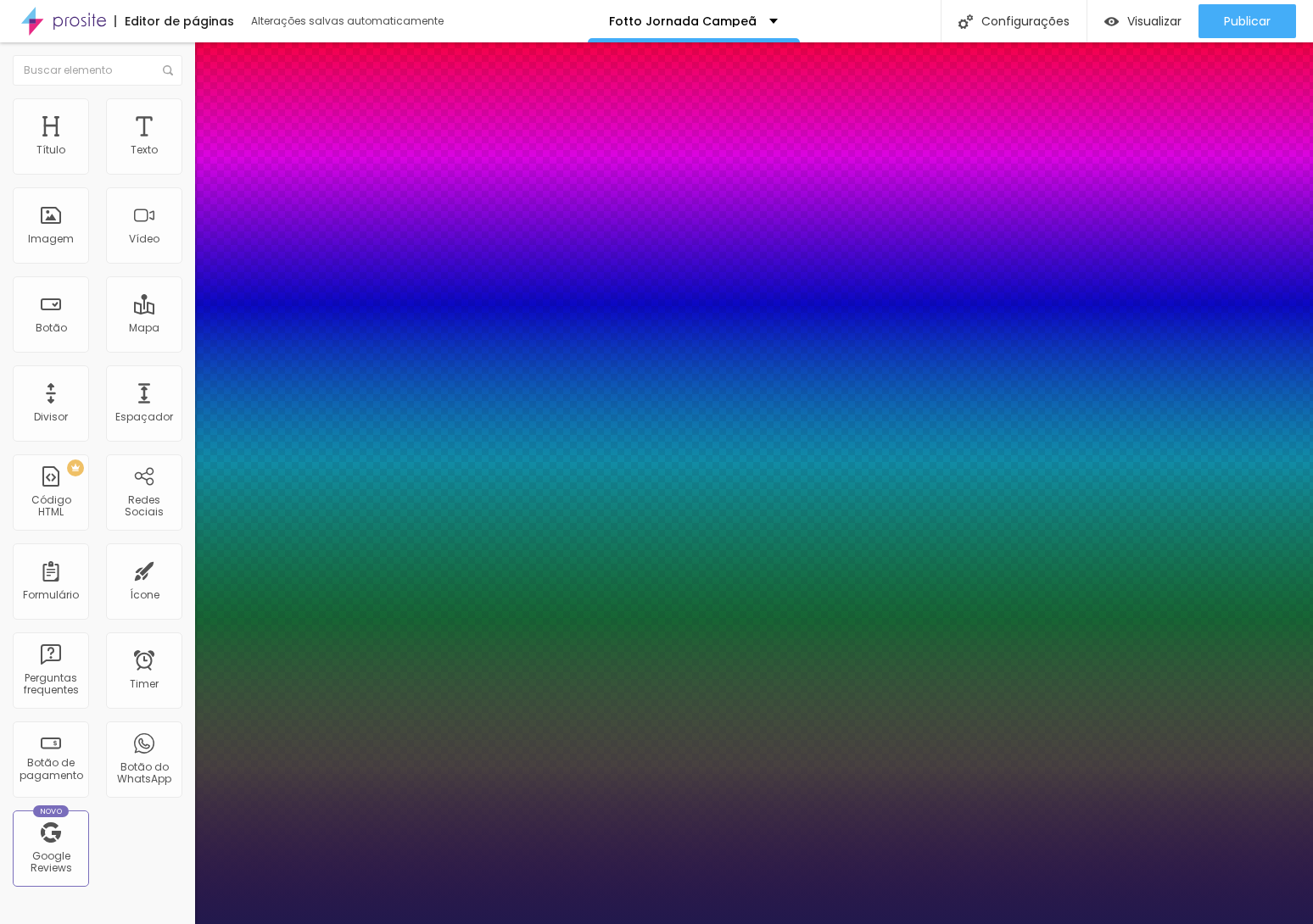
type input "1"
type input "020"
type input "20"
type input "1"
type input "8"
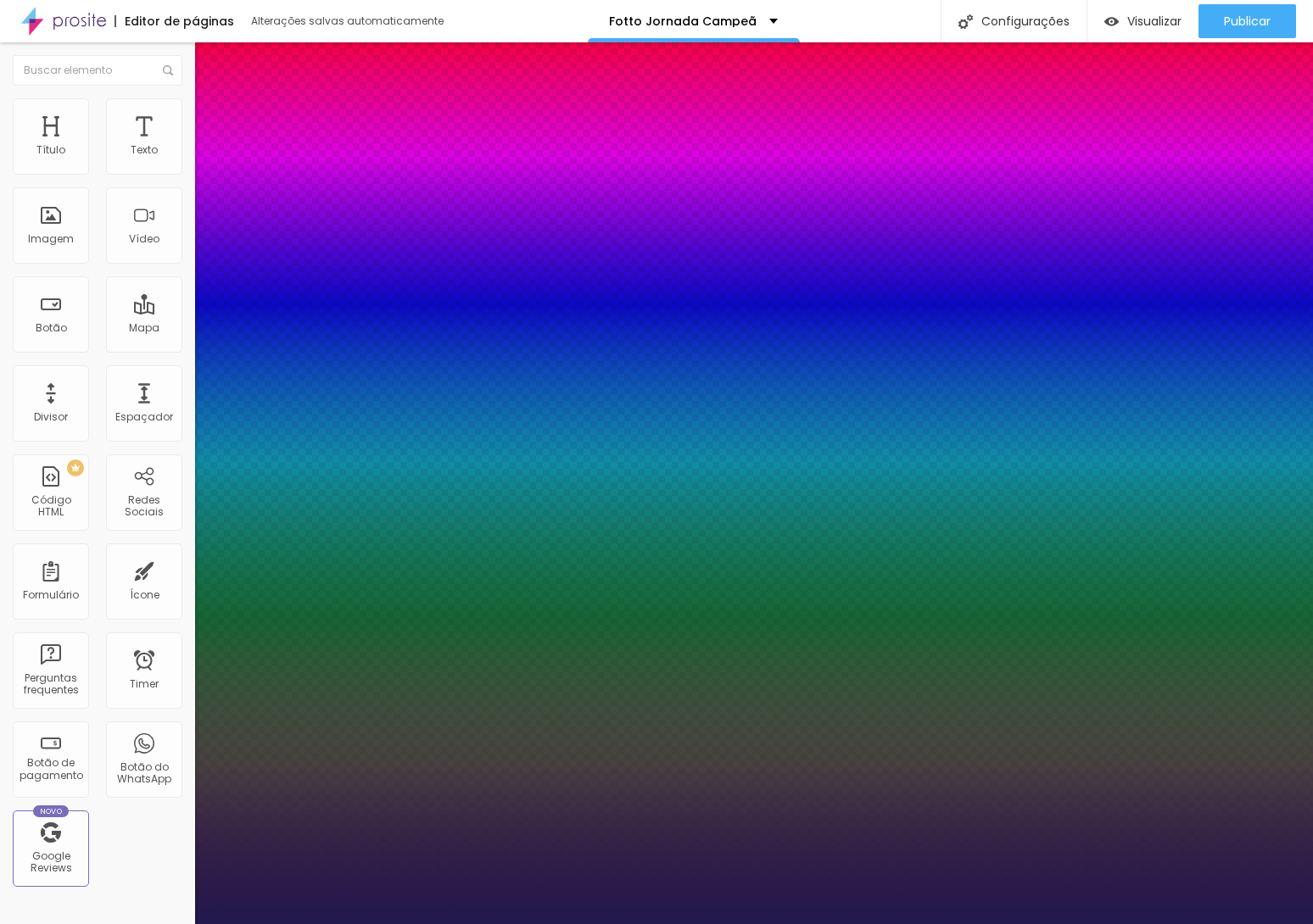
type input "02"
type input "1"
type input "8"
type input "0"
type input "1"
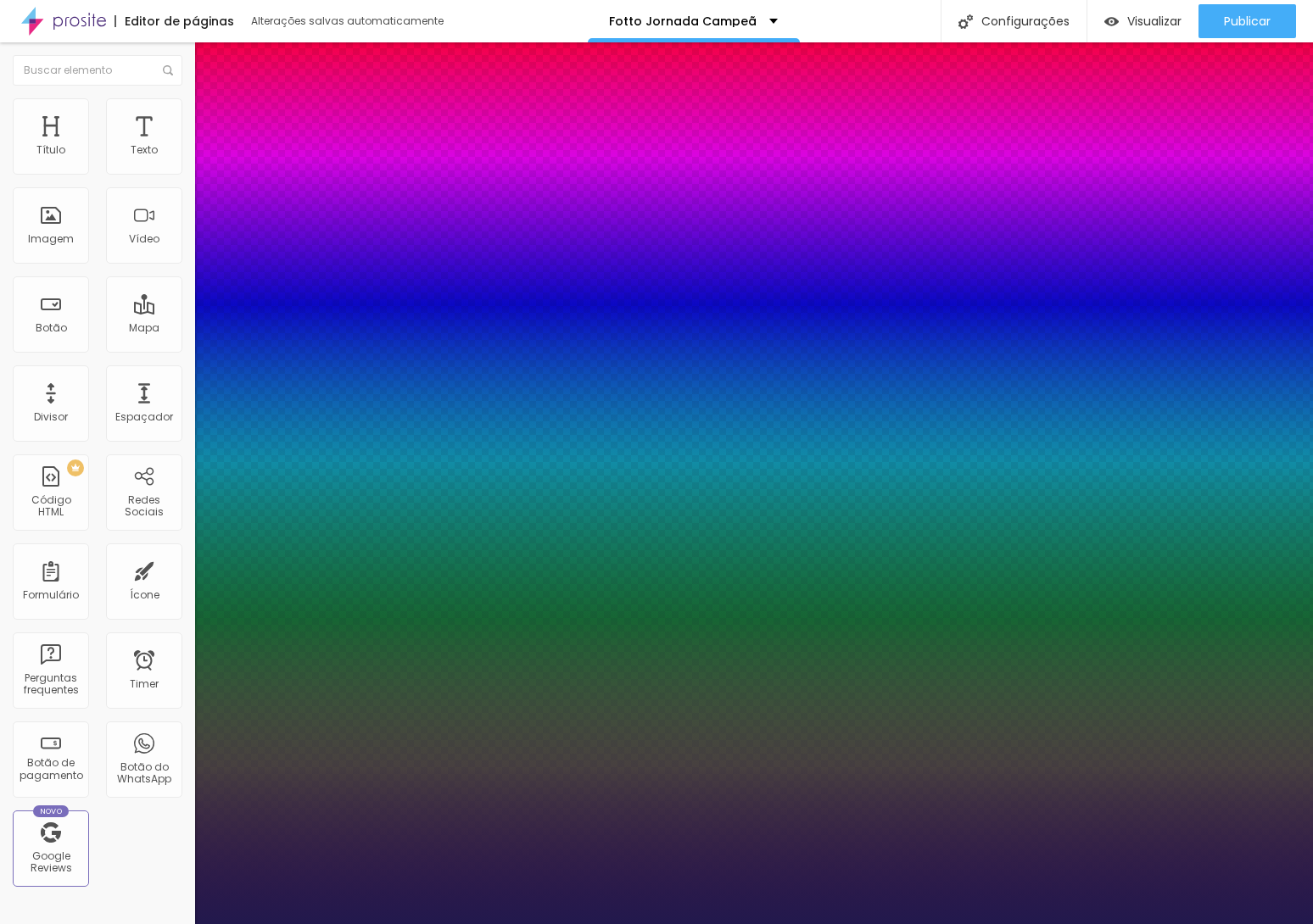
type input "8"
type input "1"
type input "8"
type input "1"
type input "20"
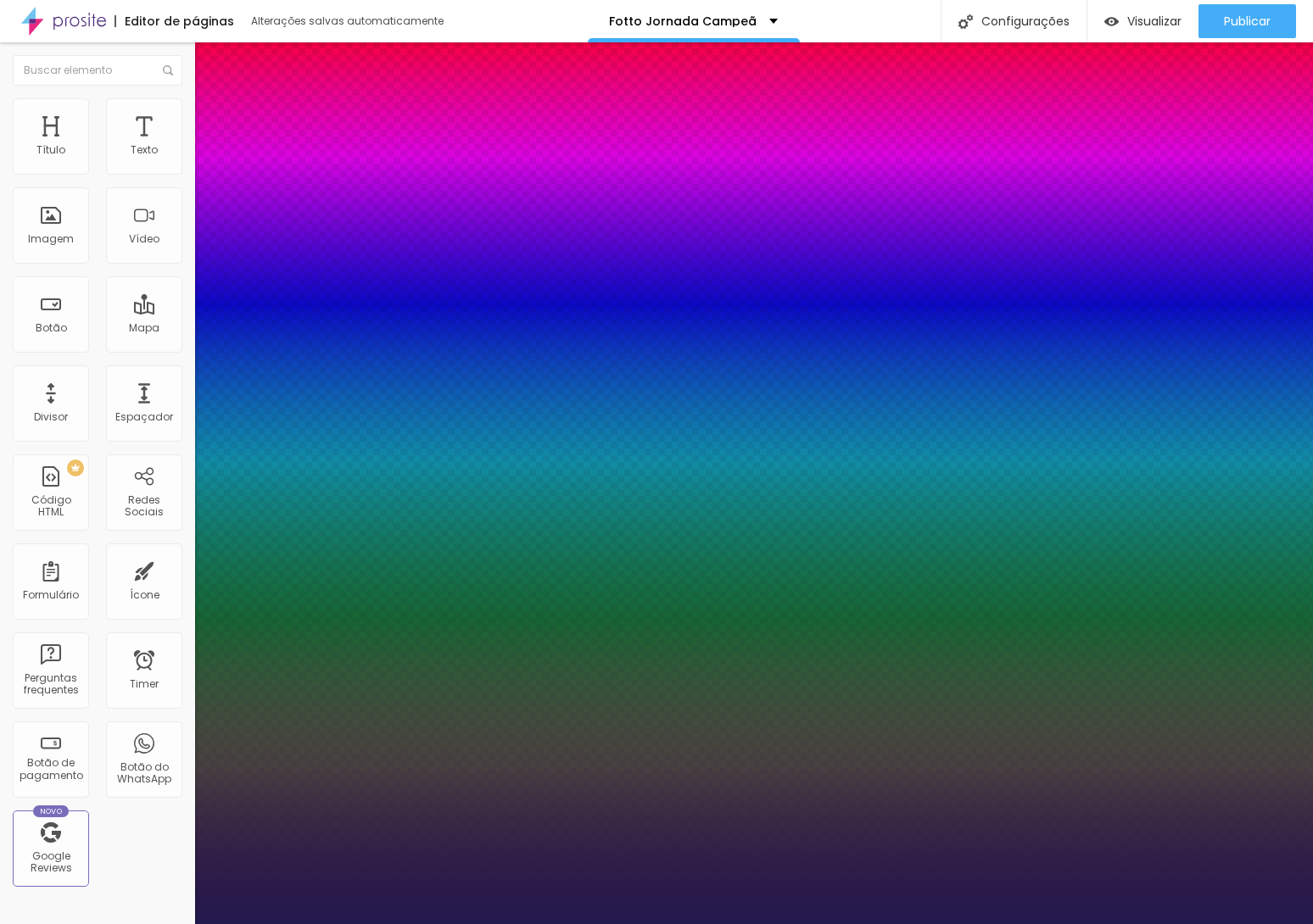
type input "20"
type input "1"
type input "20"
click at [539, 923] on div at bounding box center [656, 924] width 1313 height 0
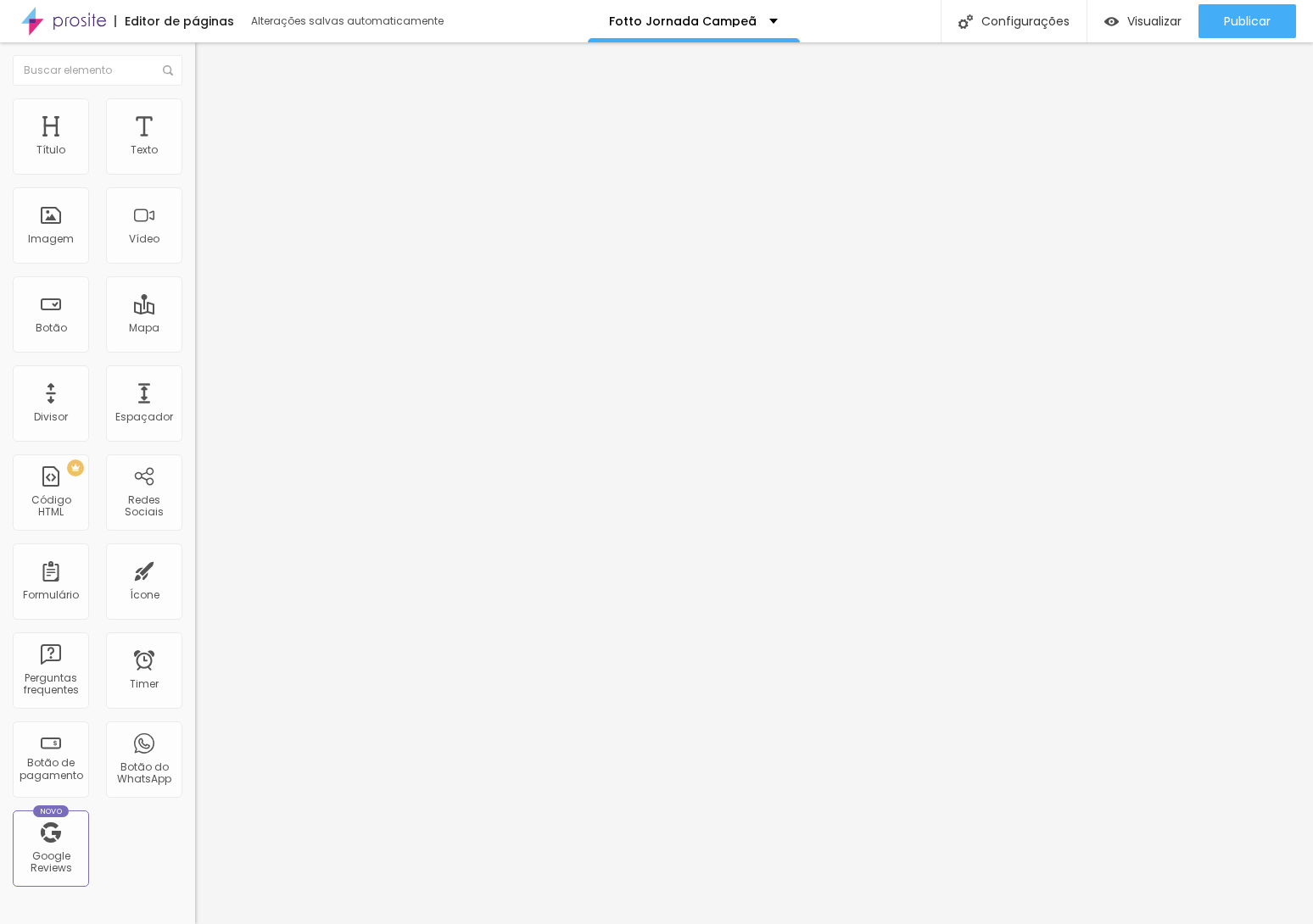
click at [202, 246] on icon "button" at bounding box center [207, 241] width 11 height 11
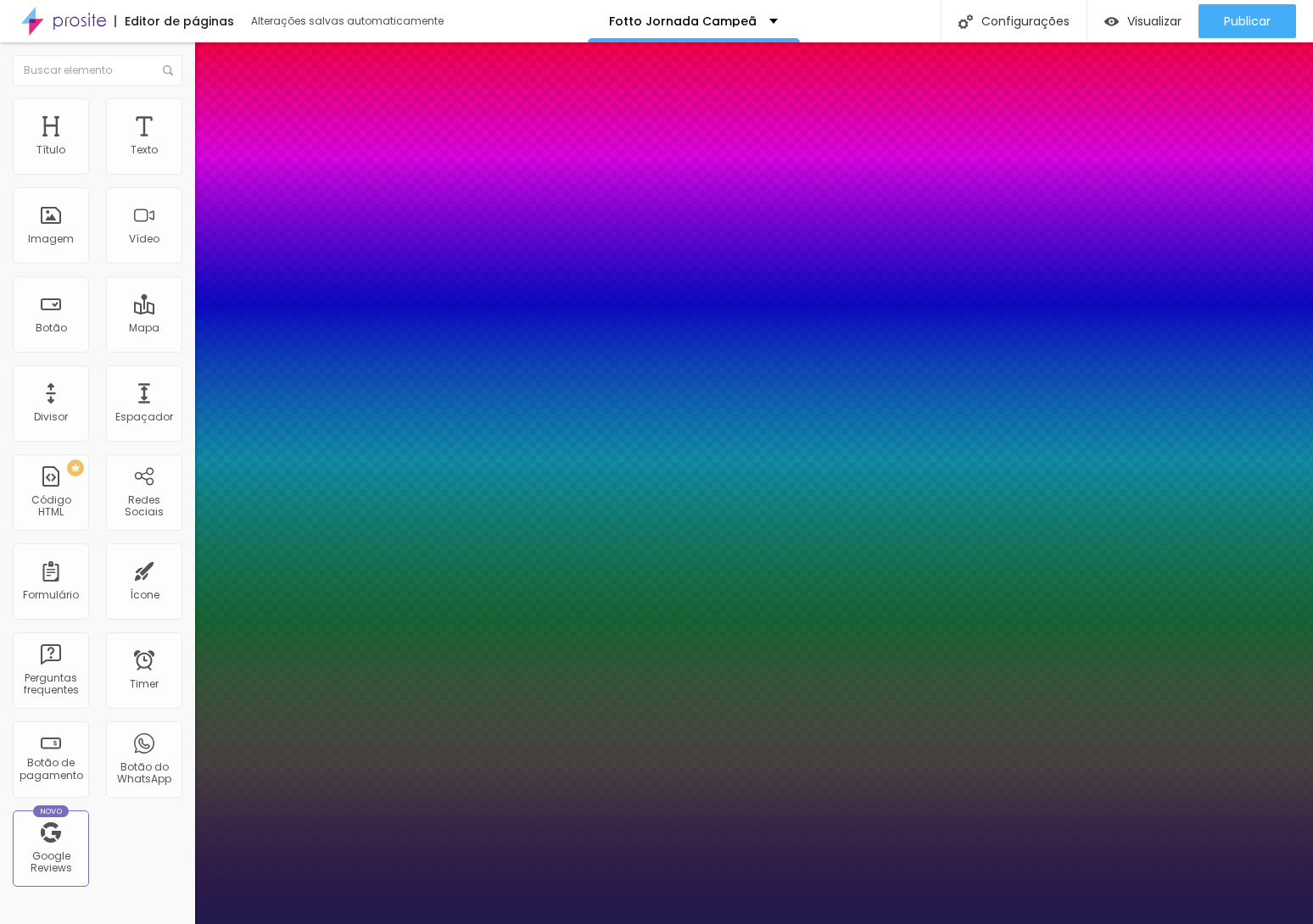
type input "1"
select select "Poppins"
type input "1"
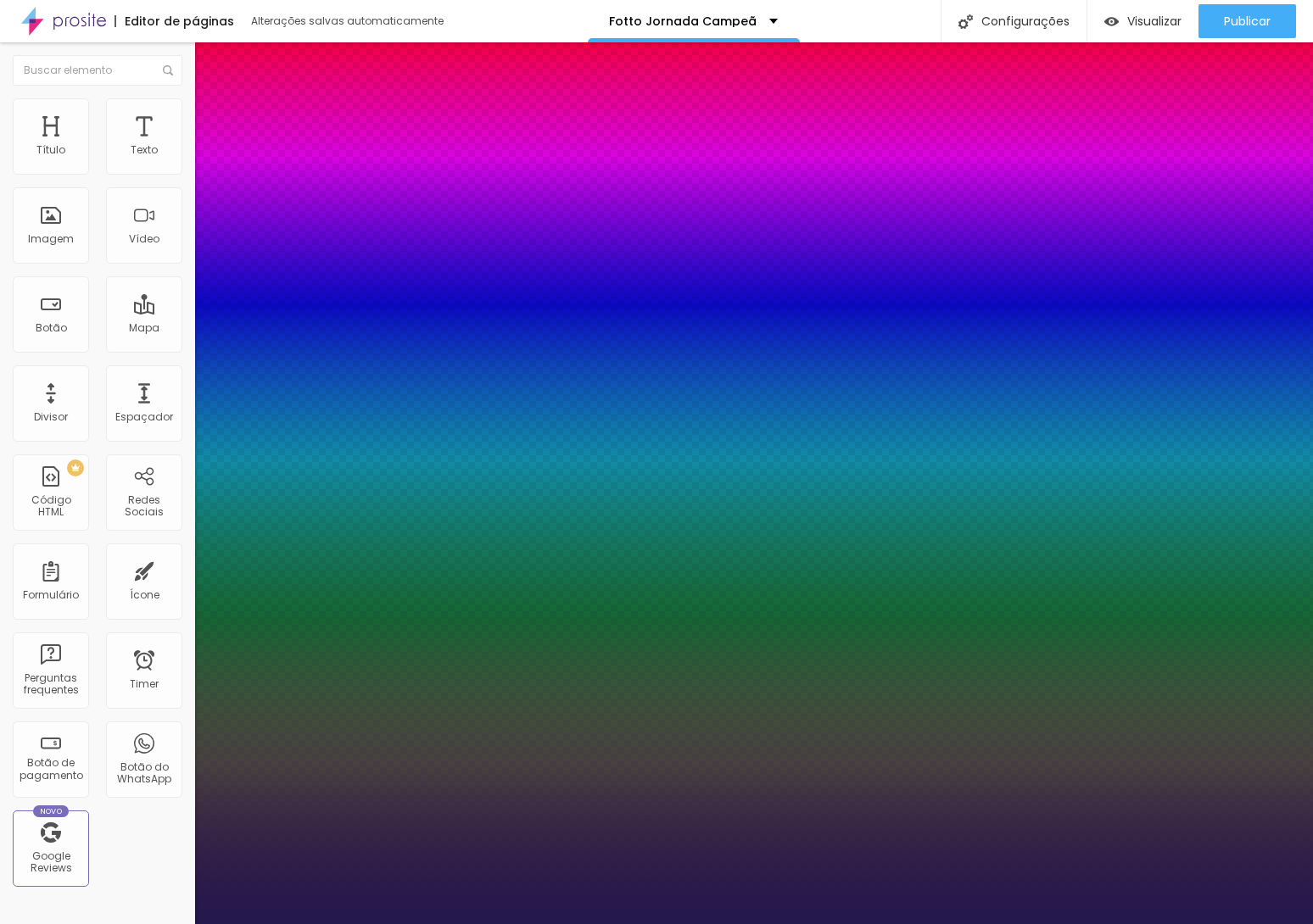
click at [649, 923] on div at bounding box center [656, 924] width 1313 height 0
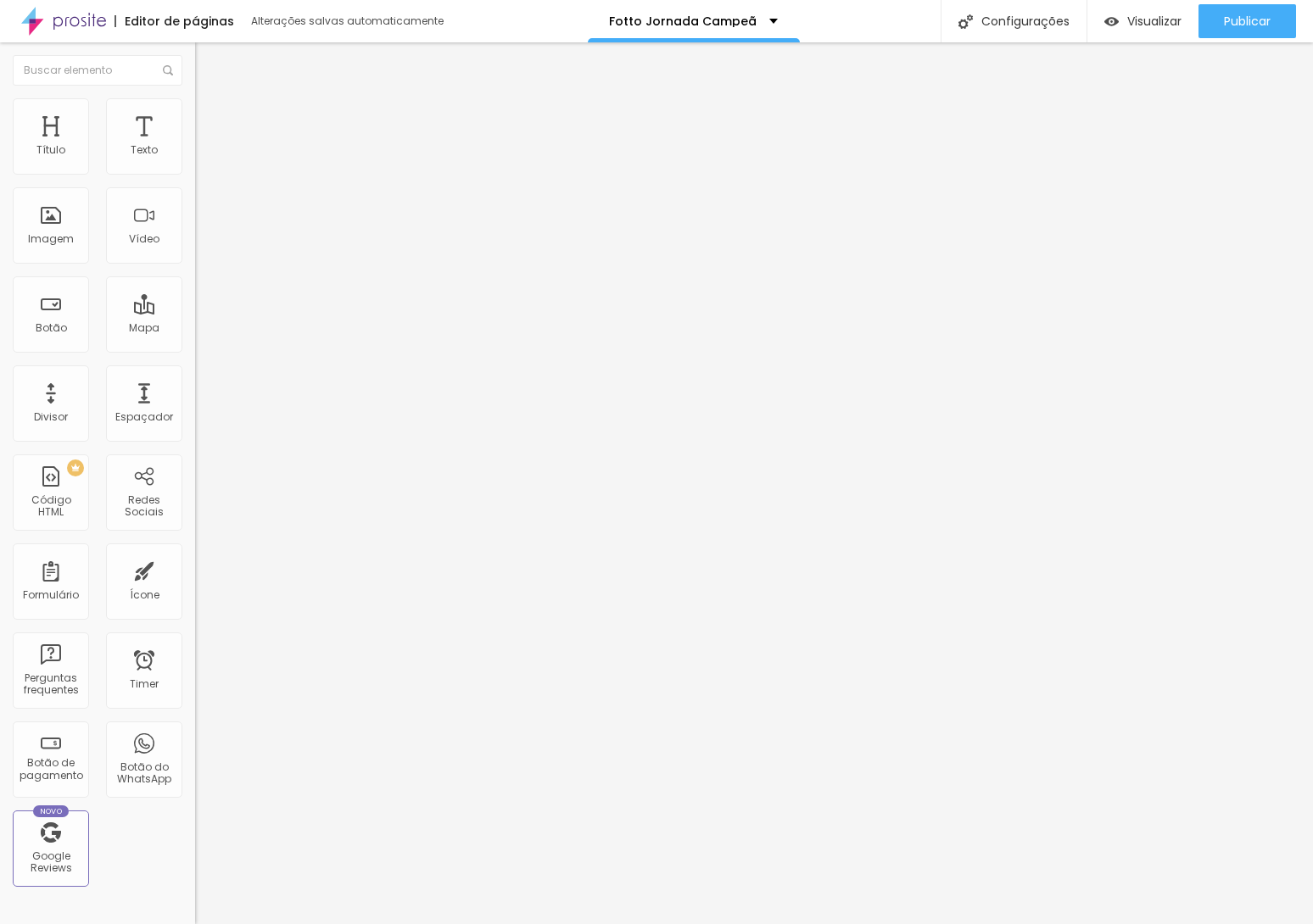
click at [204, 244] on icon "button" at bounding box center [207, 240] width 7 height 7
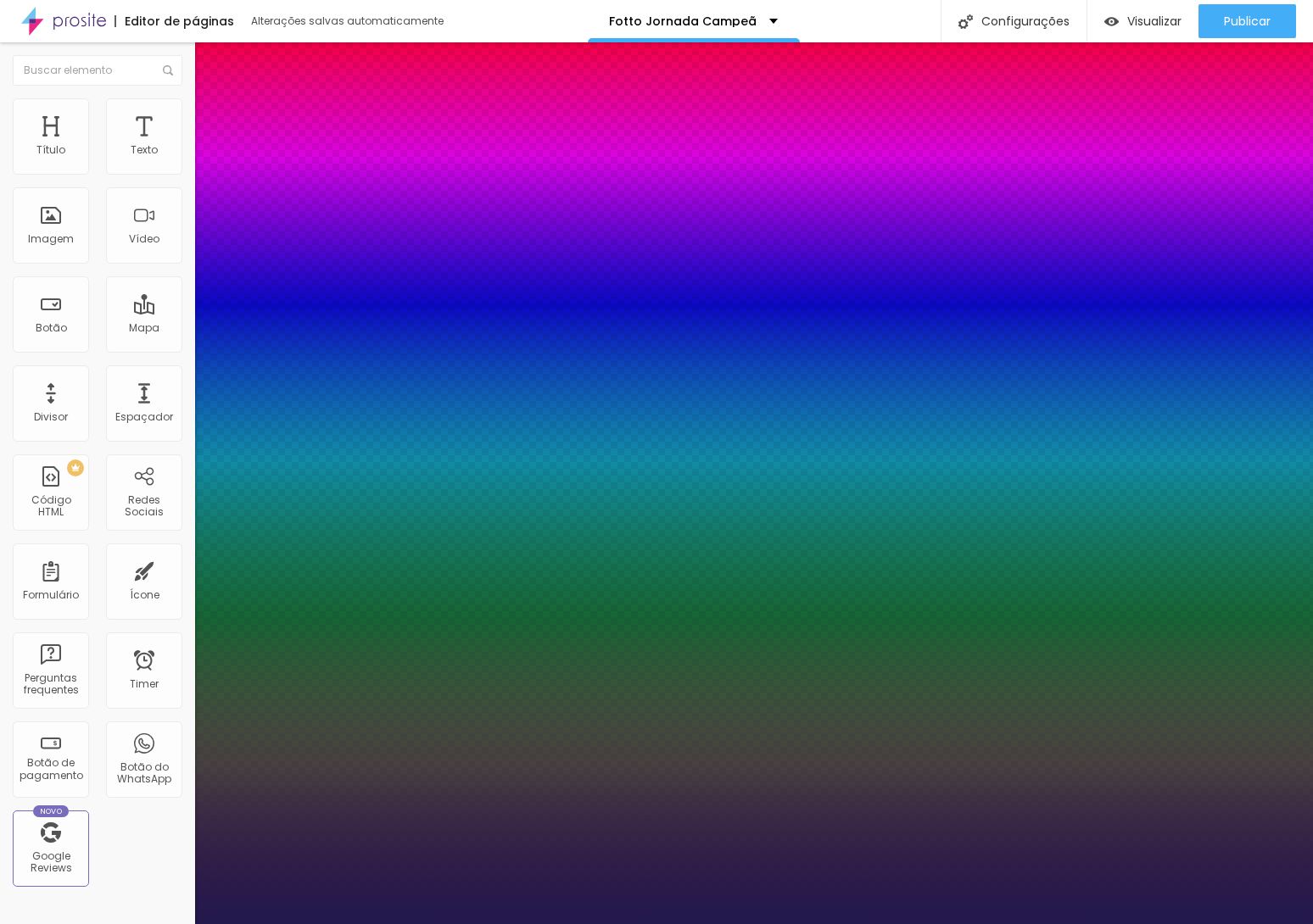
type input "1"
click at [575, 923] on div at bounding box center [656, 924] width 1313 height 0
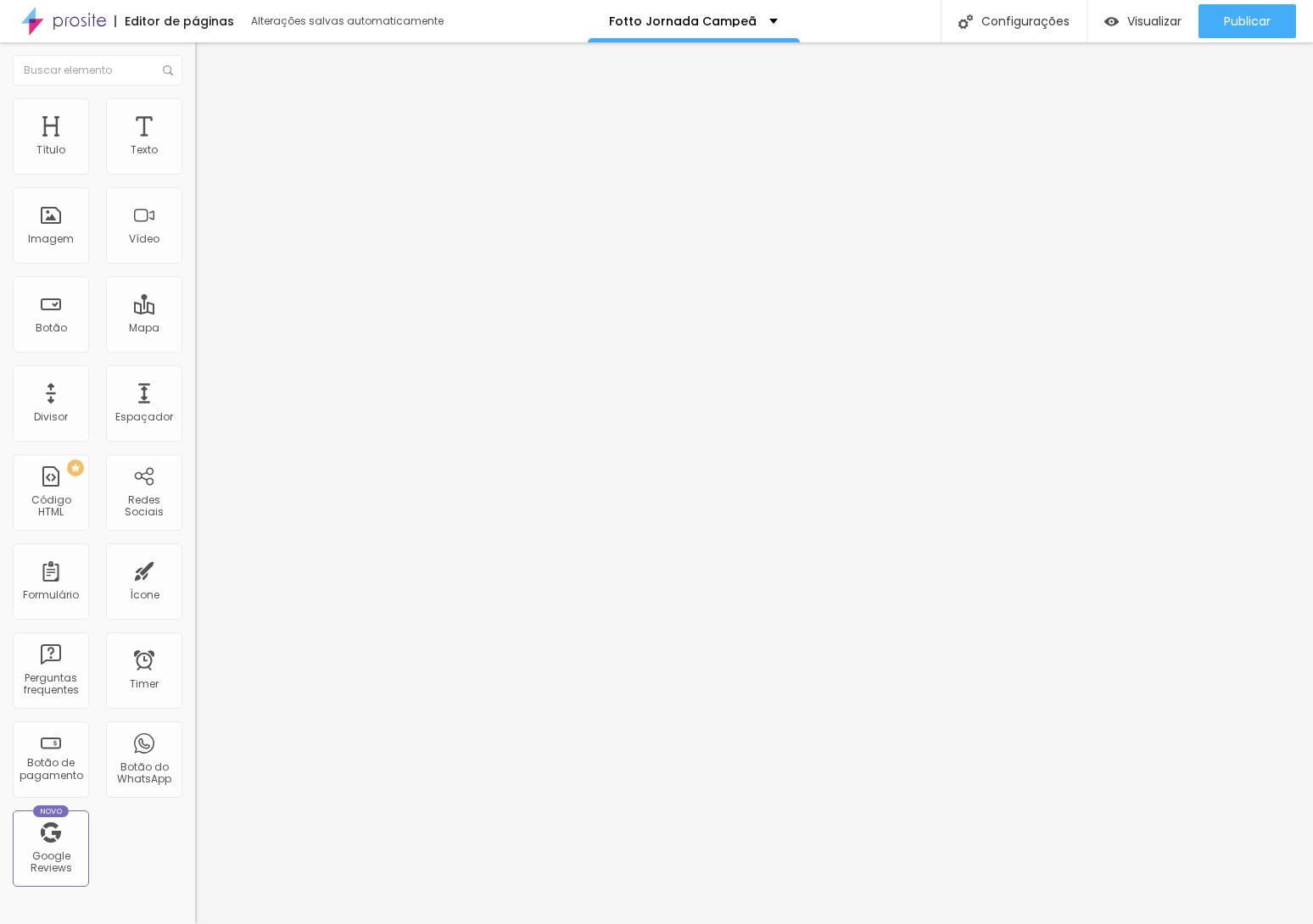
click at [211, 120] on span "Avançado" at bounding box center [239, 127] width 56 height 14
type input "15"
type input "10"
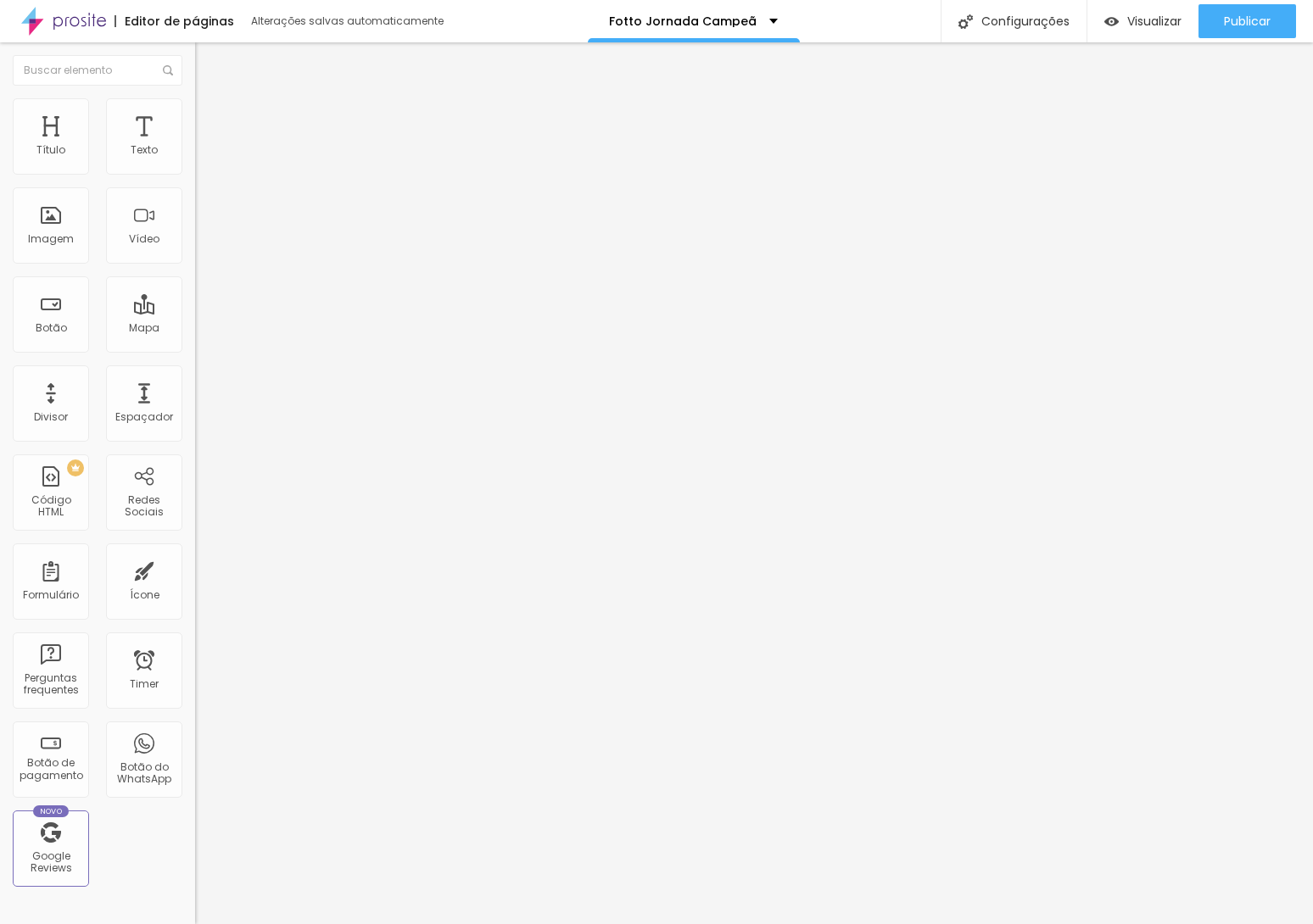
drag, startPoint x: 70, startPoint y: 166, endPoint x: 52, endPoint y: 164, distance: 18.1
type input "10"
click at [195, 329] on input "range" at bounding box center [249, 335] width 109 height 13
click at [195, 106] on li "Estilo" at bounding box center [292, 107] width 195 height 17
type input "17"
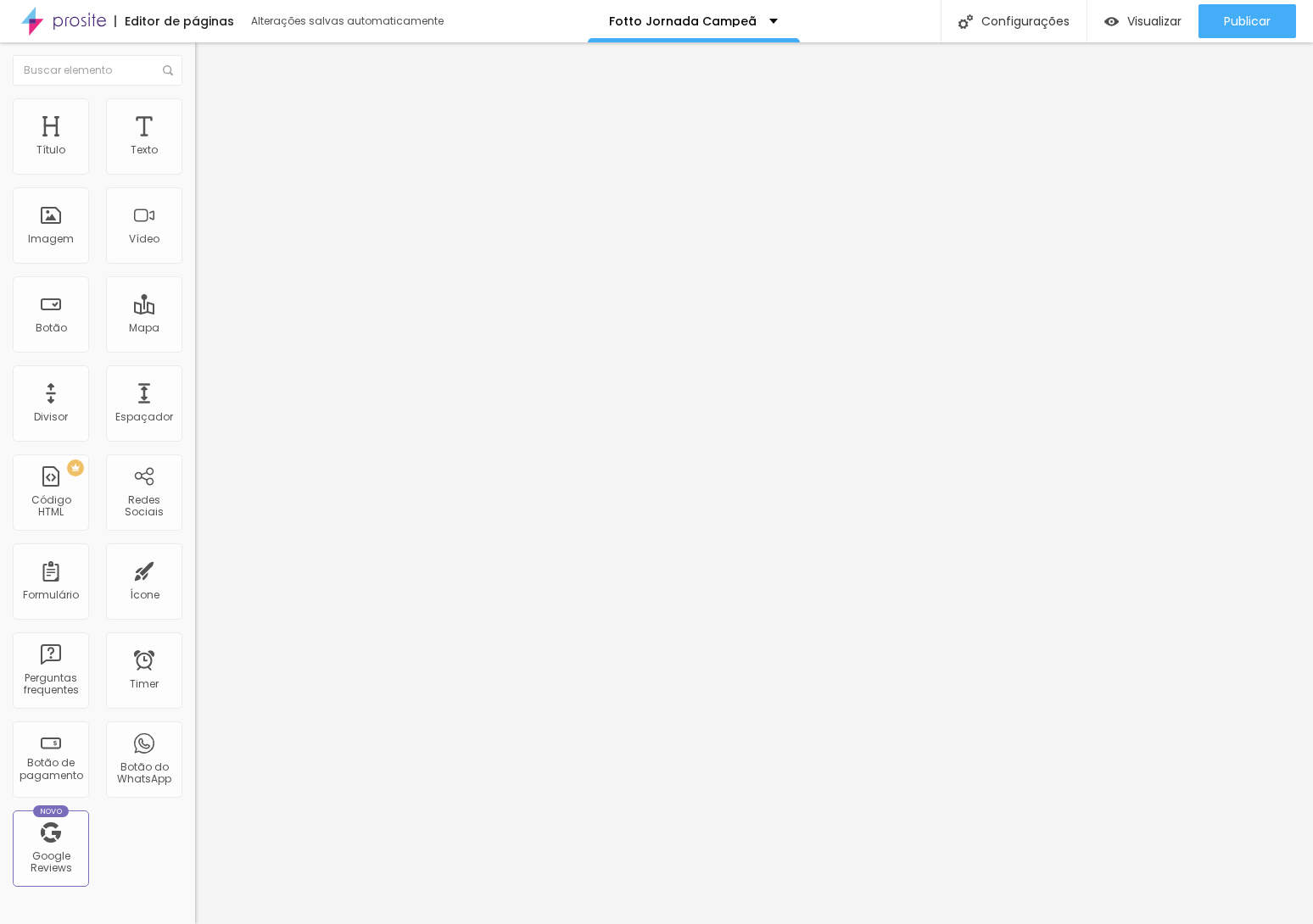
type input "17"
type input "18"
type input "19"
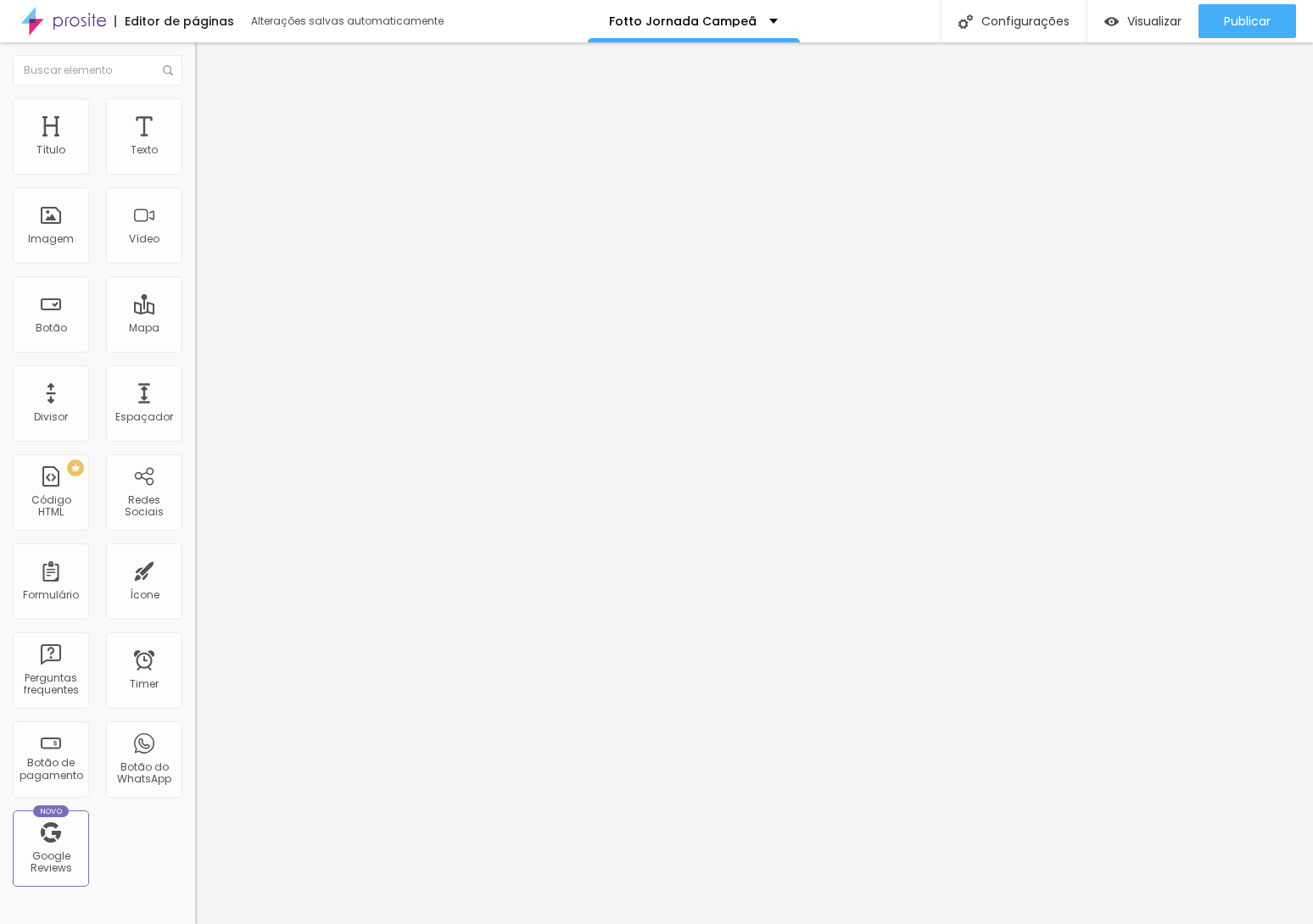
type input "37"
type input "66"
type input "131"
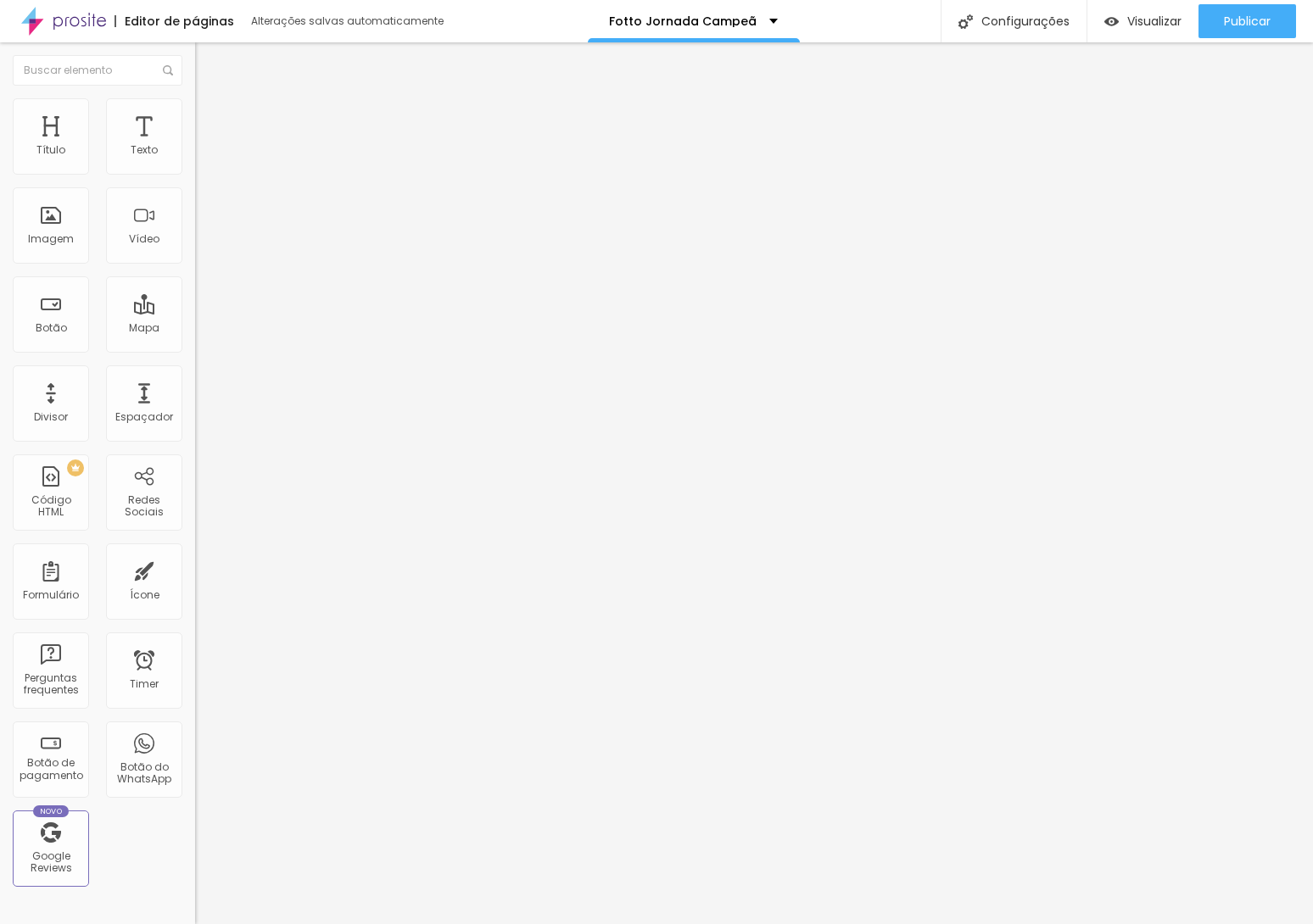
type input "131"
type input "200"
drag, startPoint x: 48, startPoint y: 213, endPoint x: 554, endPoint y: 249, distance: 507.3
type input "200"
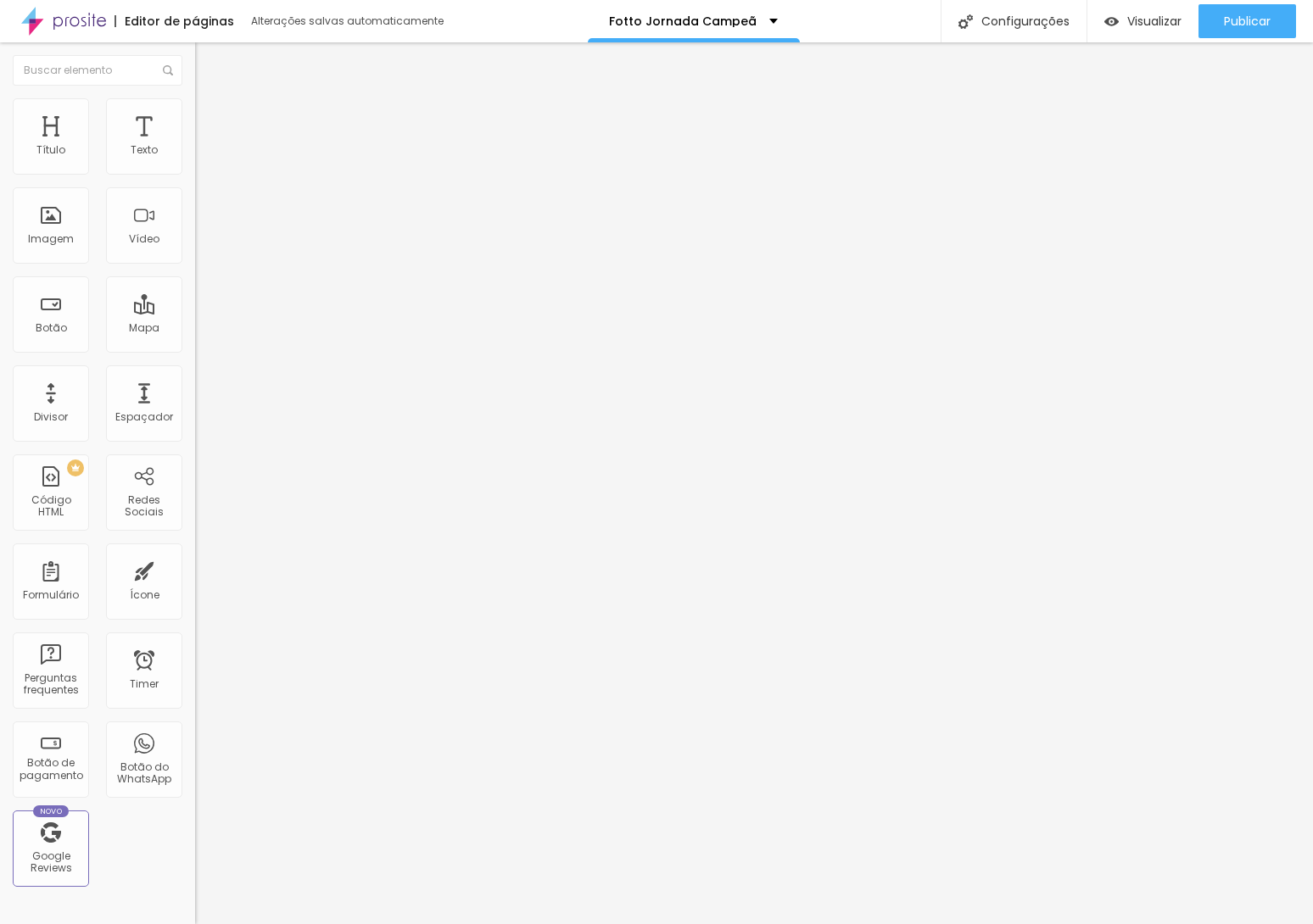
click at [305, 373] on input "range" at bounding box center [249, 379] width 109 height 13
click at [195, 115] on li "Avançado" at bounding box center [292, 123] width 195 height 17
click at [195, 105] on li "Estilo" at bounding box center [292, 107] width 195 height 17
type input "95"
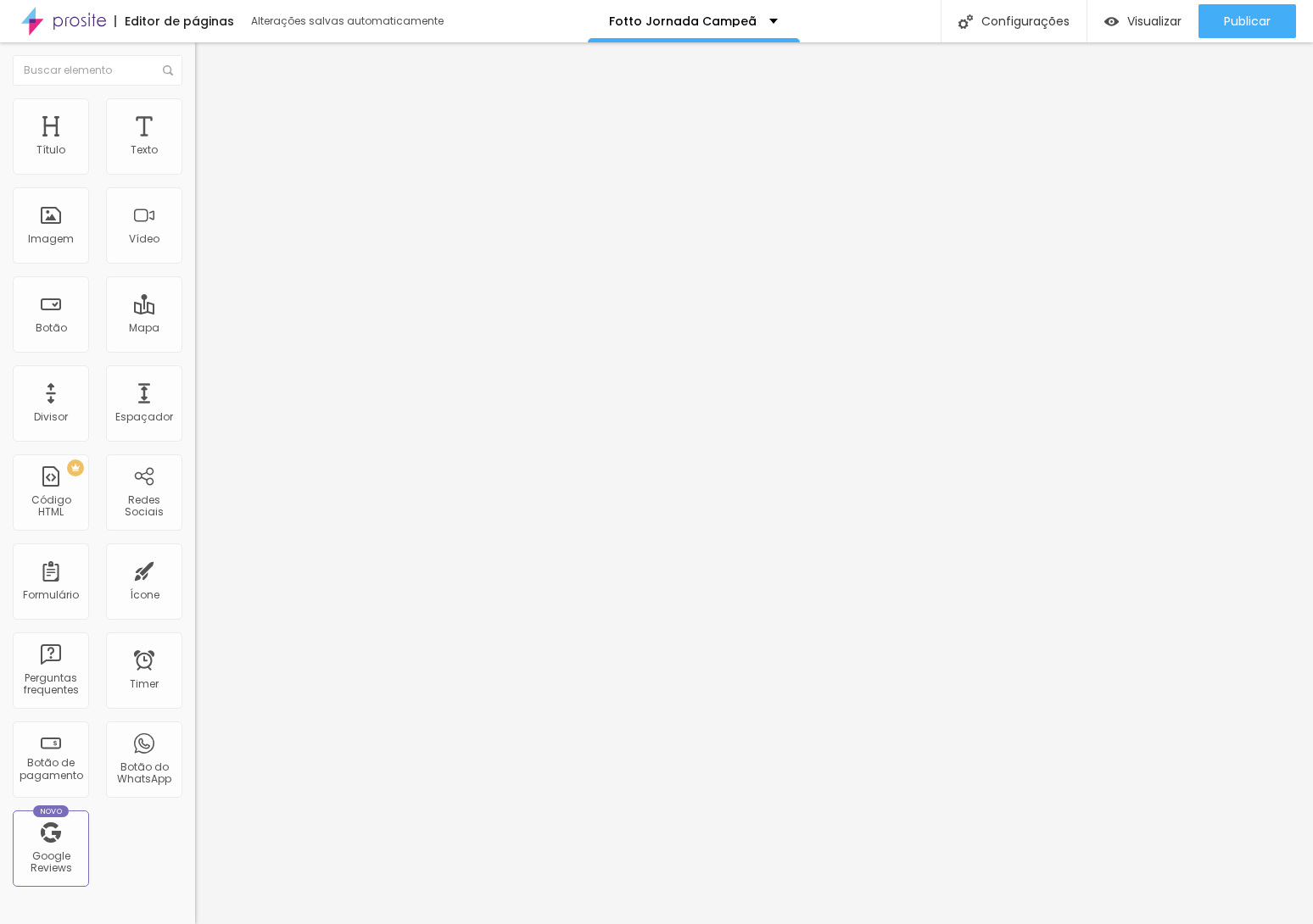
type input "90"
type input "85"
type input "80"
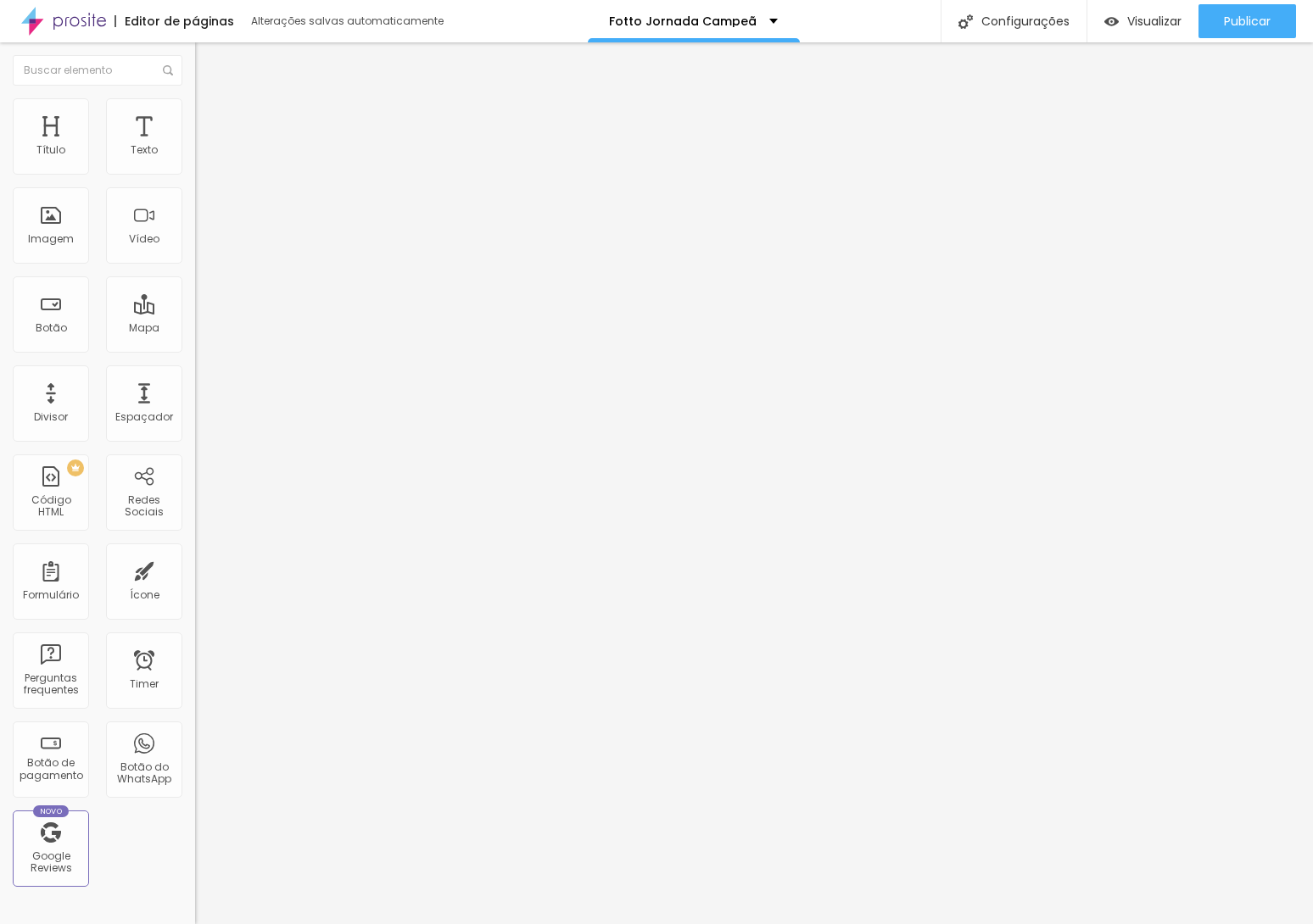
type input "80"
type input "75"
type input "70"
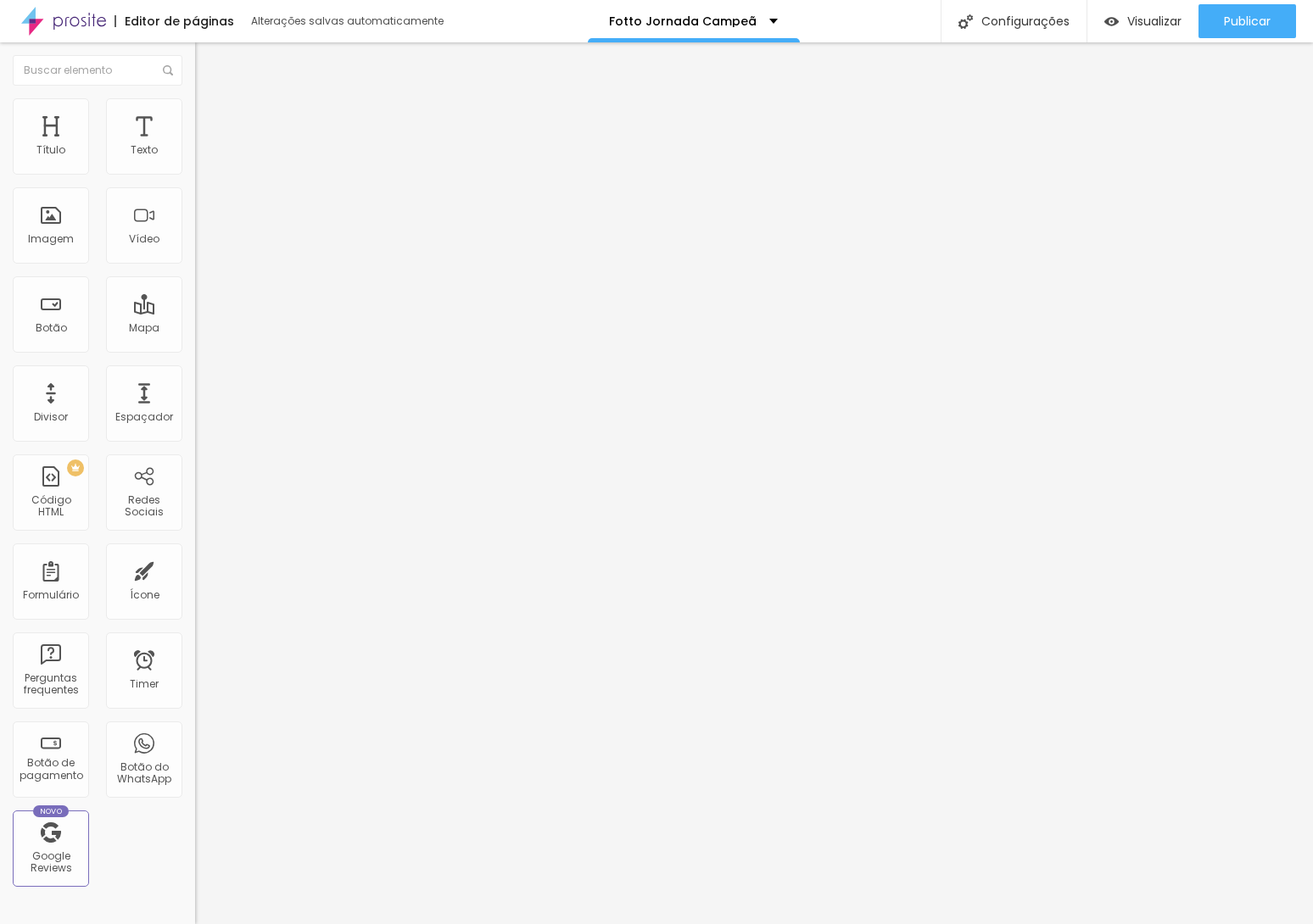
type input "75"
drag, startPoint x: 178, startPoint y: 180, endPoint x: 124, endPoint y: 179, distance: 54.0
click at [195, 174] on input "range" at bounding box center [249, 166] width 109 height 13
click at [195, 115] on img at bounding box center [202, 122] width 15 height 15
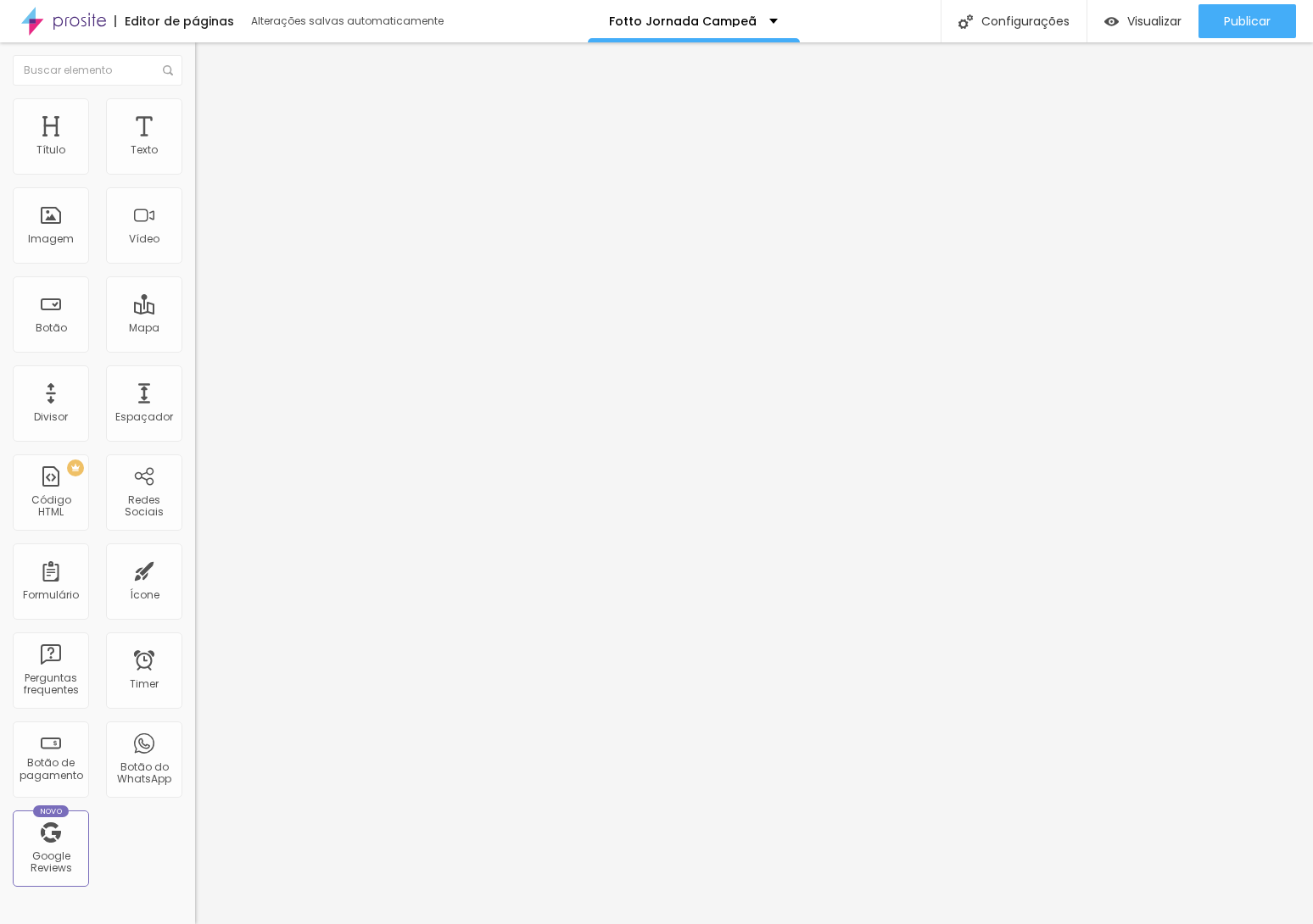
click at [211, 115] on span "Estilo" at bounding box center [224, 109] width 26 height 14
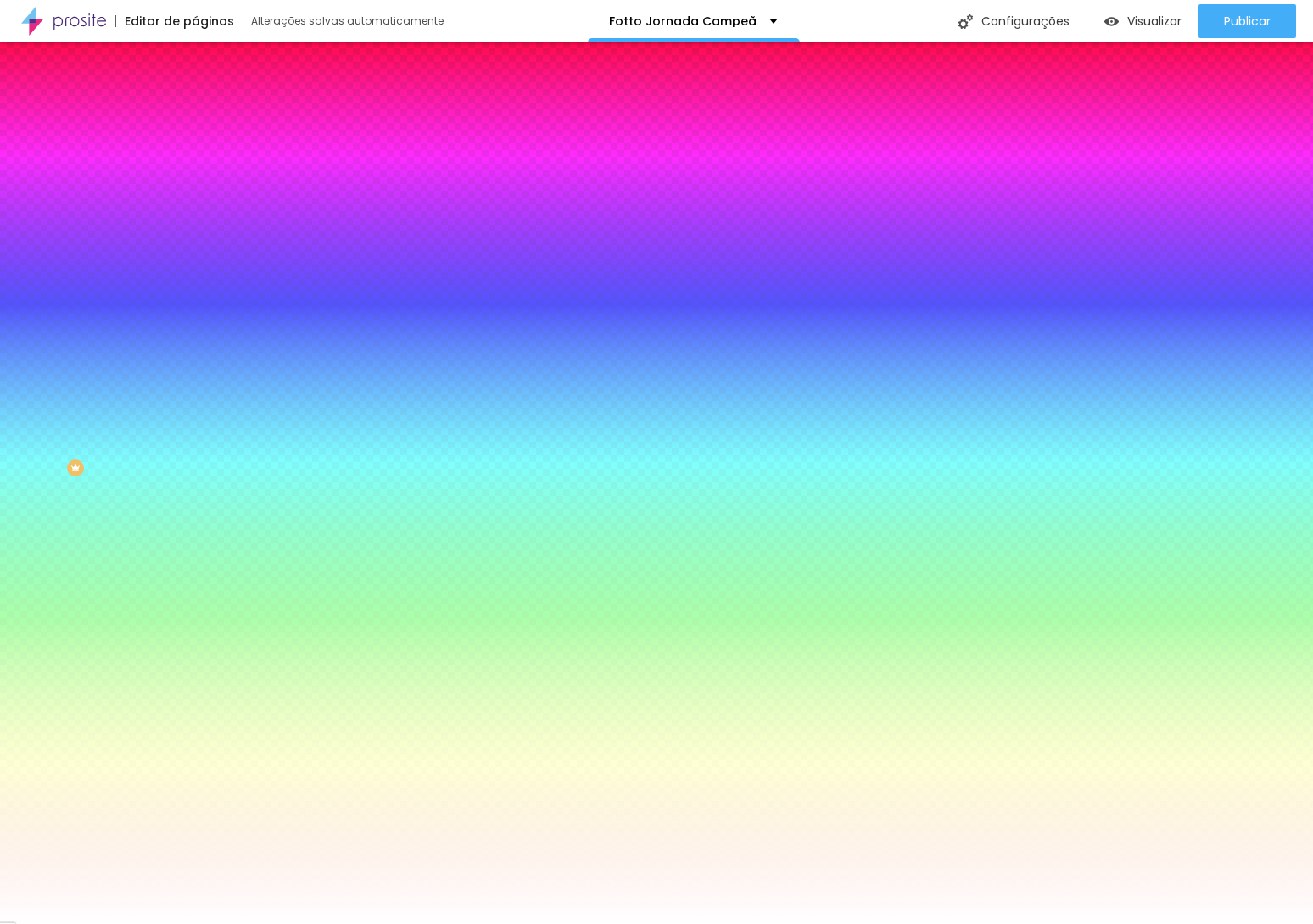
click at [195, 265] on button "button" at bounding box center [206, 274] width 24 height 18
click at [788, 923] on div at bounding box center [656, 924] width 1313 height 0
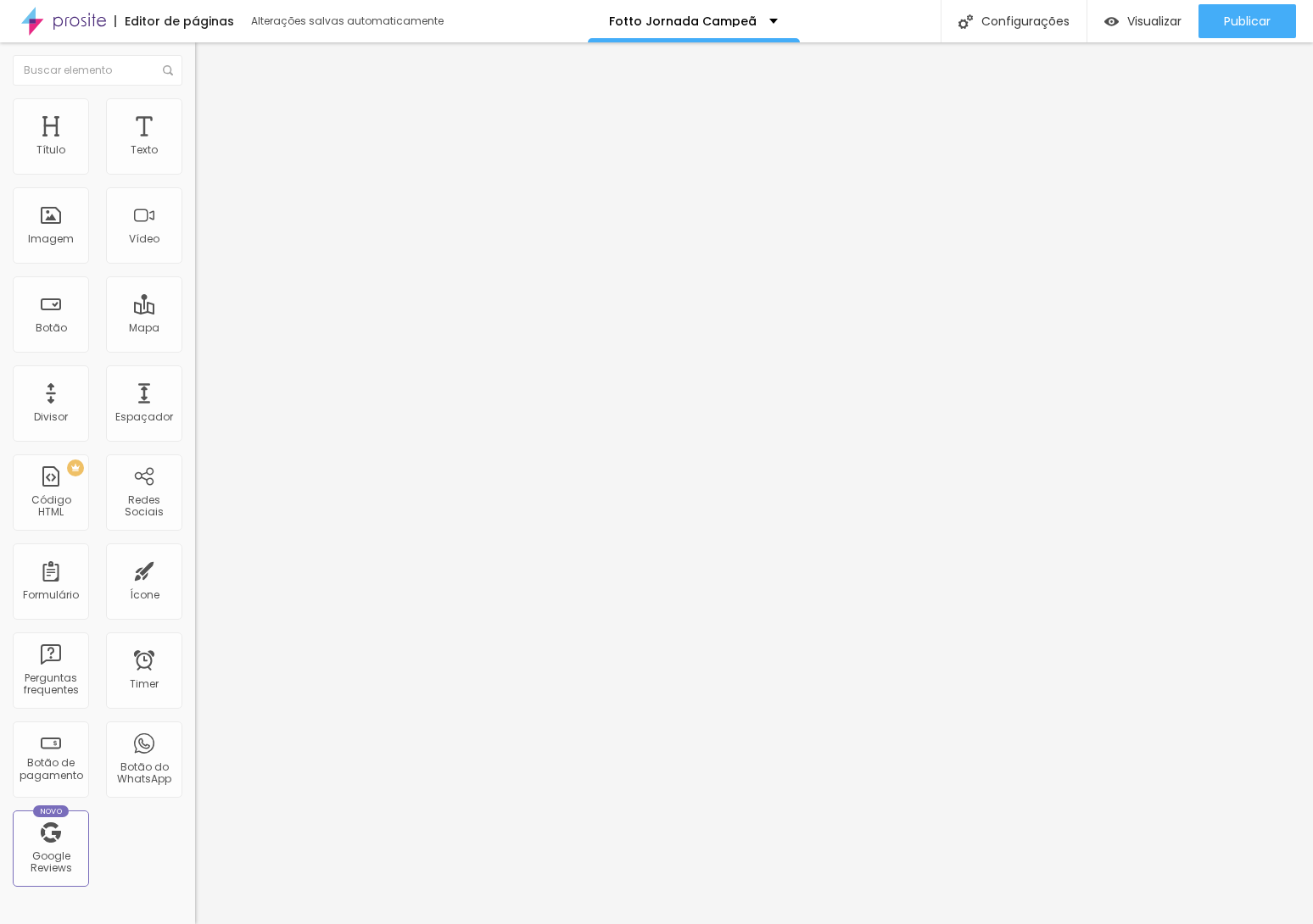
click at [211, 115] on span "Estilo" at bounding box center [224, 109] width 26 height 14
click at [195, 160] on input "70" at bounding box center [231, 152] width 73 height 18
click at [195, 233] on button "Voltar ao padrão" at bounding box center [252, 224] width 115 height 19
click at [202, 246] on icon "button" at bounding box center [204, 244] width 4 height 4
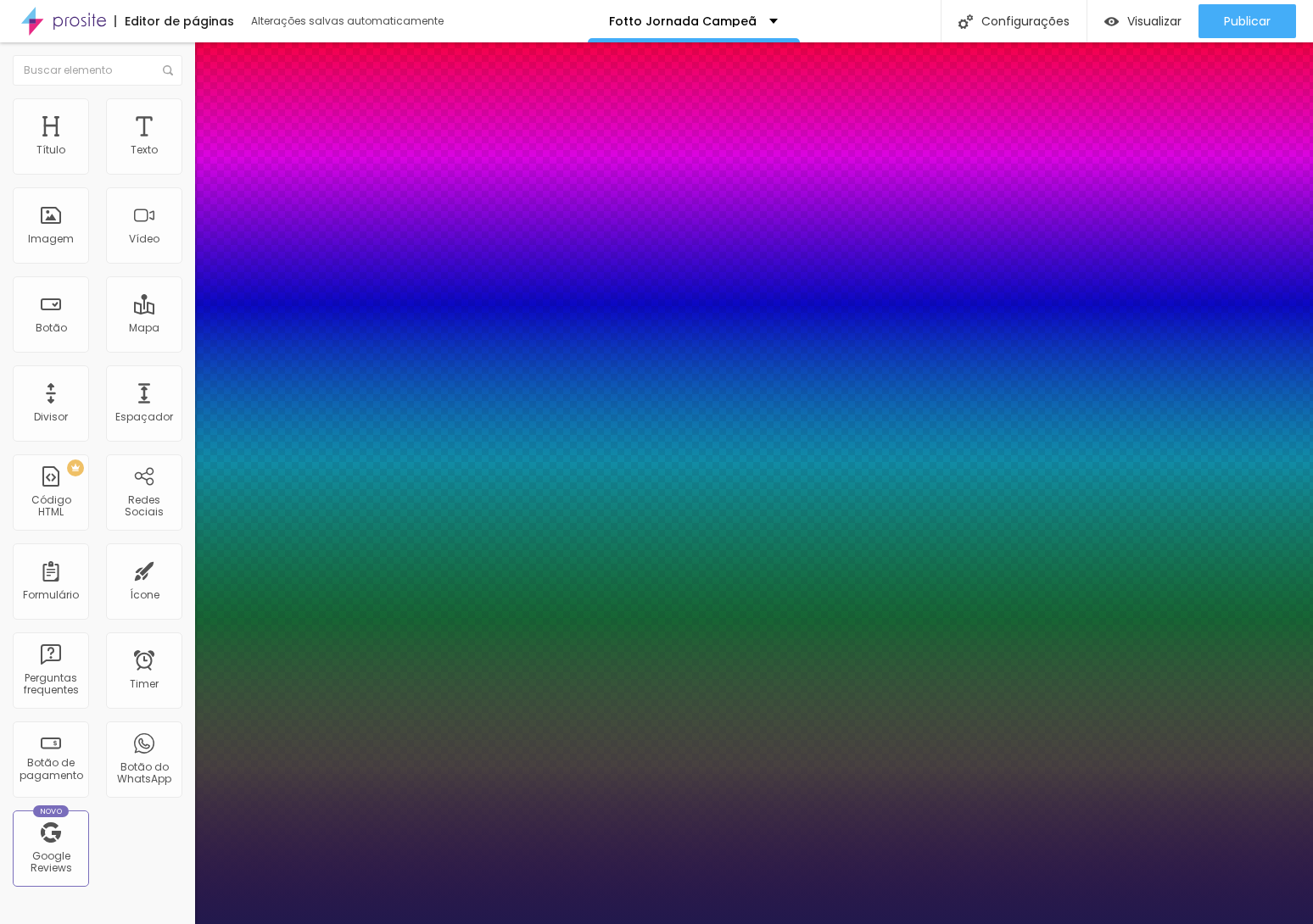
drag, startPoint x: 373, startPoint y: 474, endPoint x: 387, endPoint y: 476, distance: 14.1
click at [570, 923] on div at bounding box center [656, 924] width 1313 height 0
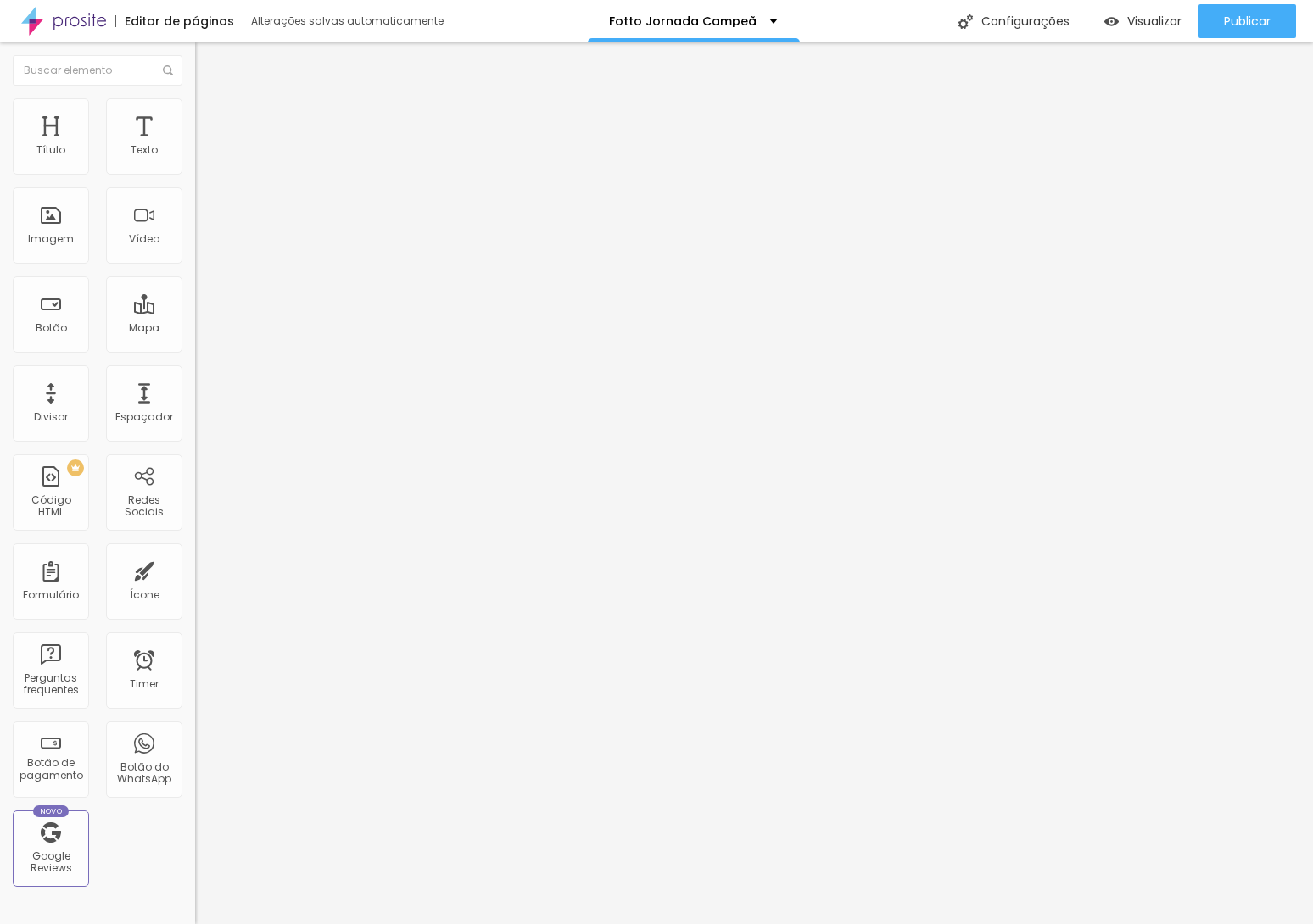
click at [211, 121] on span "Avançado" at bounding box center [239, 127] width 56 height 14
click at [195, 739] on div at bounding box center [292, 739] width 195 height 0
click at [195, 729] on div at bounding box center [292, 729] width 195 height 0
click at [195, 750] on div at bounding box center [292, 750] width 195 height 0
click at [211, 124] on span "Avançado" at bounding box center [239, 127] width 56 height 14
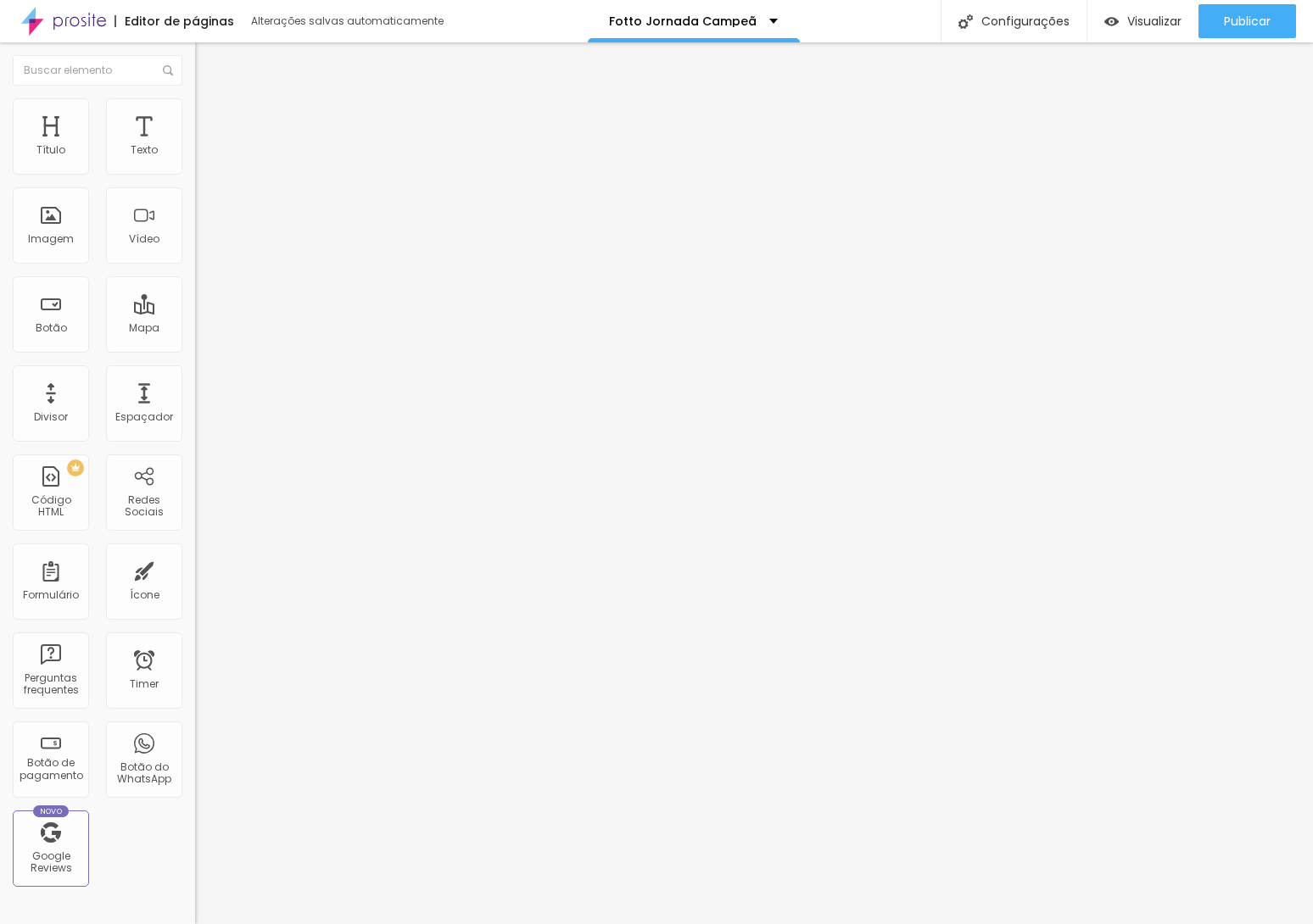
click at [211, 115] on span "Estilo" at bounding box center [224, 109] width 26 height 14
click at [195, 160] on input "25" at bounding box center [231, 152] width 73 height 18
click at [195, 106] on img at bounding box center [202, 106] width 15 height 15
click at [195, 712] on div at bounding box center [292, 712] width 195 height 0
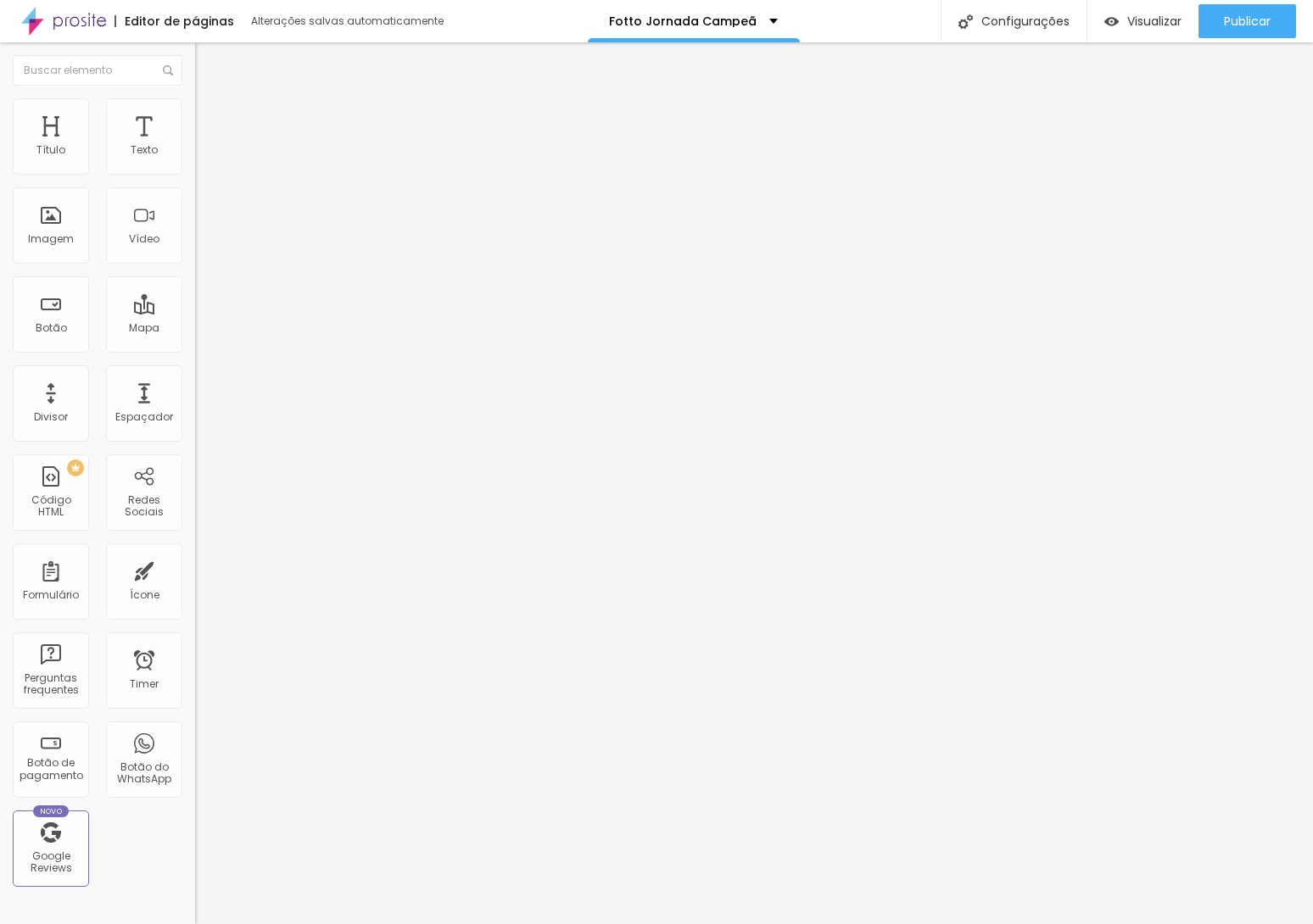
click at [195, 722] on div at bounding box center [292, 722] width 195 height 0
click at [195, 108] on img at bounding box center [202, 106] width 15 height 15
click at [195, 251] on button "button" at bounding box center [206, 242] width 24 height 18
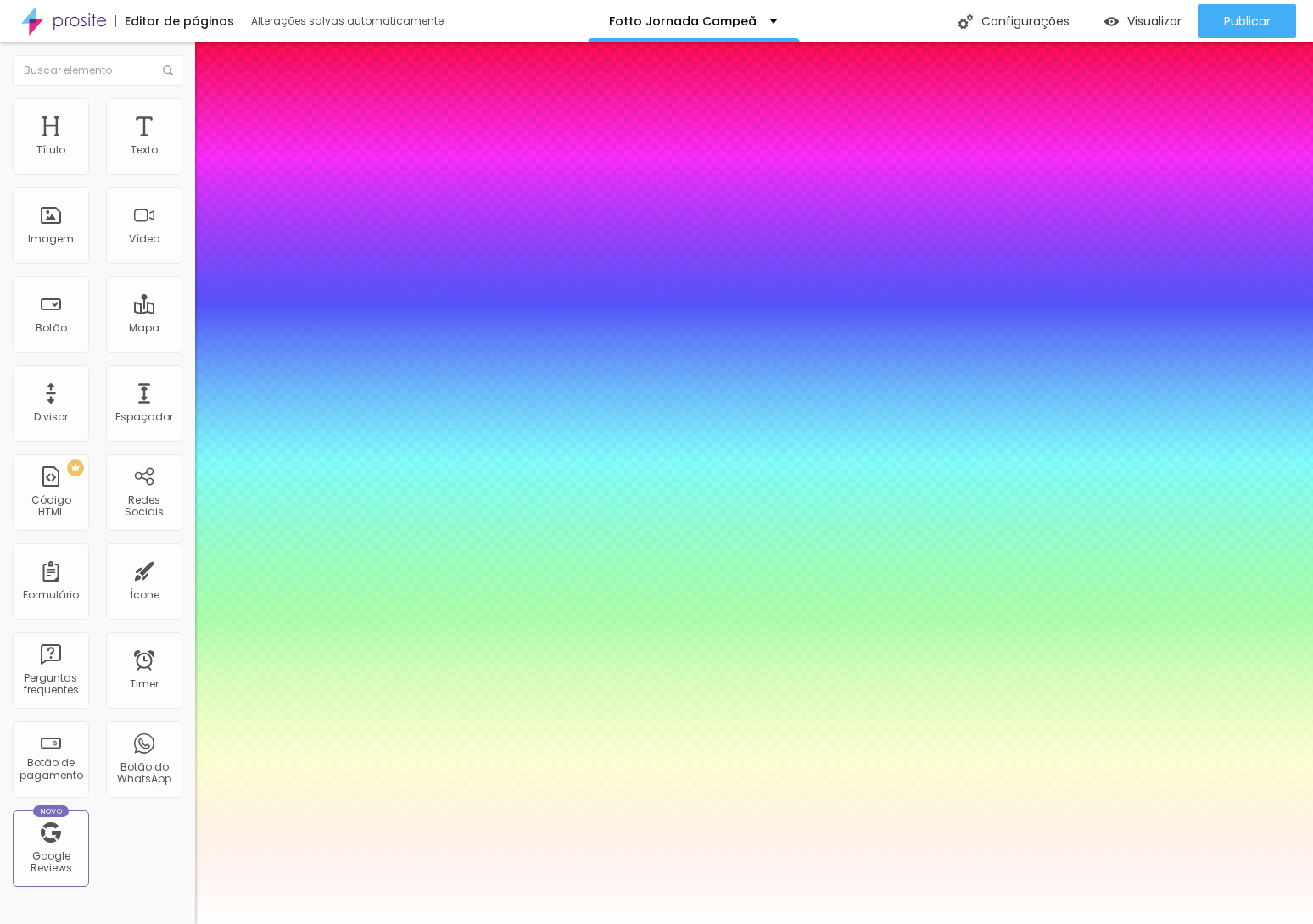
drag, startPoint x: 282, startPoint y: 477, endPoint x: 260, endPoint y: 479, distance: 22.1
click at [159, 923] on div at bounding box center [656, 924] width 1313 height 0
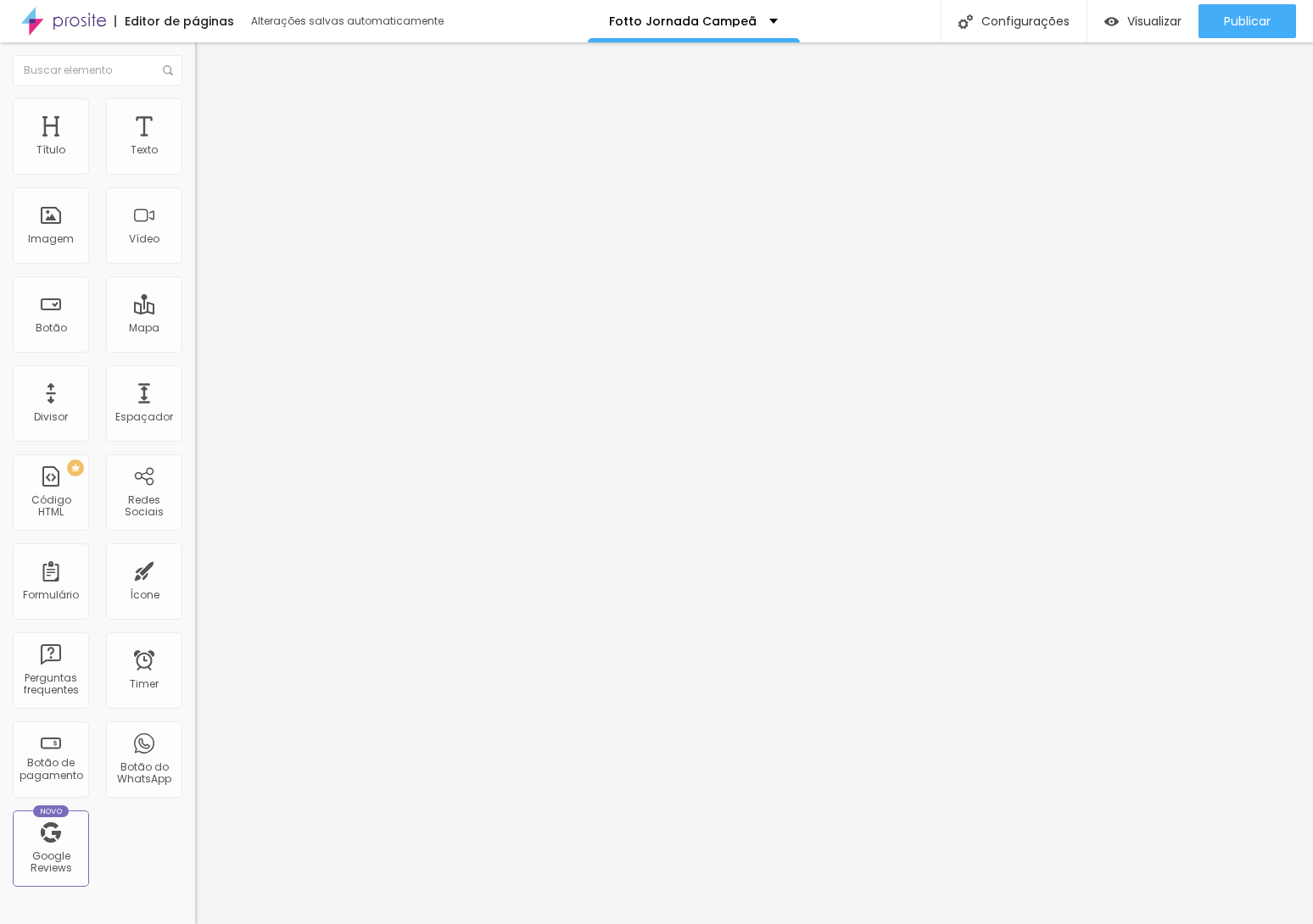
click at [195, 107] on img at bounding box center [202, 106] width 15 height 15
click at [195, 733] on div at bounding box center [292, 733] width 195 height 0
click at [195, 110] on li "Avançado" at bounding box center [292, 107] width 195 height 17
drag, startPoint x: 167, startPoint y: 440, endPoint x: 173, endPoint y: 369, distance: 71.3
click at [195, 702] on ul "Celular Tablet Desktop" at bounding box center [292, 717] width 195 height 31
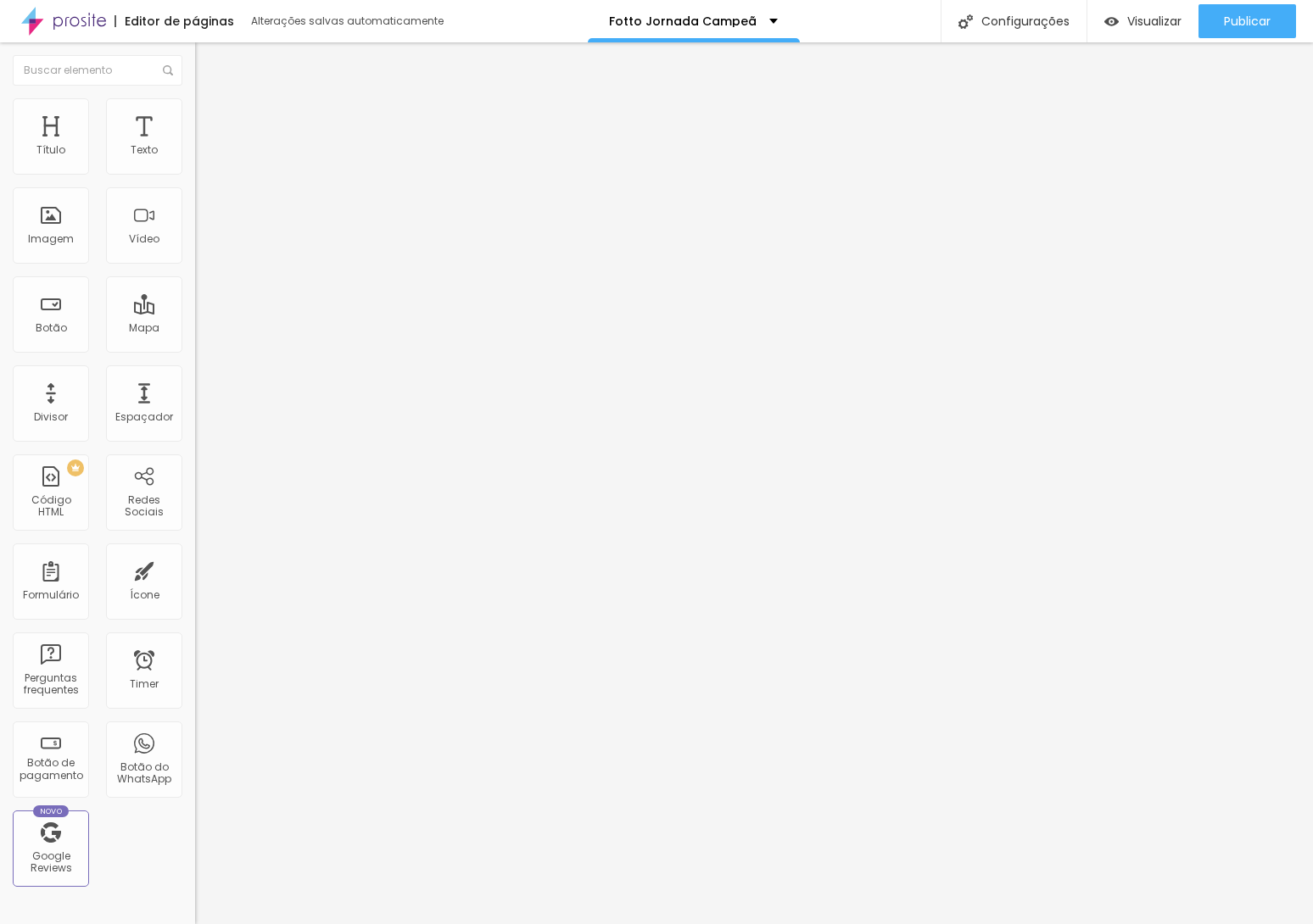
click at [195, 722] on div at bounding box center [292, 722] width 195 height 0
click at [195, 712] on div at bounding box center [292, 712] width 195 height 0
click at [211, 123] on span "Avançado" at bounding box center [239, 127] width 56 height 14
click at [195, 729] on div at bounding box center [292, 729] width 195 height 0
click at [195, 739] on div at bounding box center [292, 739] width 195 height 0
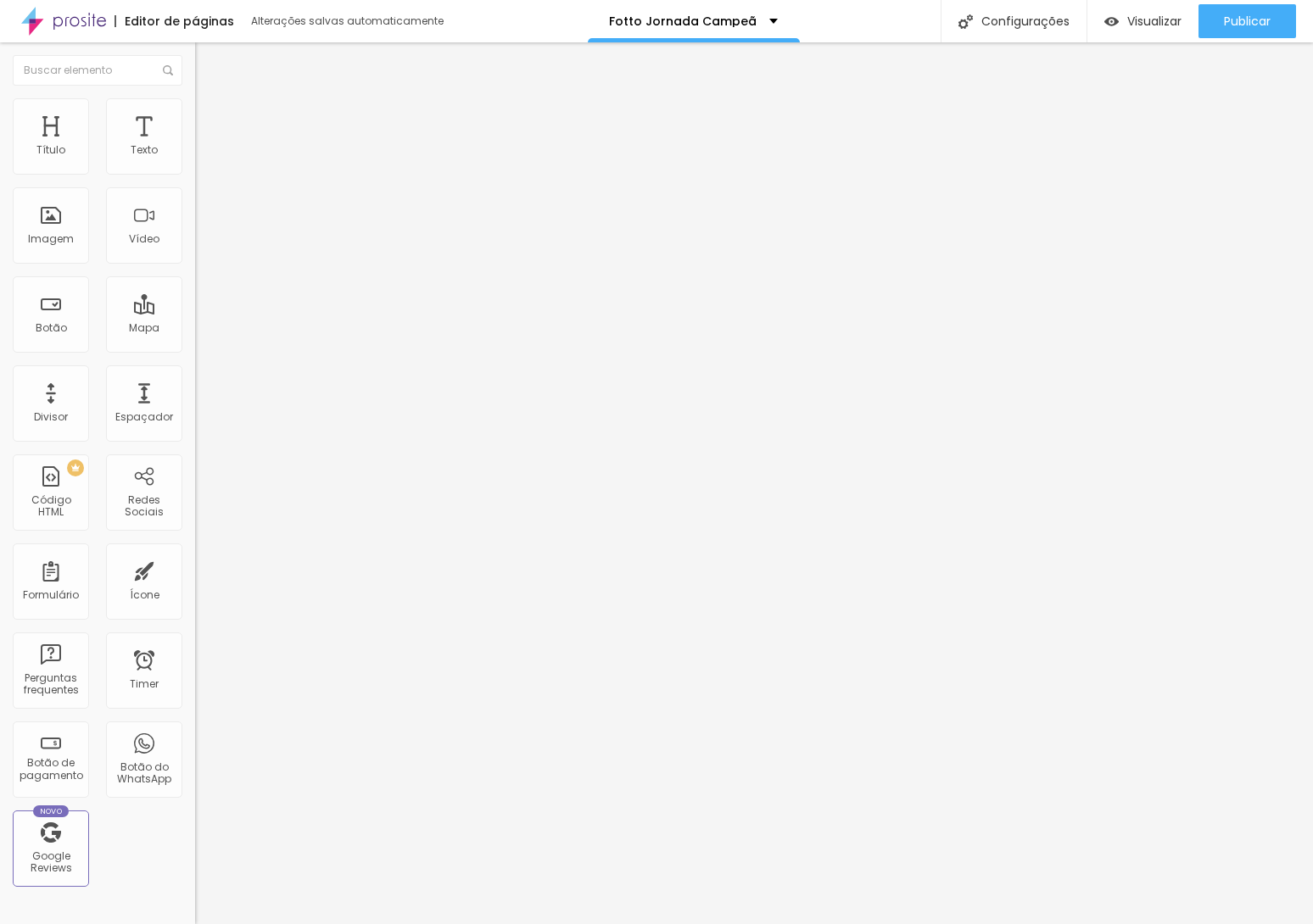
click at [195, 129] on li "Avançado" at bounding box center [292, 123] width 195 height 17
click at [195, 729] on div at bounding box center [292, 729] width 195 height 0
click at [195, 739] on div at bounding box center [292, 739] width 195 height 0
click at [195, 251] on button "button" at bounding box center [206, 242] width 24 height 18
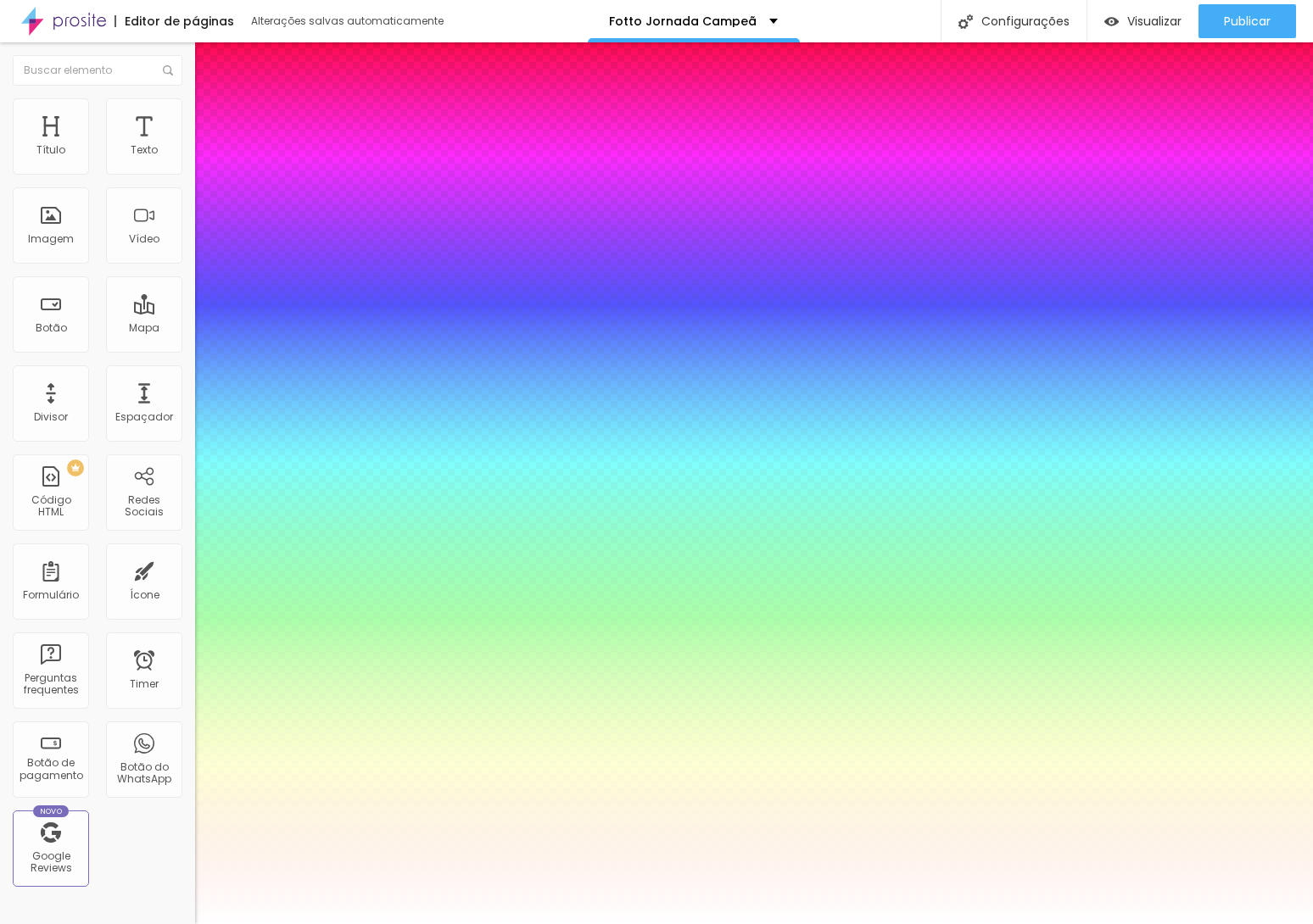
drag, startPoint x: 364, startPoint y: 476, endPoint x: 390, endPoint y: 475, distance: 26.0
click at [880, 923] on div at bounding box center [656, 924] width 1313 height 0
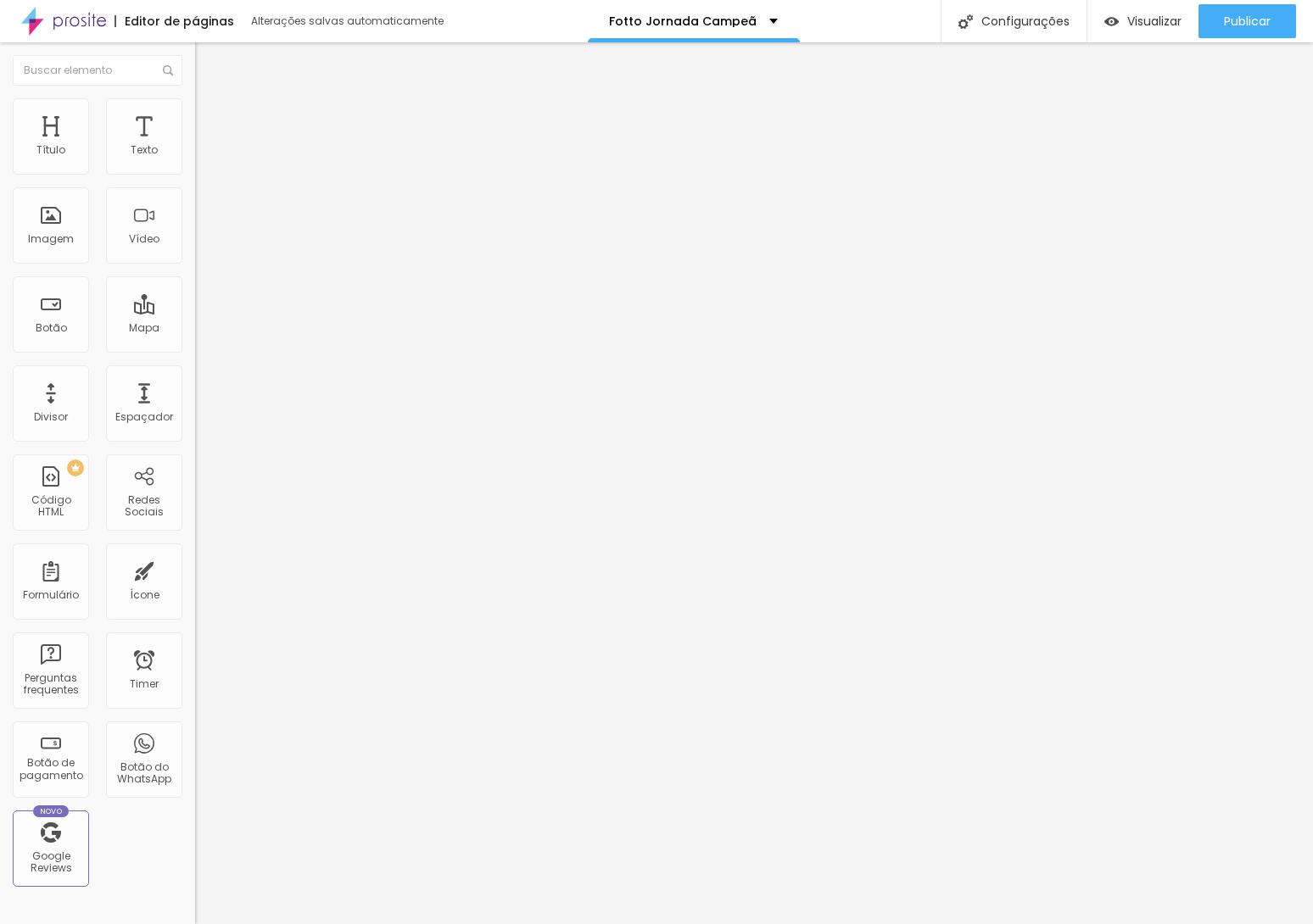
click at [195, 115] on img at bounding box center [202, 122] width 15 height 15
drag, startPoint x: 35, startPoint y: 197, endPoint x: 45, endPoint y: 197, distance: 10.0
click at [195, 569] on input "range" at bounding box center [249, 575] width 109 height 13
click at [195, 228] on img at bounding box center [200, 221] width 11 height 11
click at [195, 115] on img at bounding box center [202, 122] width 15 height 15
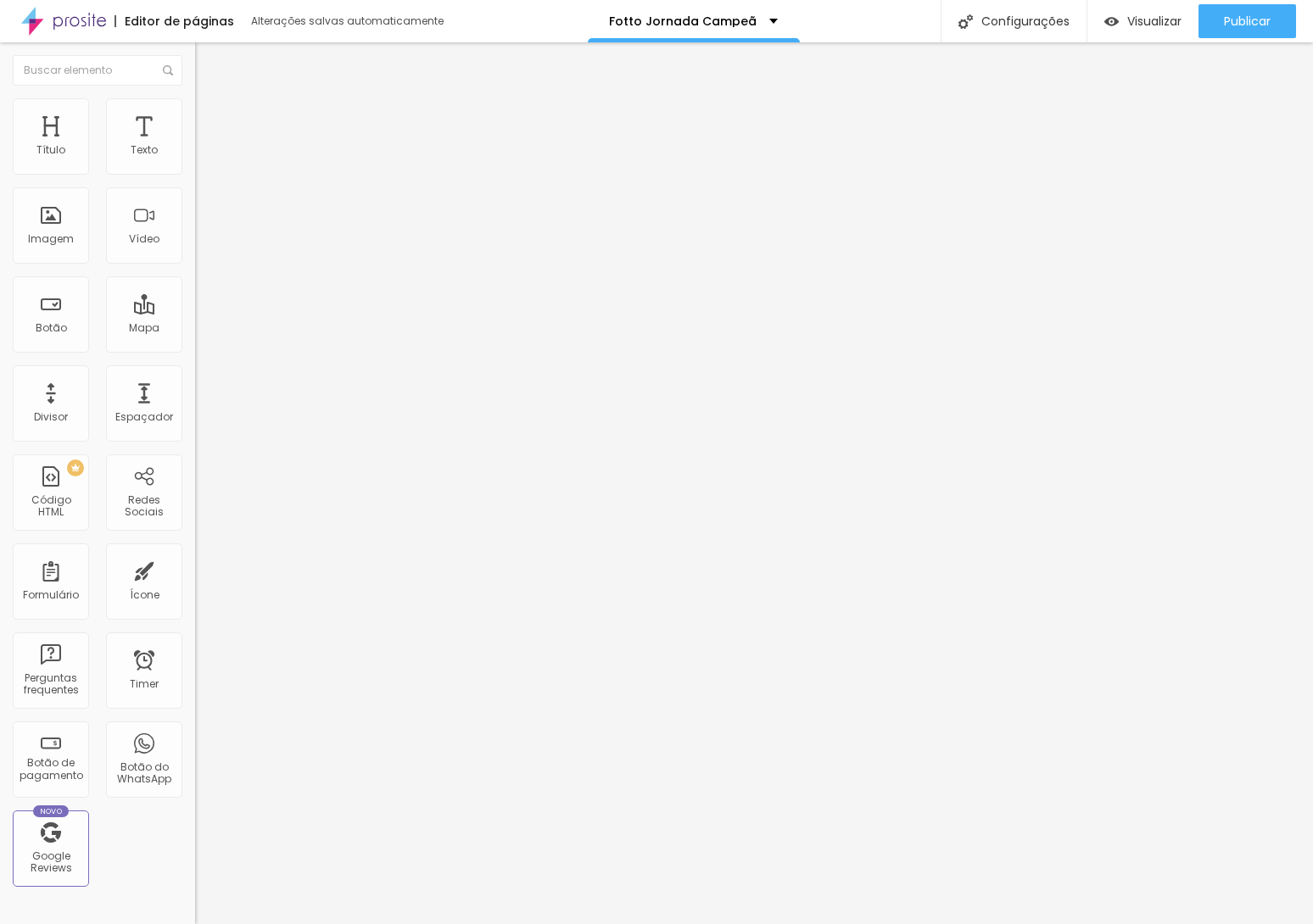
drag, startPoint x: 169, startPoint y: 373, endPoint x: 178, endPoint y: 408, distance: 36.1
click at [195, 729] on div at bounding box center [292, 729] width 195 height 0
click at [195, 739] on div at bounding box center [292, 739] width 195 height 0
click at [195, 115] on li "Avançado" at bounding box center [292, 123] width 195 height 17
click at [195, 750] on div at bounding box center [292, 750] width 195 height 0
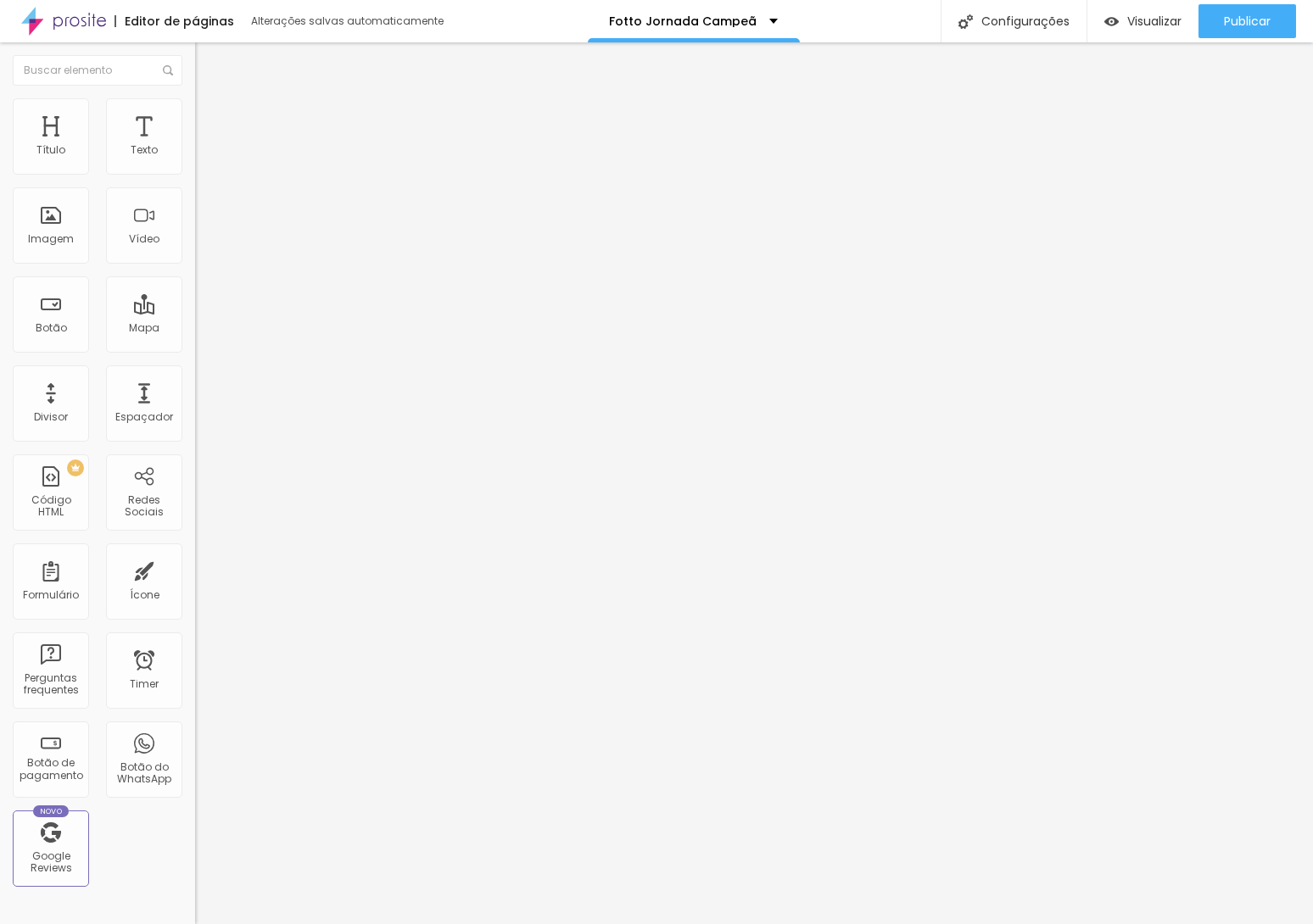
click at [195, 115] on img at bounding box center [202, 122] width 15 height 15
drag, startPoint x: 44, startPoint y: 196, endPoint x: -11, endPoint y: 196, distance: 55.0
click at [195, 569] on input "range" at bounding box center [249, 575] width 109 height 13
click at [195, 146] on span "Adicionar imagem" at bounding box center [249, 138] width 109 height 14
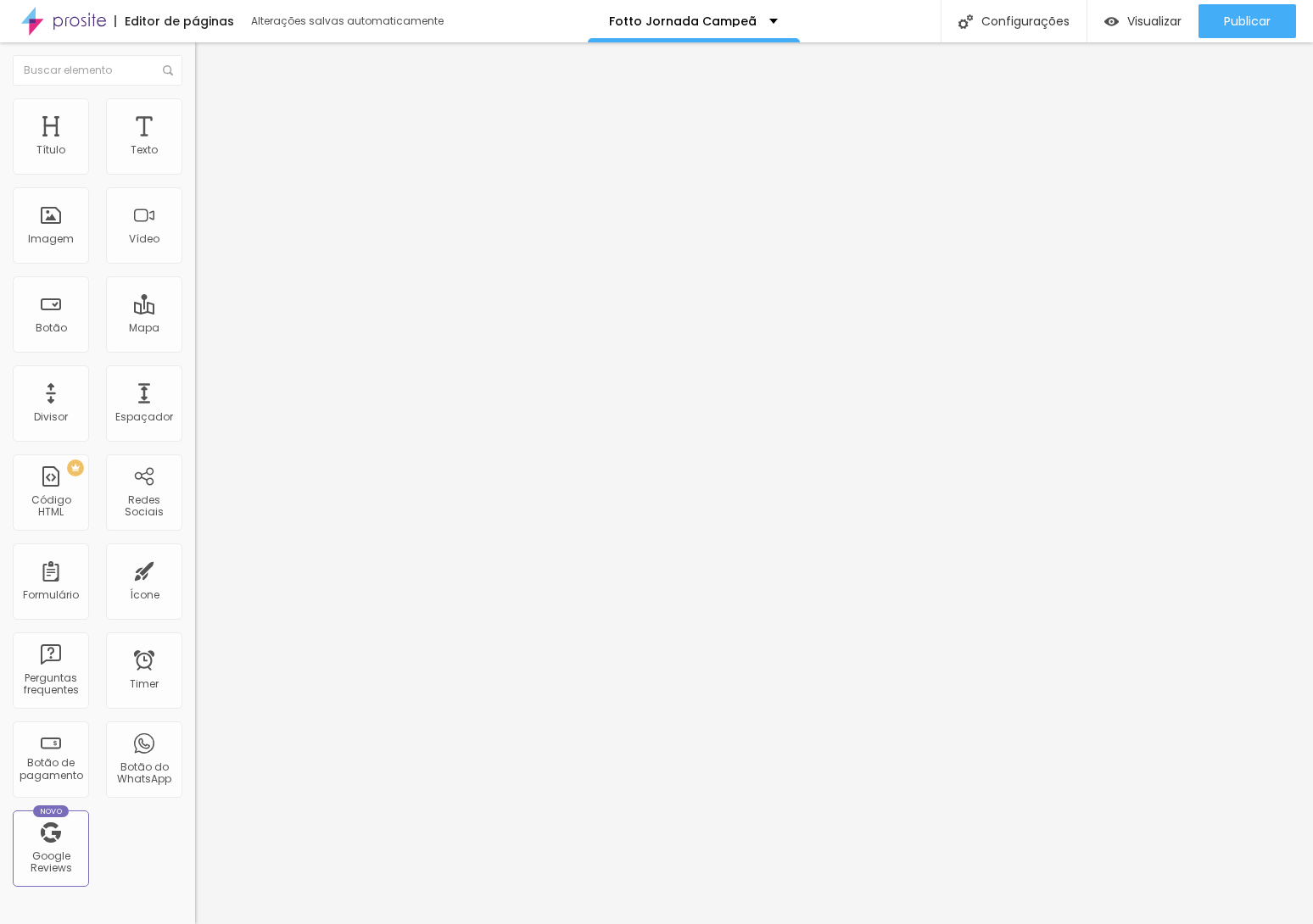
click at [195, 115] on img at bounding box center [202, 122] width 15 height 15
drag, startPoint x: 51, startPoint y: 199, endPoint x: 63, endPoint y: 199, distance: 12.0
click at [195, 569] on input "range" at bounding box center [249, 575] width 109 height 13
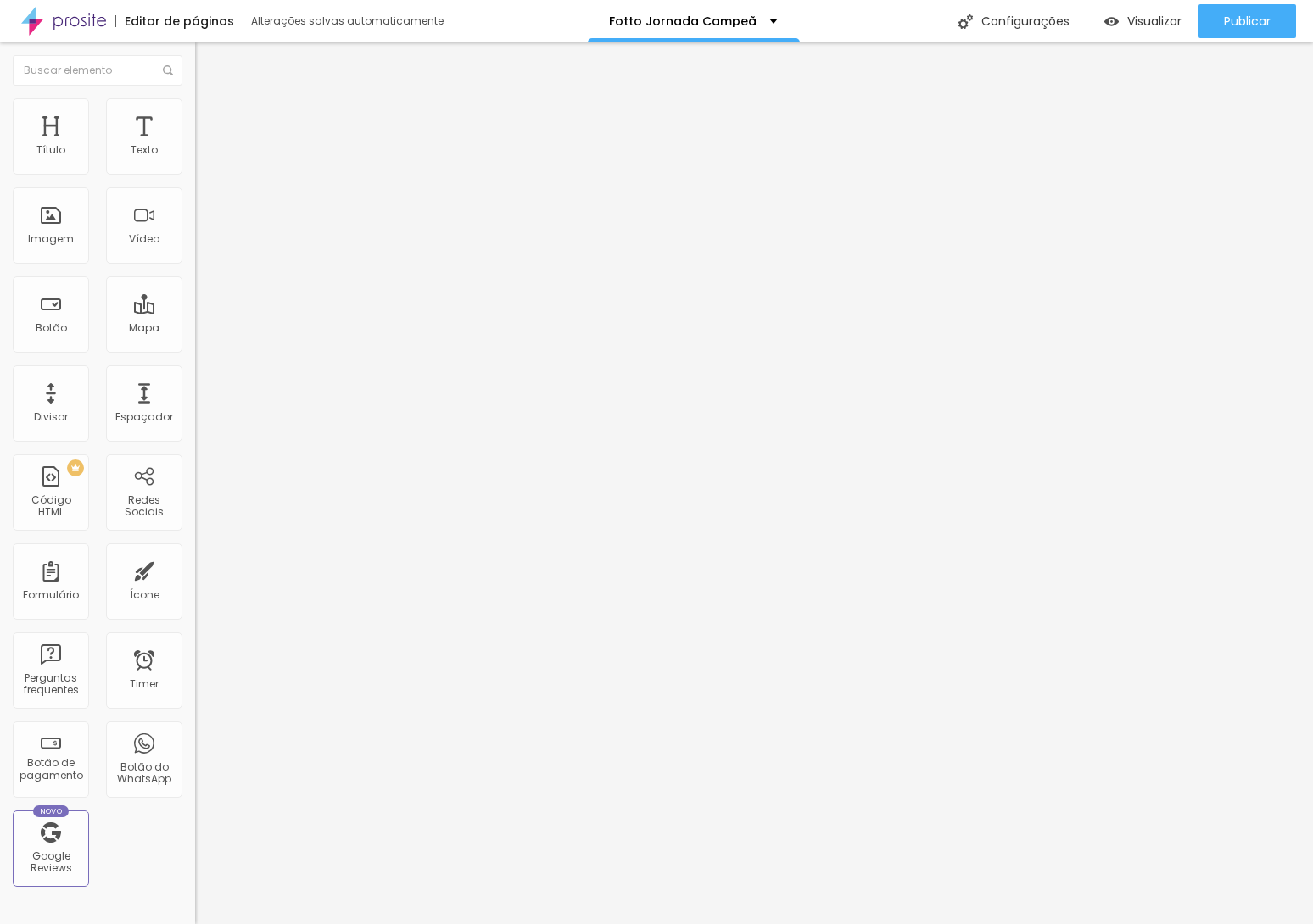
click at [211, 117] on span "Estilo" at bounding box center [224, 109] width 26 height 14
drag, startPoint x: 125, startPoint y: 178, endPoint x: 70, endPoint y: 181, distance: 55.1
click at [195, 174] on input "range" at bounding box center [249, 166] width 109 height 13
click at [211, 100] on span "Conteúdo" at bounding box center [237, 92] width 53 height 14
click at [195, 216] on div at bounding box center [292, 209] width 195 height 13
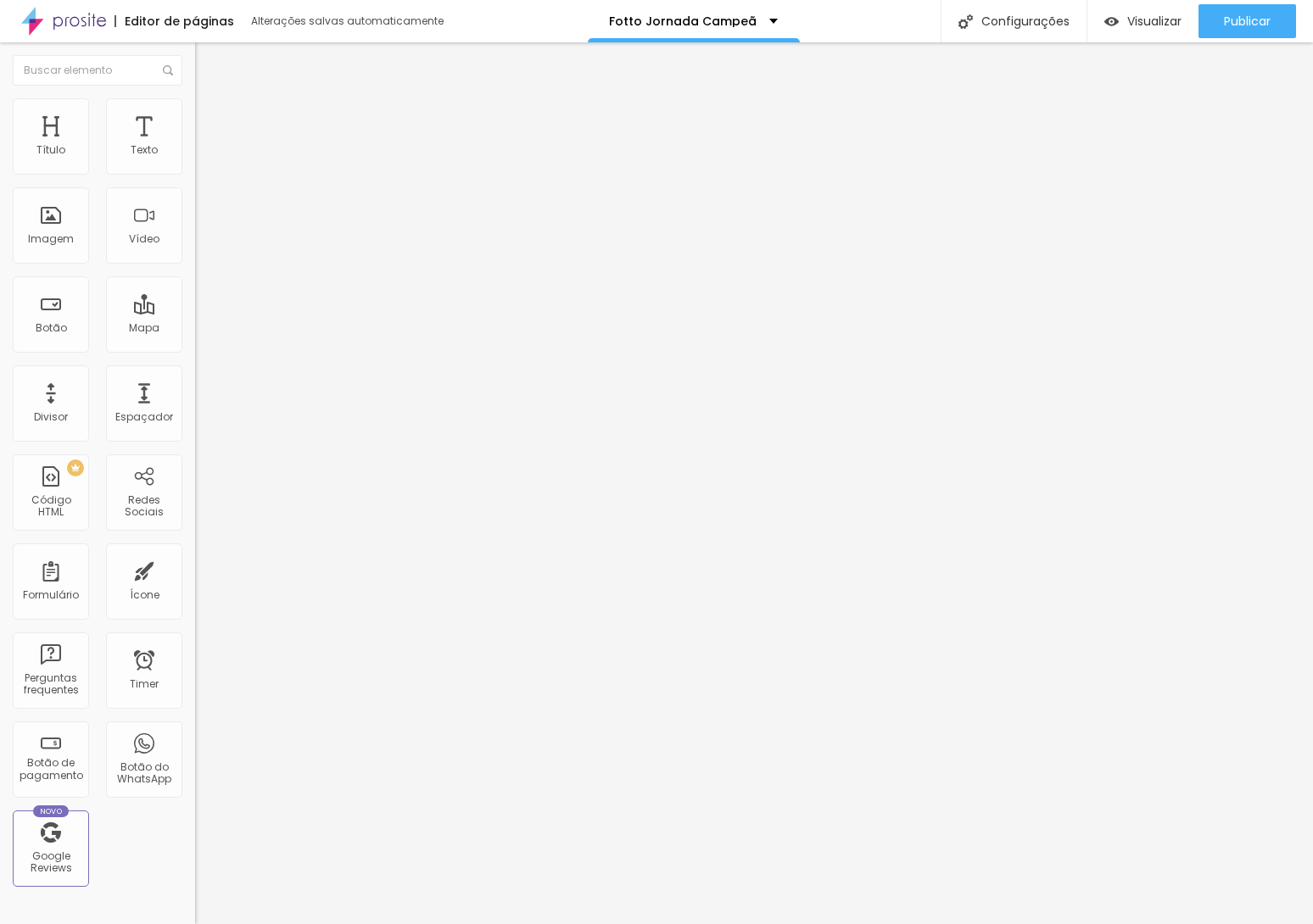
click at [211, 125] on span "Avançado" at bounding box center [239, 127] width 56 height 14
click at [211, 117] on span "Estilo" at bounding box center [224, 109] width 26 height 14
drag, startPoint x: 72, startPoint y: 177, endPoint x: 60, endPoint y: 179, distance: 12.2
click at [195, 174] on input "range" at bounding box center [249, 166] width 109 height 13
click at [195, 115] on li "Avançado" at bounding box center [292, 123] width 195 height 17
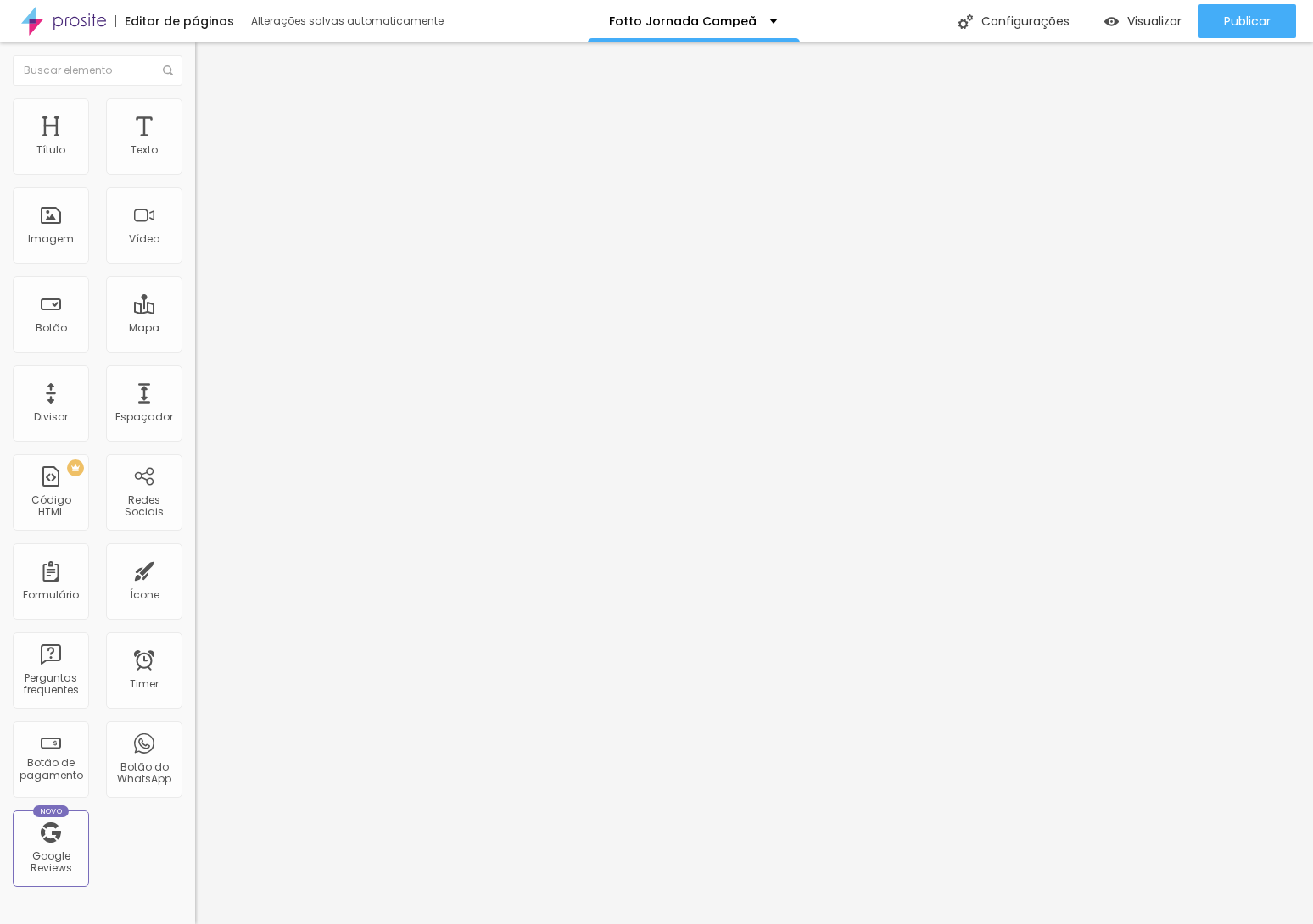
drag, startPoint x: 66, startPoint y: 196, endPoint x: 90, endPoint y: 200, distance: 24.3
click at [195, 569] on input "range" at bounding box center [249, 575] width 109 height 13
click at [195, 167] on img at bounding box center [200, 161] width 11 height 11
click at [195, 146] on span "Trocar imagem" at bounding box center [241, 138] width 93 height 14
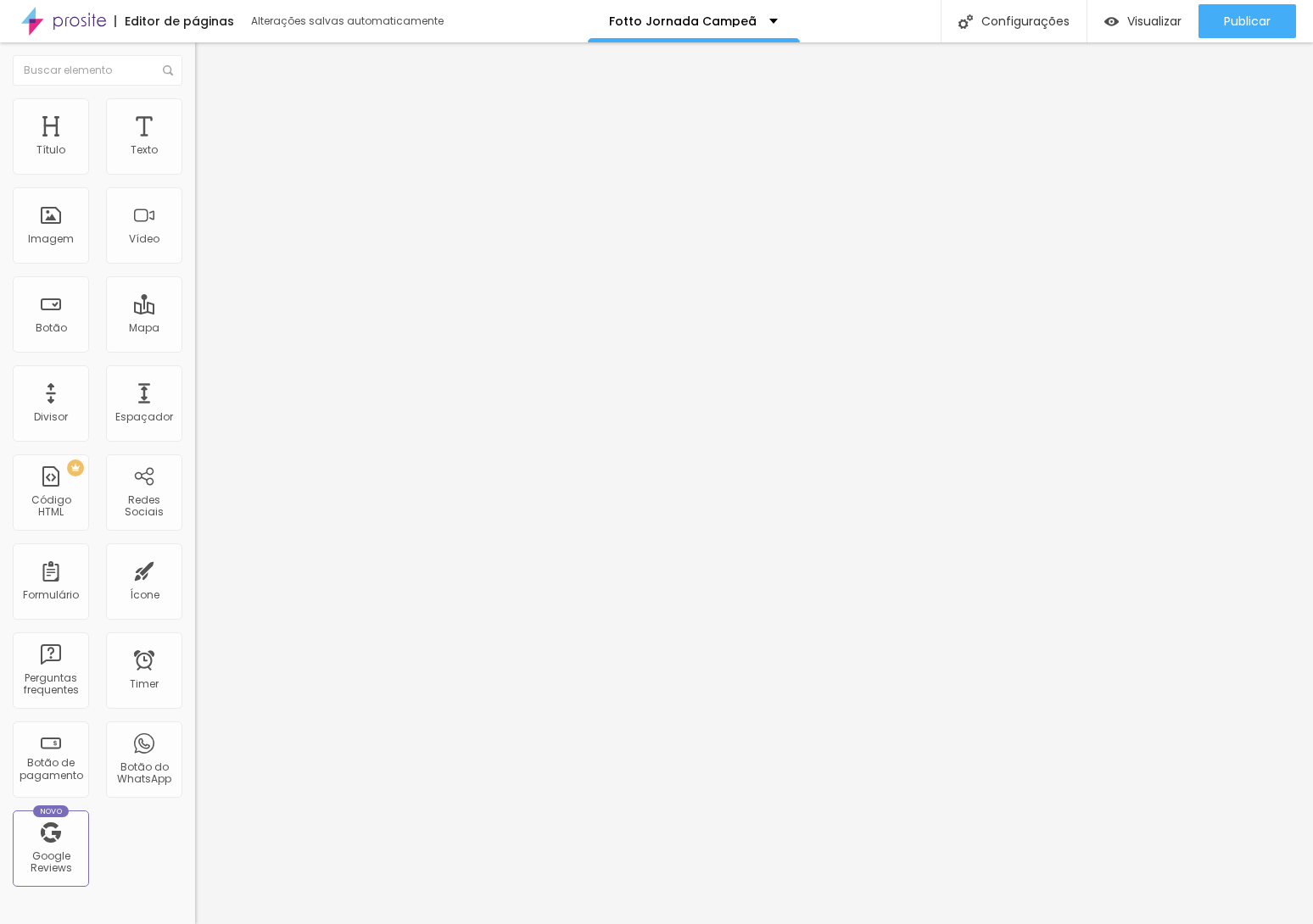
click at [195, 163] on button "button" at bounding box center [206, 154] width 24 height 18
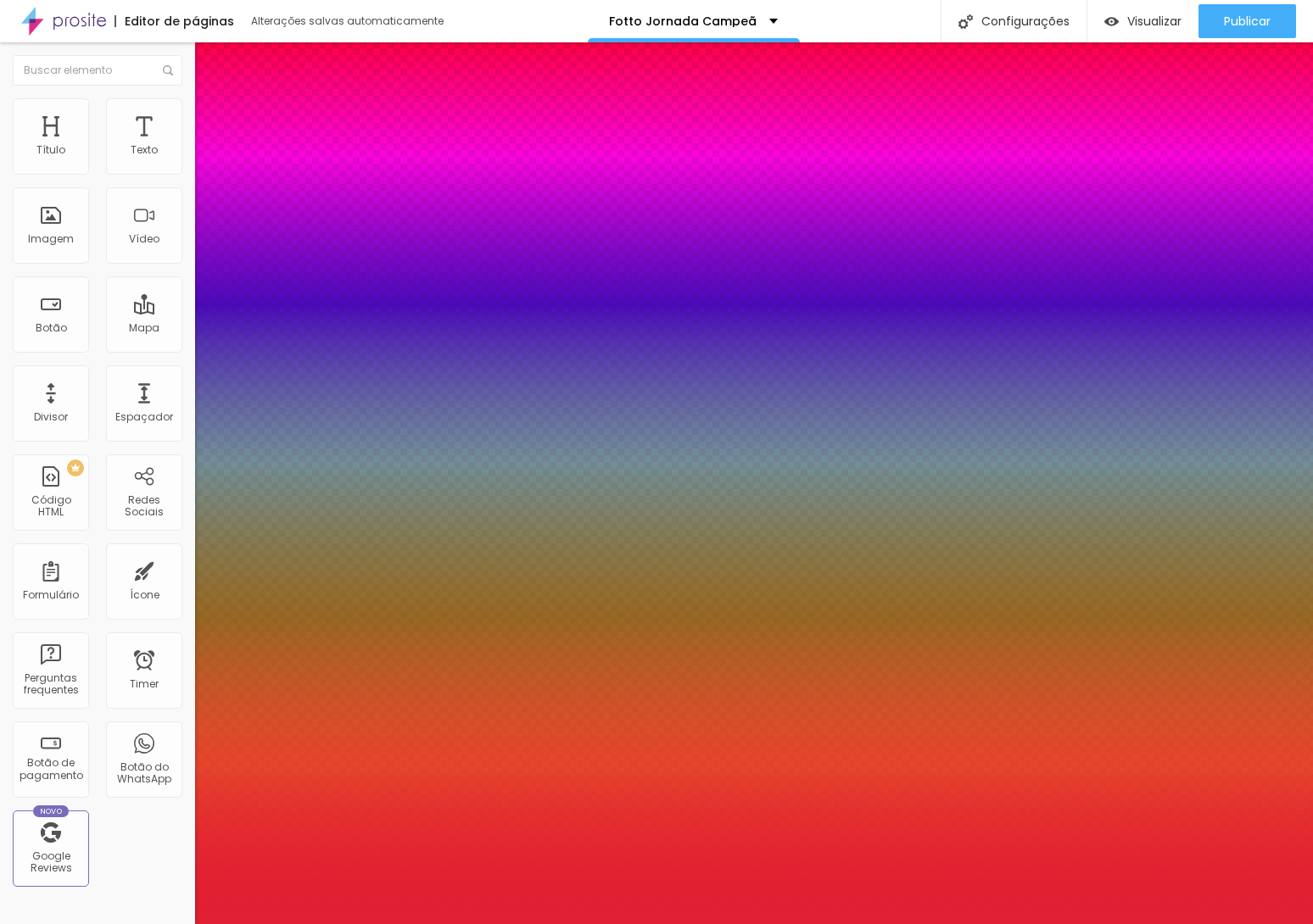
click at [604, 923] on div at bounding box center [656, 924] width 1313 height 0
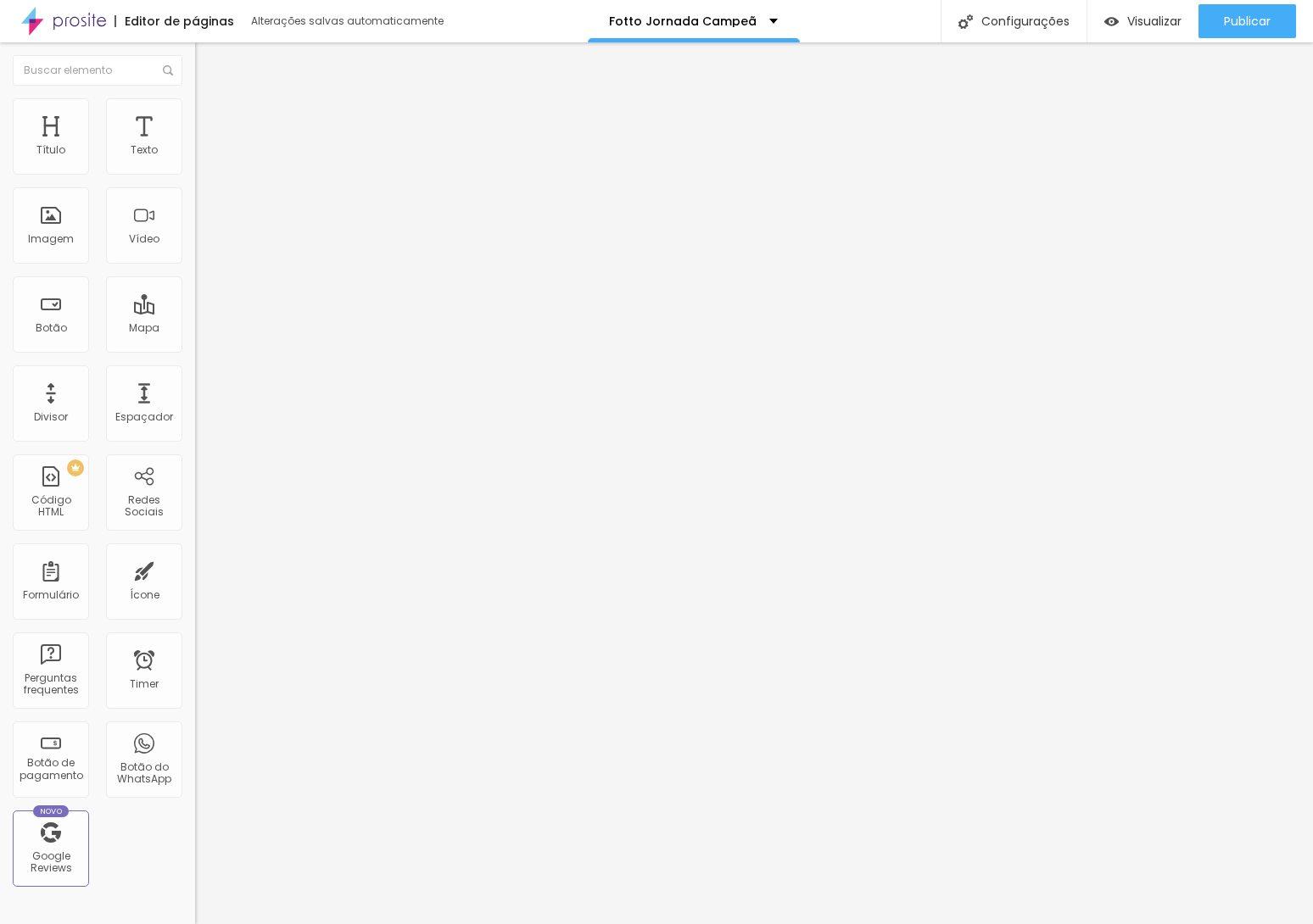
click at [195, 146] on span "Trocar imagem" at bounding box center [241, 138] width 93 height 14
click at [195, 163] on button "button" at bounding box center [206, 154] width 24 height 18
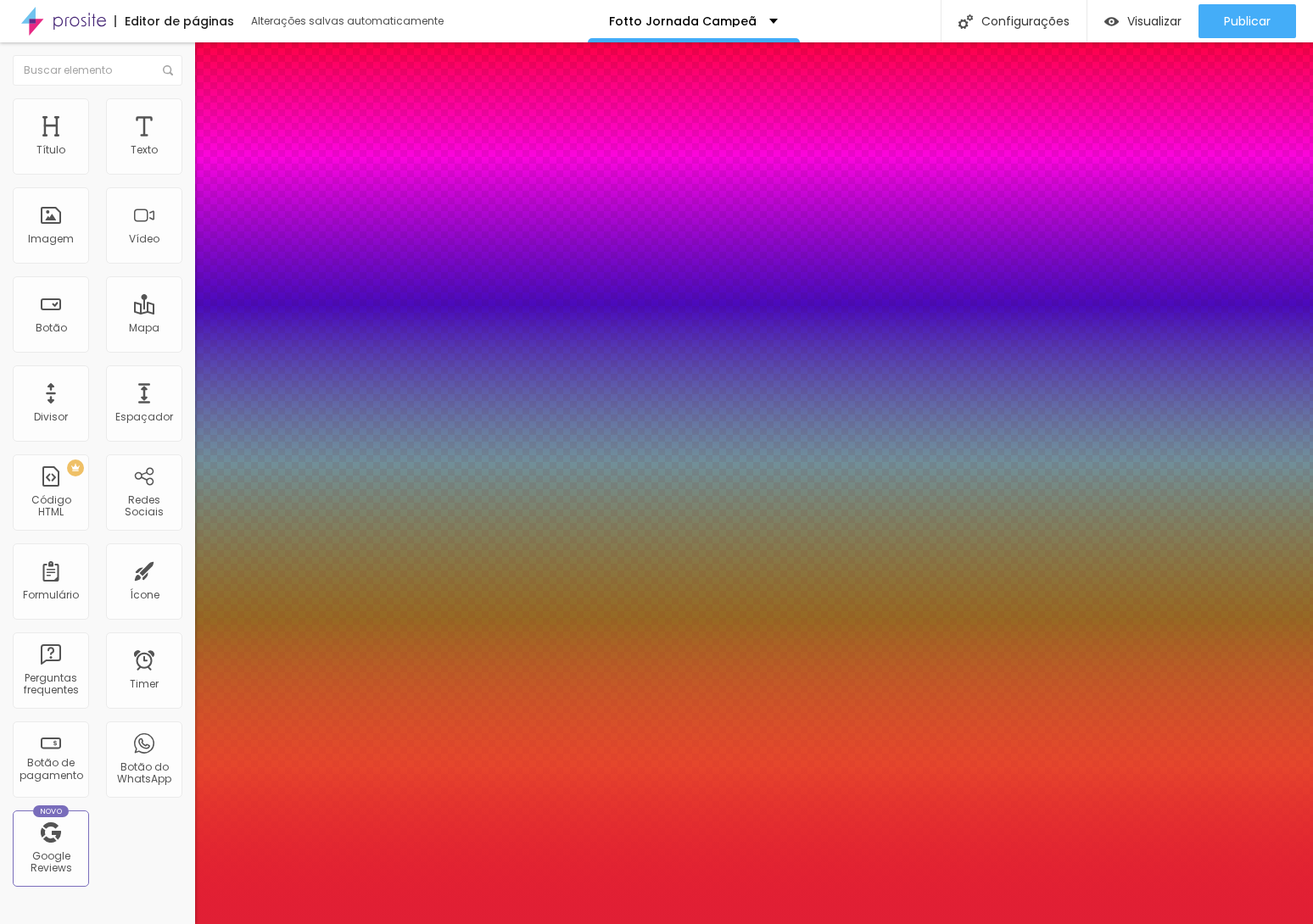
click at [554, 923] on div at bounding box center [656, 924] width 1313 height 0
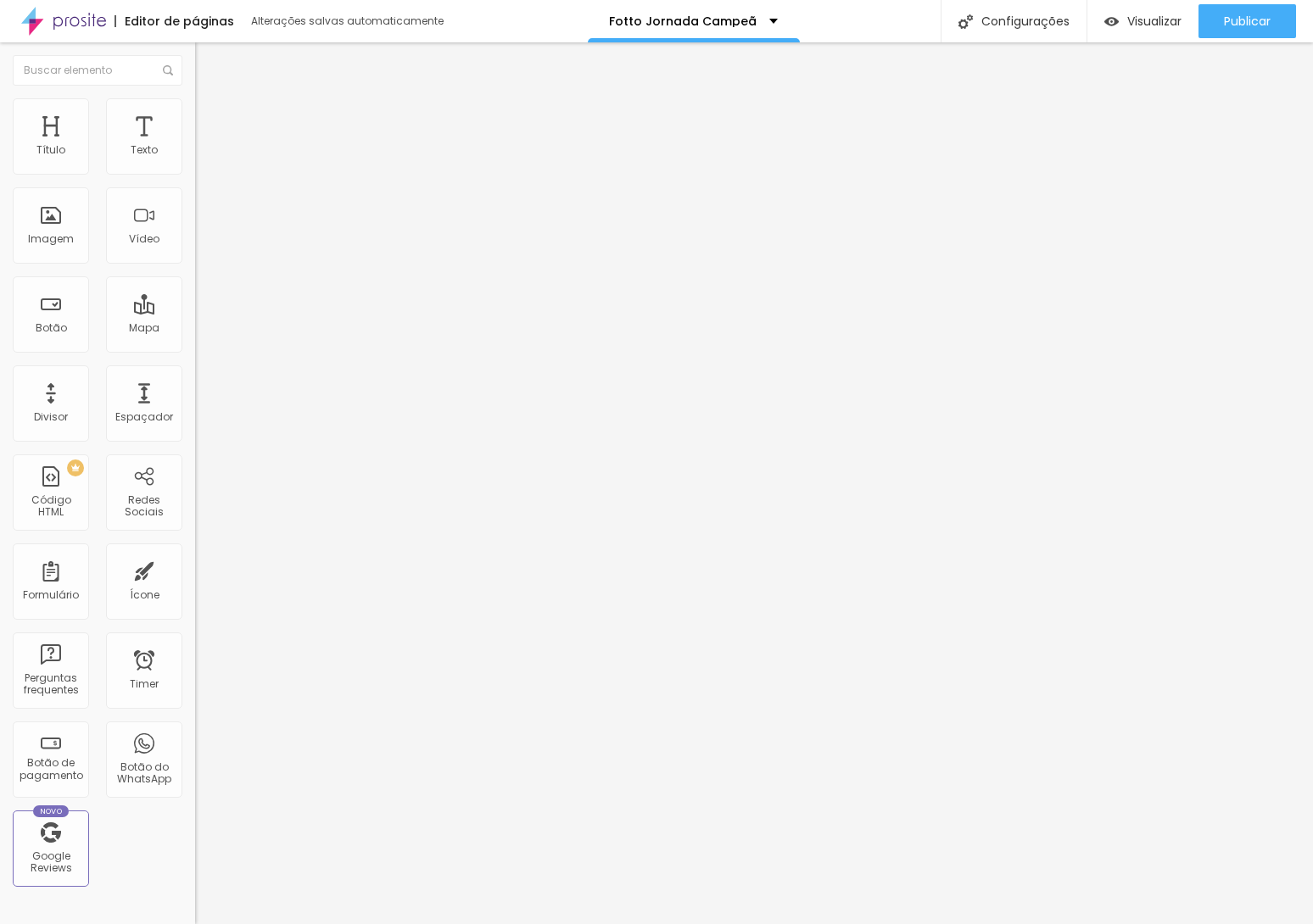
click at [195, 146] on span "Trocar imagem" at bounding box center [241, 138] width 93 height 14
drag, startPoint x: 998, startPoint y: 123, endPoint x: 343, endPoint y: 366, distance: 698.6
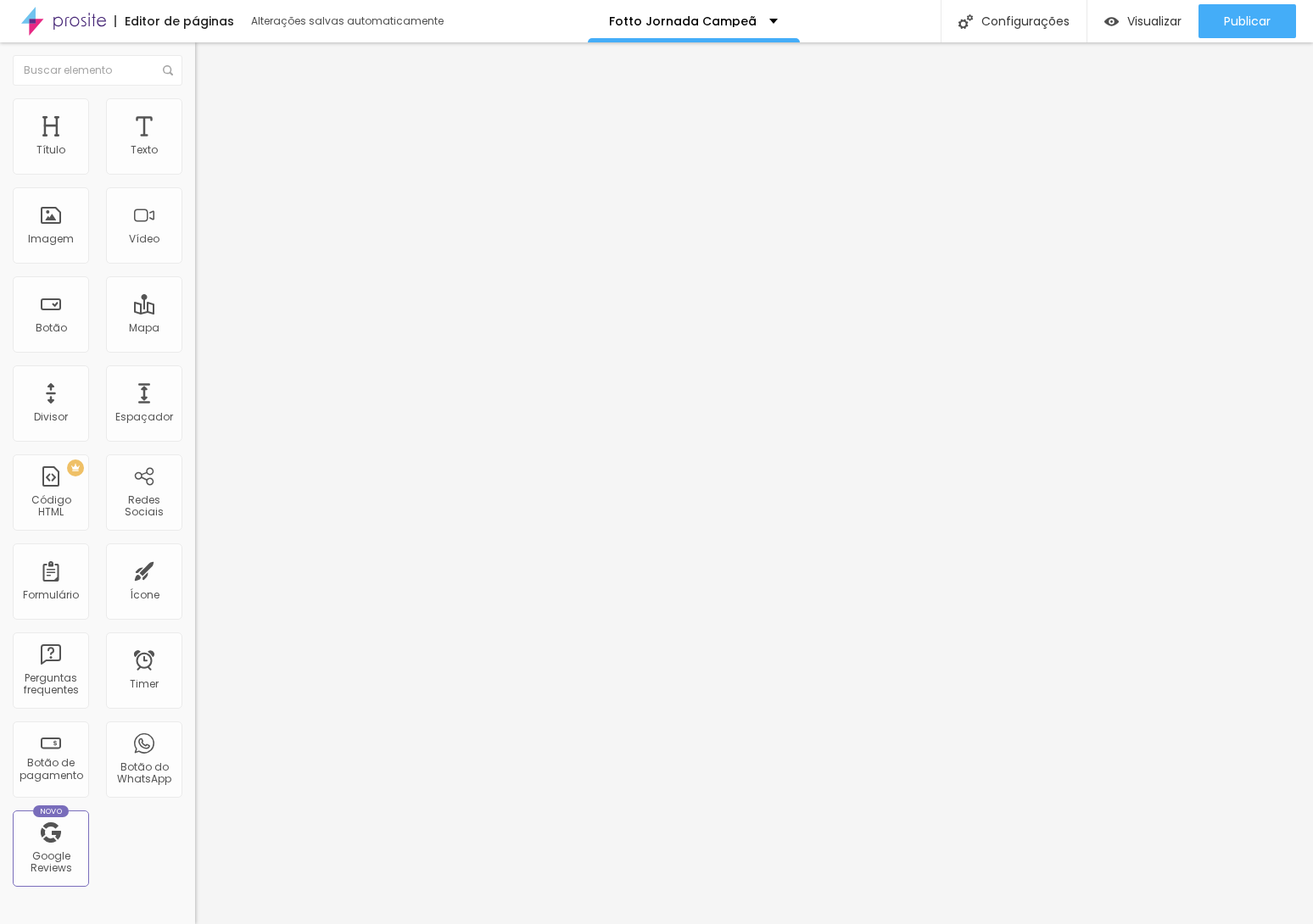
click at [195, 146] on span "Trocar imagem" at bounding box center [241, 138] width 93 height 14
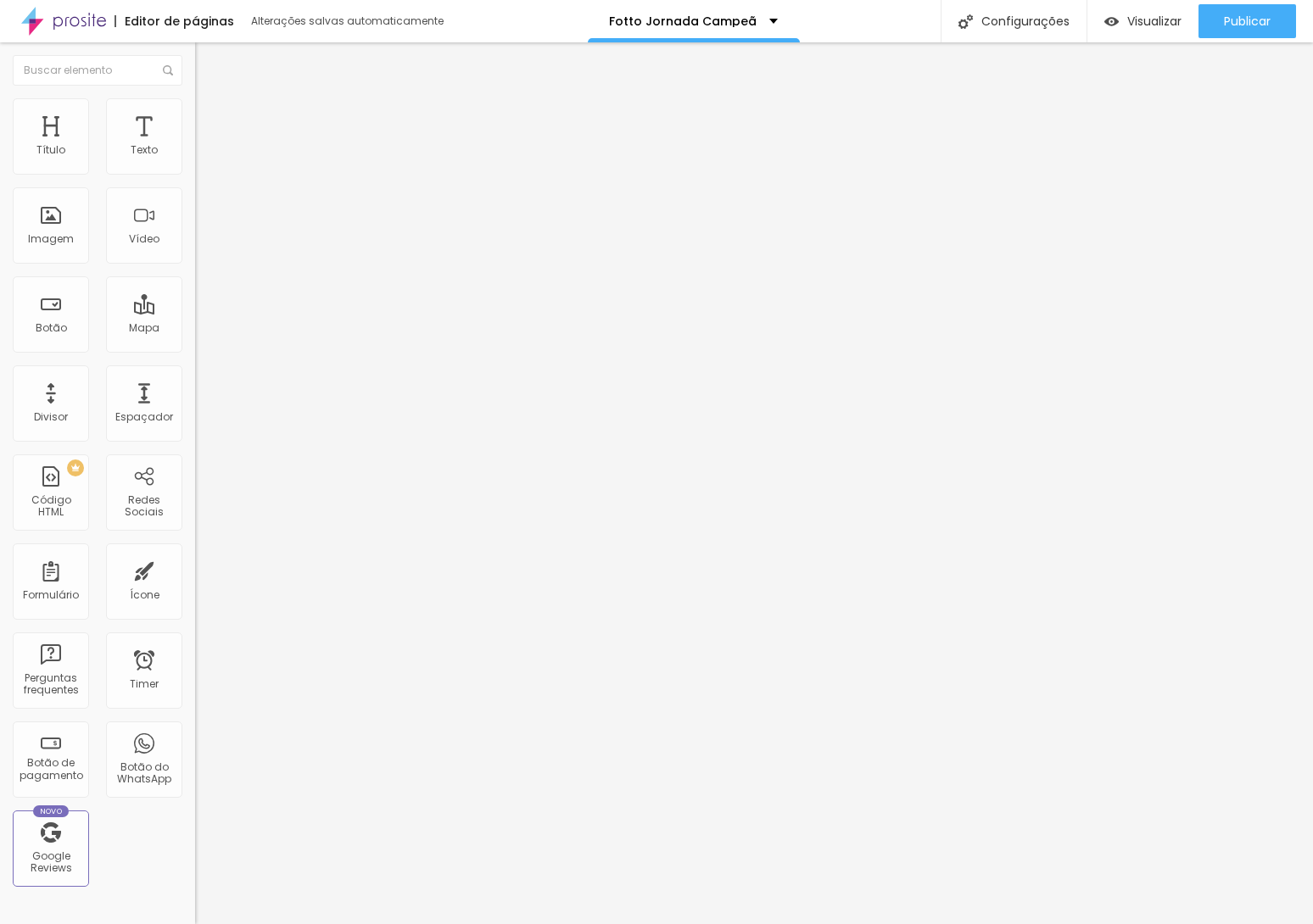
click at [195, 115] on img at bounding box center [202, 122] width 15 height 15
click at [195, 584] on input "20" at bounding box center [231, 593] width 73 height 18
click at [211, 120] on span "Avançado" at bounding box center [239, 127] width 56 height 14
click at [195, 584] on input "20" at bounding box center [231, 593] width 73 height 18
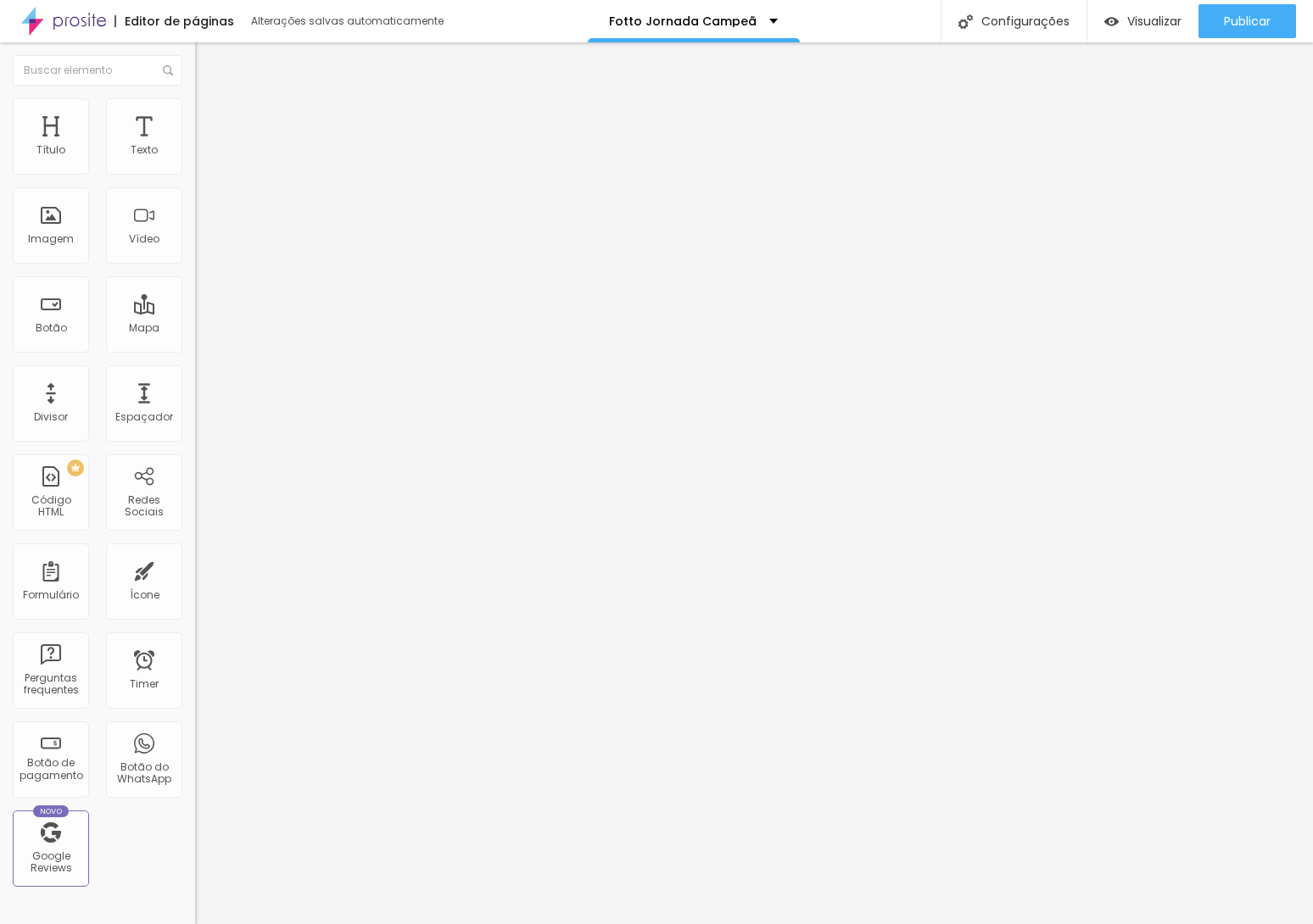
click at [211, 124] on span "Avançado" at bounding box center [239, 127] width 56 height 14
click at [195, 584] on input "20" at bounding box center [231, 593] width 73 height 18
click at [211, 123] on span "Avançado" at bounding box center [239, 127] width 56 height 14
click at [195, 584] on input "20" at bounding box center [231, 593] width 73 height 18
click at [195, 128] on li "Avançado" at bounding box center [292, 123] width 195 height 17
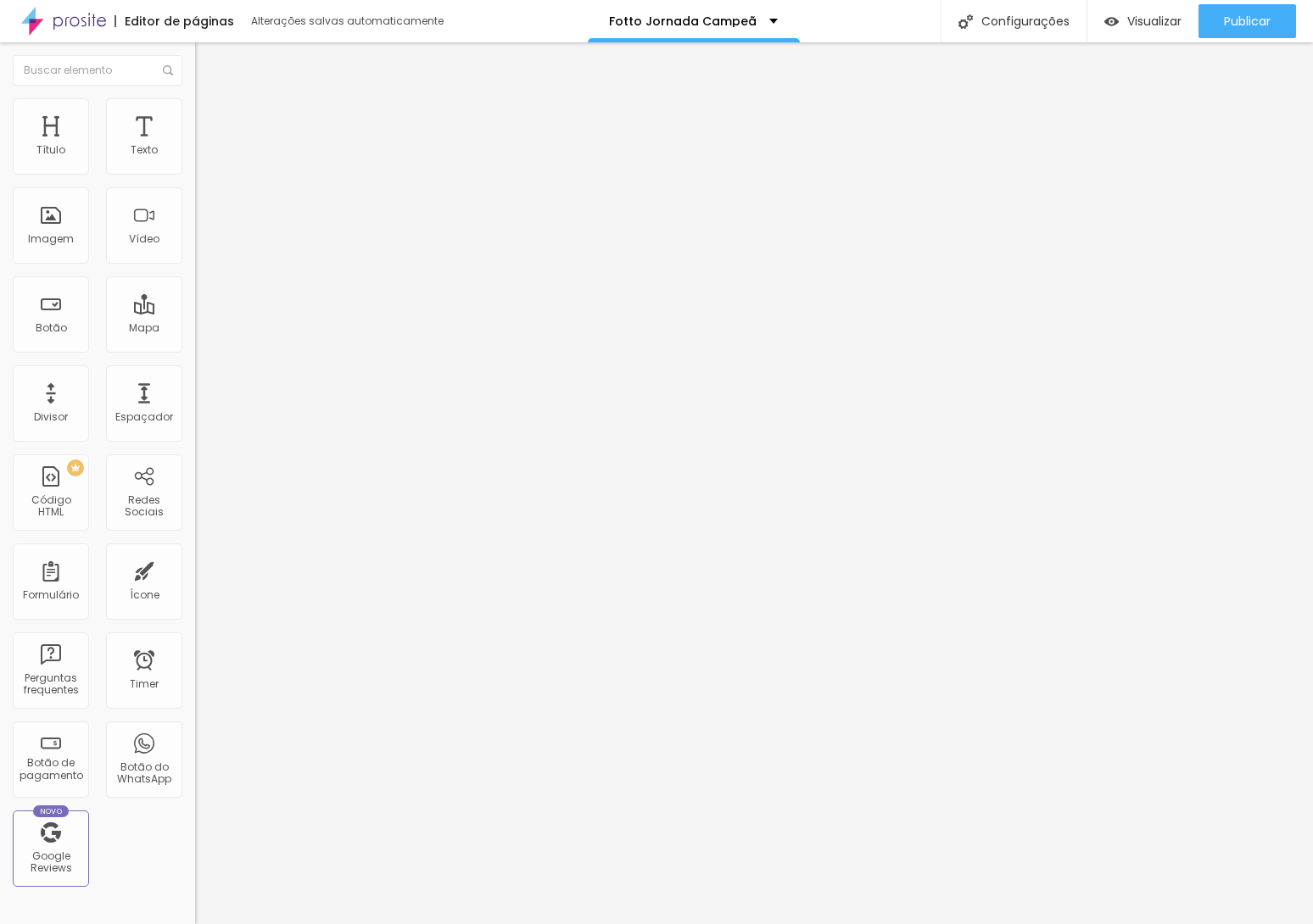
click at [195, 584] on input "20" at bounding box center [231, 593] width 73 height 18
click at [211, 120] on span "Avançado" at bounding box center [239, 127] width 56 height 14
click at [195, 584] on input "20" at bounding box center [231, 593] width 73 height 18
click at [195, 146] on span "Trocar imagem" at bounding box center [241, 138] width 93 height 14
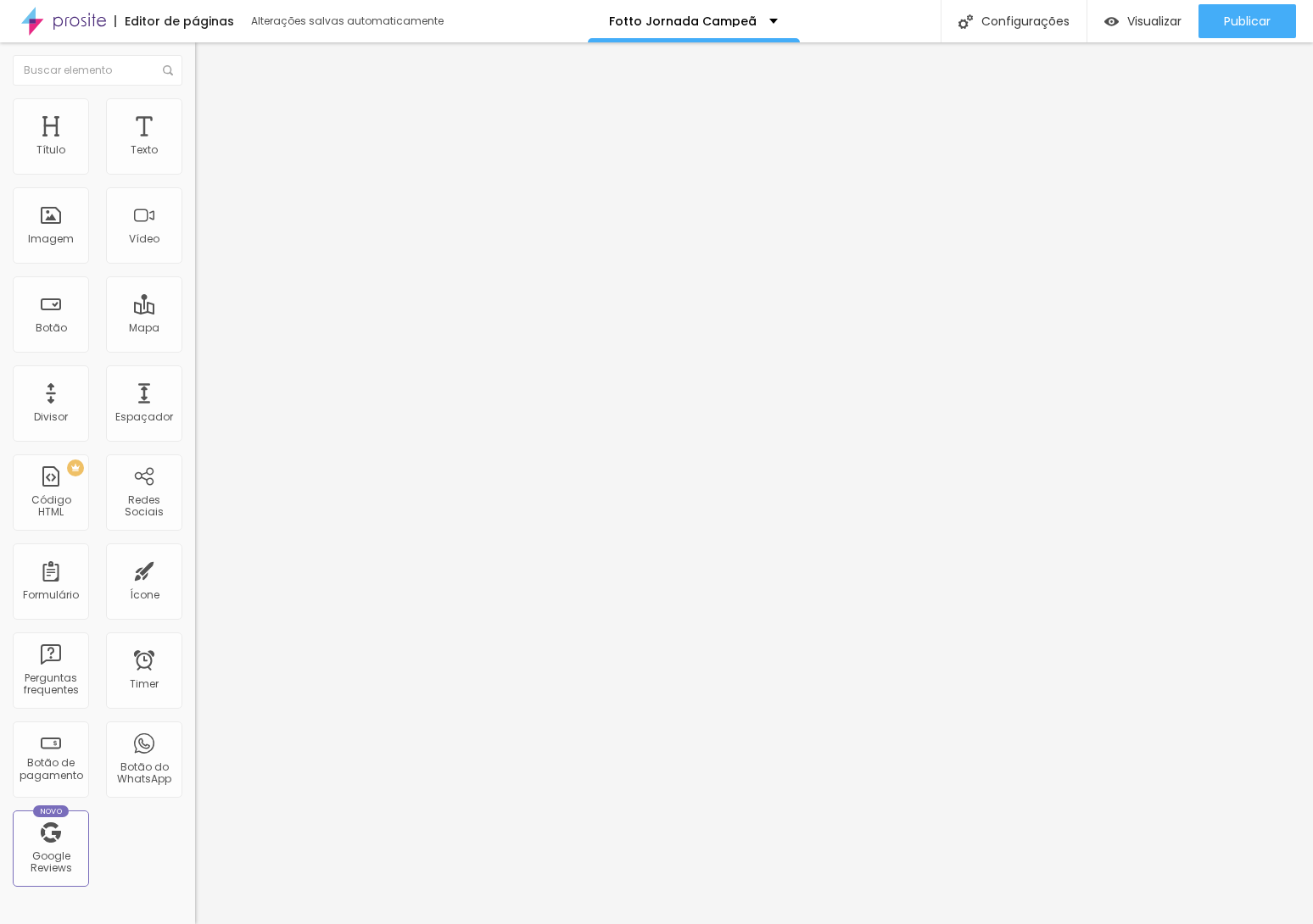
click at [195, 146] on span "Trocar imagem" at bounding box center [241, 138] width 93 height 14
